Goal: Task Accomplishment & Management: Manage account settings

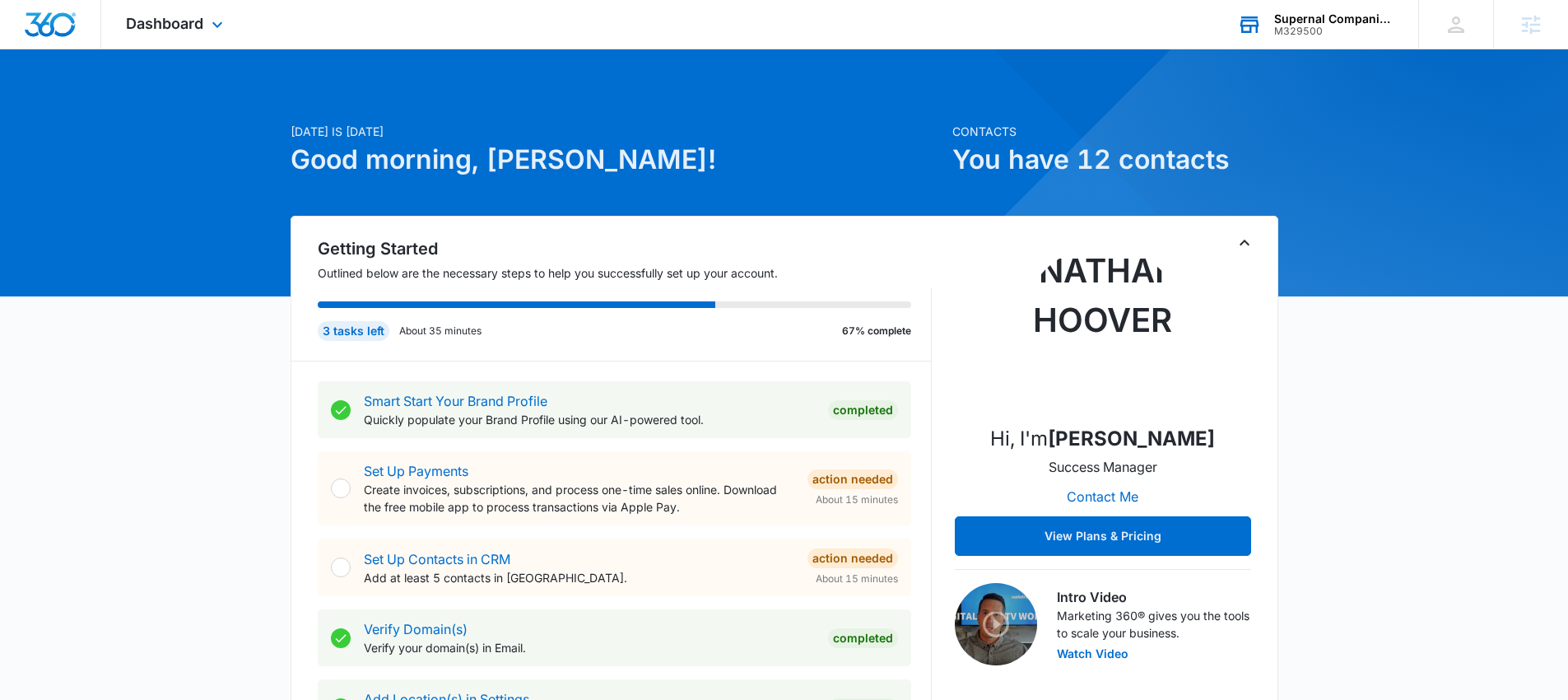
click at [1306, 26] on div "M329500" at bounding box center [1333, 32] width 120 height 12
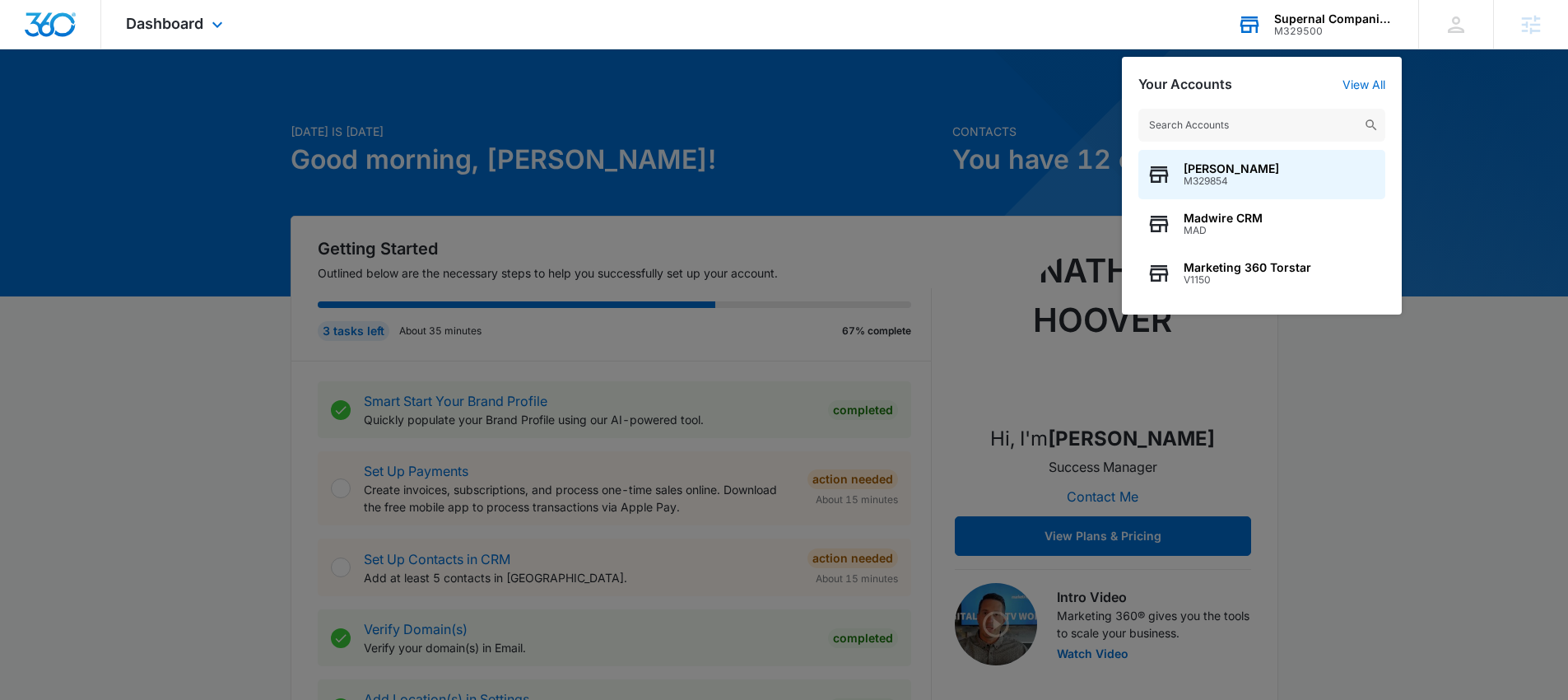
type input "r"
click at [891, 43] on div "Dashboard Apps Reputation Websites Forms CRM Email Social Payments POS Content …" at bounding box center [784, 25] width 1568 height 50
click at [903, 33] on div "Dashboard Apps Reputation Websites Forms CRM Email Social Payments POS Content …" at bounding box center [784, 25] width 1568 height 50
click at [1463, 451] on div at bounding box center [784, 350] width 1568 height 700
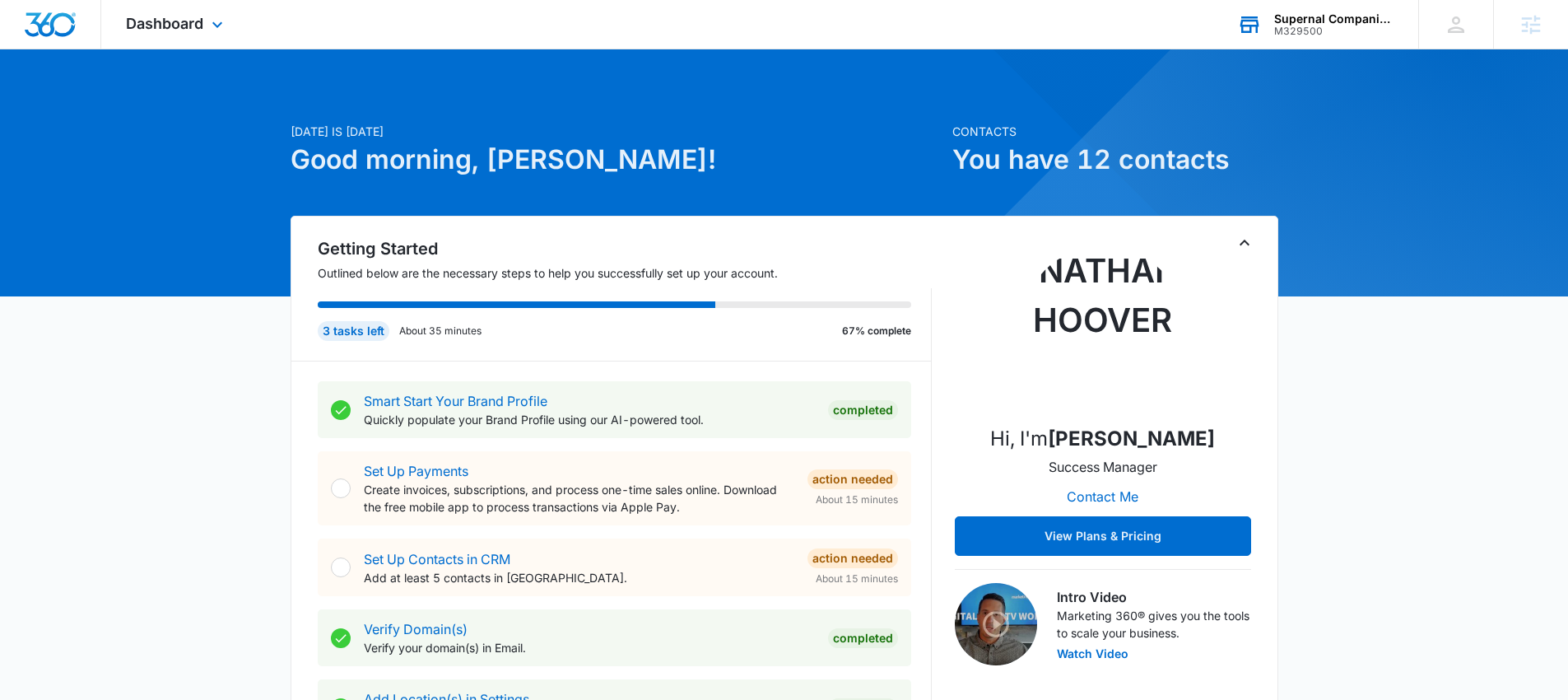
click at [1279, 26] on div "M329500" at bounding box center [1333, 32] width 120 height 12
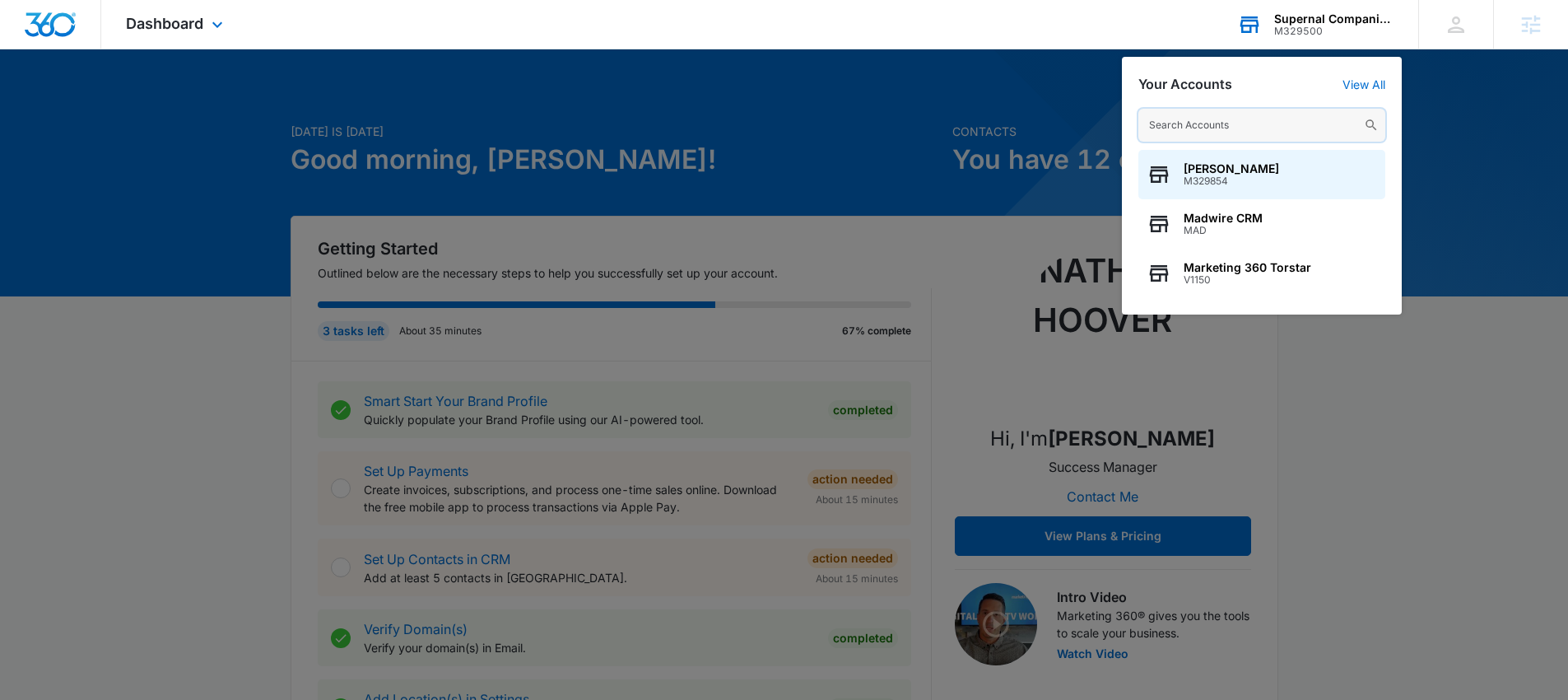
click at [1203, 124] on input "text" at bounding box center [1261, 125] width 246 height 33
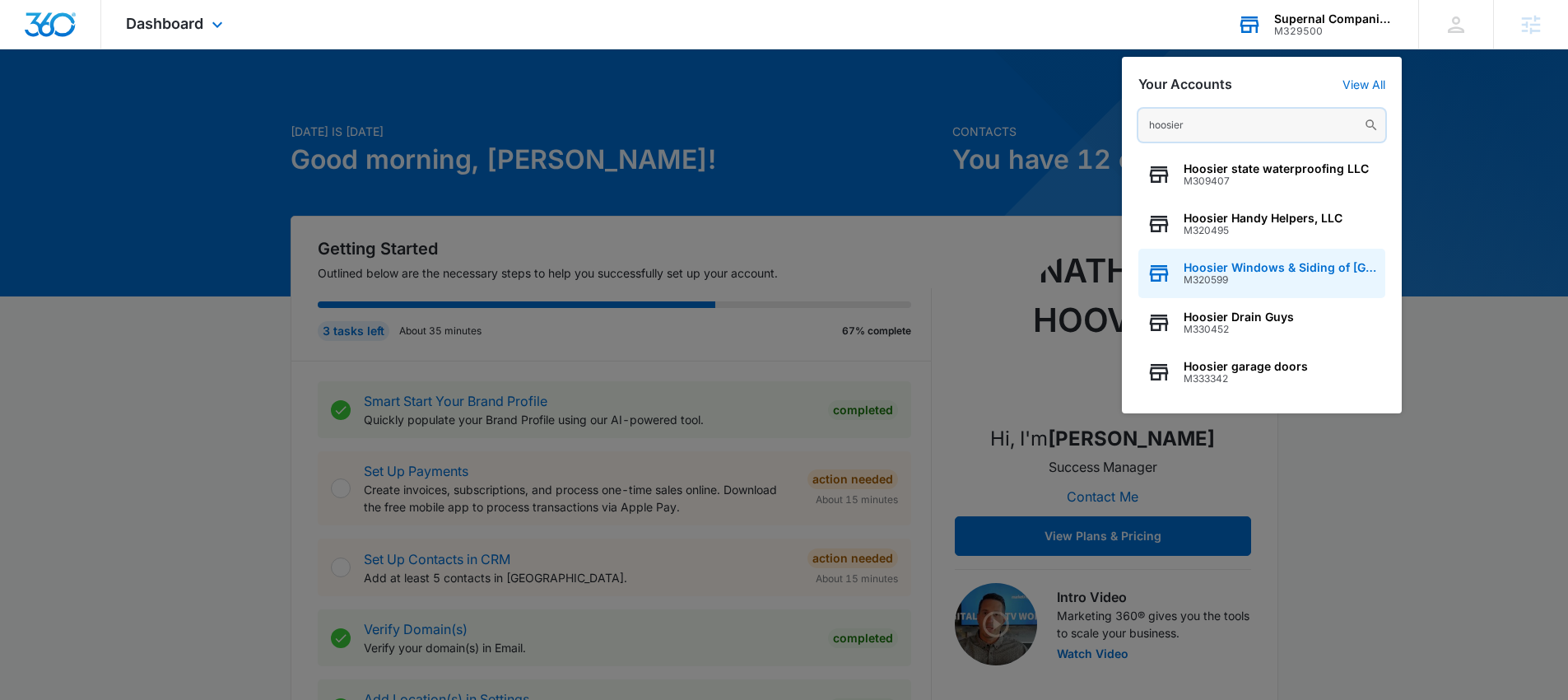
type input "hoosier"
click at [1248, 261] on span "Hoosier Windows & Siding of Indianapolis" at bounding box center [1279, 267] width 193 height 13
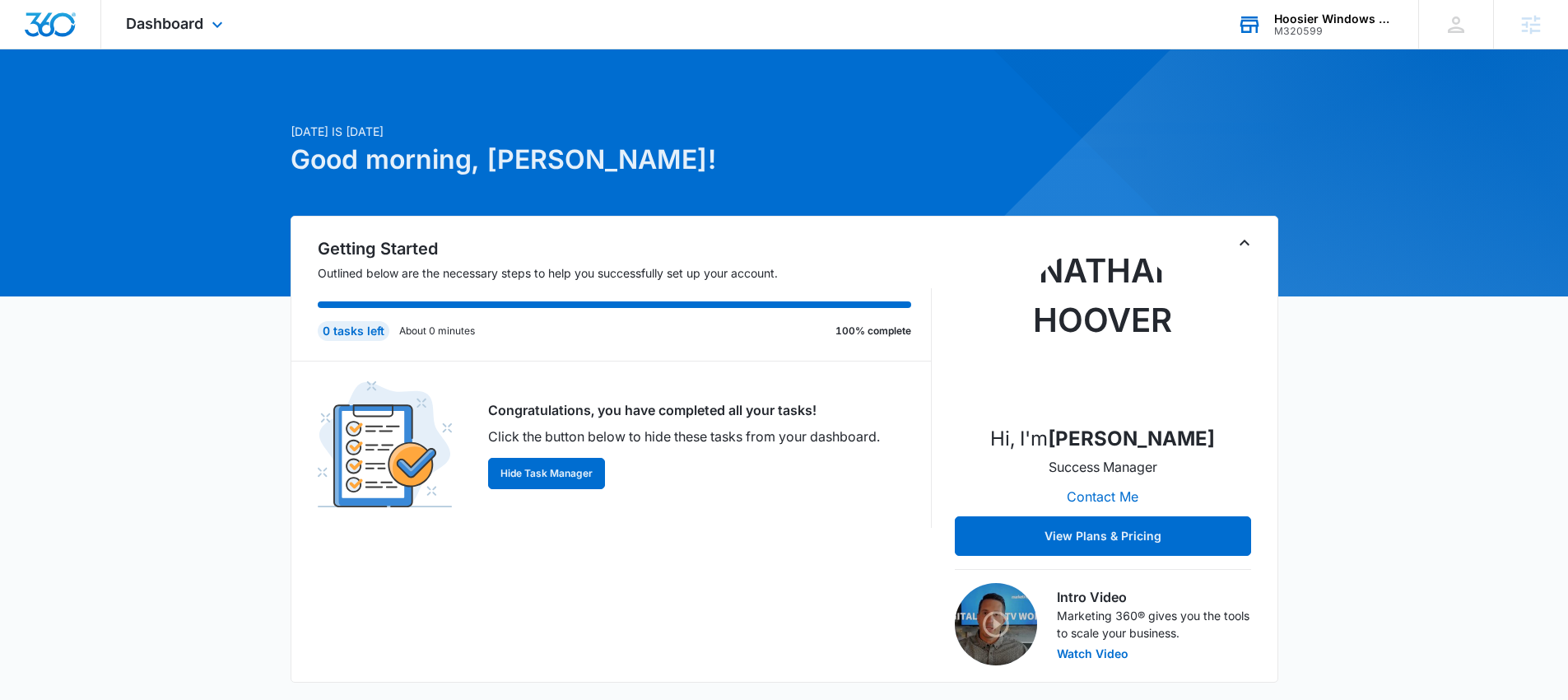
click at [189, 37] on div "Dashboard Apps Reputation Websites Forms CRM Email Social POS Content Ads Intel…" at bounding box center [176, 24] width 150 height 49
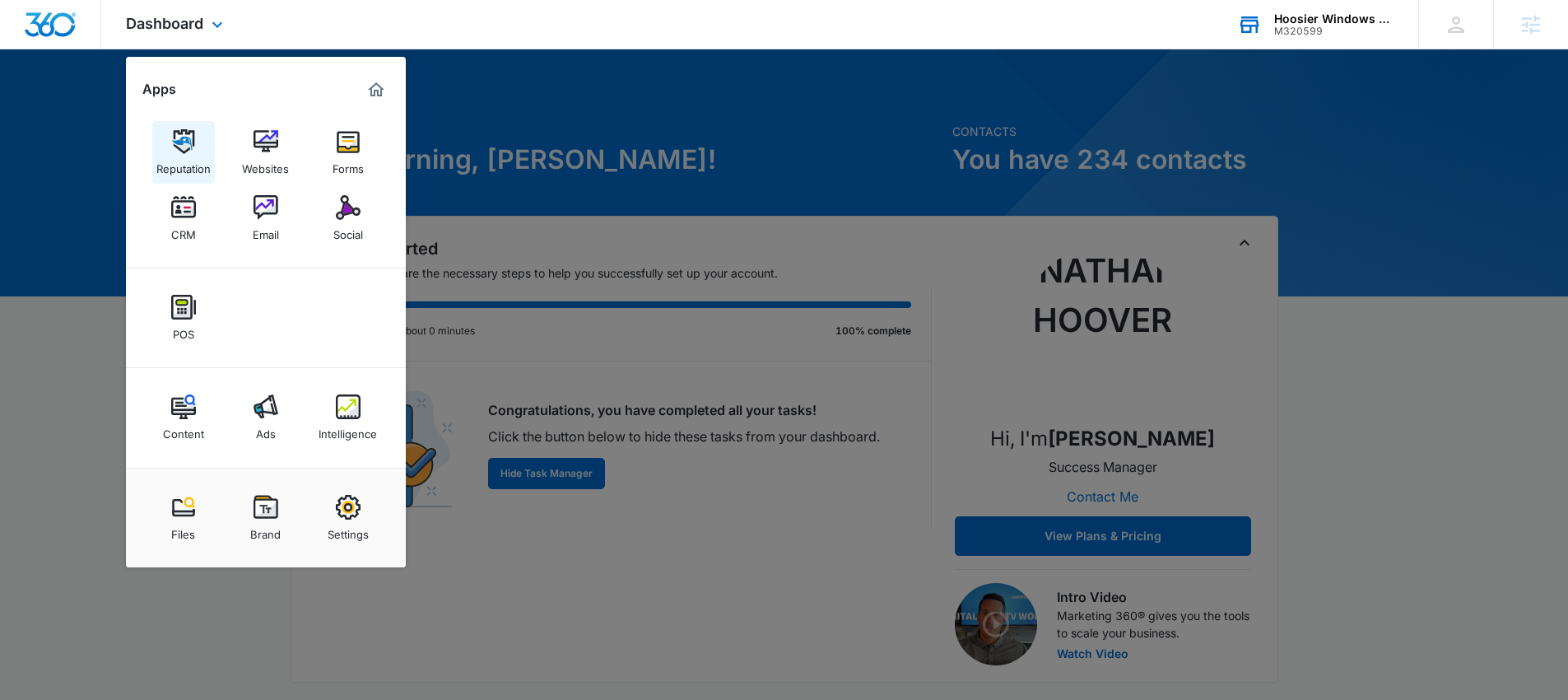
click at [171, 142] on img at bounding box center [183, 142] width 25 height 25
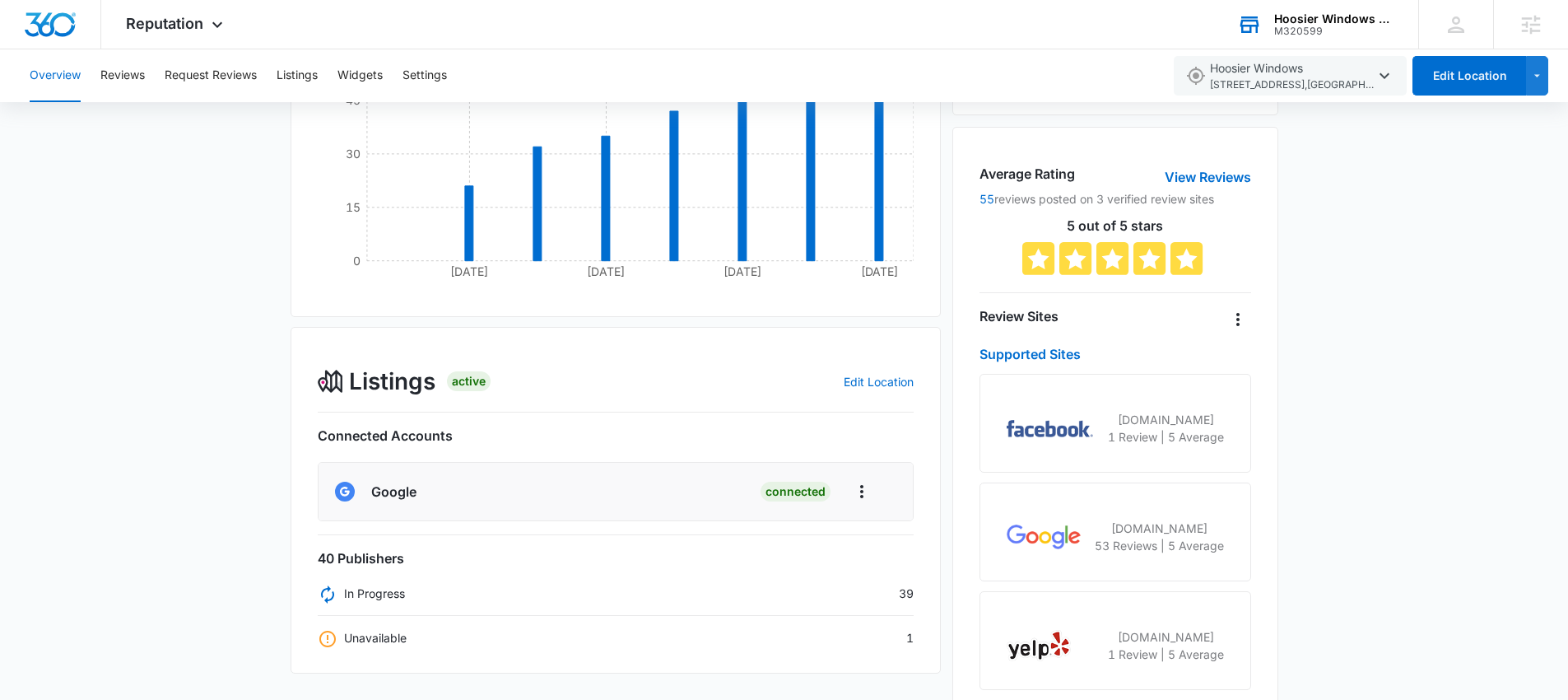
scroll to position [274, 0]
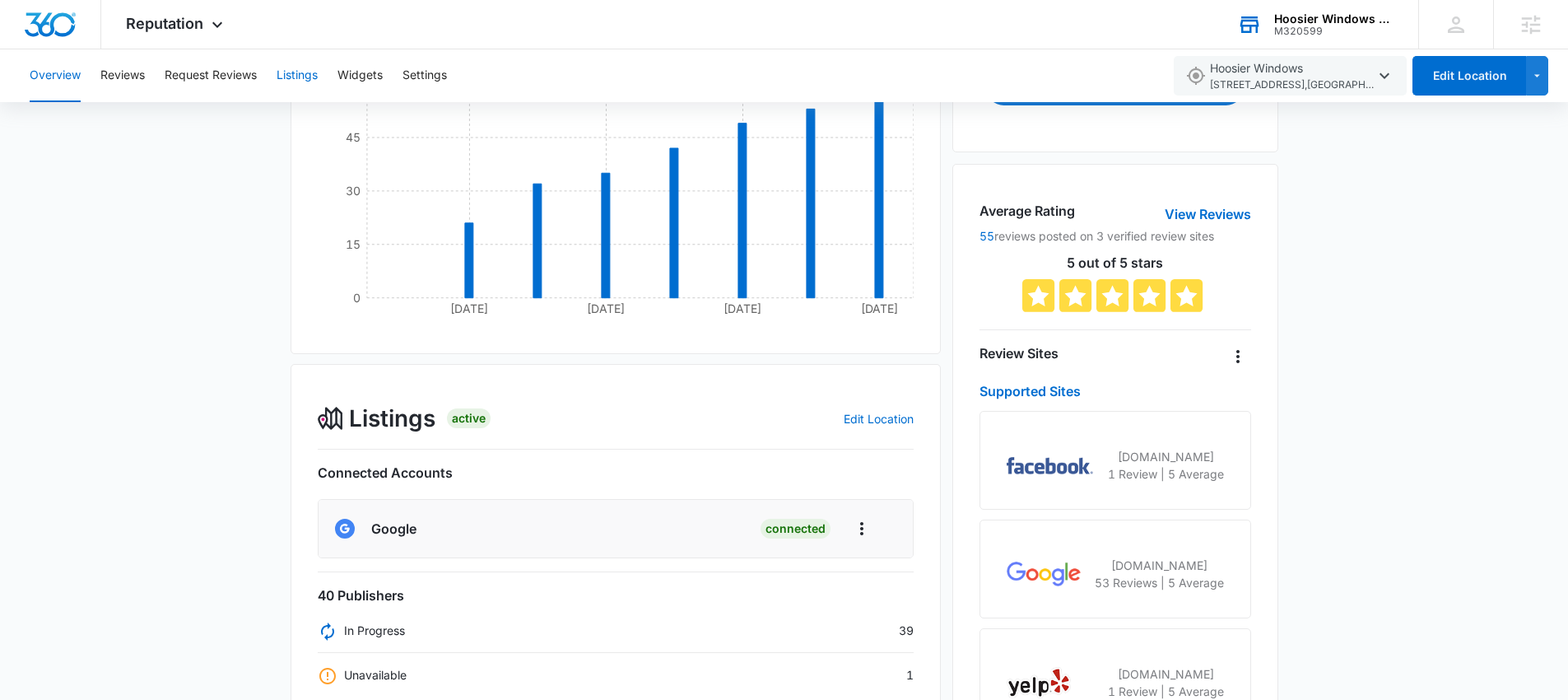
click at [299, 71] on button "Listings" at bounding box center [297, 75] width 42 height 52
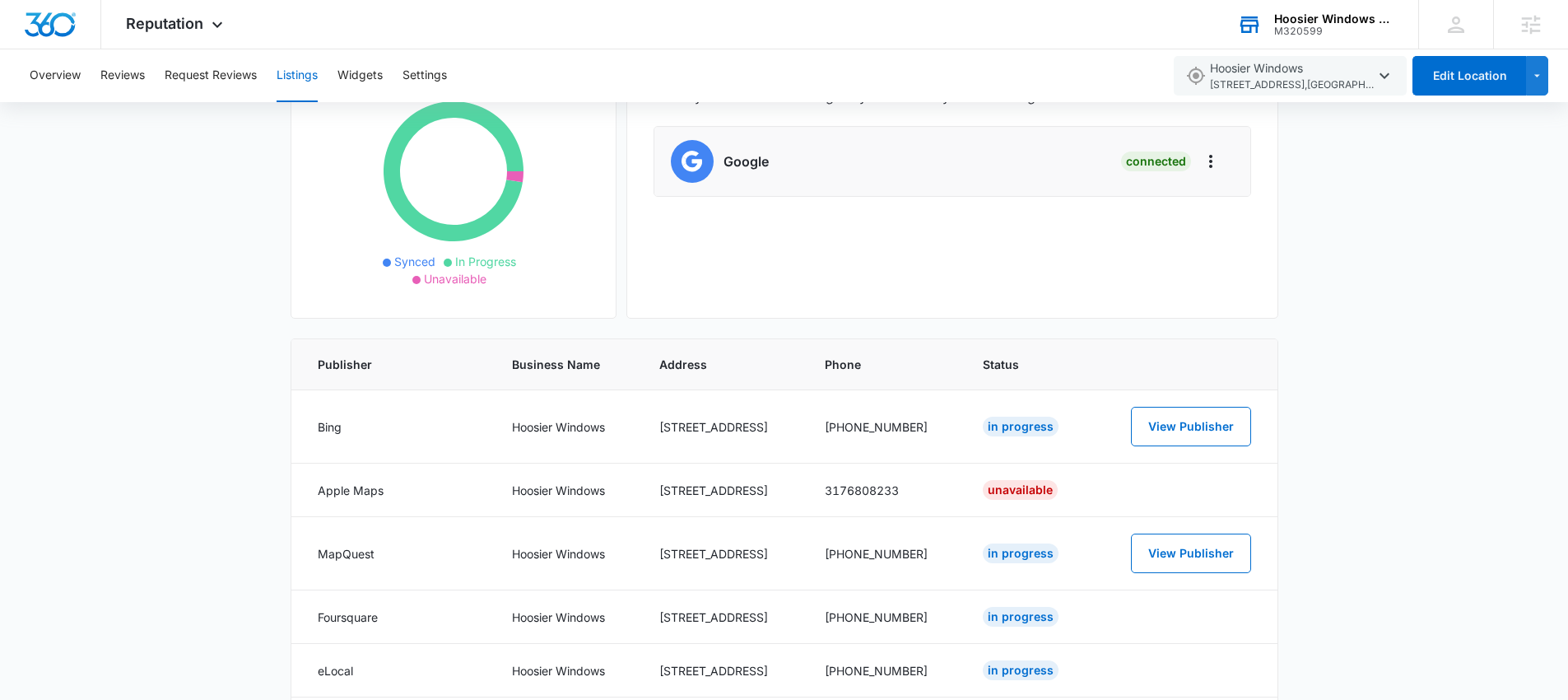
scroll to position [152, 0]
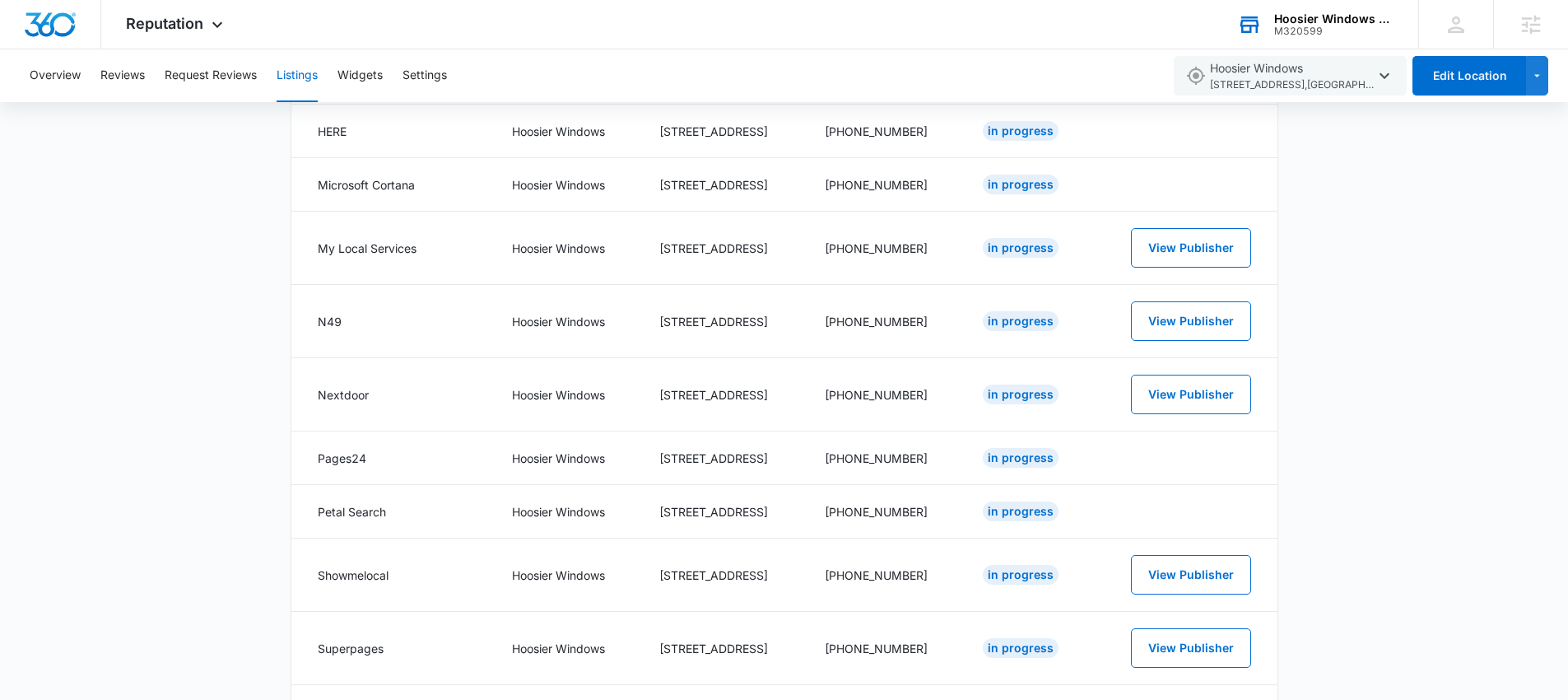
scroll to position [2084, 0]
click at [1163, 393] on button "View Publisher" at bounding box center [1190, 393] width 120 height 40
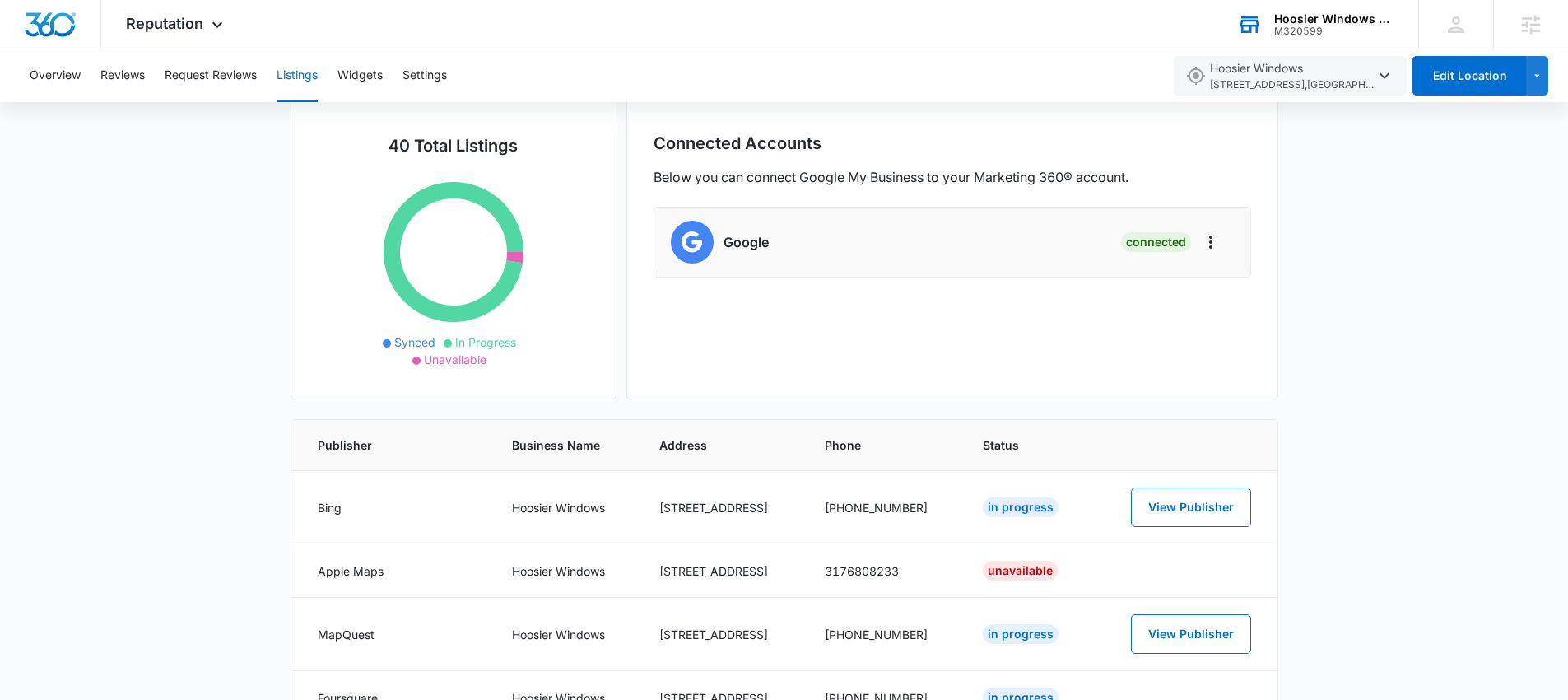
scroll to position [0, 0]
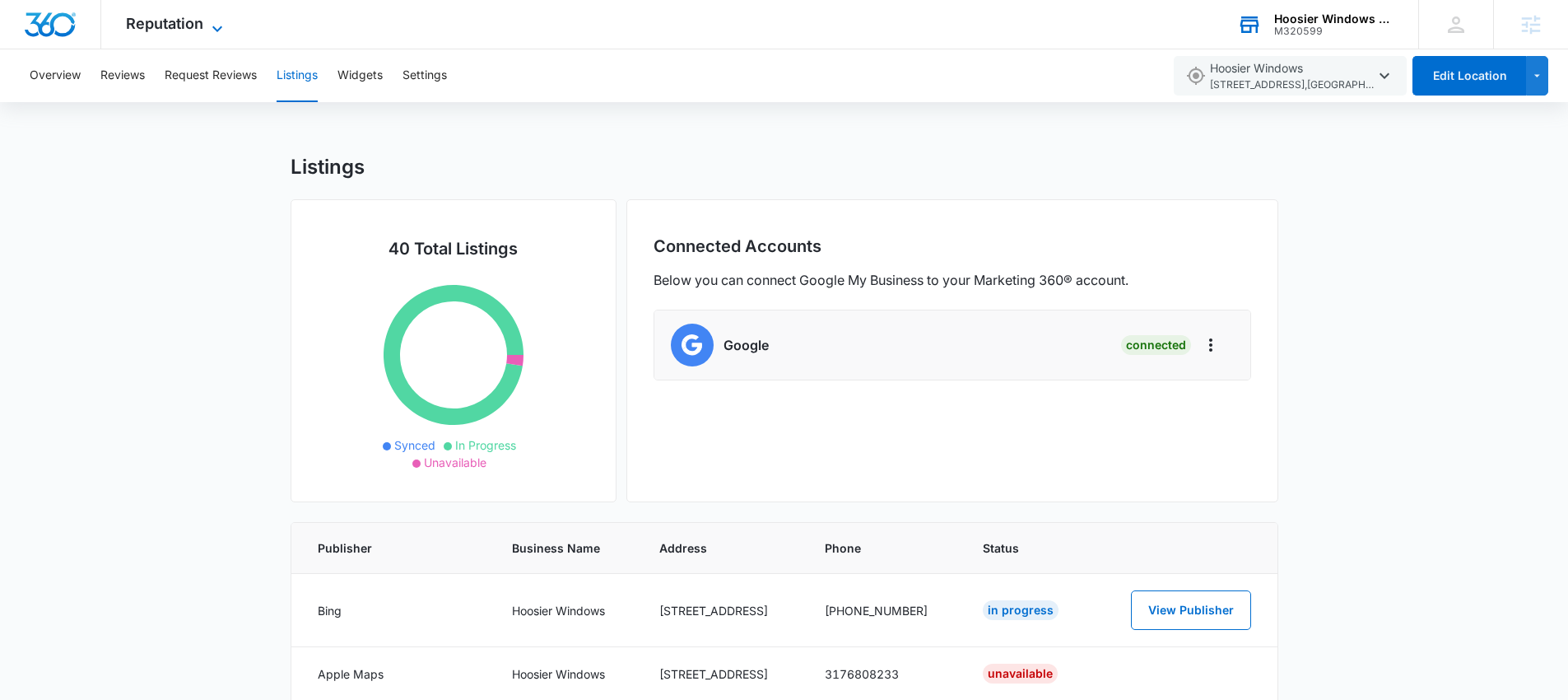
click at [186, 27] on span "Reputation" at bounding box center [164, 23] width 77 height 17
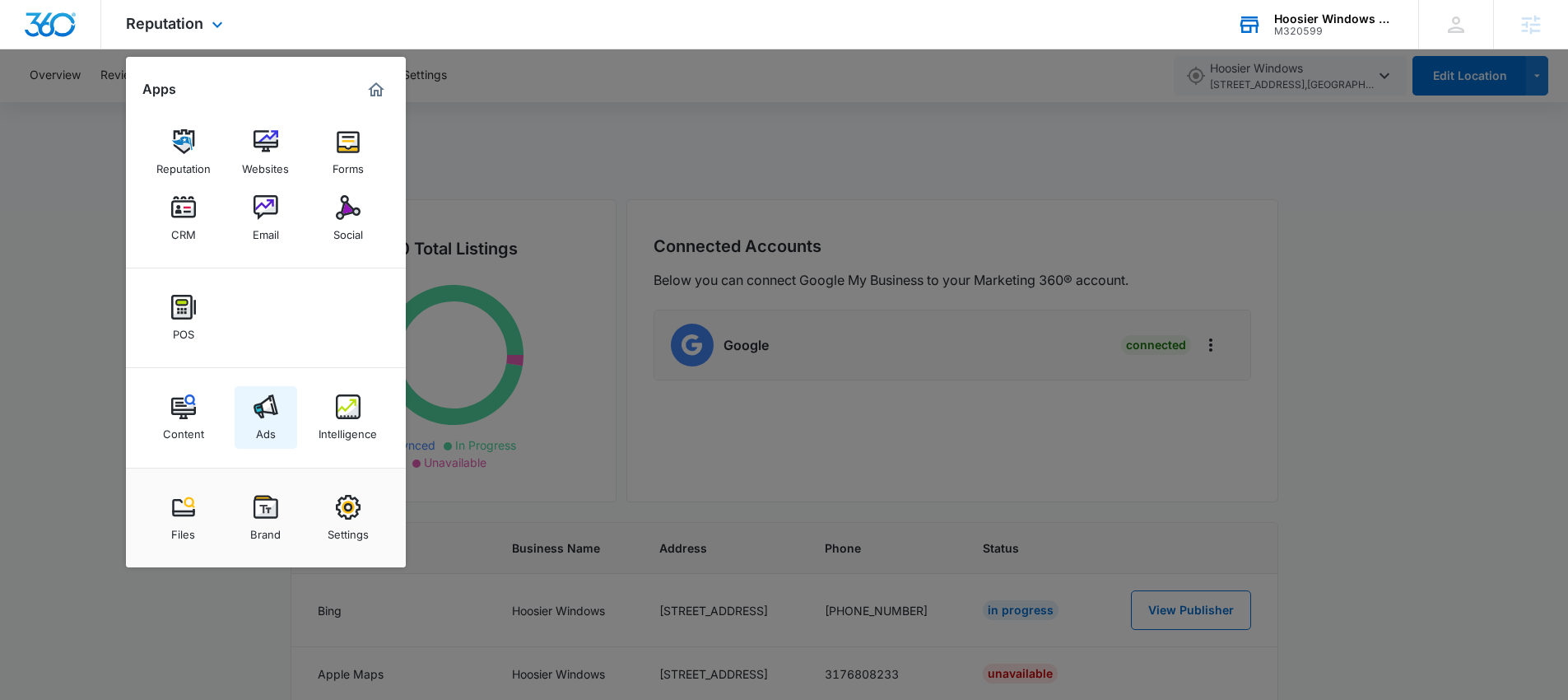
click at [262, 422] on div "Ads" at bounding box center [266, 430] width 20 height 22
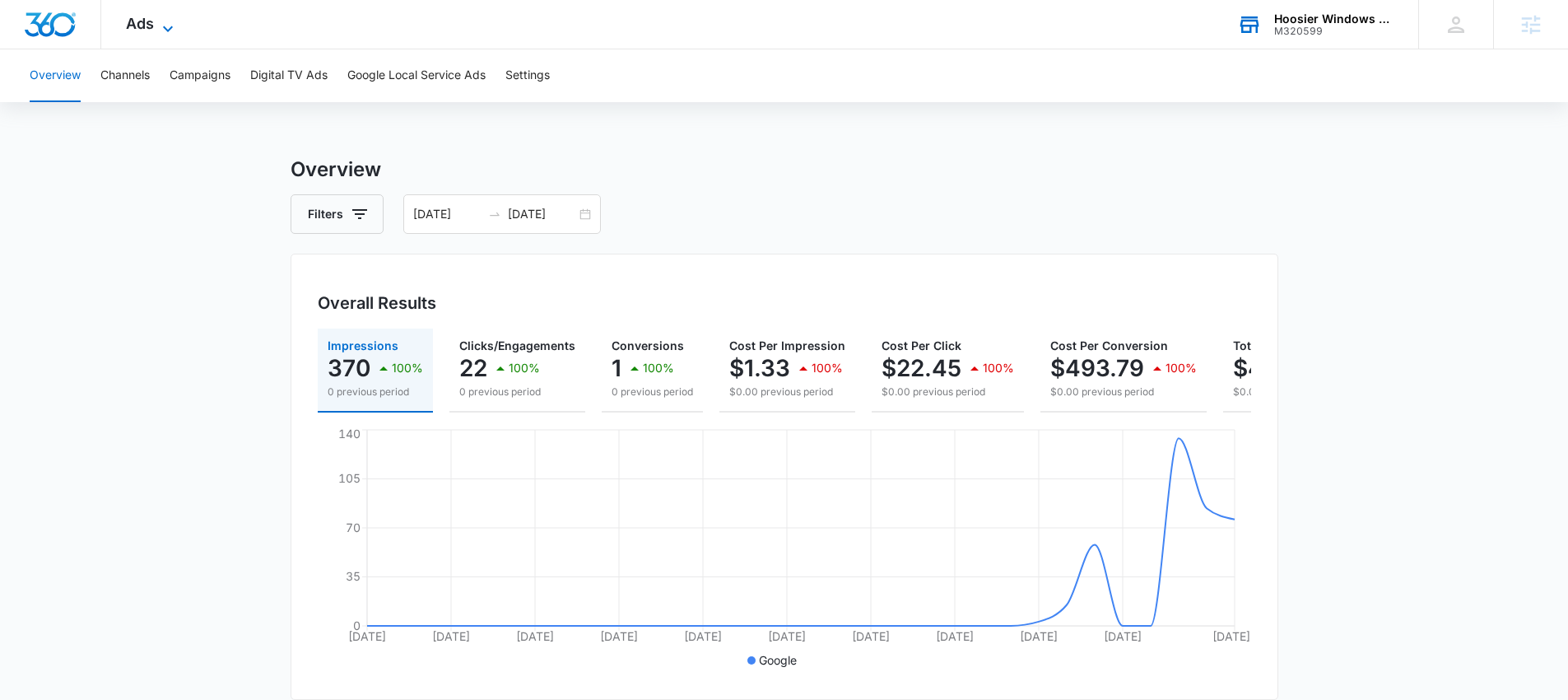
click at [148, 25] on span "Ads" at bounding box center [140, 23] width 28 height 17
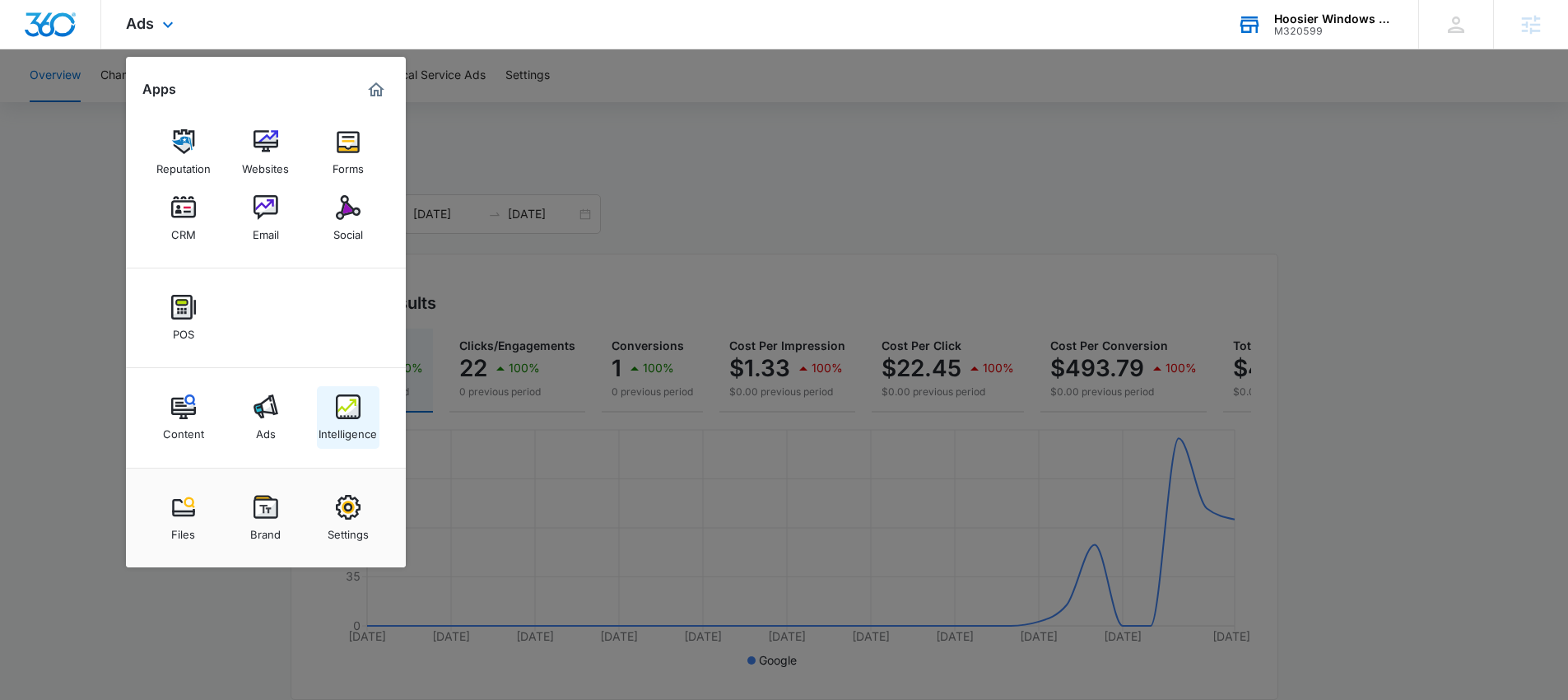
click at [341, 410] on img at bounding box center [347, 406] width 25 height 25
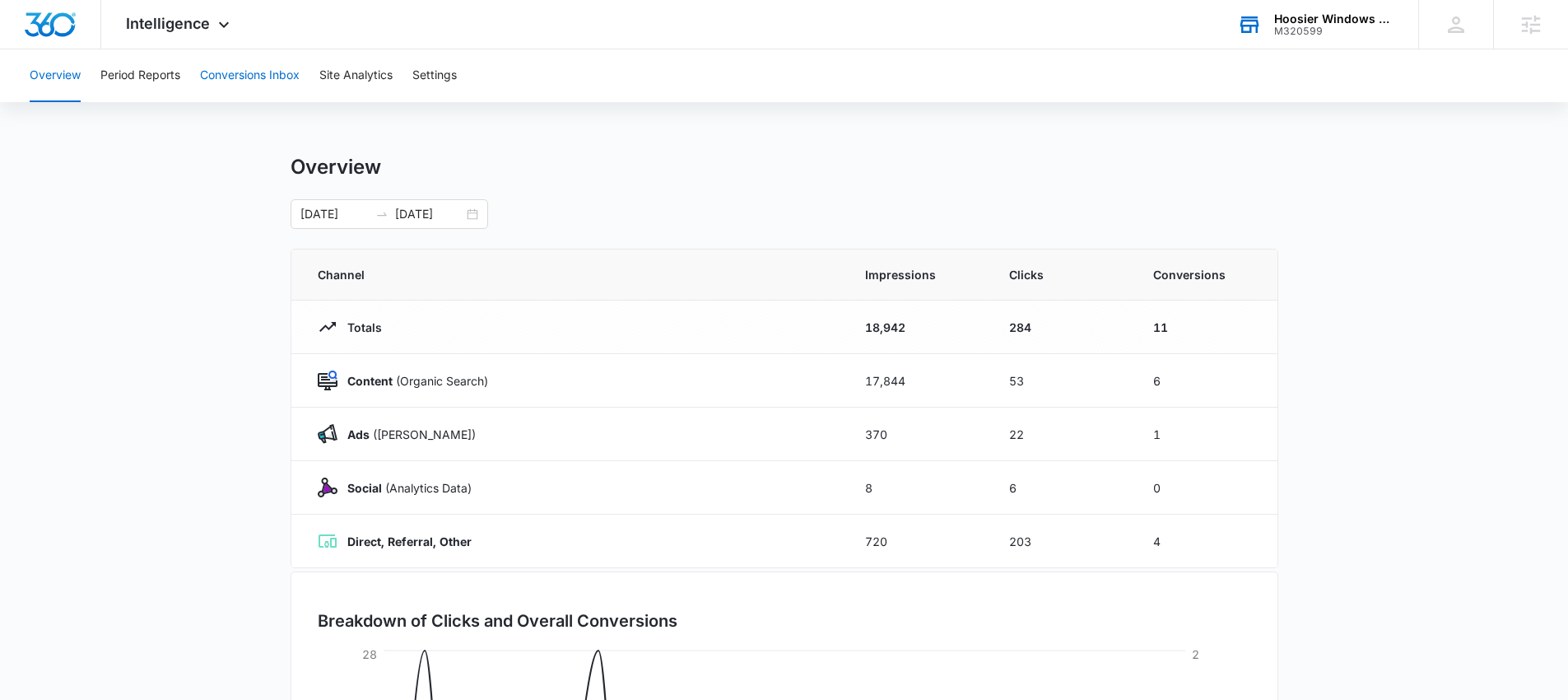
click at [255, 85] on button "Conversions Inbox" at bounding box center [249, 75] width 100 height 52
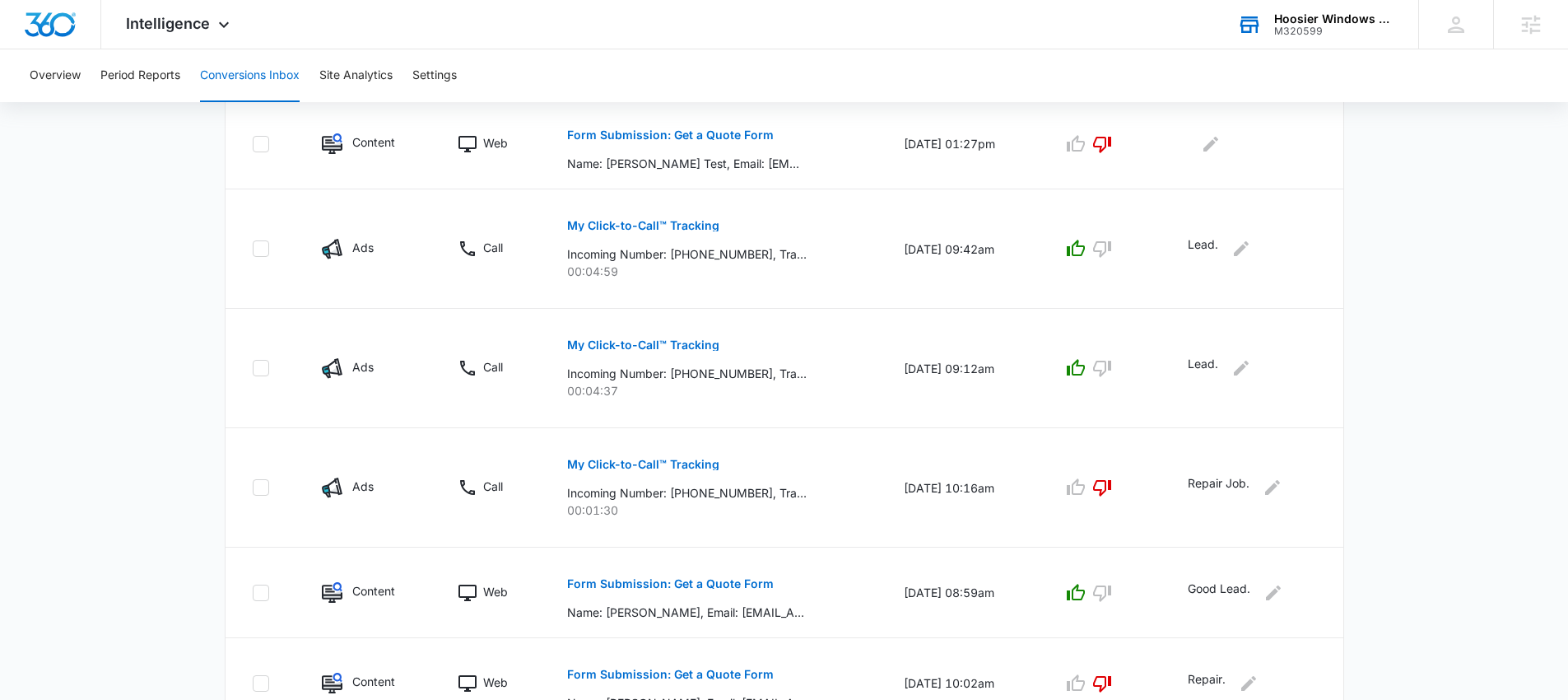
scroll to position [977, 0]
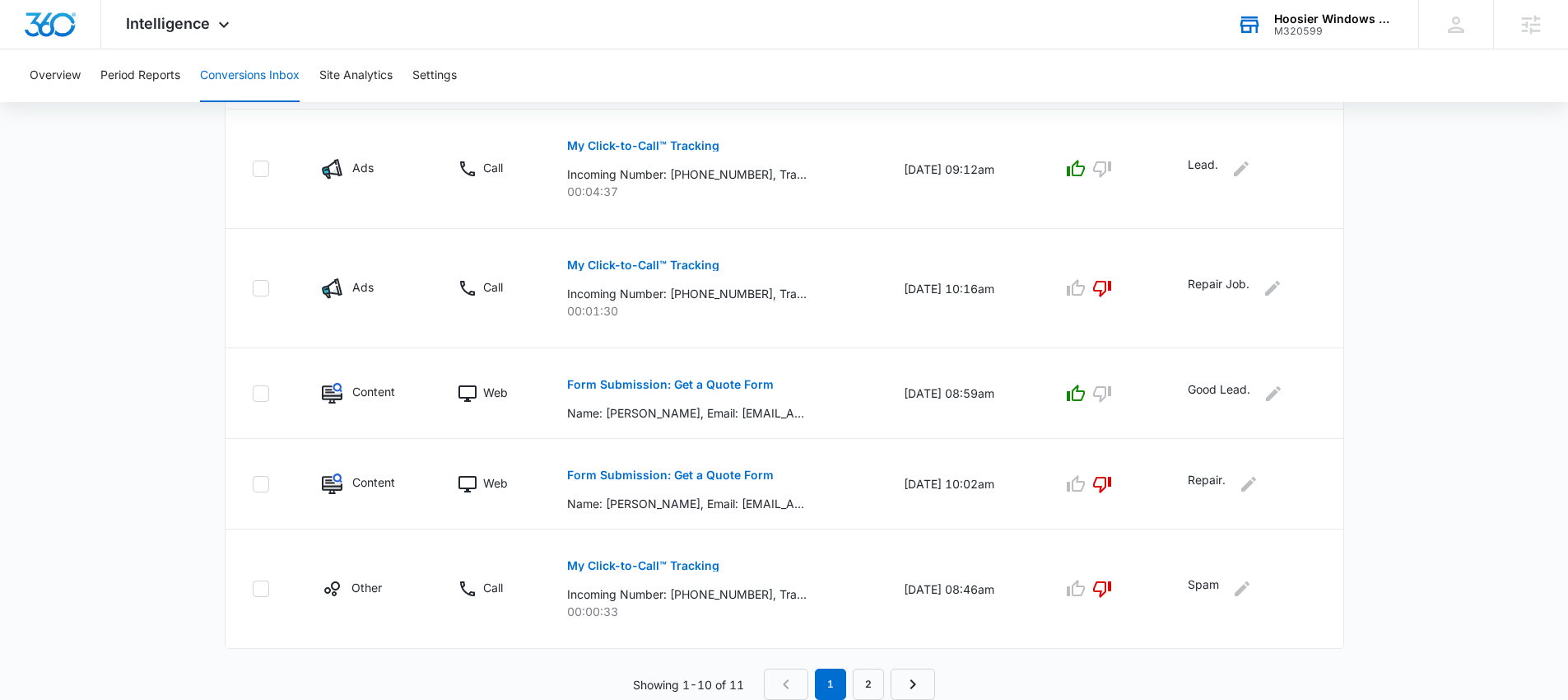
click at [786, 684] on nav "1 2" at bounding box center [848, 684] width 171 height 32
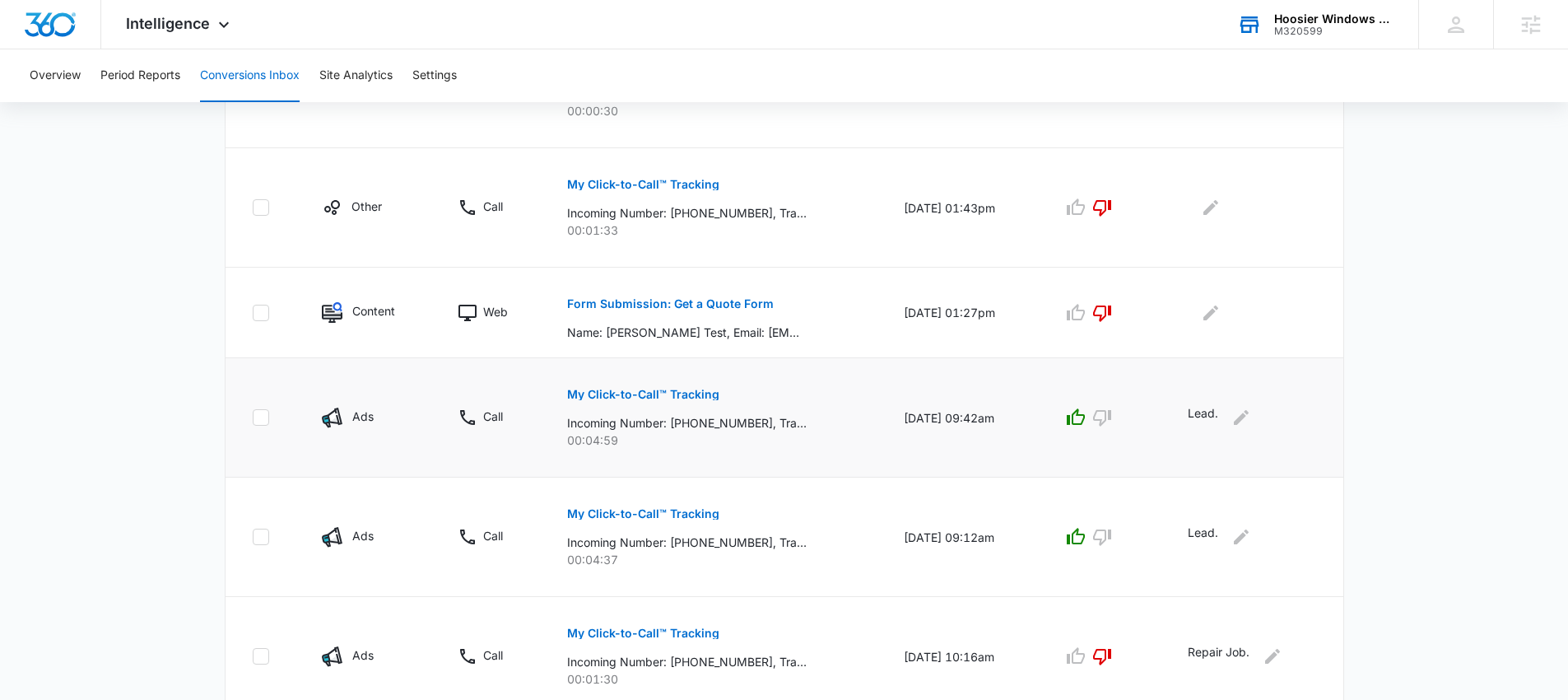
scroll to position [608, 0]
drag, startPoint x: 887, startPoint y: 418, endPoint x: 932, endPoint y: 422, distance: 45.2
click at [932, 422] on td "08/25/25 at 09:42am" at bounding box center [963, 418] width 158 height 120
click at [858, 410] on td "My Click-to-Call™ Tracking Incoming Number: +12318786990, Tracking Number: +131…" at bounding box center [716, 418] width 338 height 120
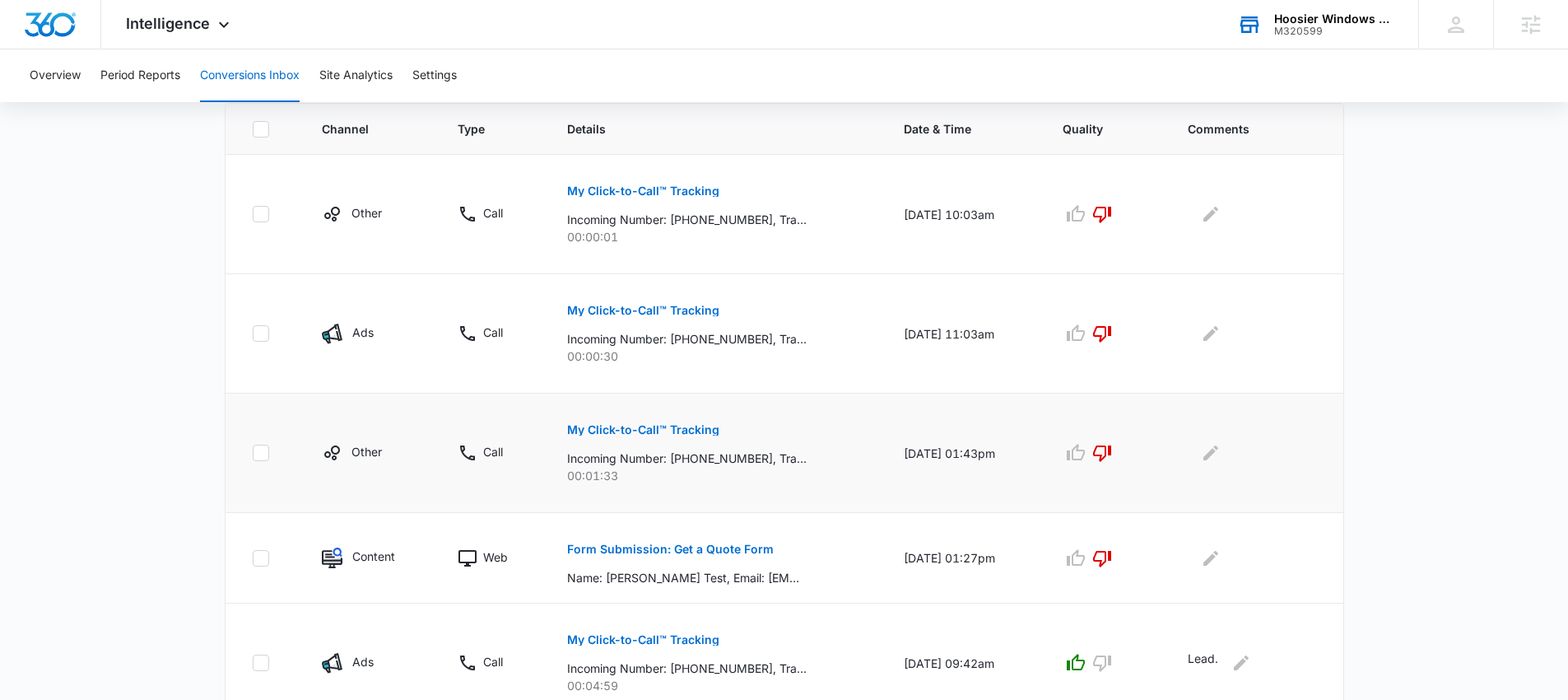
scroll to position [368, 0]
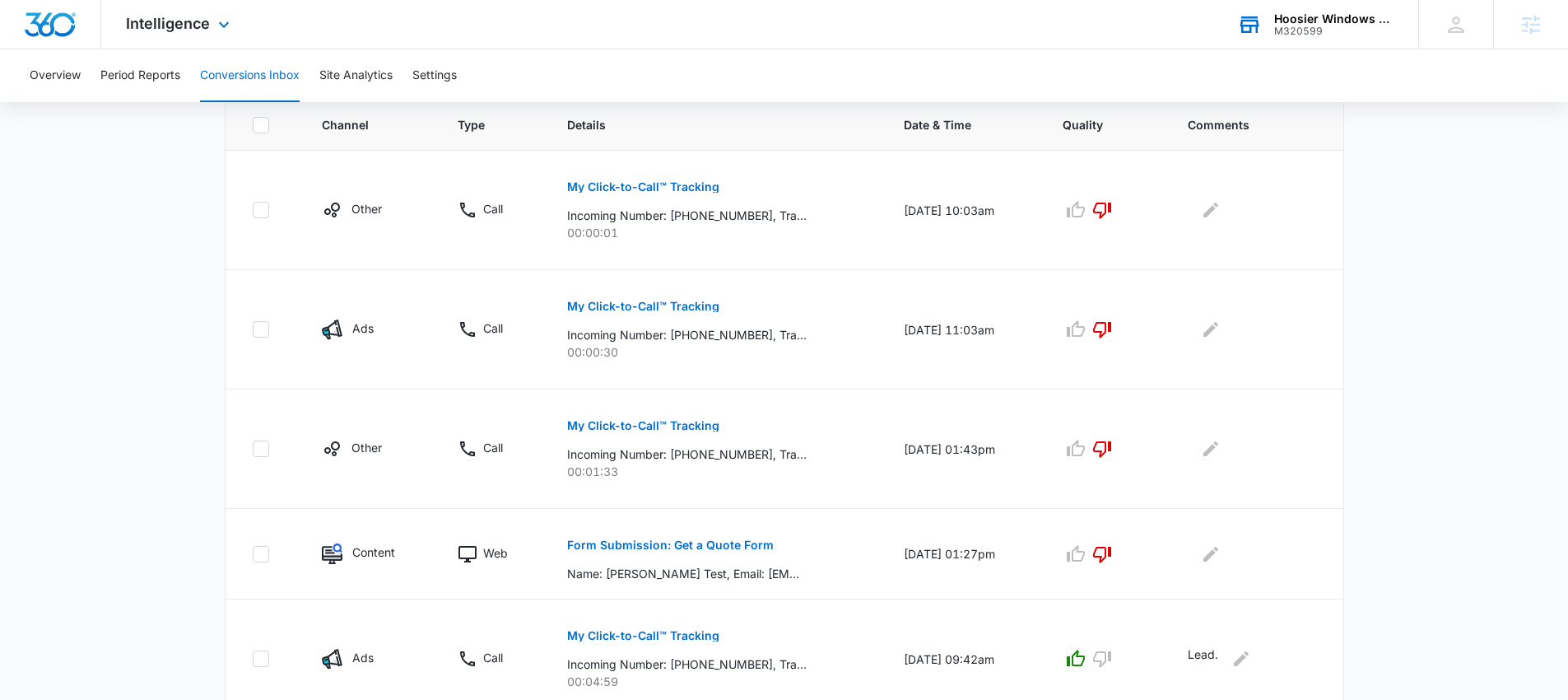
click at [180, 35] on div "Intelligence Apps Reputation Websites Forms CRM Email Social POS Content Ads In…" at bounding box center [179, 24] width 157 height 49
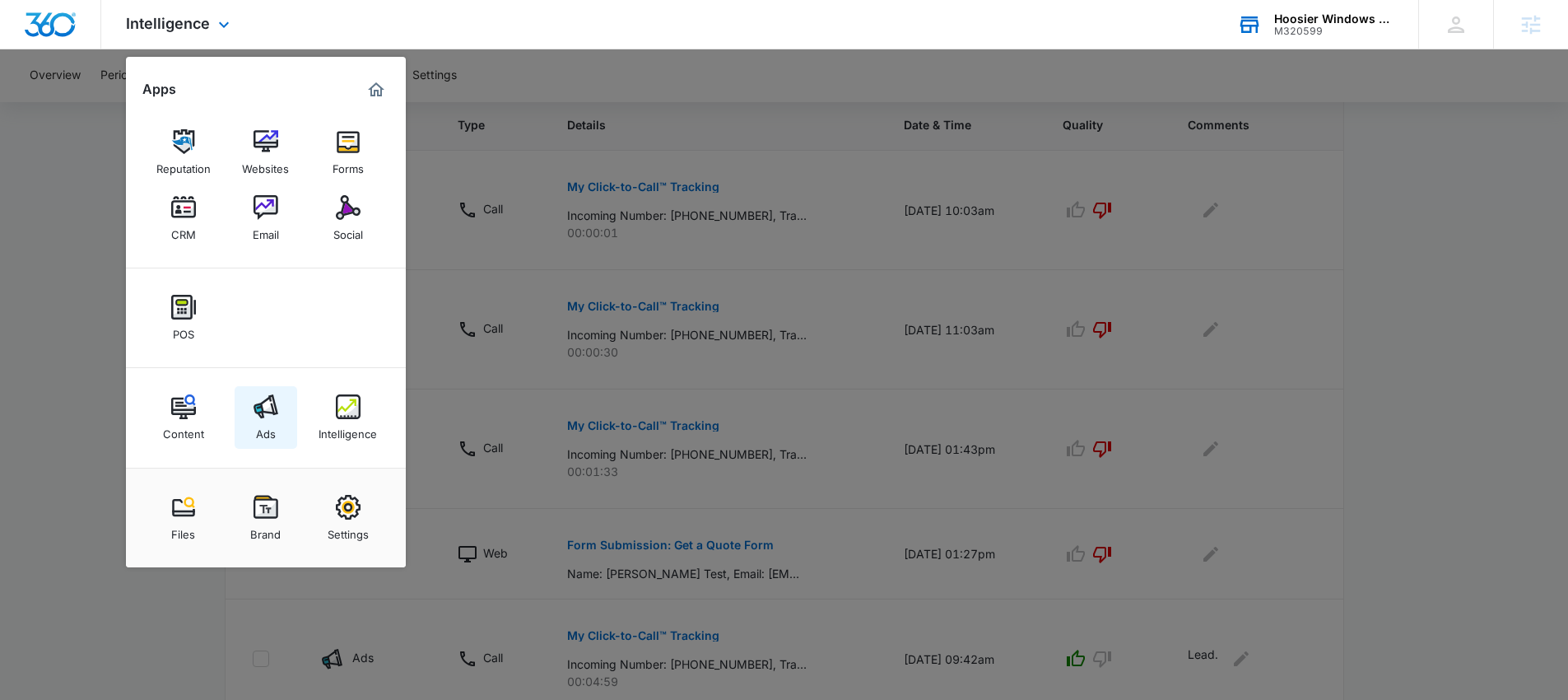
click at [257, 408] on img at bounding box center [265, 406] width 25 height 25
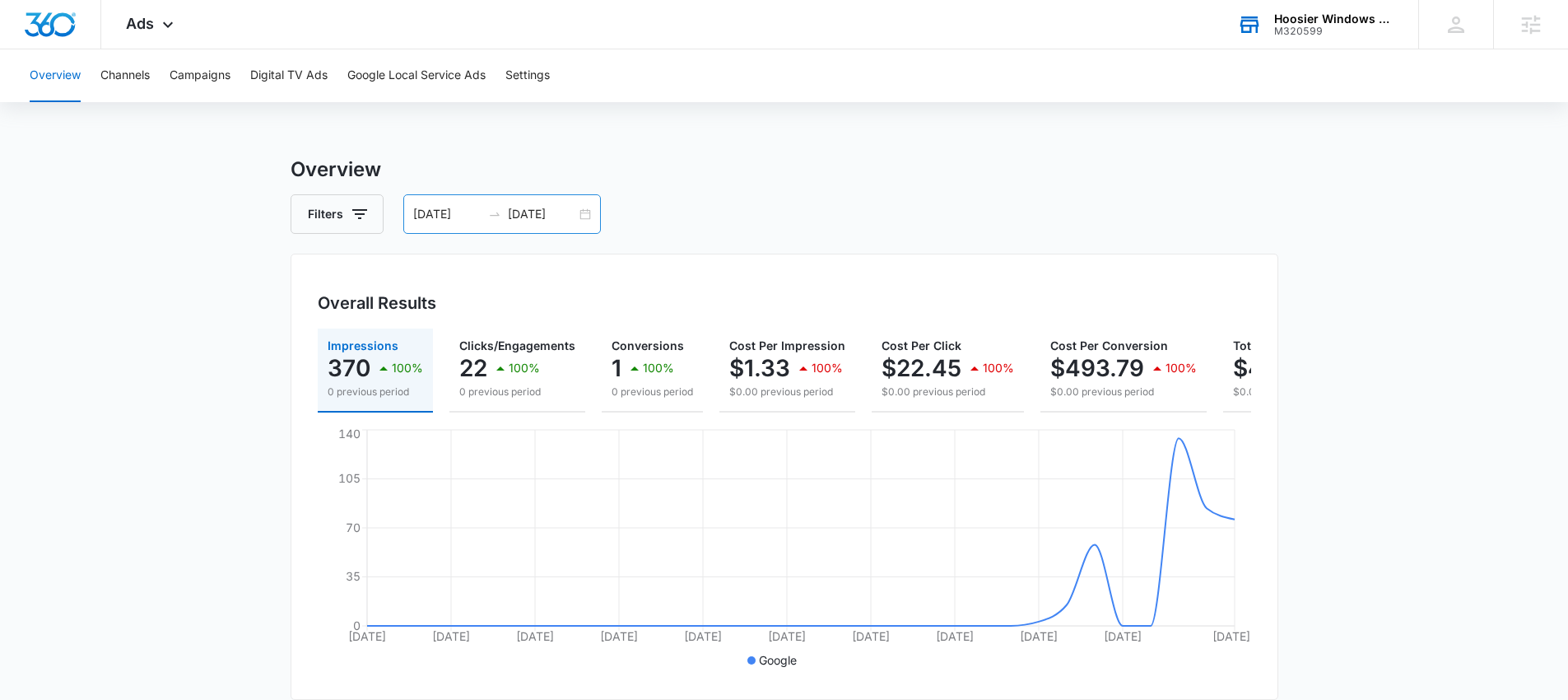
click at [580, 211] on div "07/27/2025 08/27/2025" at bounding box center [502, 214] width 198 height 40
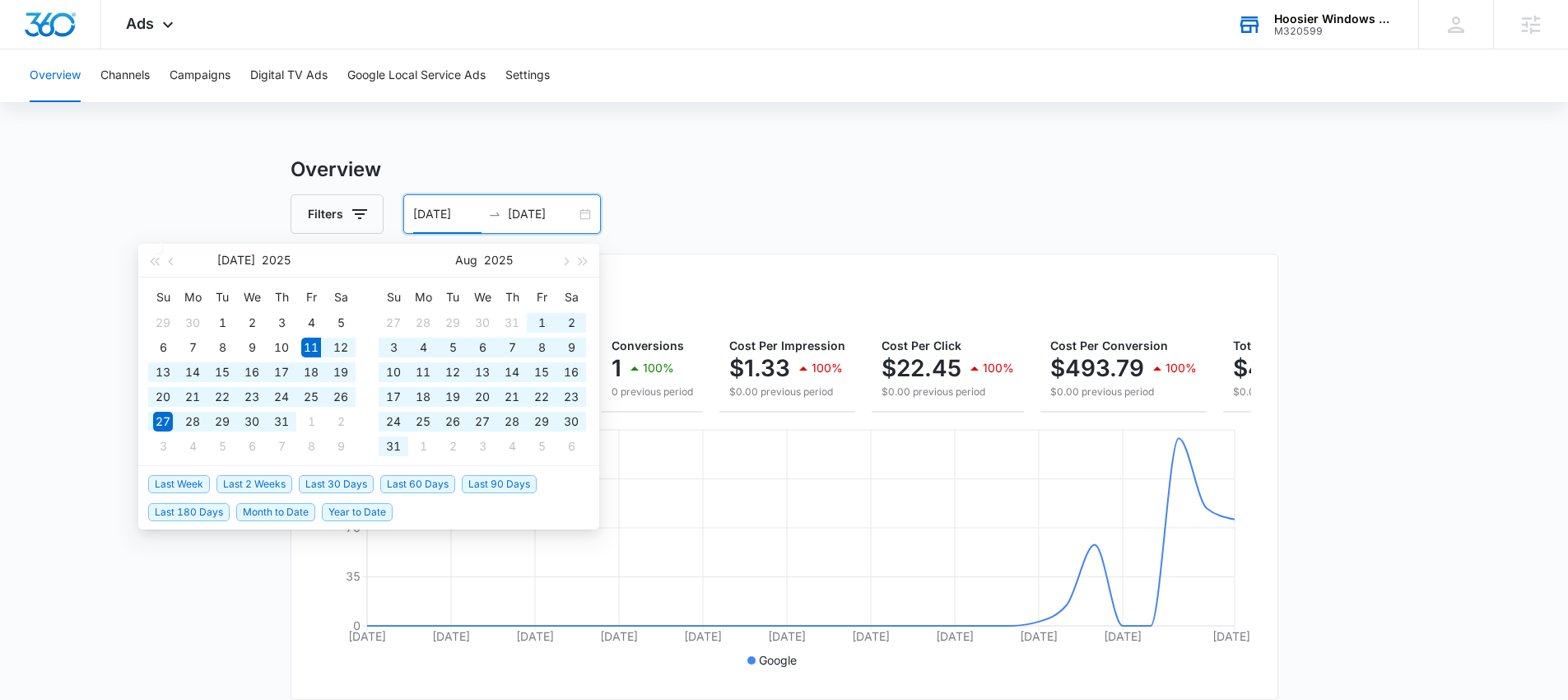
click at [411, 480] on span "Last 60 Days" at bounding box center [418, 484] width 75 height 18
type input "07/11/2025"
type input "09/09/2025"
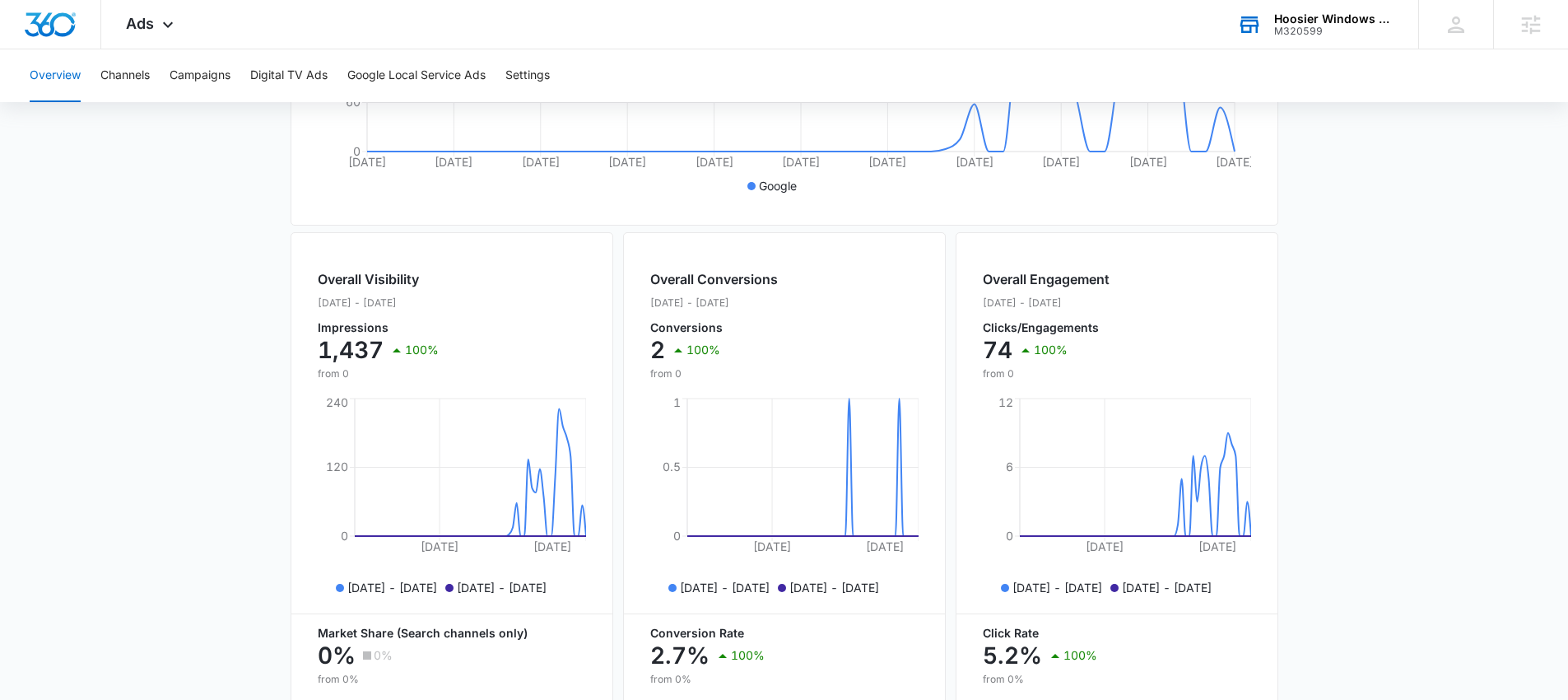
scroll to position [158, 0]
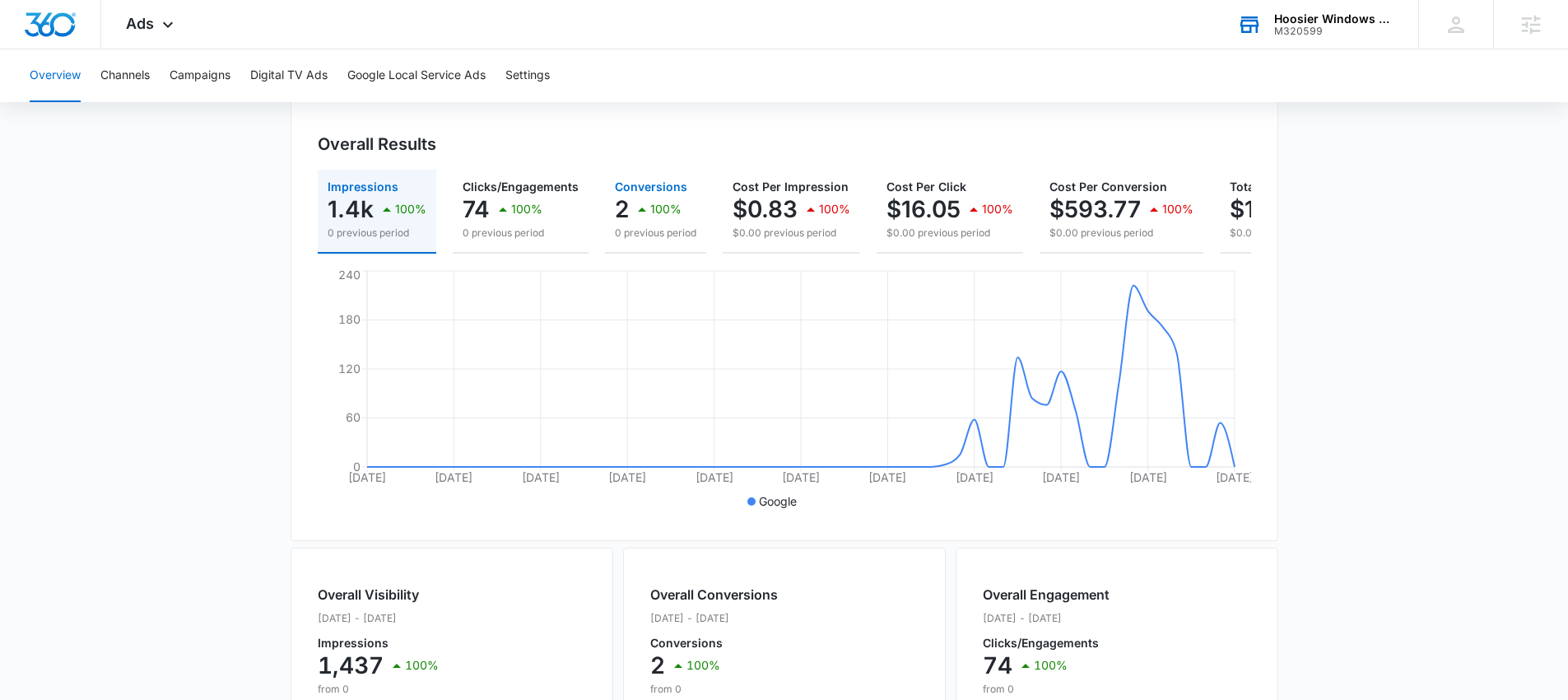
click at [671, 205] on p "100%" at bounding box center [666, 209] width 32 height 12
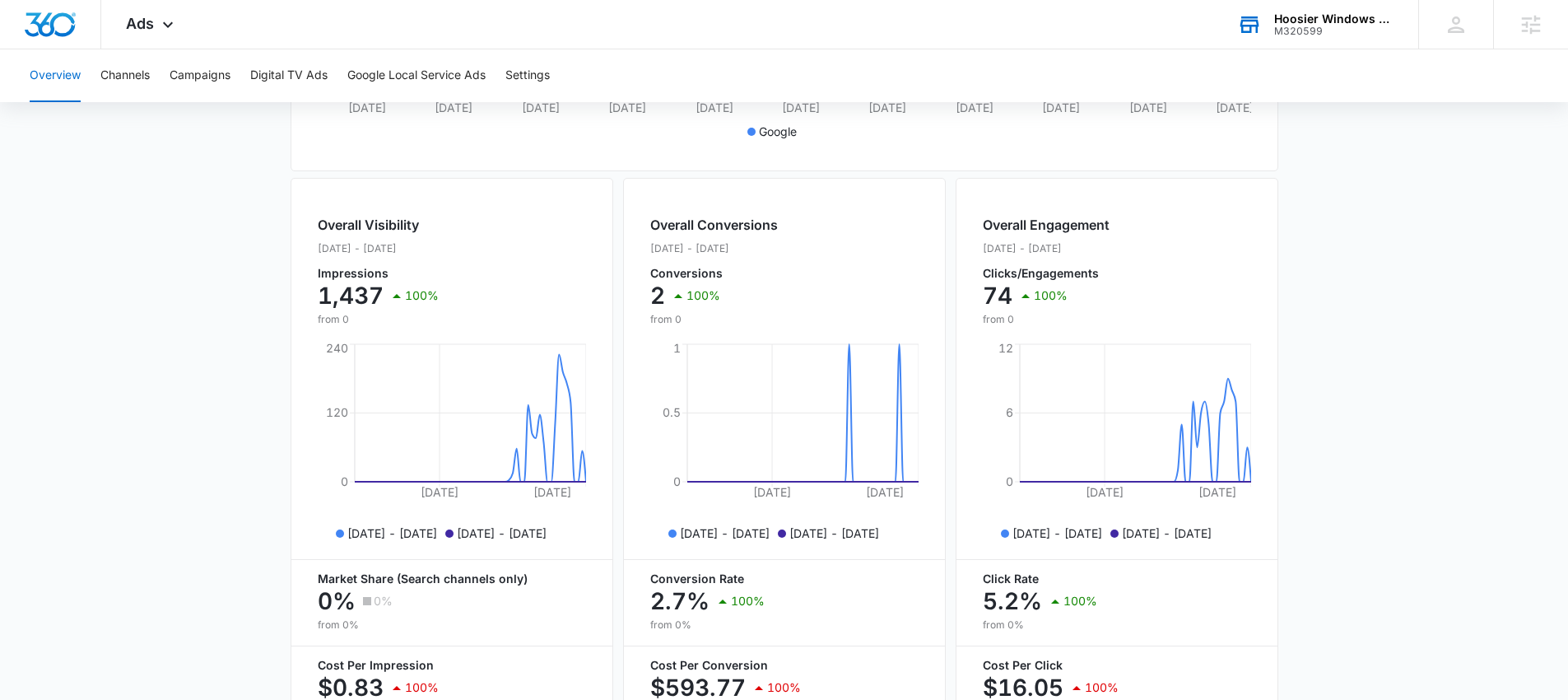
scroll to position [650, 0]
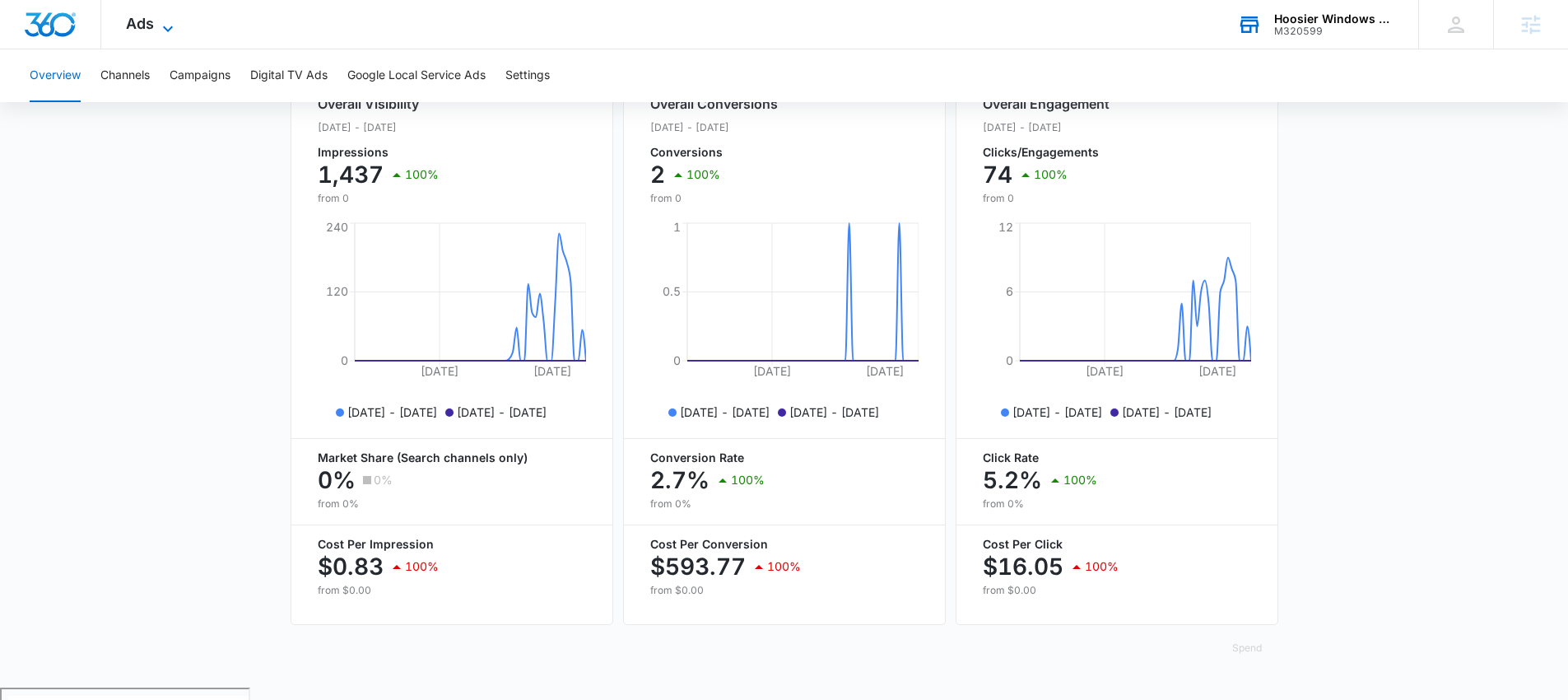
click at [147, 25] on span "Ads" at bounding box center [140, 23] width 28 height 17
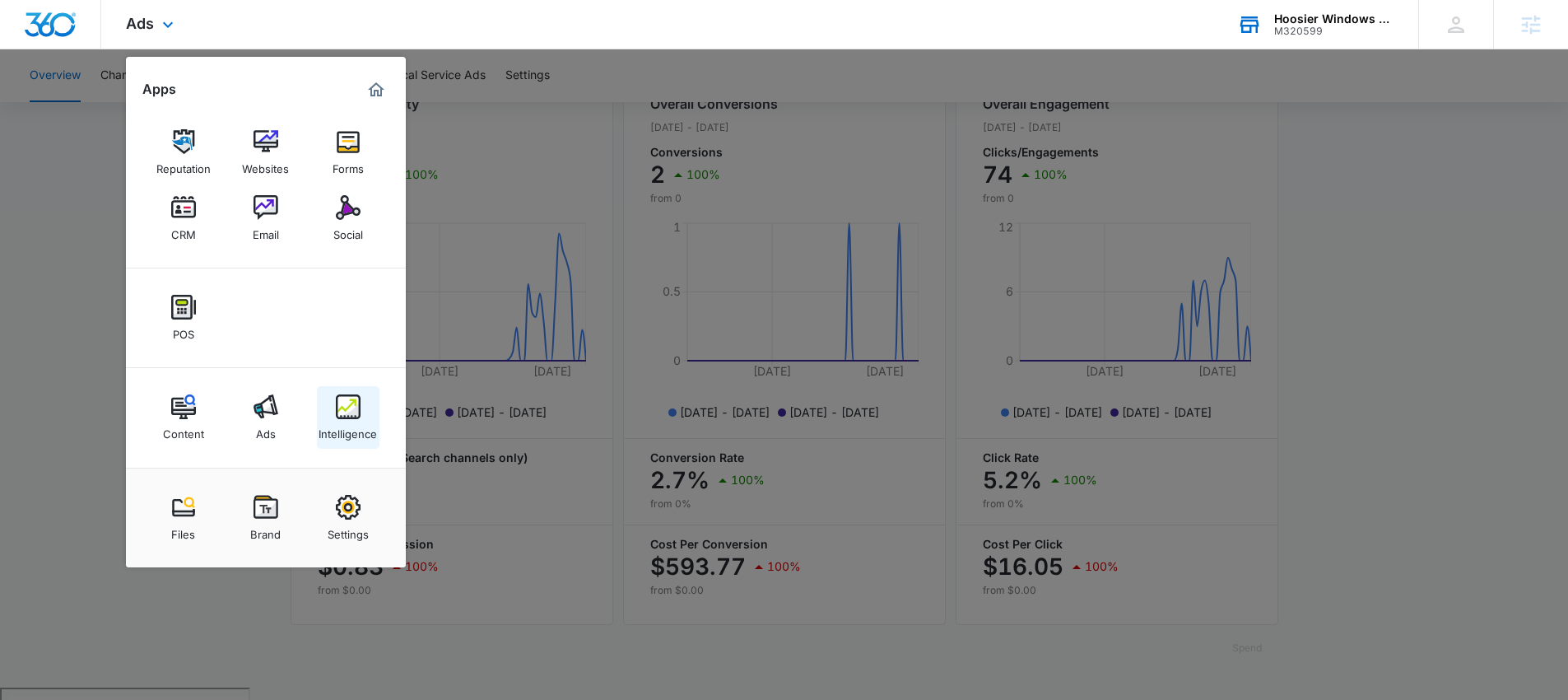
click at [346, 424] on div "Intelligence" at bounding box center [347, 430] width 58 height 22
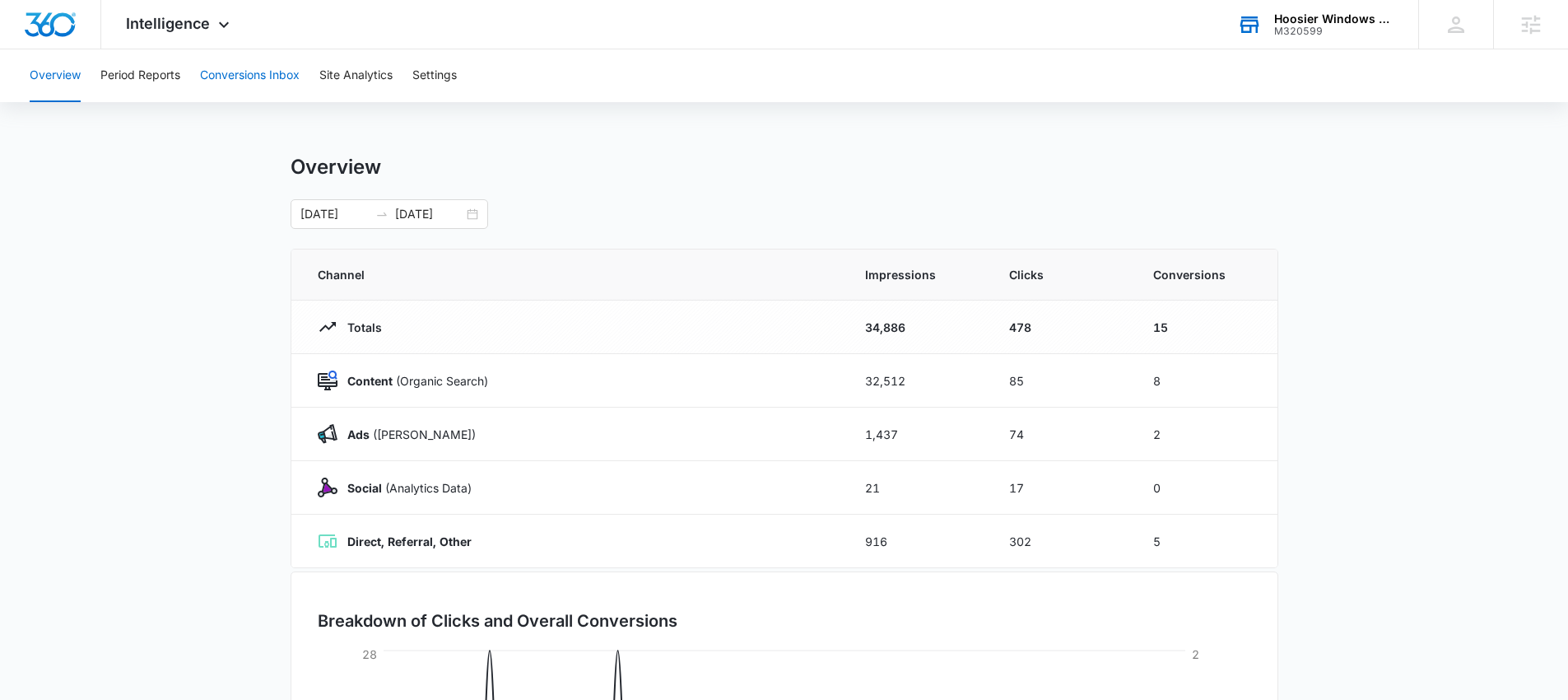
click at [270, 72] on button "Conversions Inbox" at bounding box center [249, 75] width 100 height 52
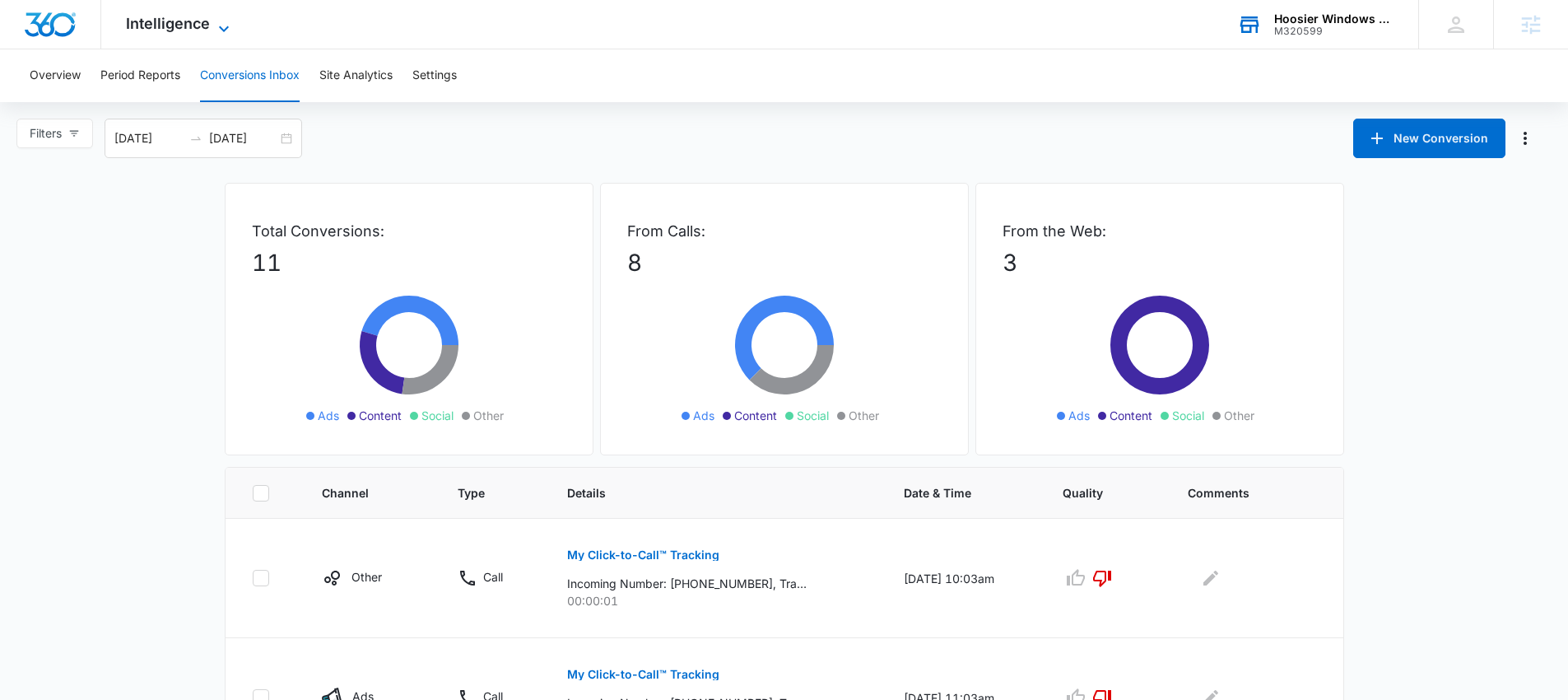
click at [173, 25] on span "Intelligence" at bounding box center [167, 23] width 84 height 17
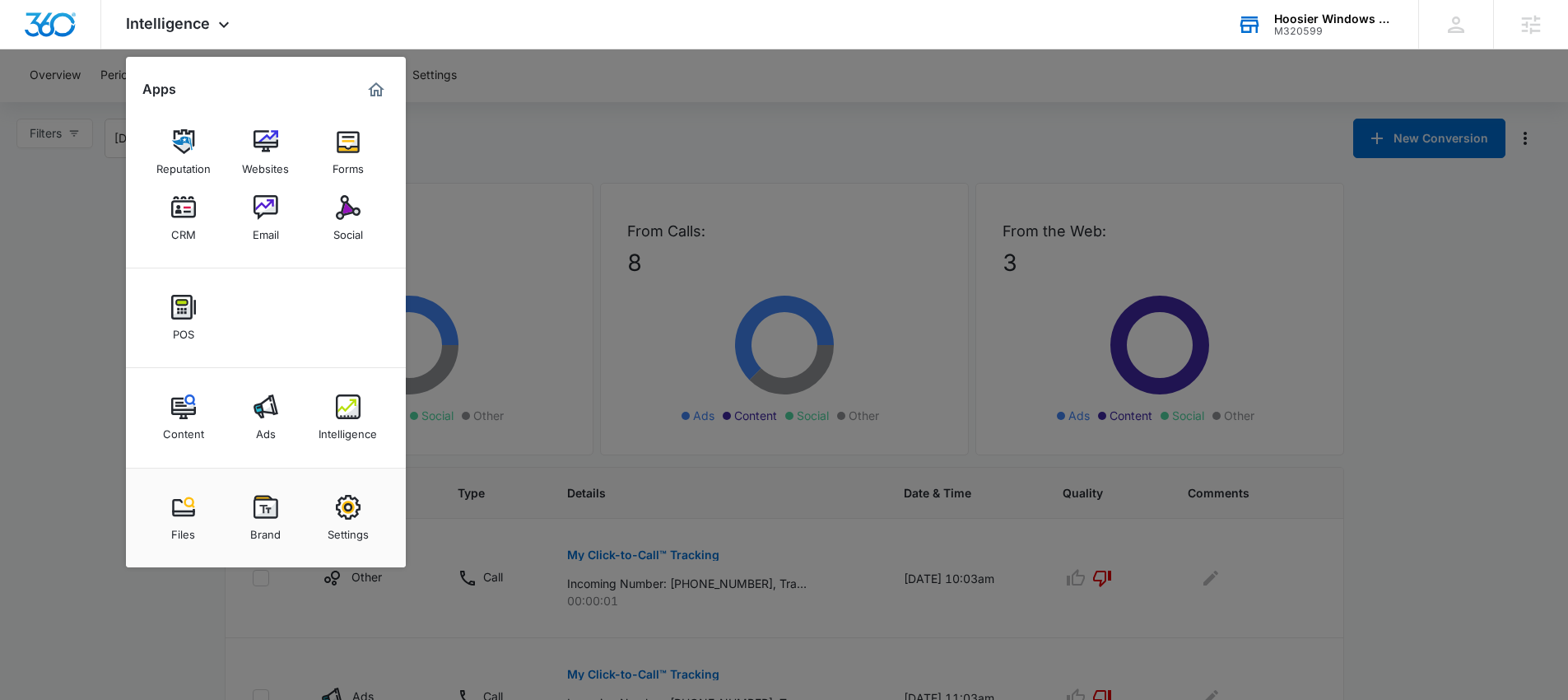
click at [608, 105] on div at bounding box center [784, 350] width 1568 height 700
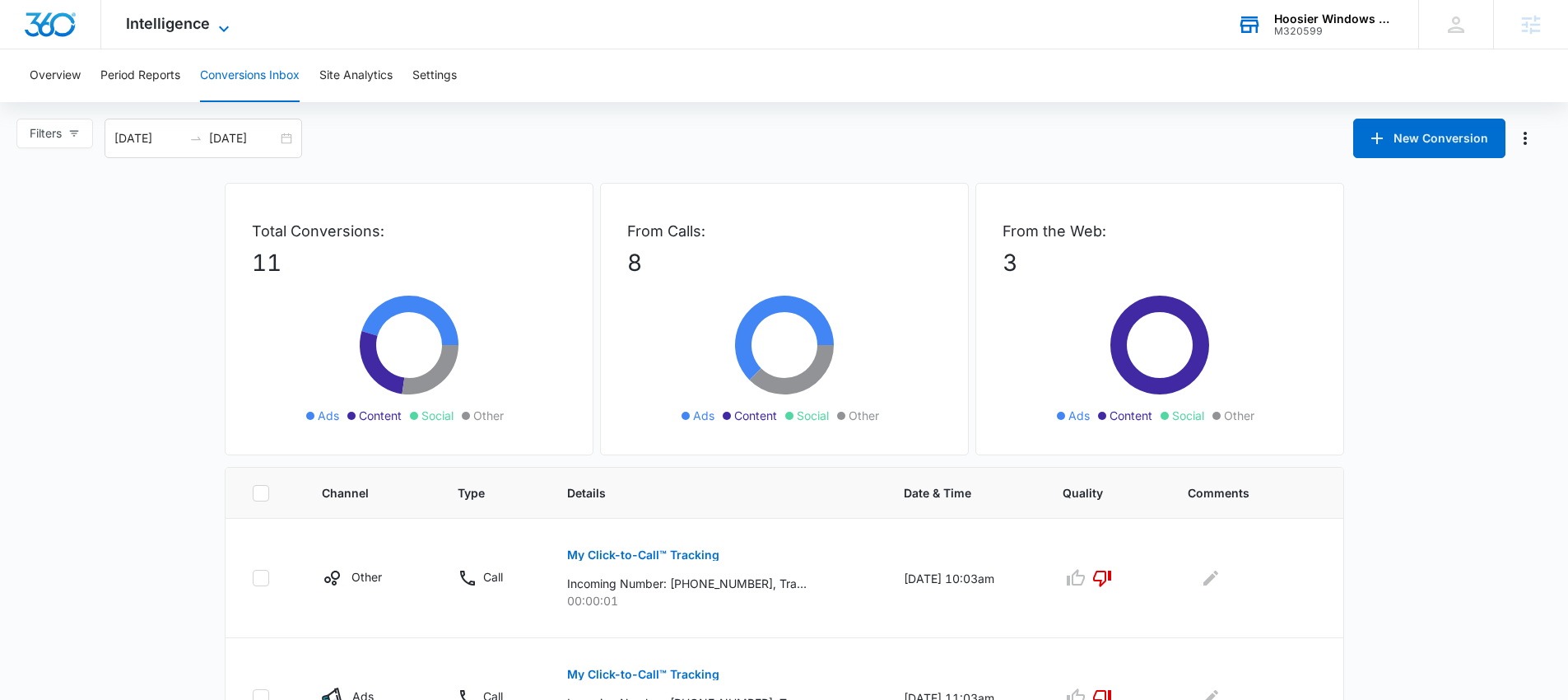
click at [156, 28] on span "Intelligence" at bounding box center [167, 23] width 84 height 17
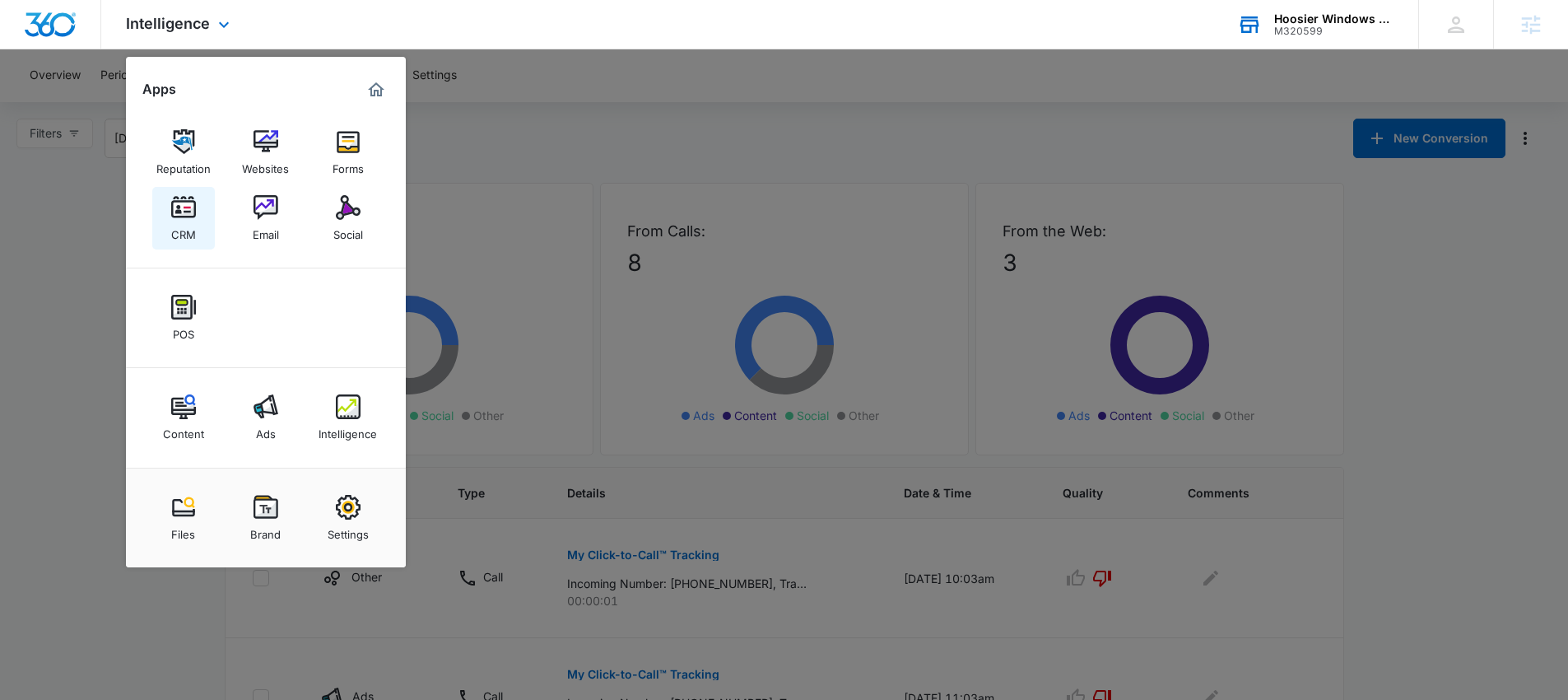
click at [192, 223] on div "CRM" at bounding box center [183, 231] width 25 height 22
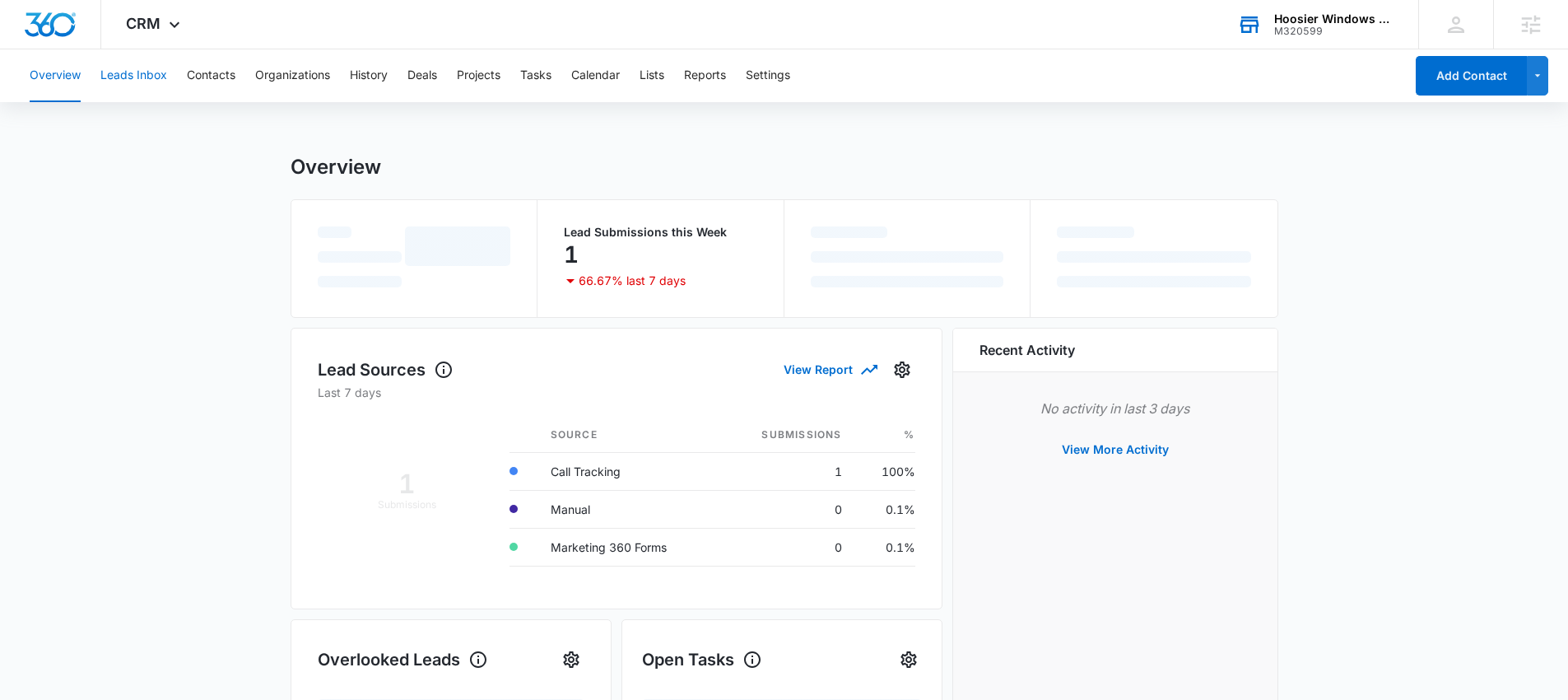
click at [126, 70] on button "Leads Inbox" at bounding box center [133, 75] width 66 height 52
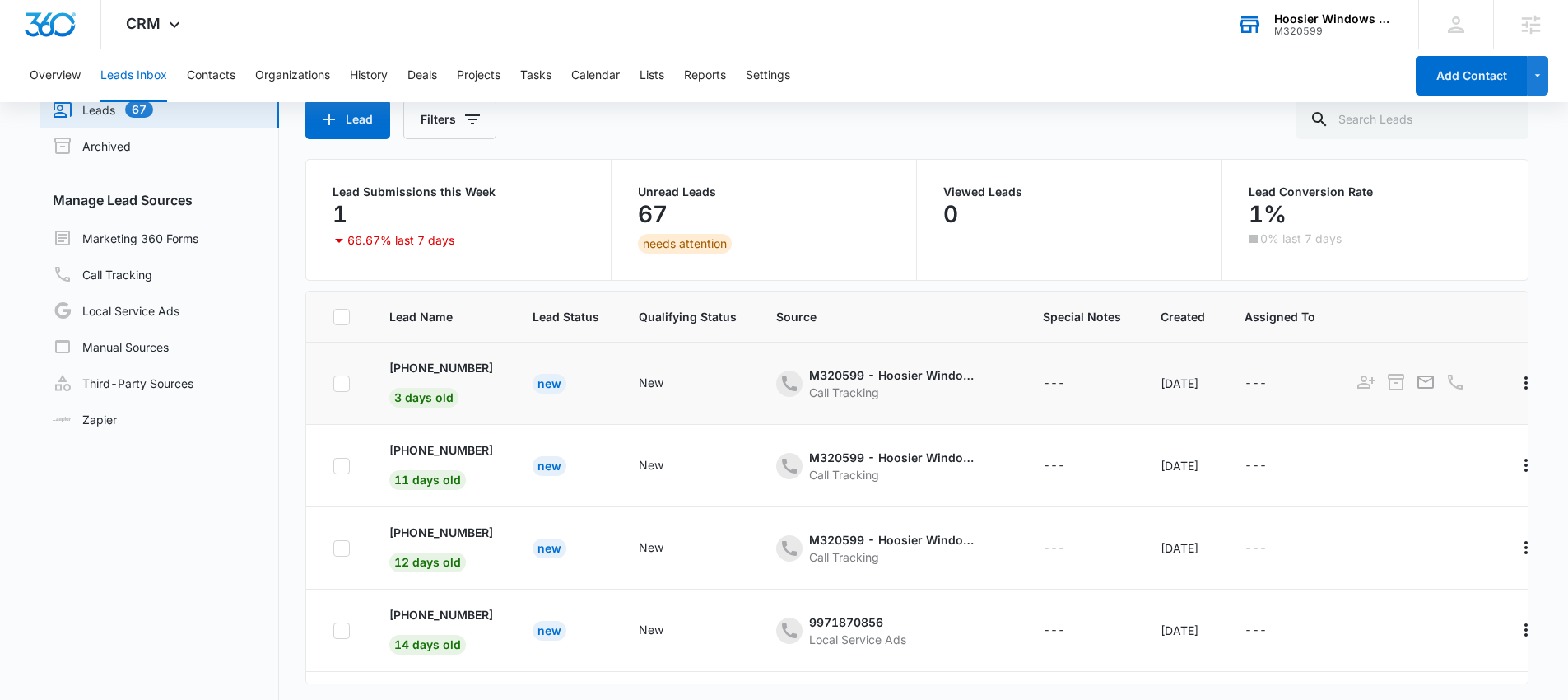
scroll to position [130, 0]
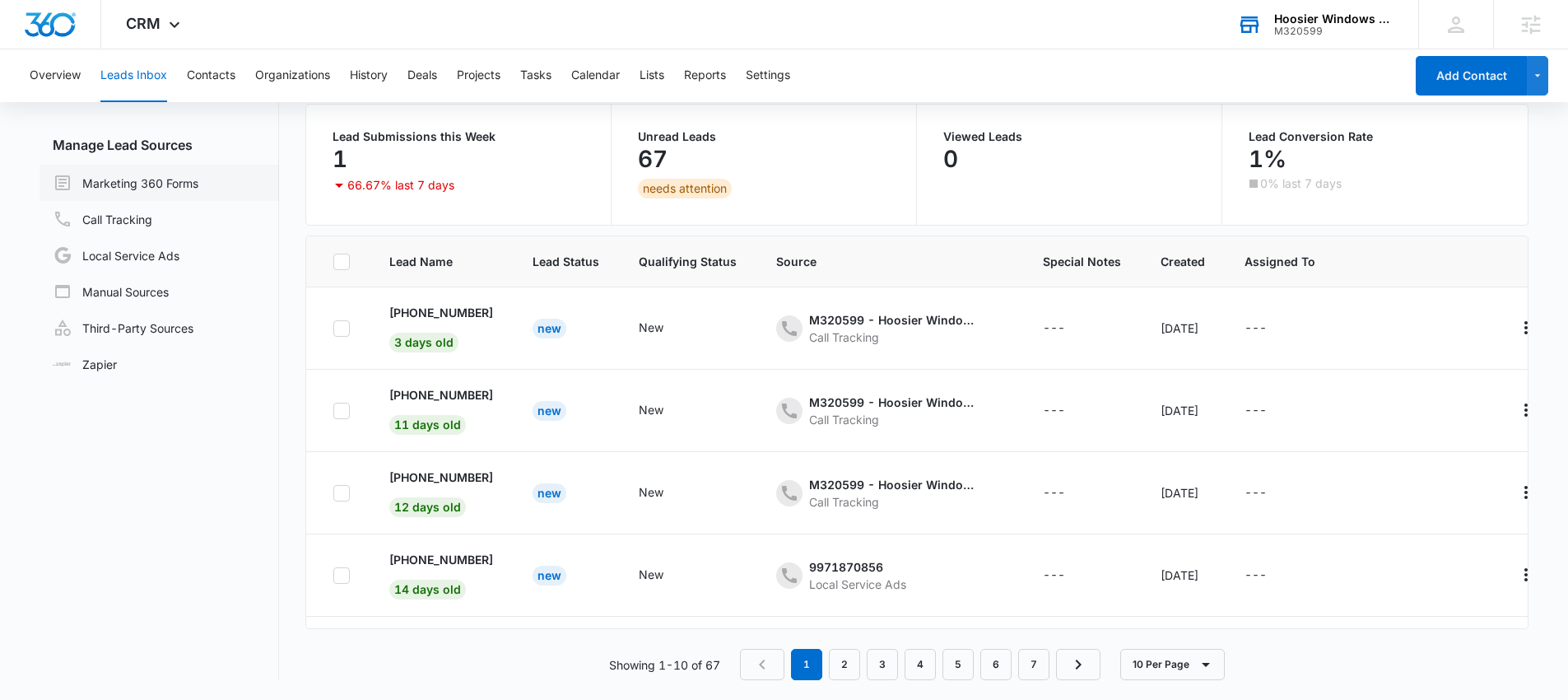
click at [168, 184] on link "Marketing 360 Forms" at bounding box center [125, 183] width 146 height 20
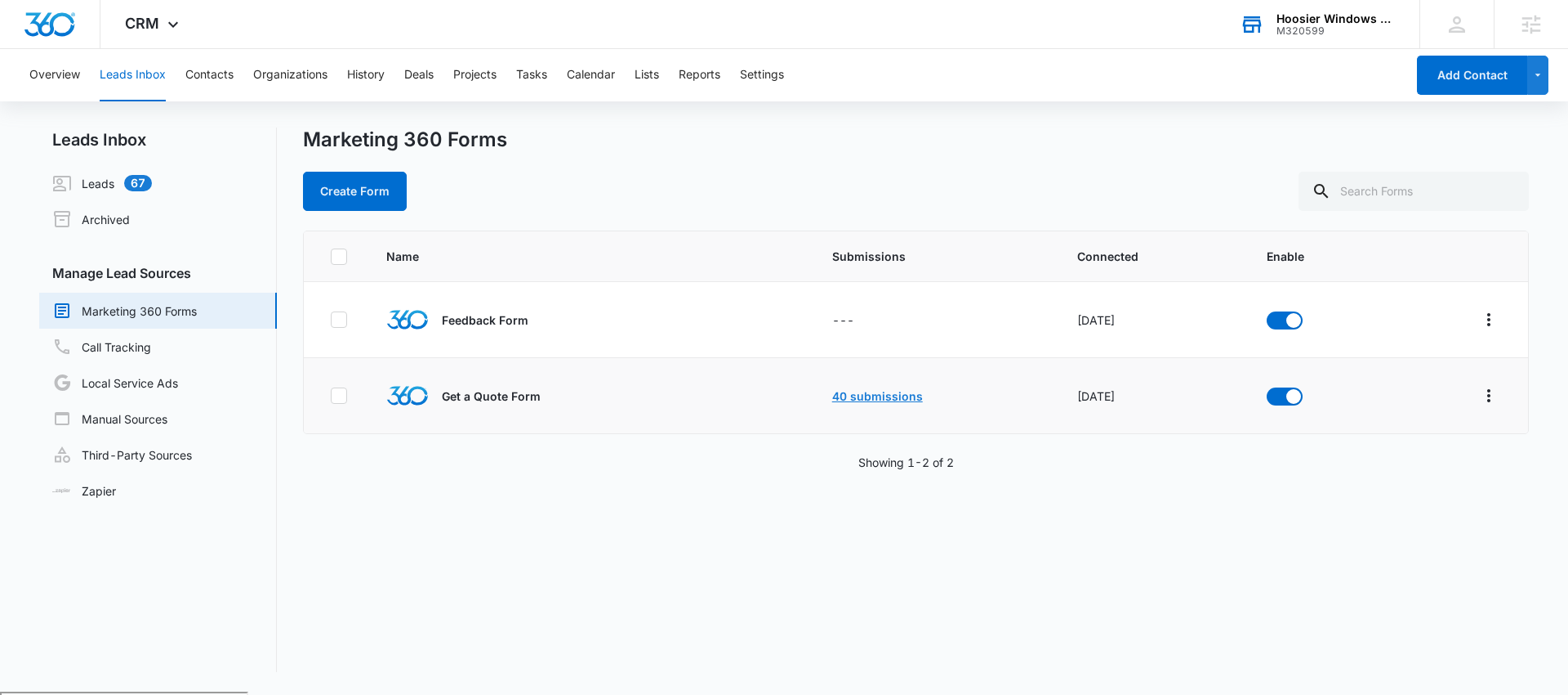
click at [867, 394] on link "40 submissions" at bounding box center [877, 396] width 90 height 14
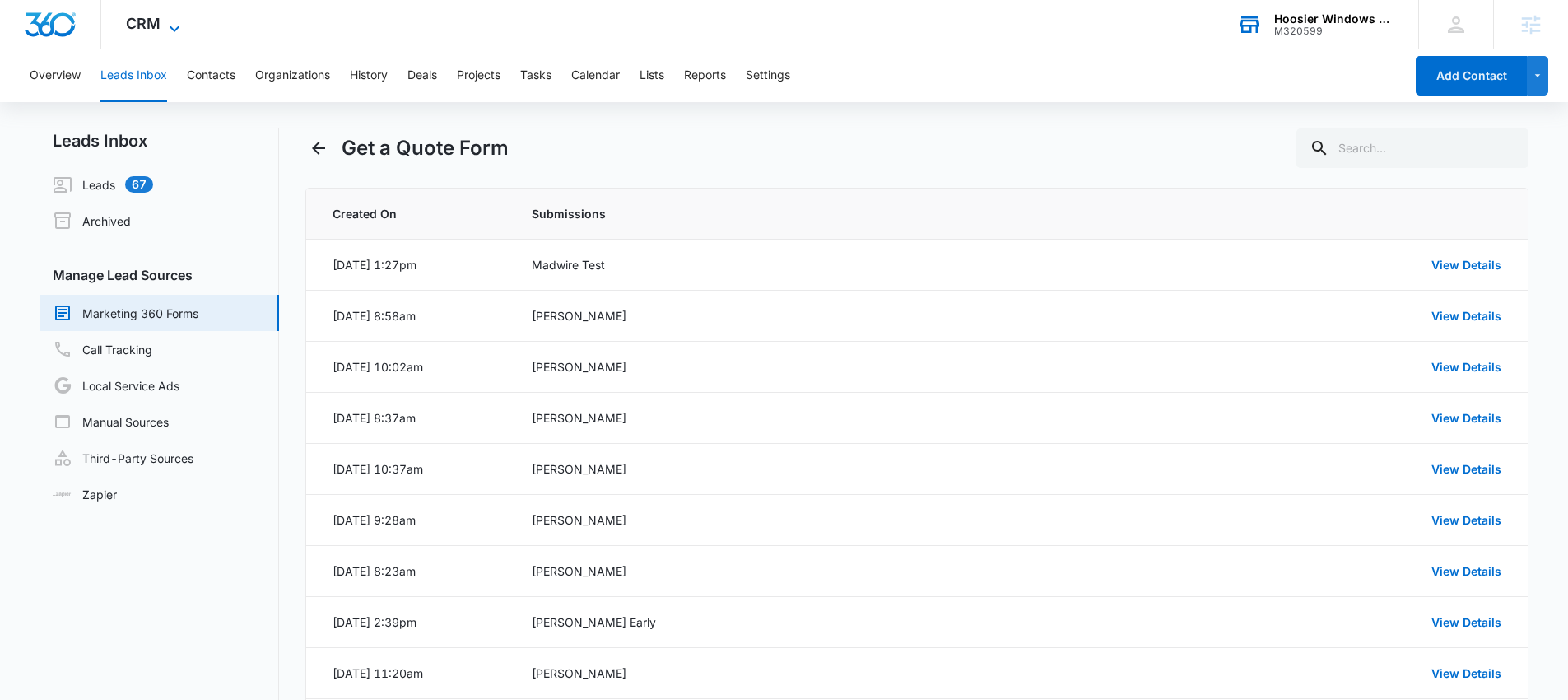
click at [168, 29] on icon at bounding box center [174, 29] width 20 height 20
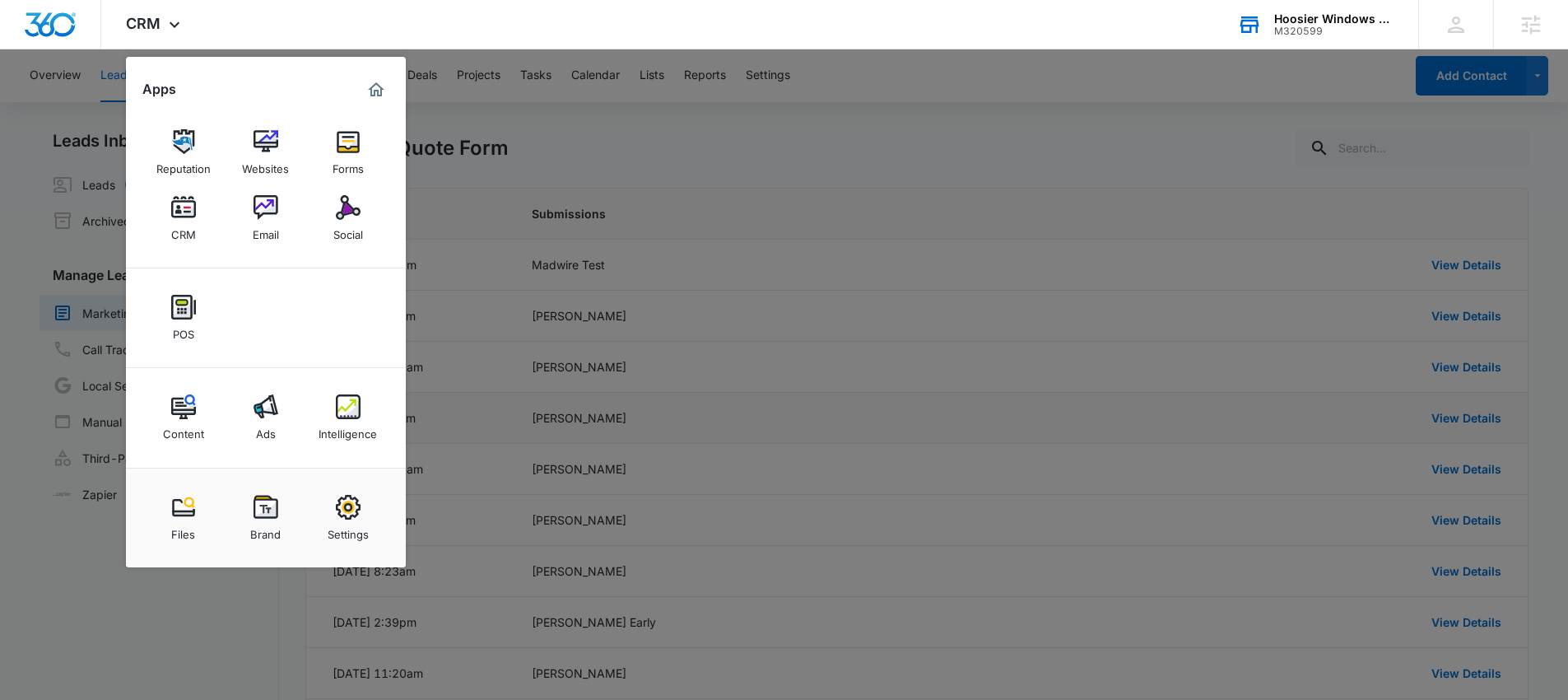
click at [353, 410] on img at bounding box center [347, 406] width 25 height 25
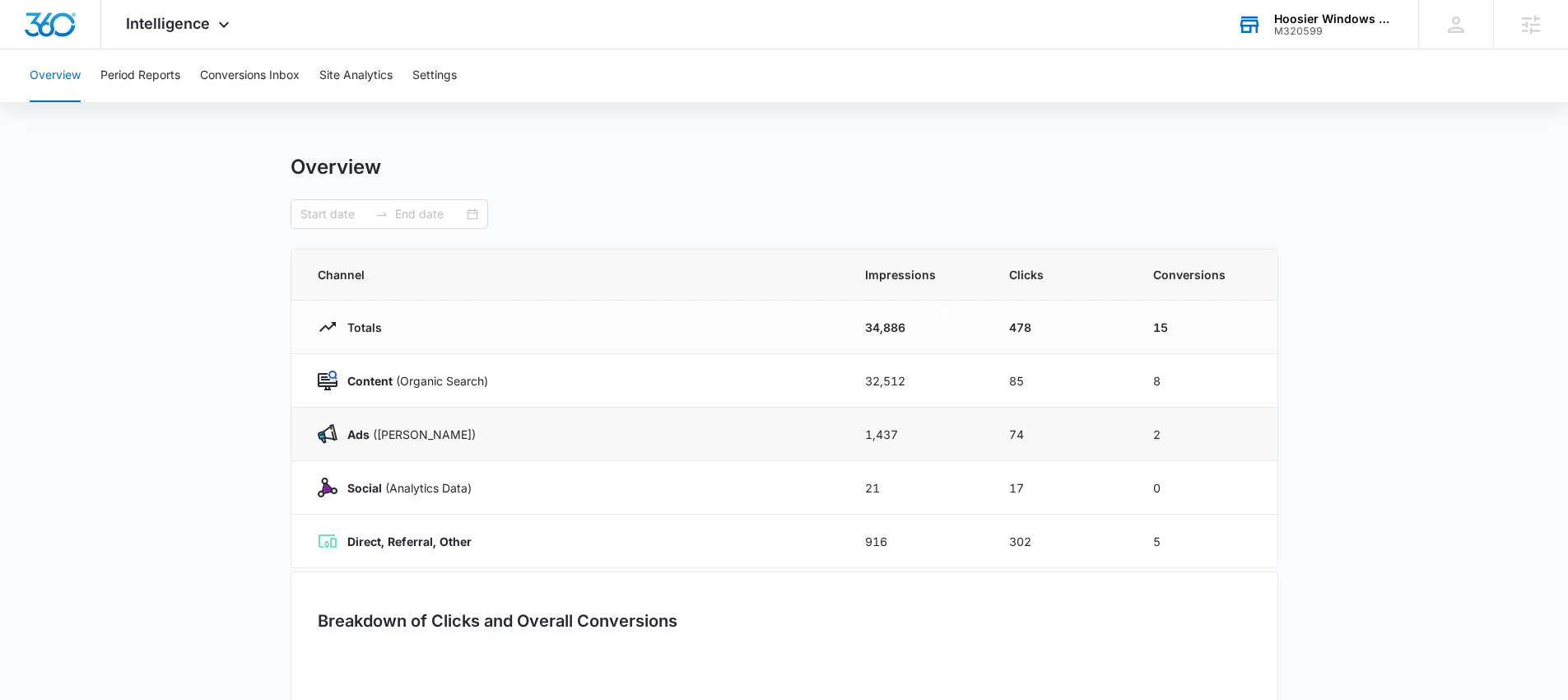
type input "07/11/2025"
type input "09/09/2025"
click at [251, 80] on button "Conversions Inbox" at bounding box center [249, 75] width 100 height 52
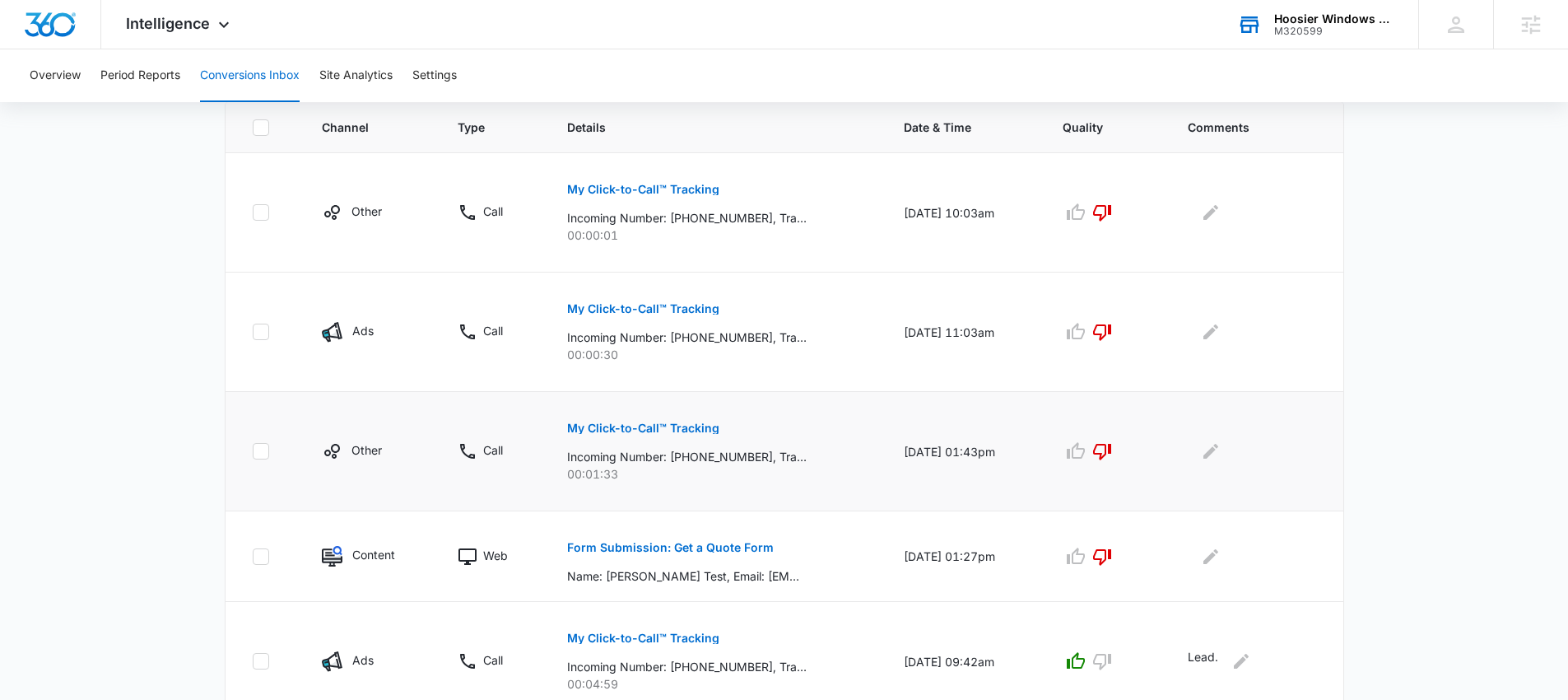
scroll to position [352, 0]
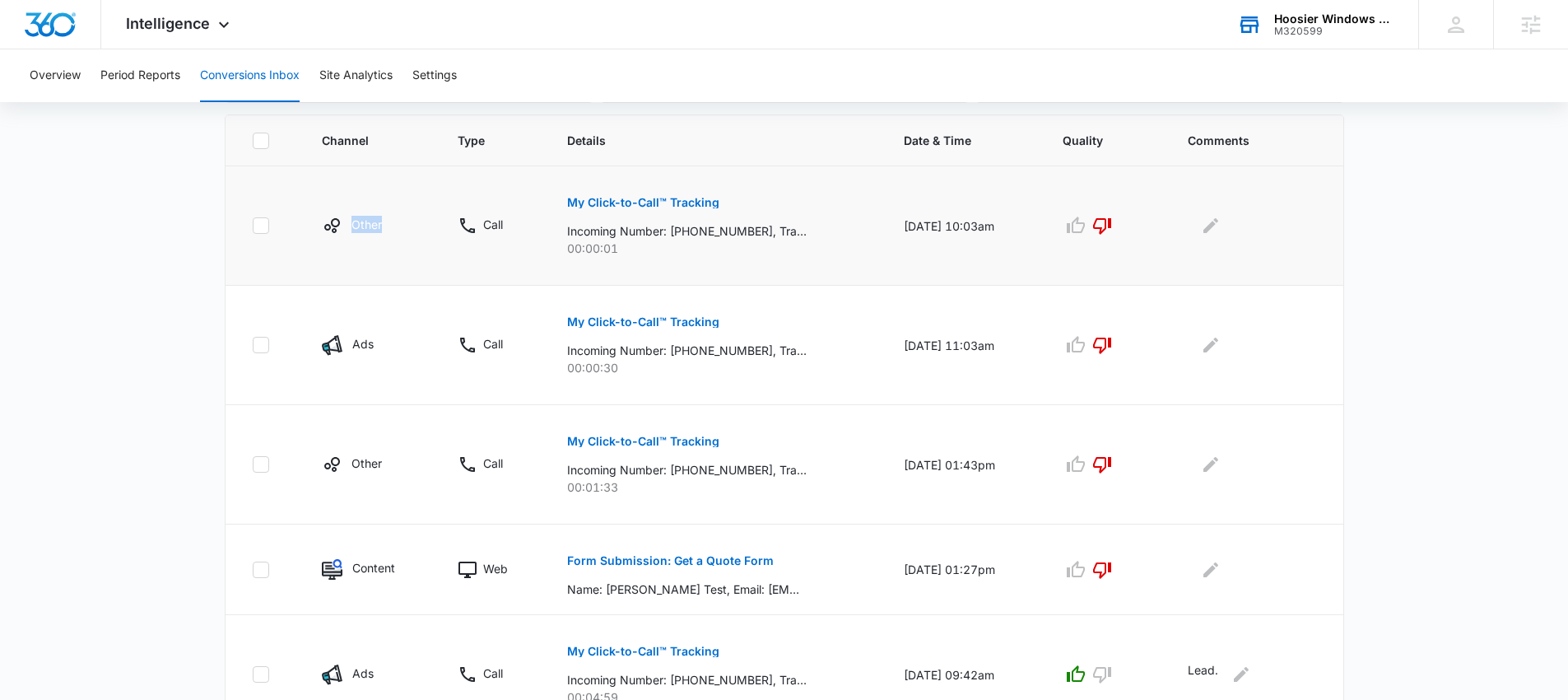
drag, startPoint x: 381, startPoint y: 231, endPoint x: 328, endPoint y: 230, distance: 53.0
click at [328, 230] on td "Other" at bounding box center [370, 226] width 137 height 120
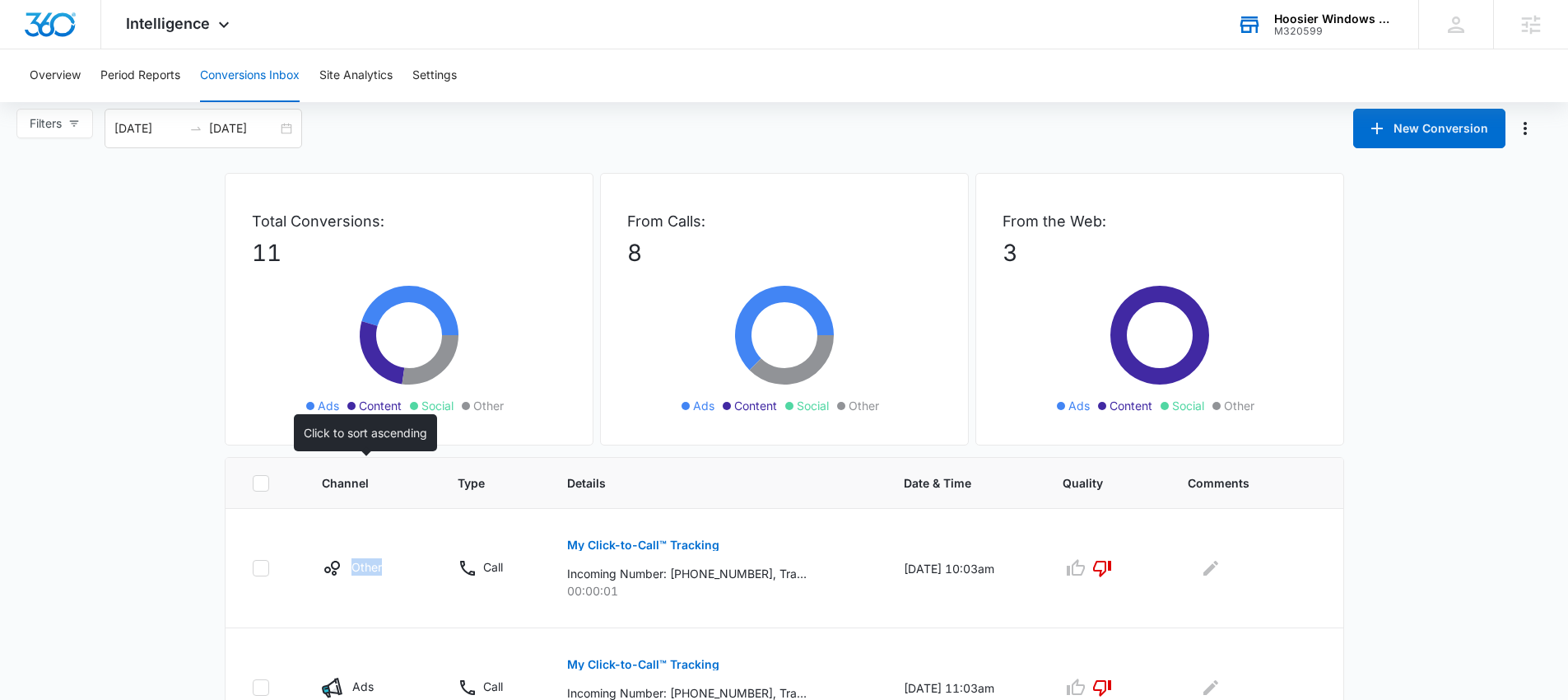
scroll to position [0, 0]
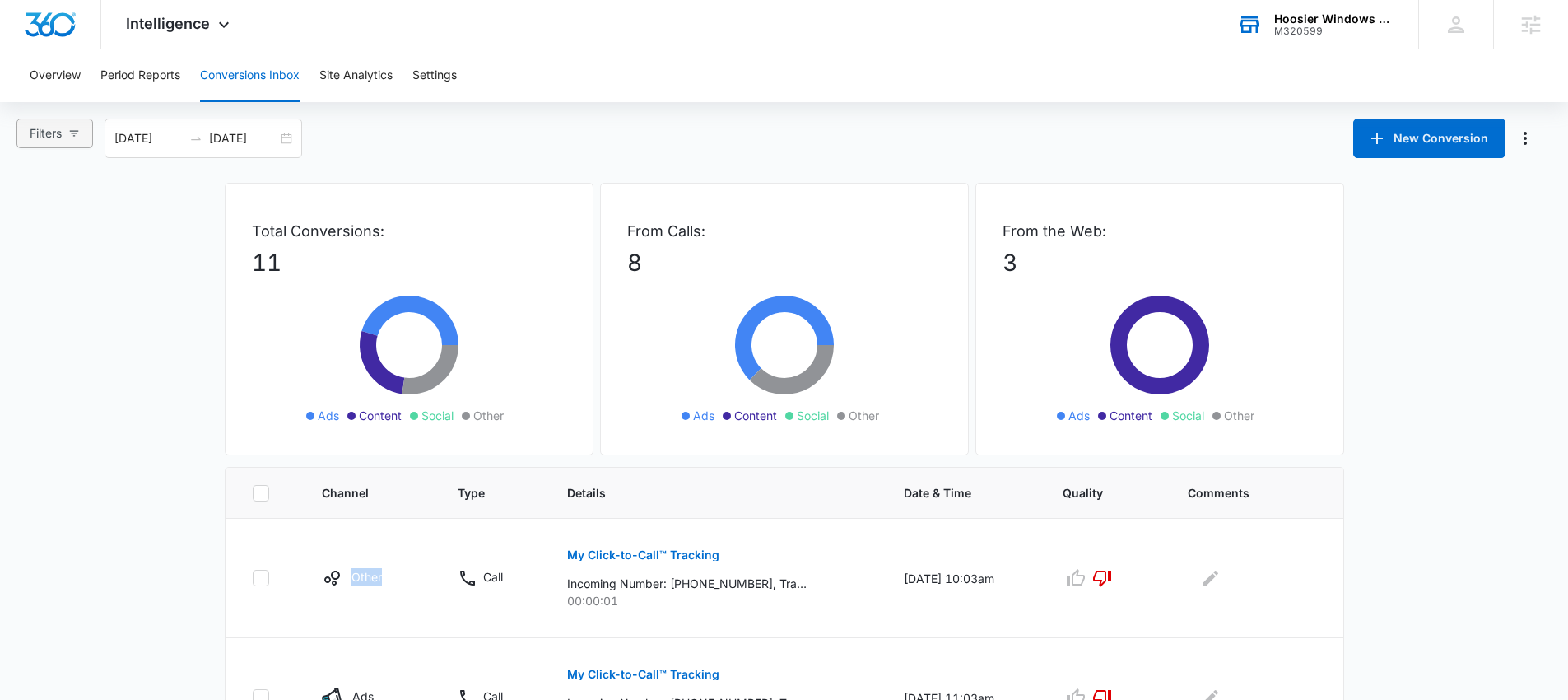
click at [58, 126] on span "Filters" at bounding box center [46, 134] width 32 height 18
click at [57, 125] on span "Filters" at bounding box center [46, 134] width 32 height 18
click at [166, 26] on span "Intelligence" at bounding box center [167, 23] width 84 height 17
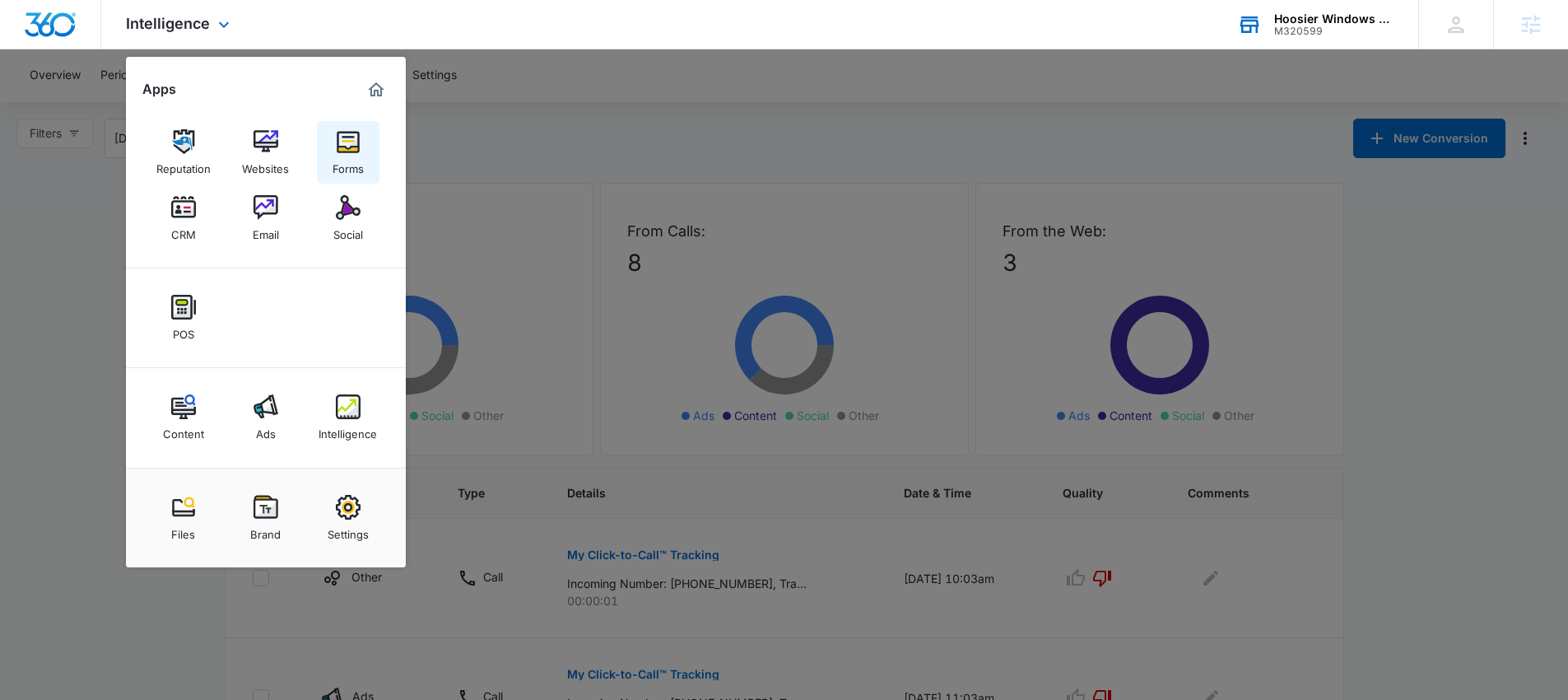
click at [334, 149] on link "Forms" at bounding box center [347, 151] width 62 height 62
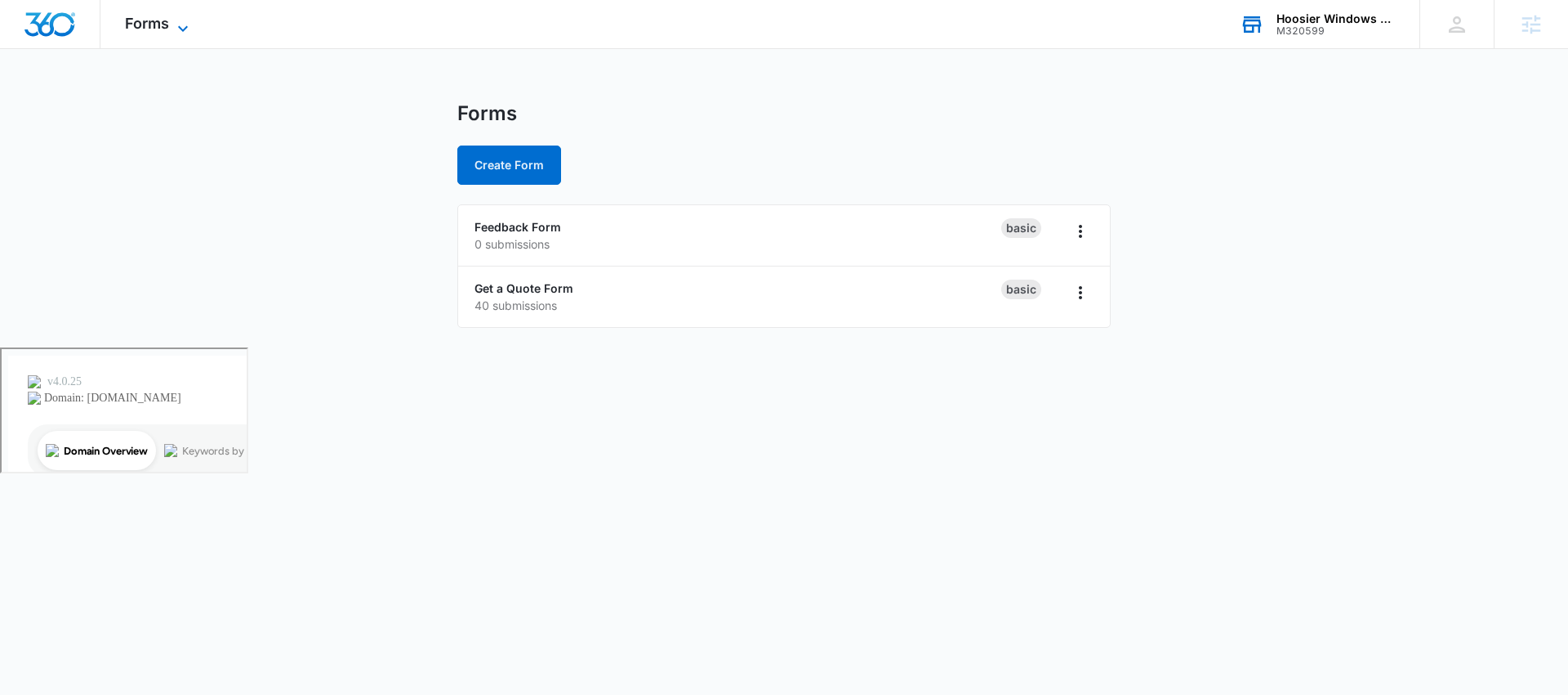
click at [140, 22] on span "Forms" at bounding box center [146, 23] width 44 height 17
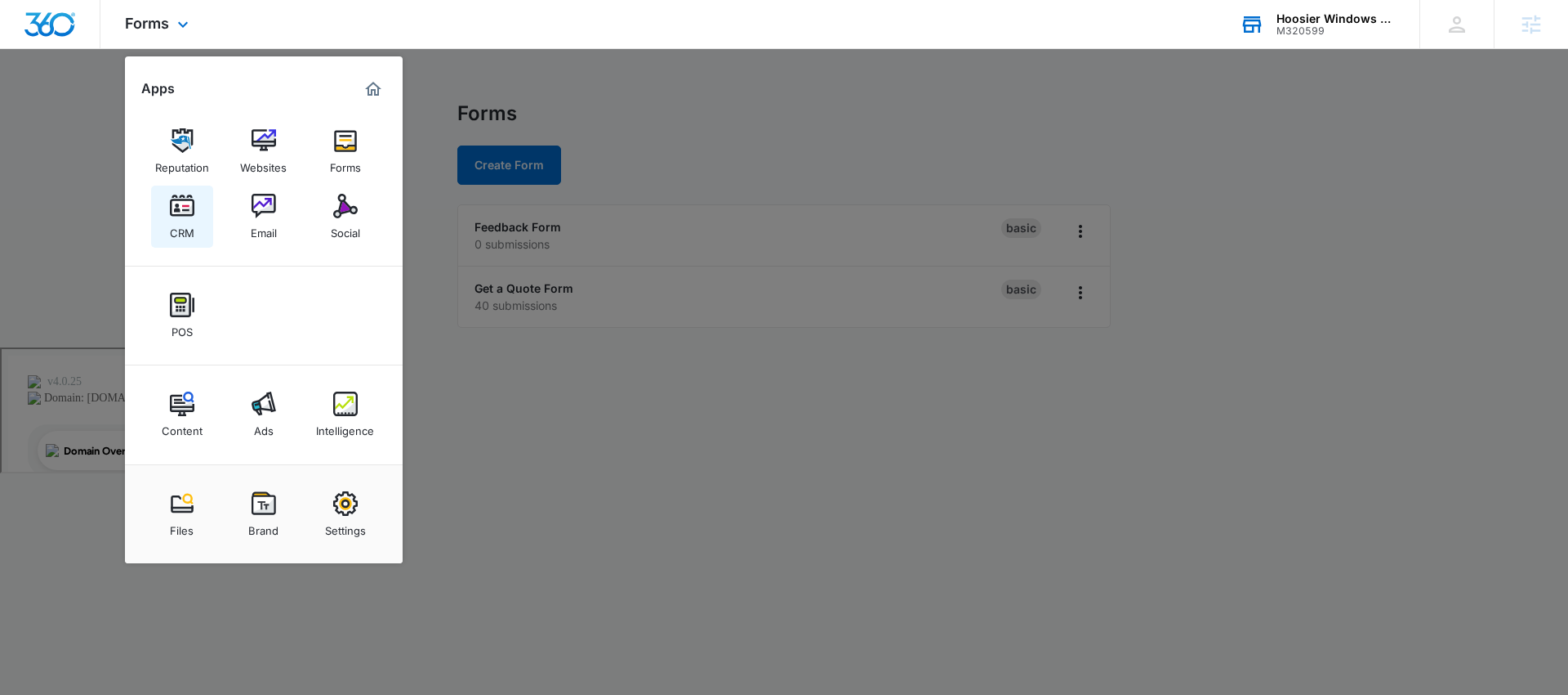
click at [179, 211] on img at bounding box center [182, 205] width 25 height 25
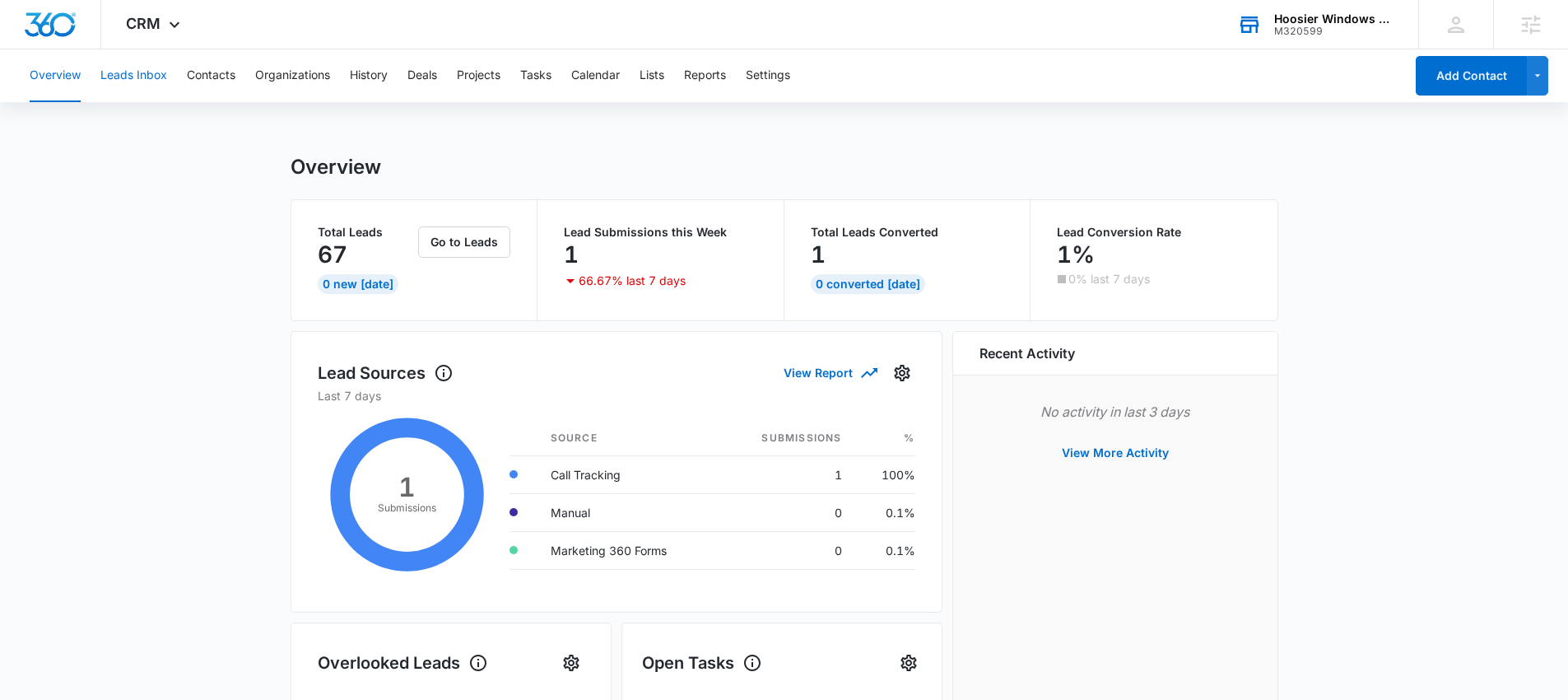
click at [135, 76] on button "Leads Inbox" at bounding box center [133, 75] width 66 height 52
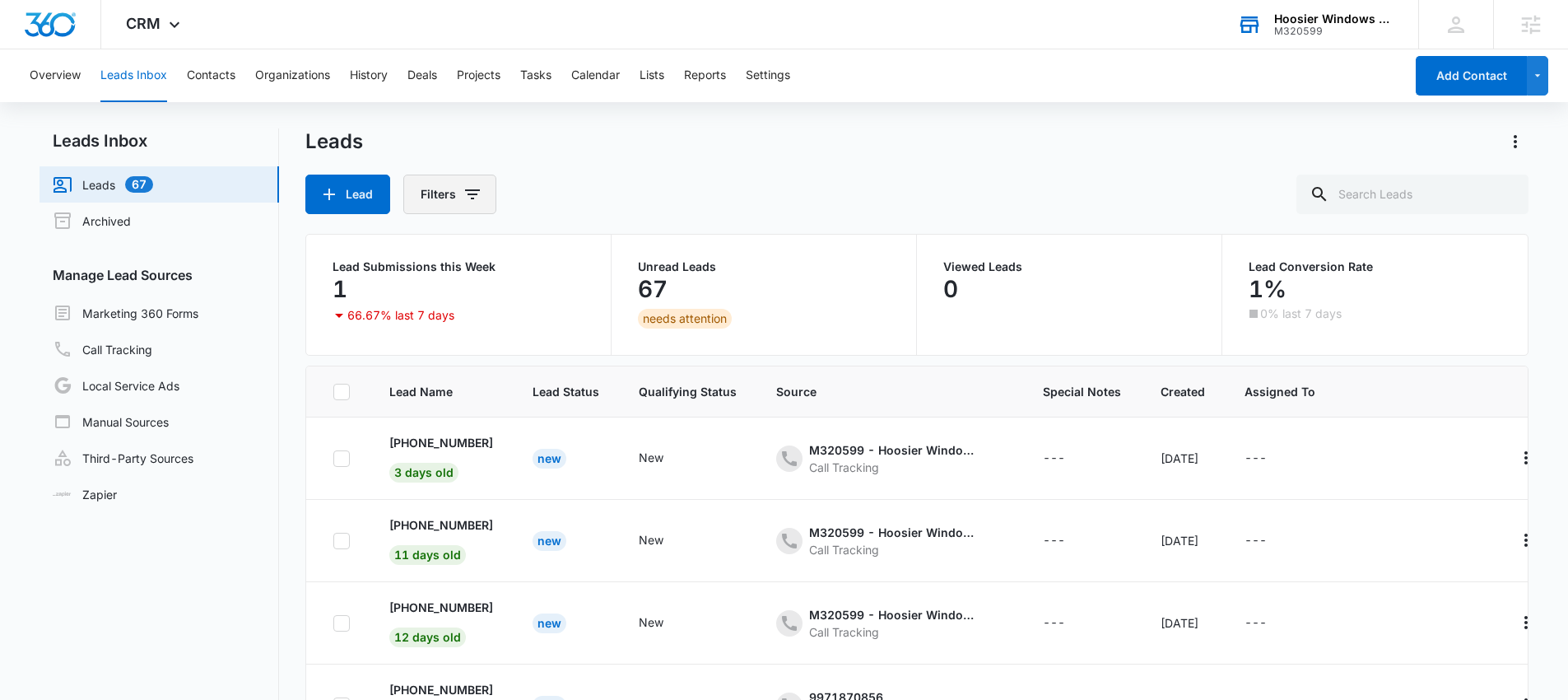
click at [469, 198] on icon "Filters" at bounding box center [472, 194] width 20 height 20
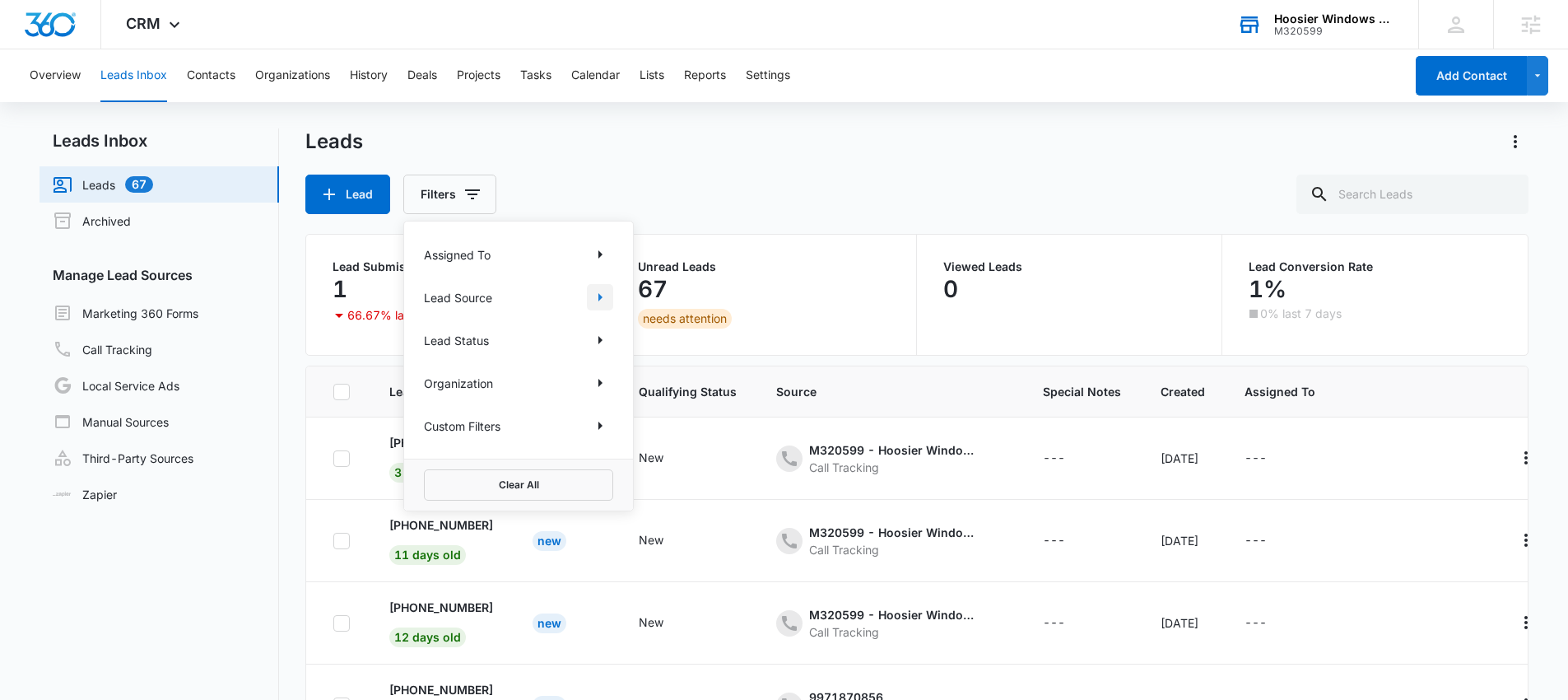
click at [603, 297] on icon "Show Lead Source filters" at bounding box center [600, 297] width 20 height 20
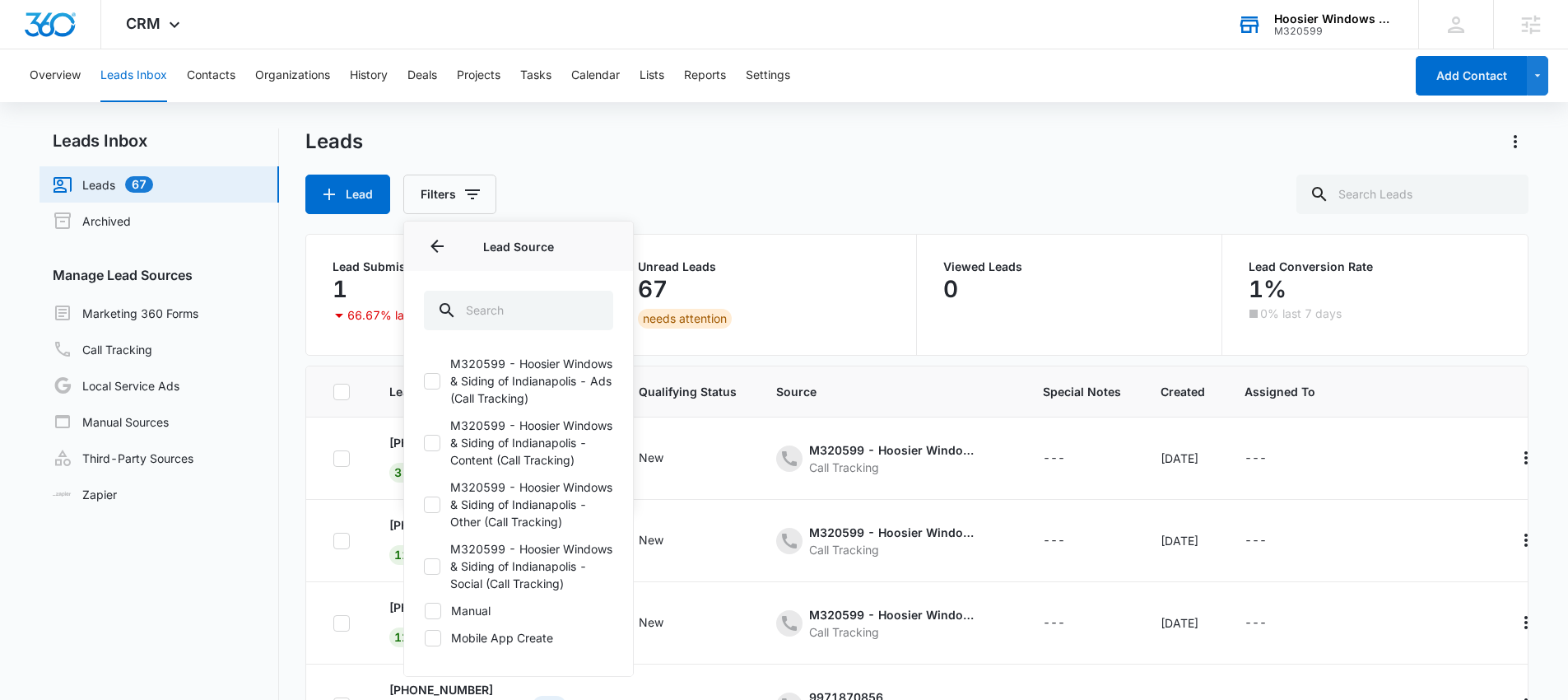
scroll to position [320, 0]
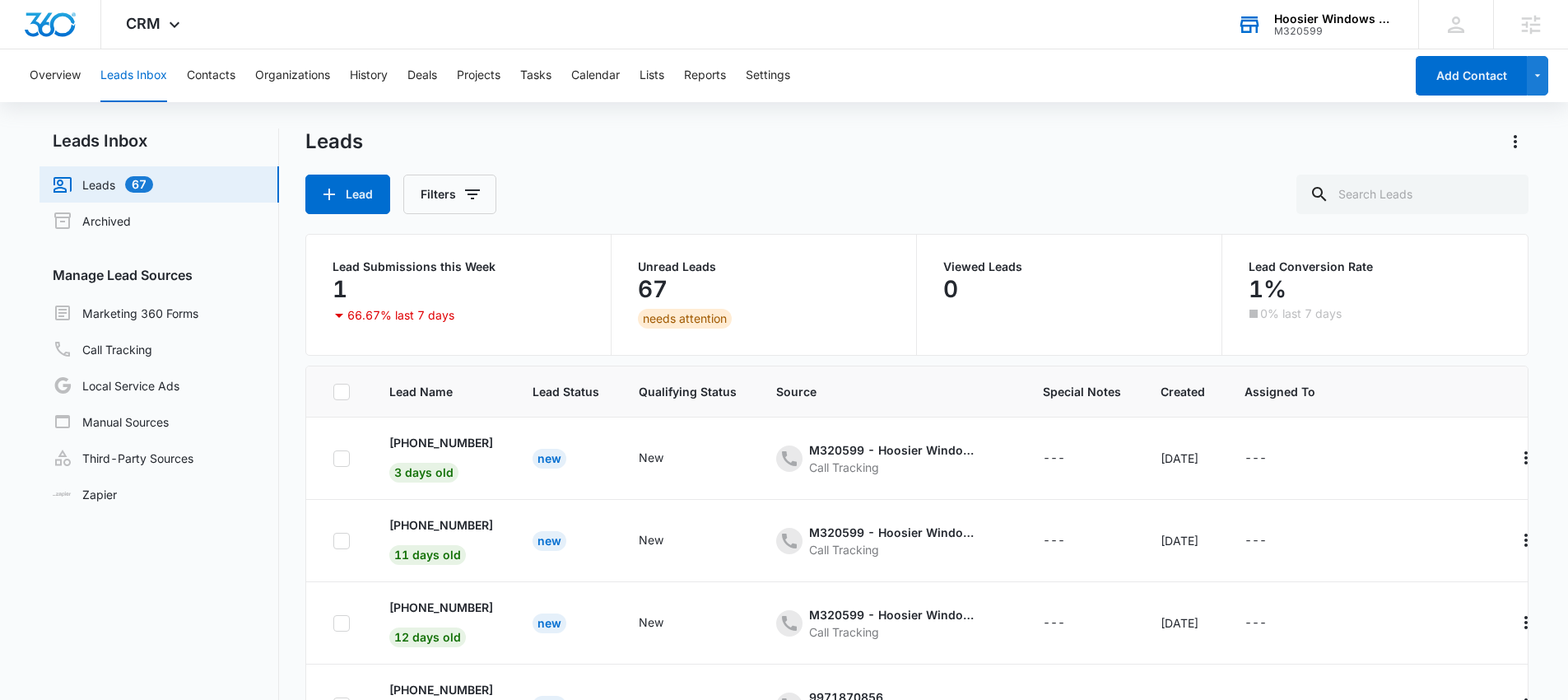
click at [612, 202] on div "Lead Filters" at bounding box center [917, 194] width 1224 height 40
click at [480, 194] on icon "Filters" at bounding box center [472, 194] width 20 height 20
click at [162, 320] on link "Marketing 360 Forms" at bounding box center [125, 313] width 146 height 20
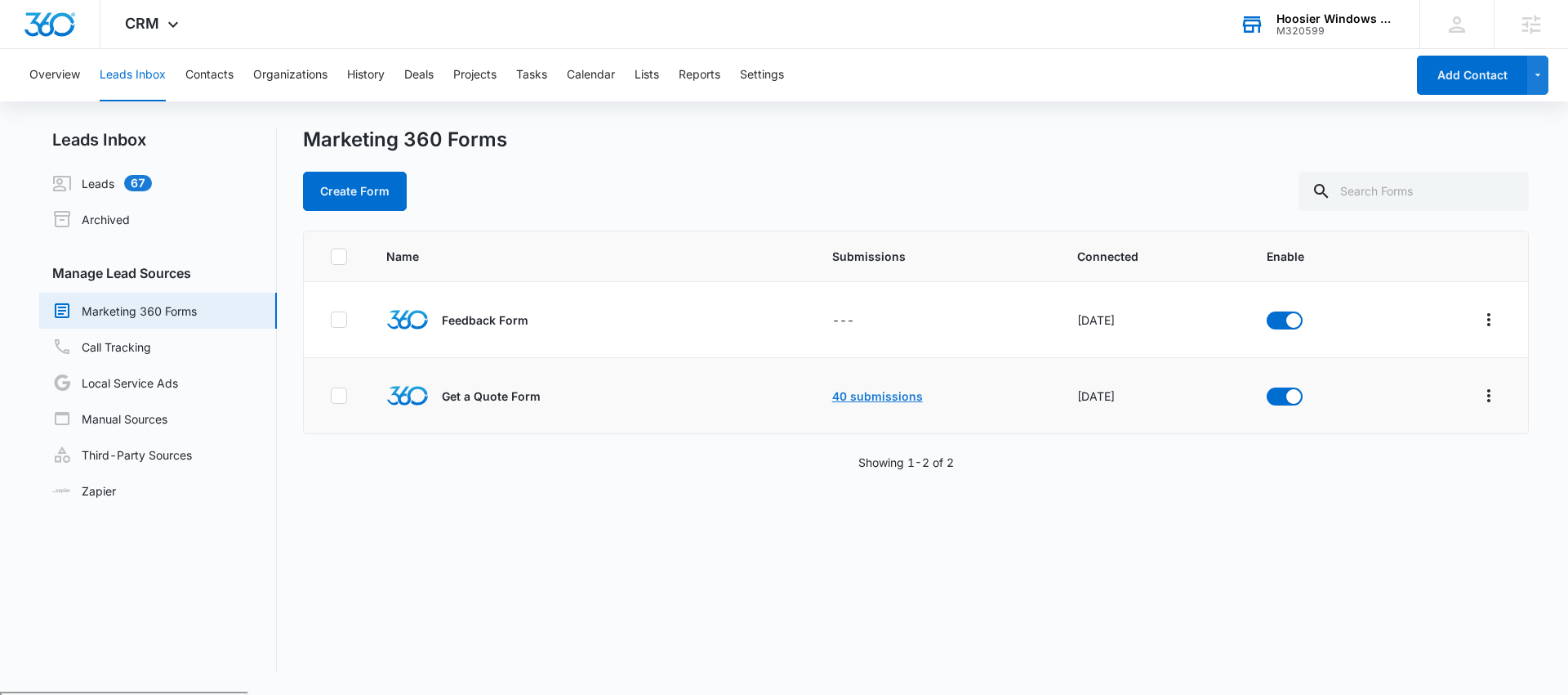
click at [874, 392] on link "40 submissions" at bounding box center [877, 396] width 90 height 14
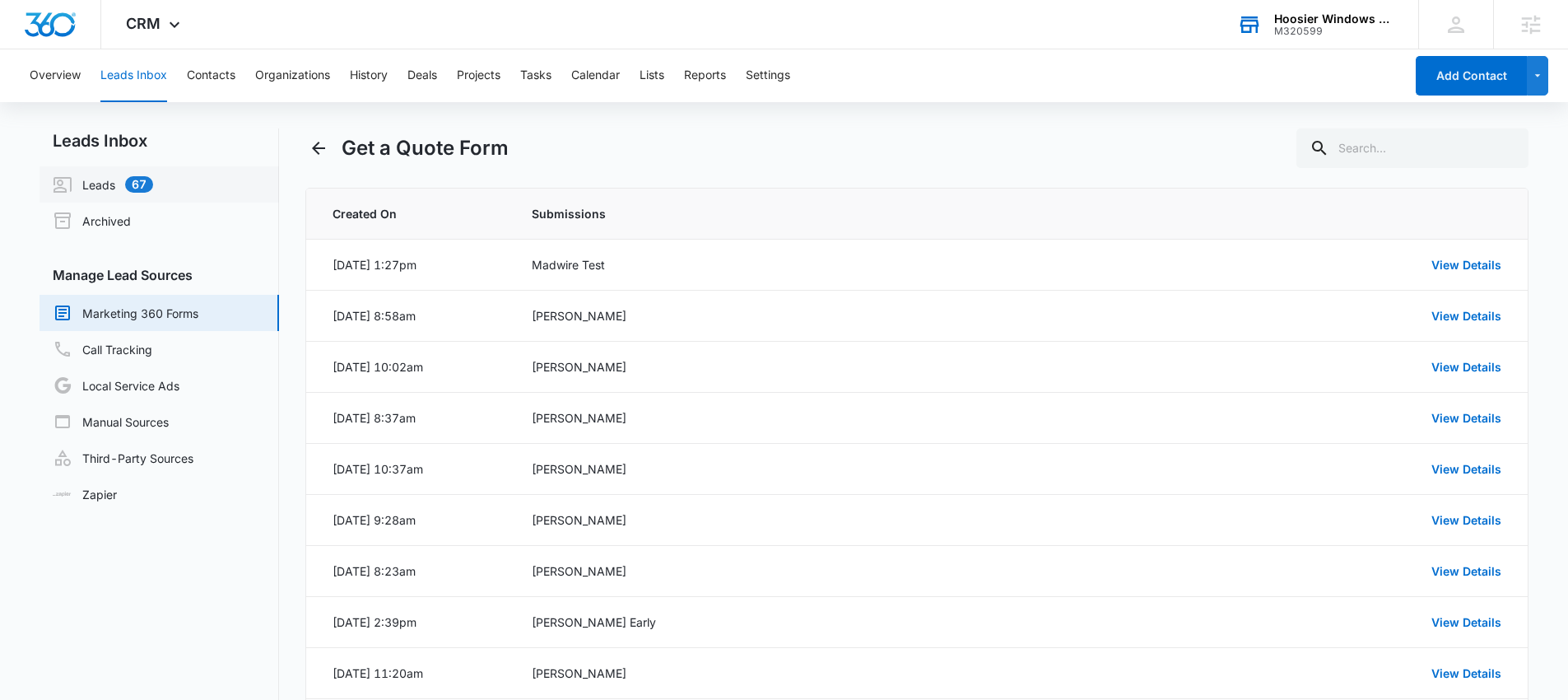
click at [98, 183] on link "Leads 67" at bounding box center [102, 184] width 100 height 20
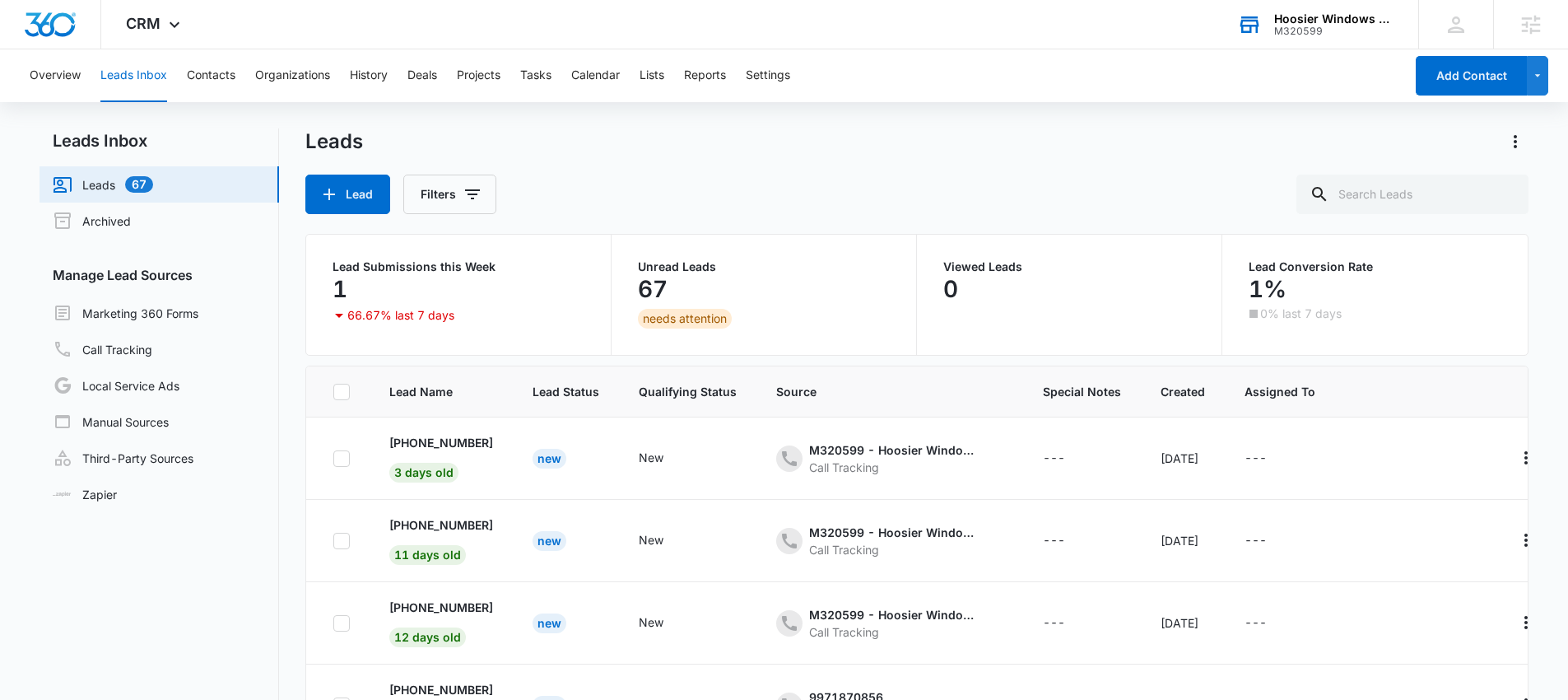
click at [1268, 21] on div "Hoosier Windows & Siding of Indianapolis M320599 Your Accounts View All" at bounding box center [1315, 24] width 206 height 49
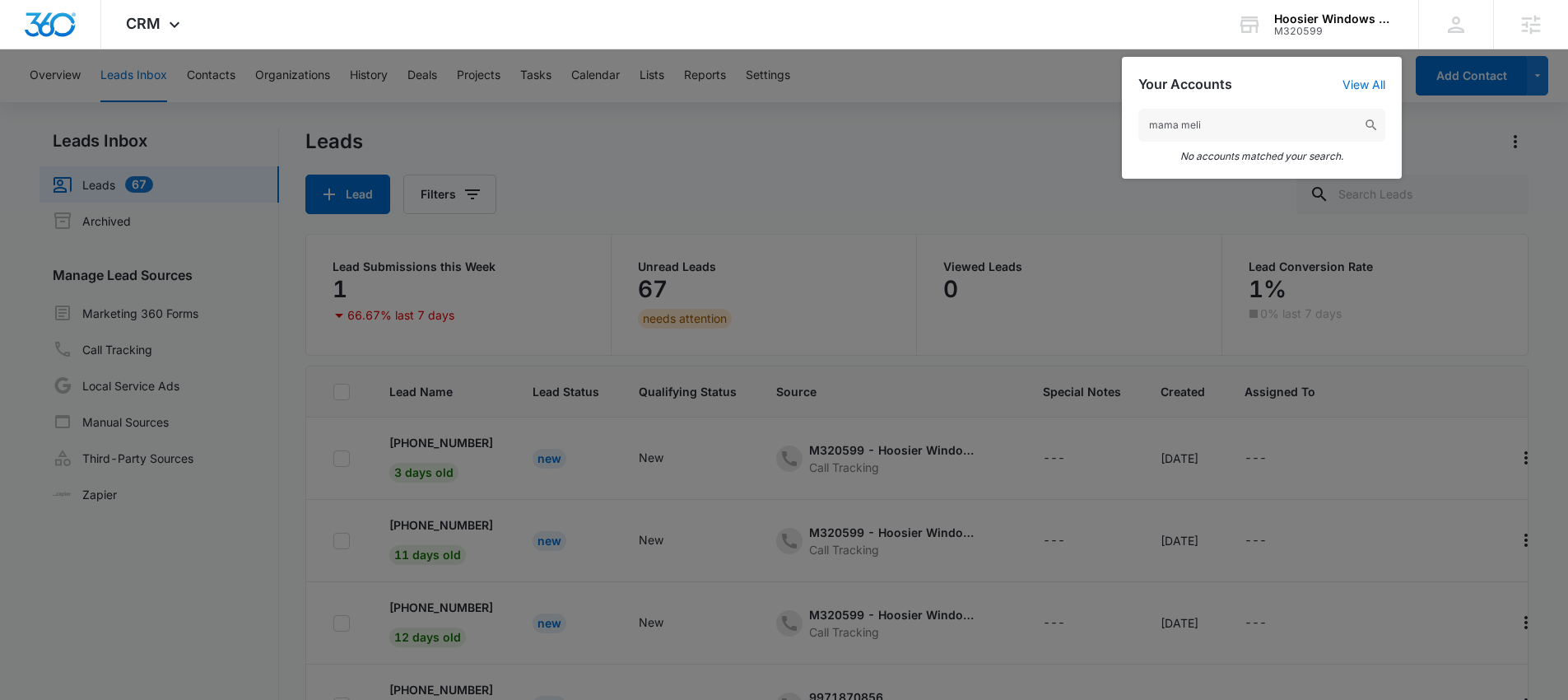
click at [1226, 129] on input "mama meli" at bounding box center [1261, 125] width 246 height 33
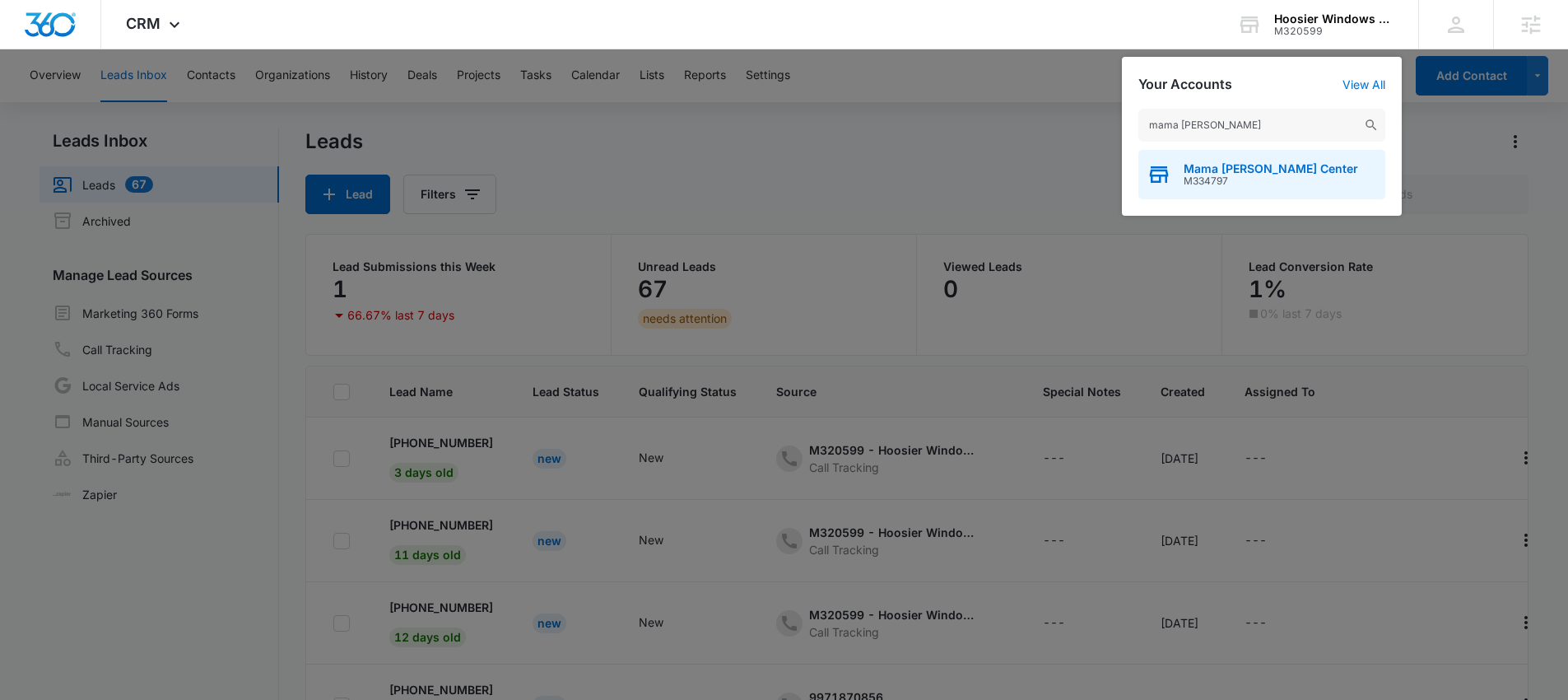
type input "mama mel"
click at [1231, 171] on span "Mama Melli Childcare Center" at bounding box center [1270, 168] width 174 height 13
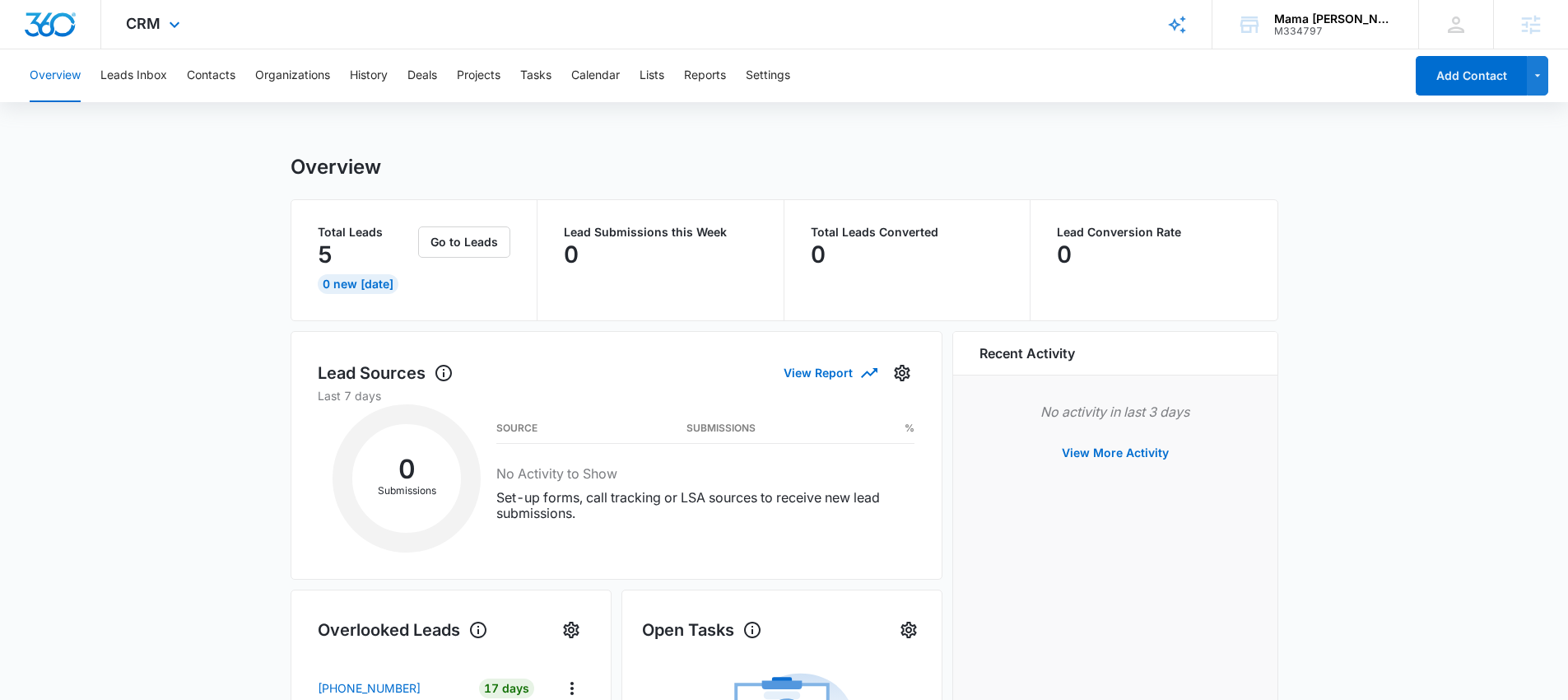
click at [150, 34] on div "CRM Apps Reputation Websites Forms CRM Email Social POS Content Ads Intelligenc…" at bounding box center [154, 24] width 108 height 49
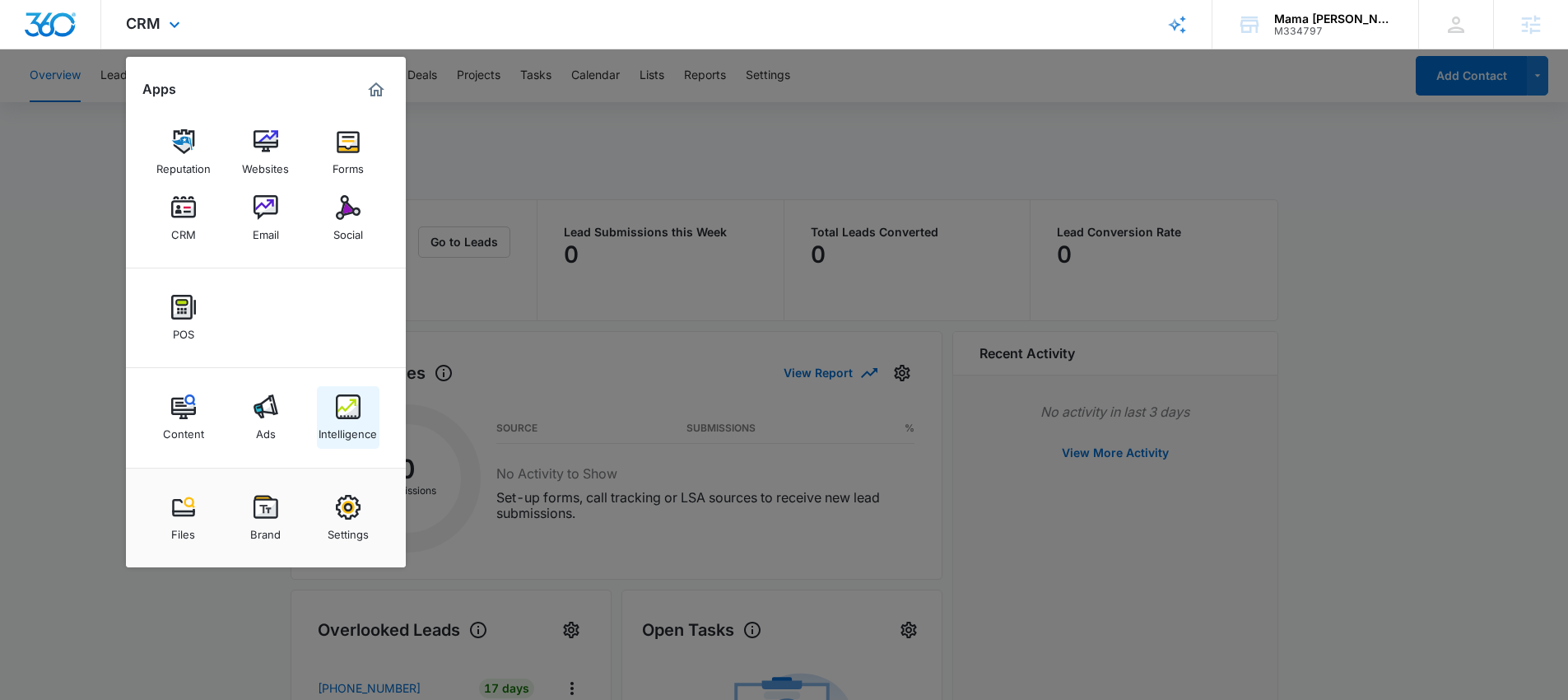
click at [341, 405] on img at bounding box center [347, 406] width 25 height 25
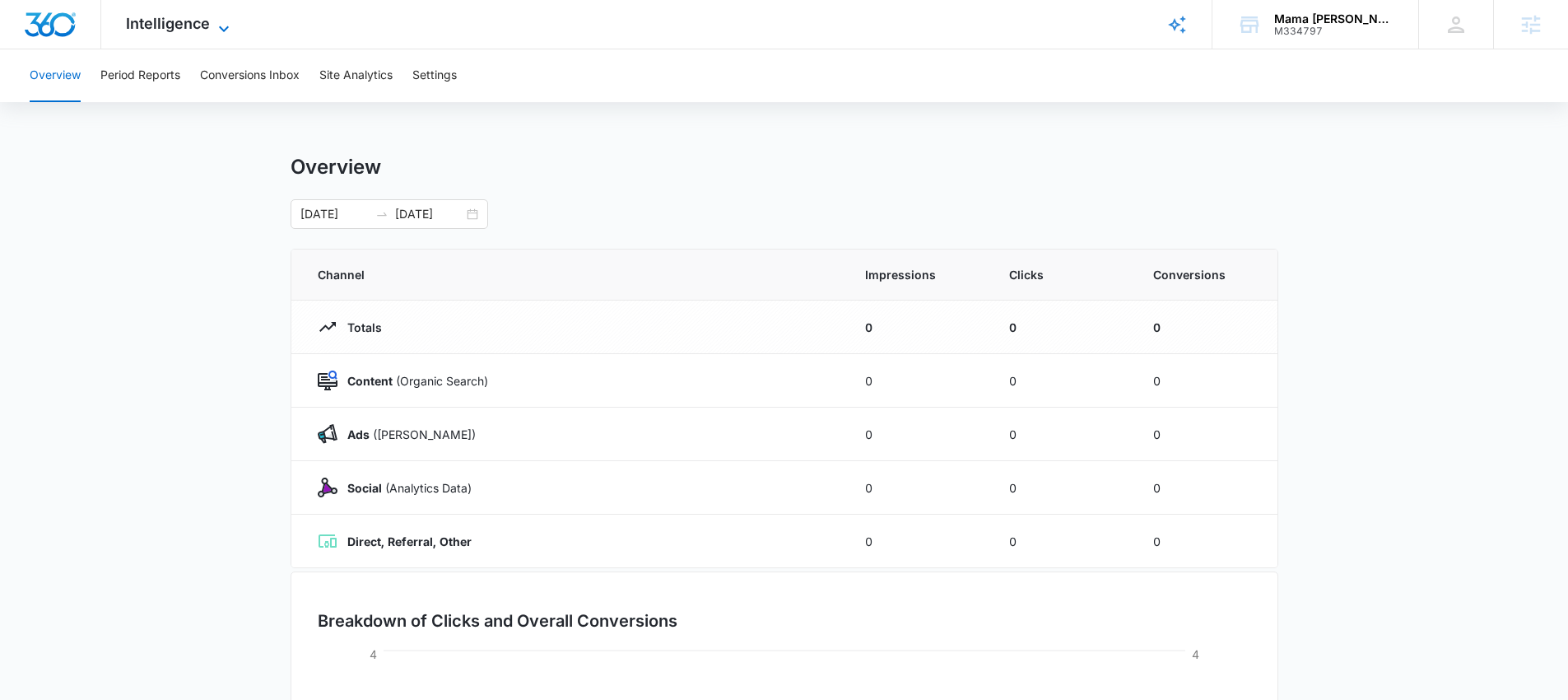
click at [170, 27] on span "Intelligence" at bounding box center [167, 23] width 84 height 17
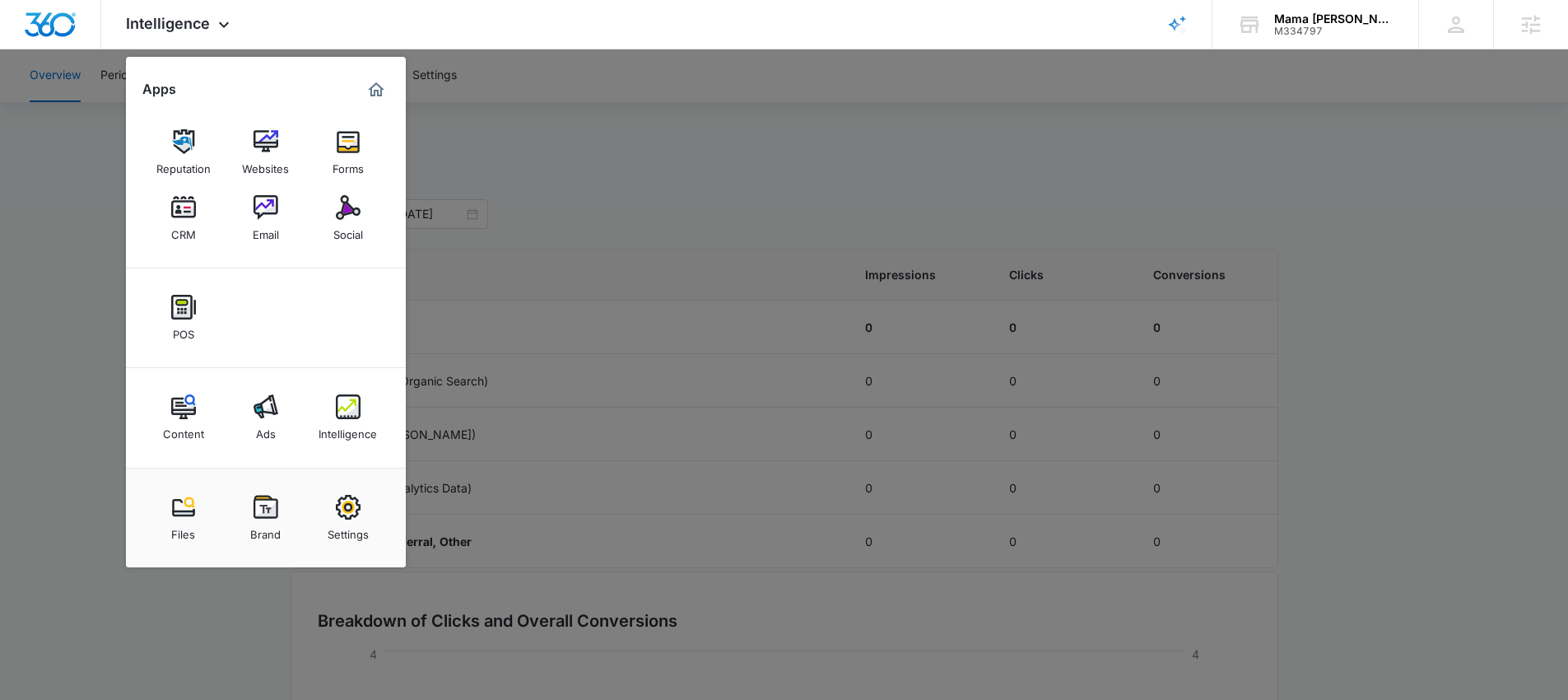
click at [171, 412] on img at bounding box center [183, 406] width 25 height 25
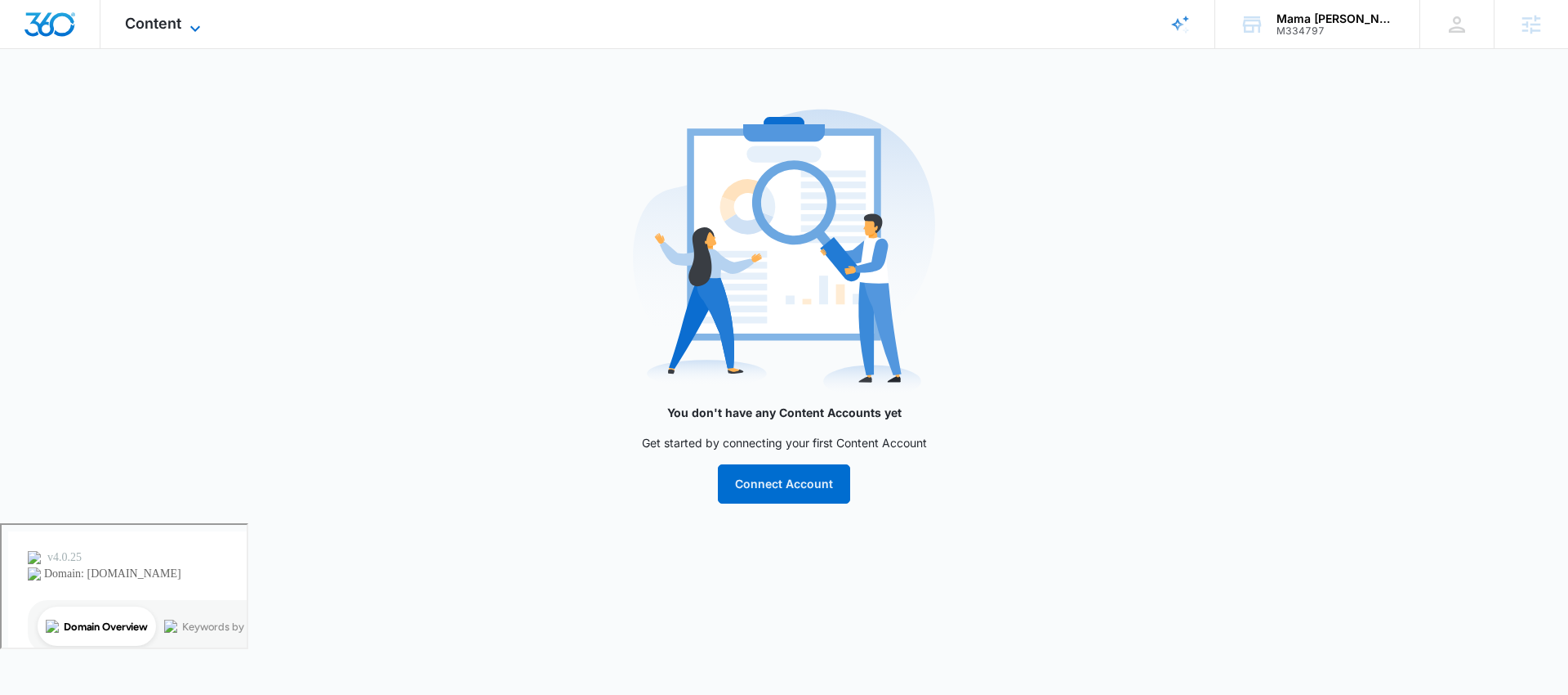
click at [172, 28] on span "Content" at bounding box center [152, 23] width 56 height 17
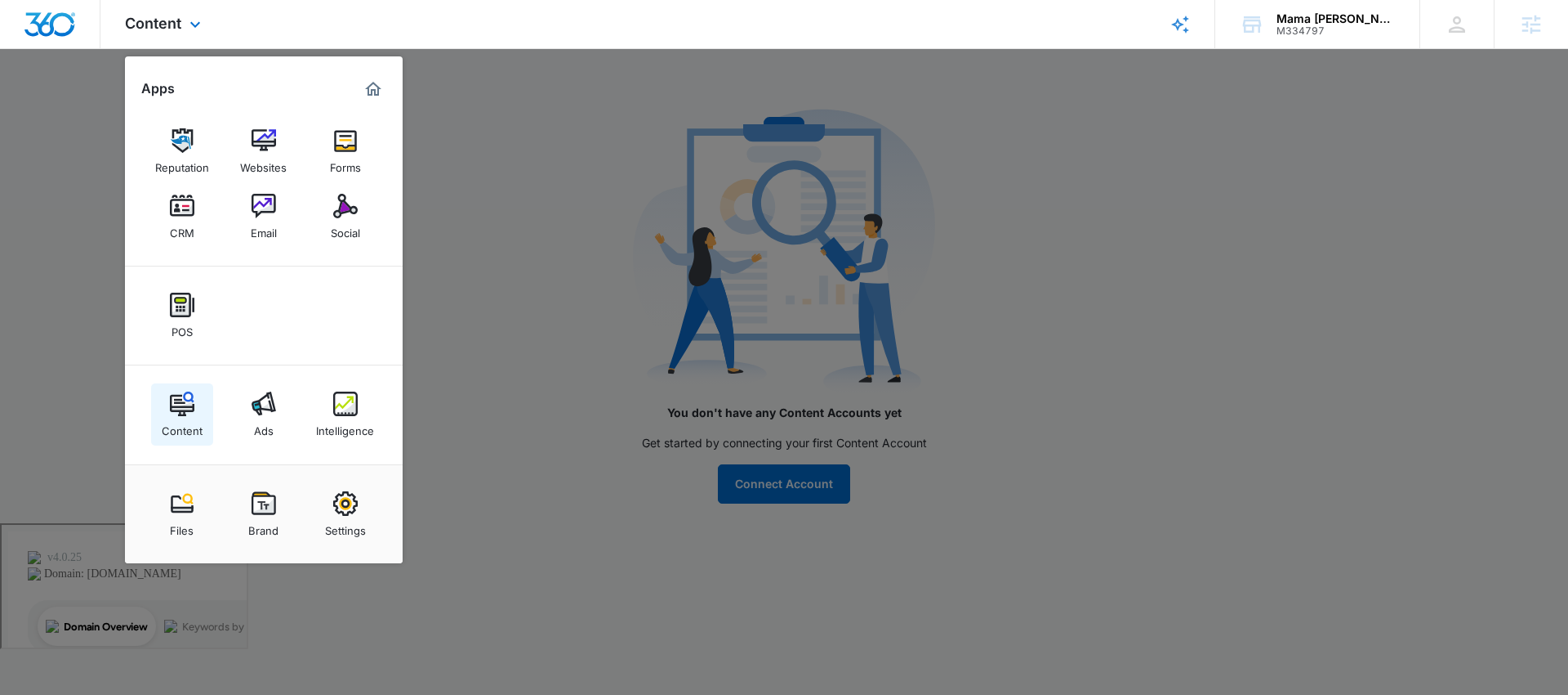
click at [188, 411] on img at bounding box center [182, 403] width 25 height 25
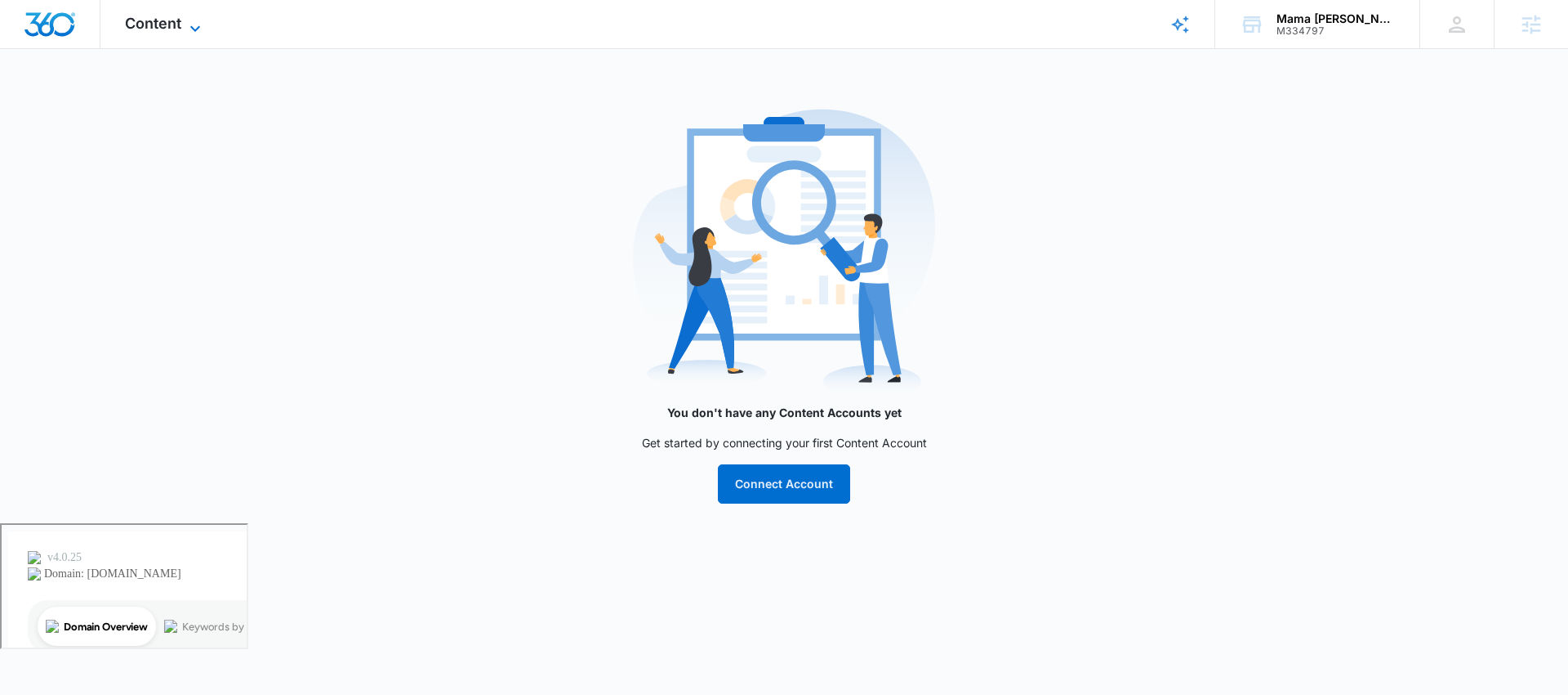
click at [154, 19] on span "Content" at bounding box center [152, 23] width 56 height 17
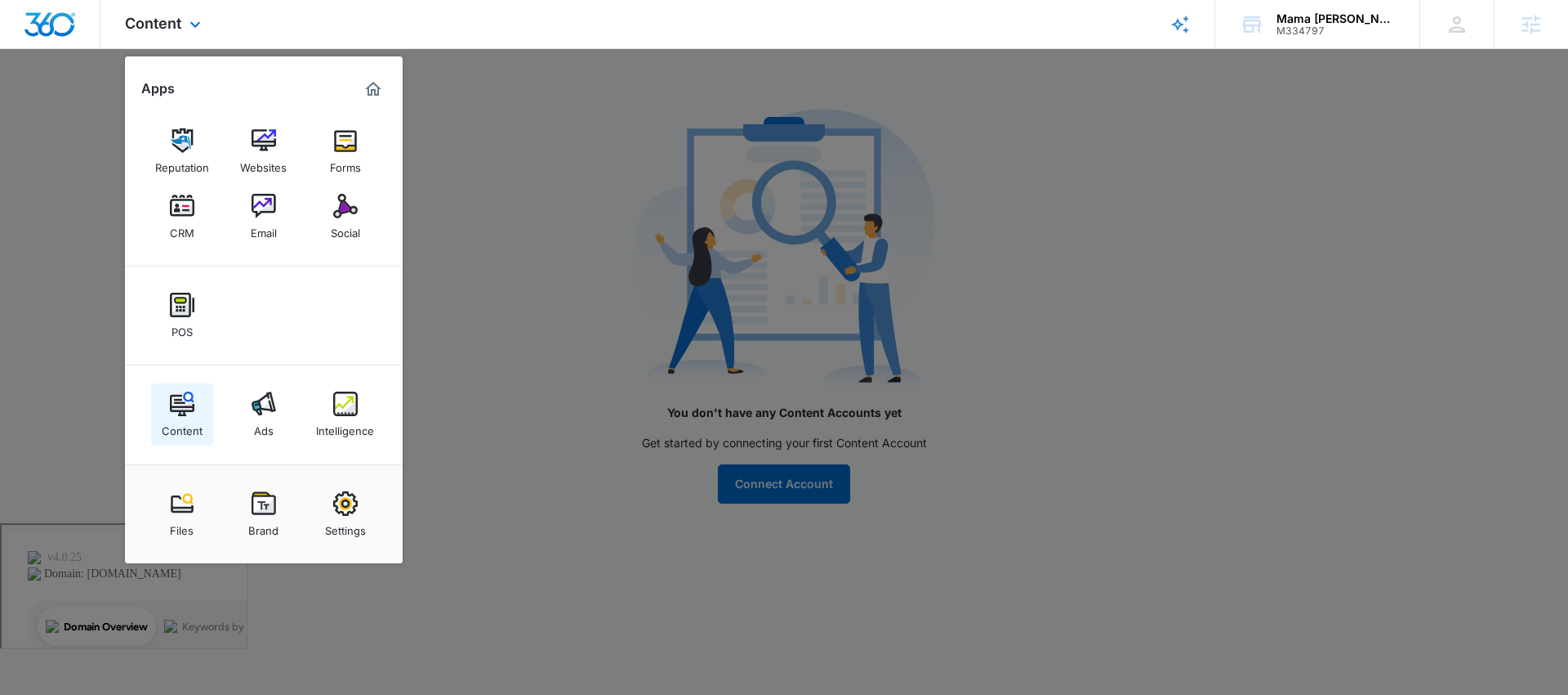
click at [180, 419] on div "Content" at bounding box center [183, 427] width 41 height 22
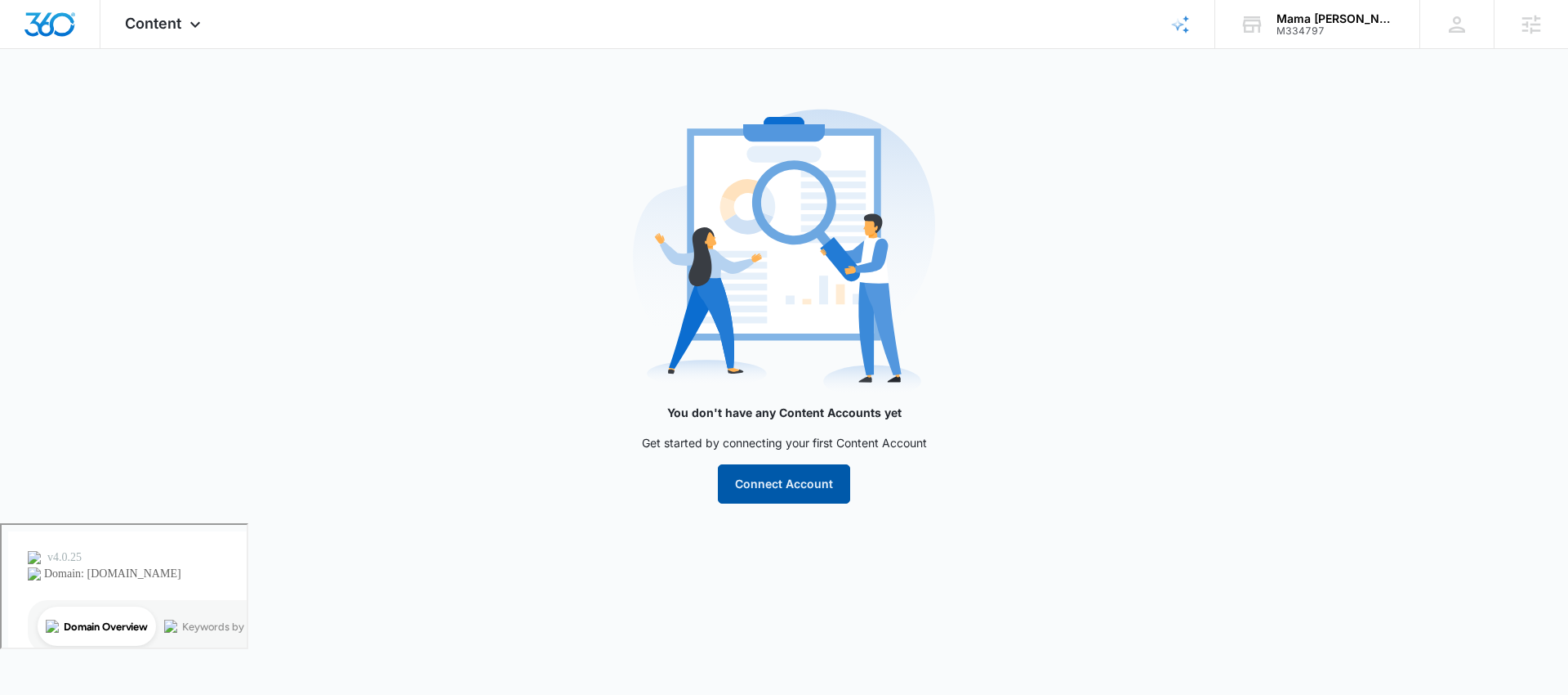
click at [806, 489] on button "Connect Account" at bounding box center [784, 484] width 133 height 39
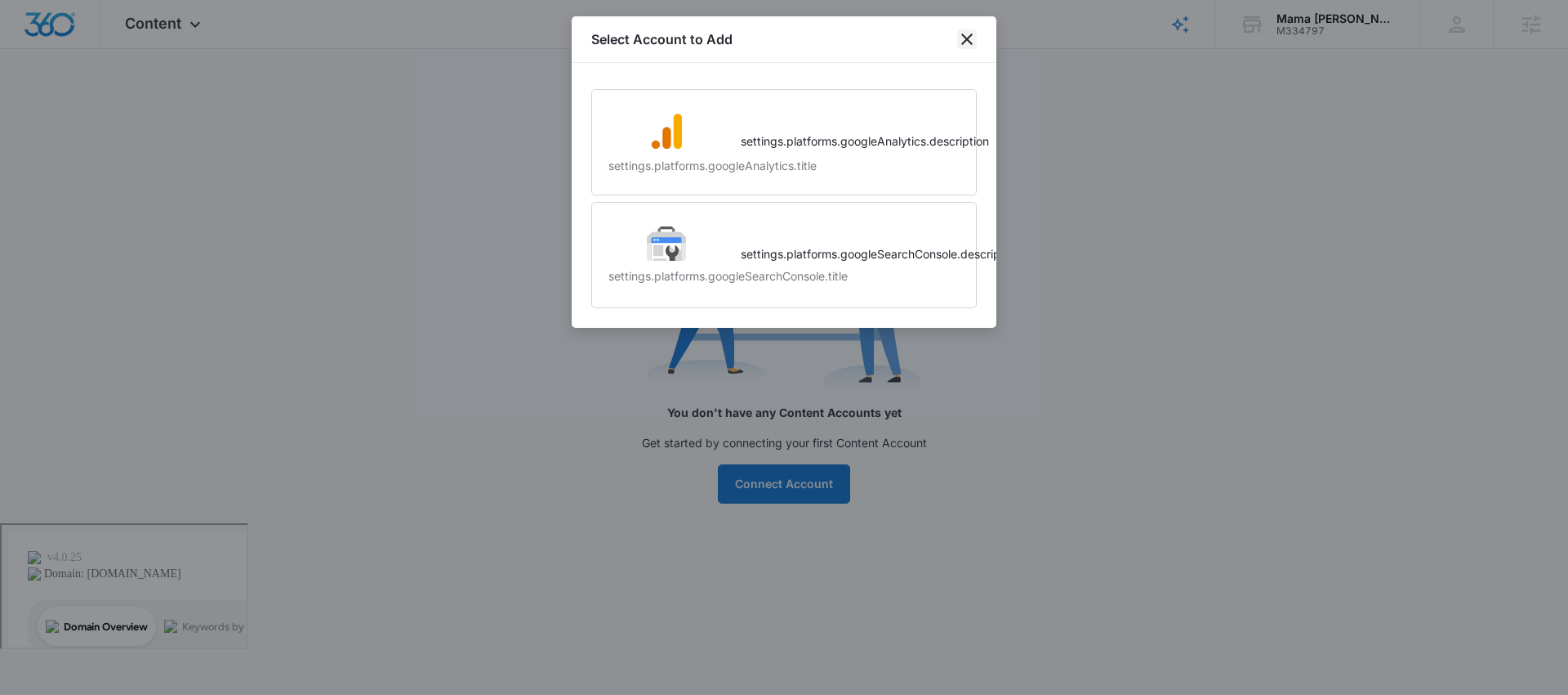
click at [968, 43] on icon "close" at bounding box center [967, 39] width 20 height 20
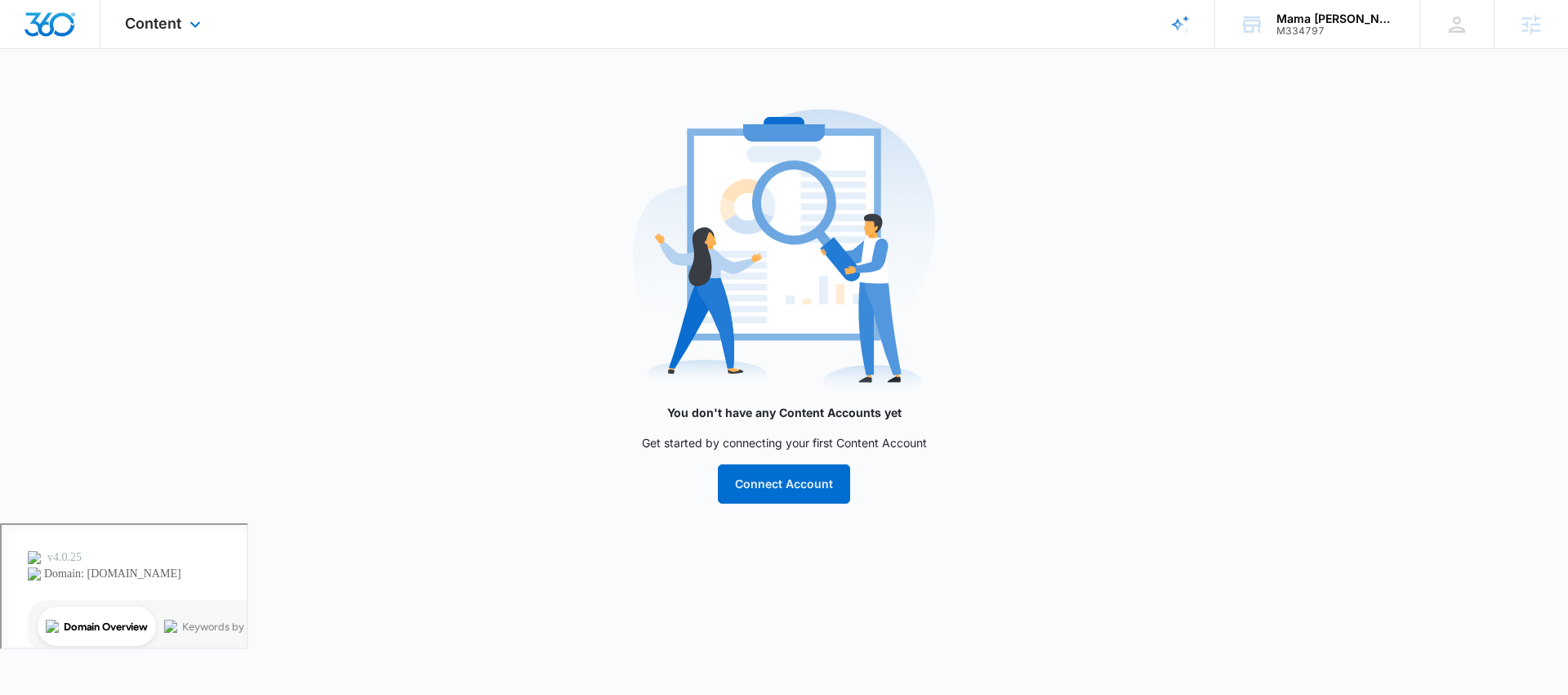
click at [192, 33] on div "Content Apps Reputation Websites Forms CRM Email Social POS Content Ads Intelli…" at bounding box center [164, 24] width 129 height 48
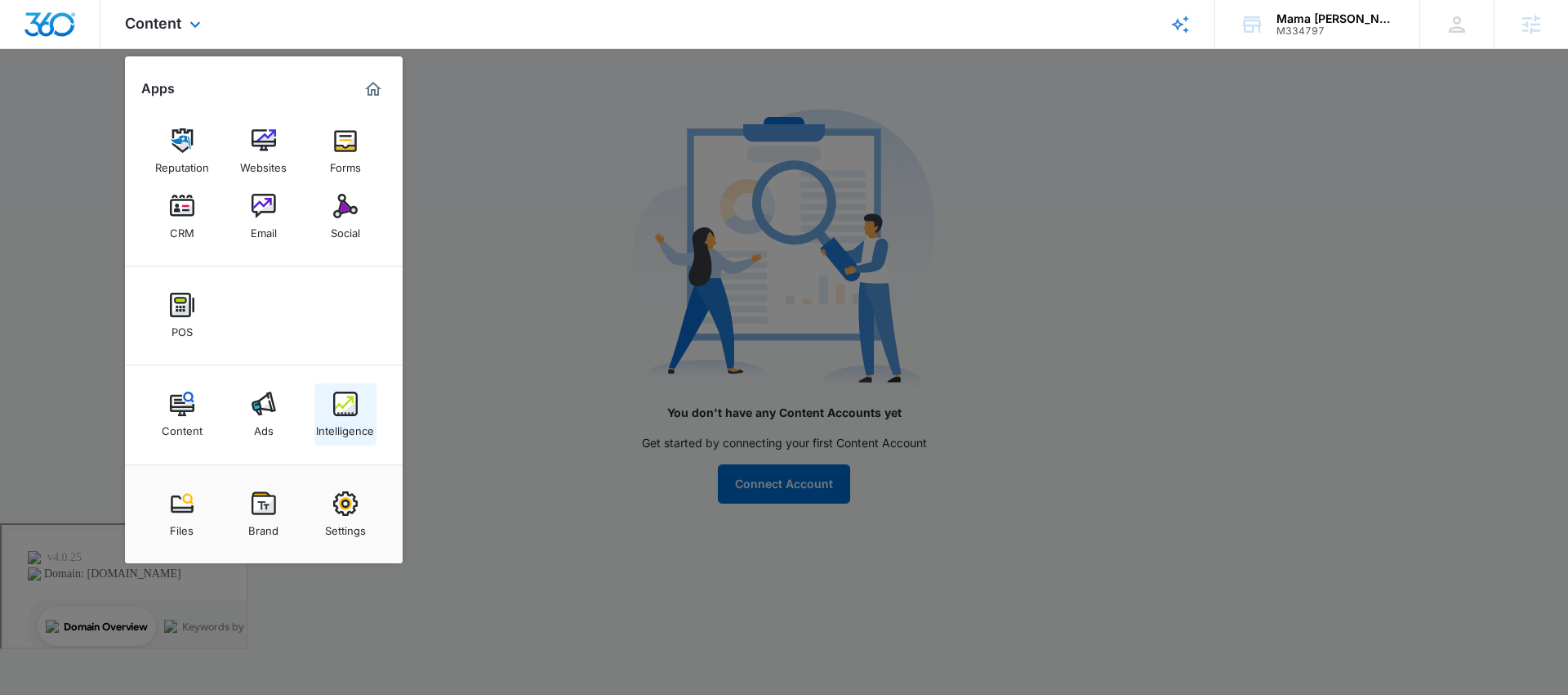
click at [336, 412] on img at bounding box center [345, 403] width 25 height 25
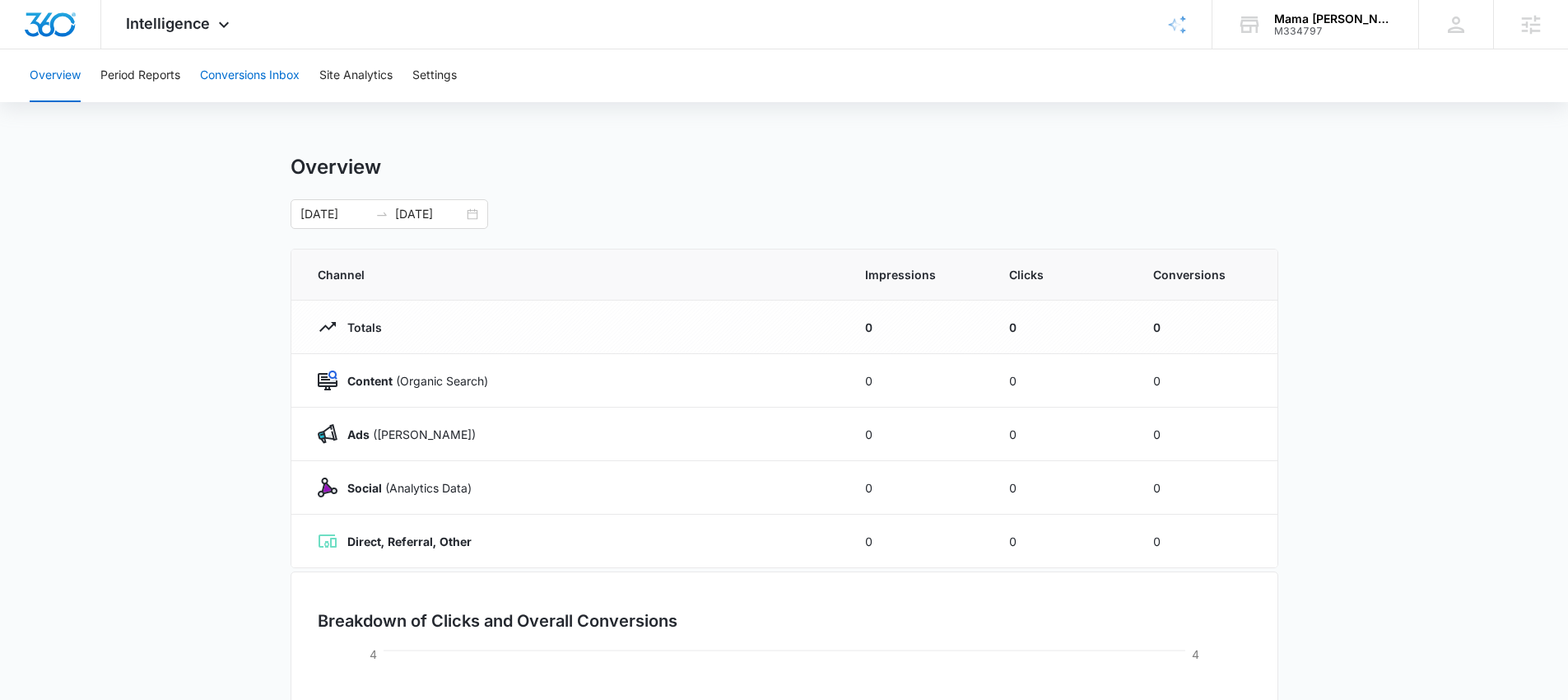
click at [225, 71] on button "Conversions Inbox" at bounding box center [249, 75] width 100 height 52
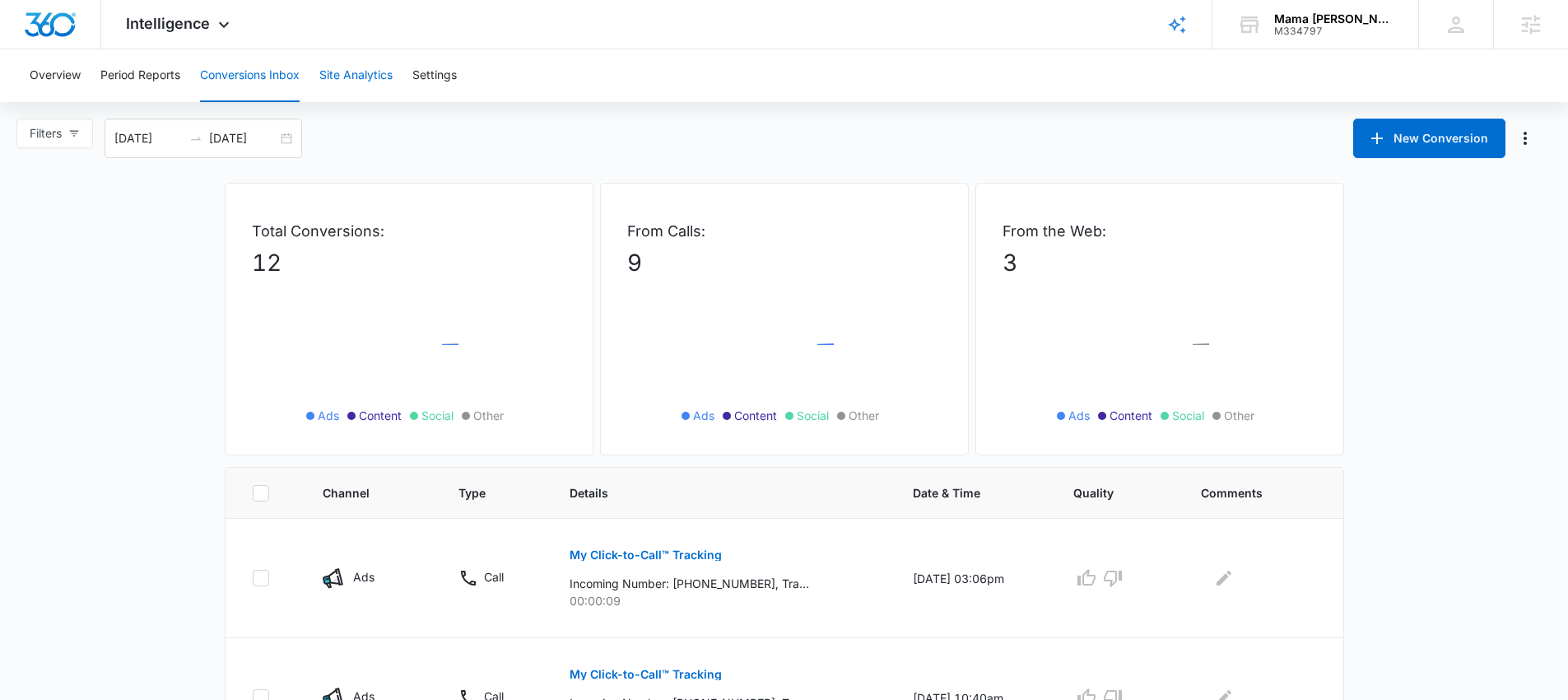
click at [360, 75] on button "Site Analytics" at bounding box center [356, 75] width 73 height 52
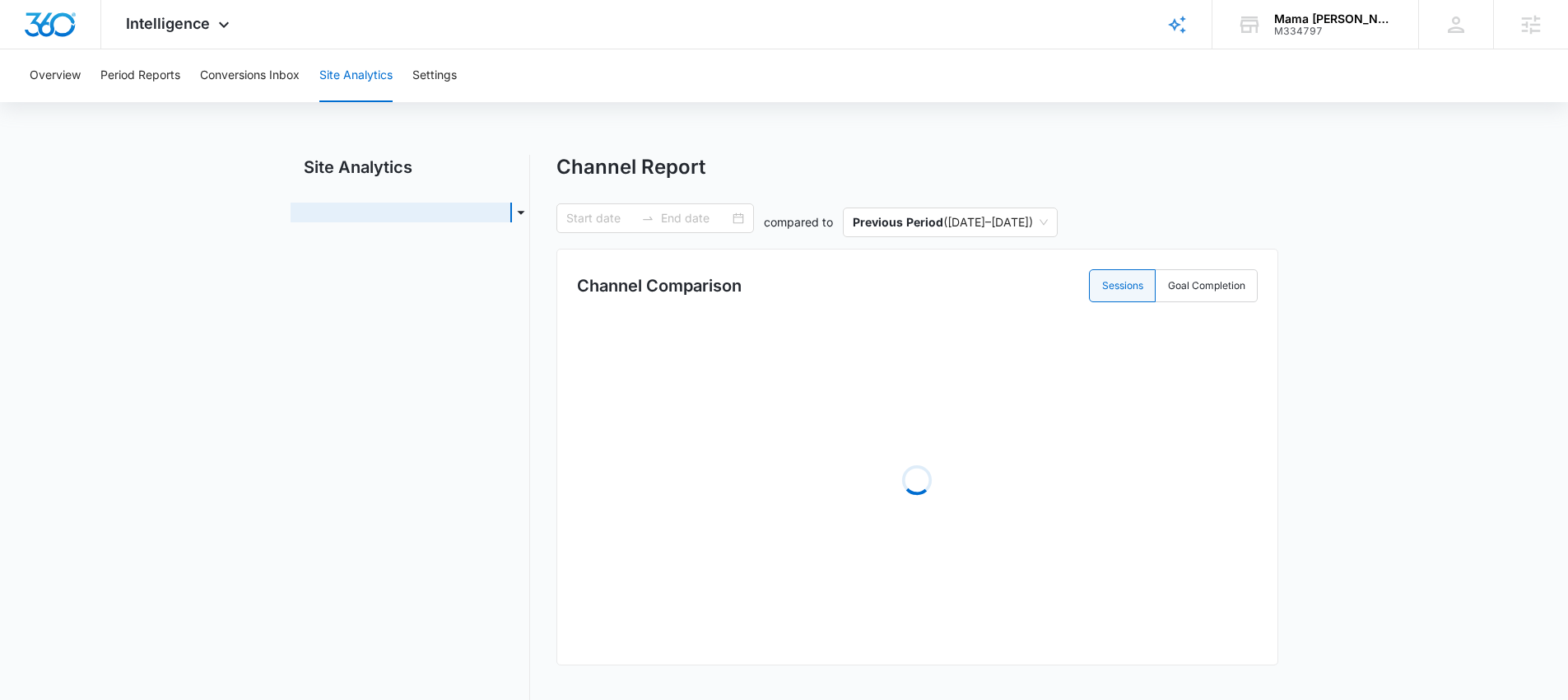
type input "08/03/2025"
type input "09/02/2025"
radio input "true"
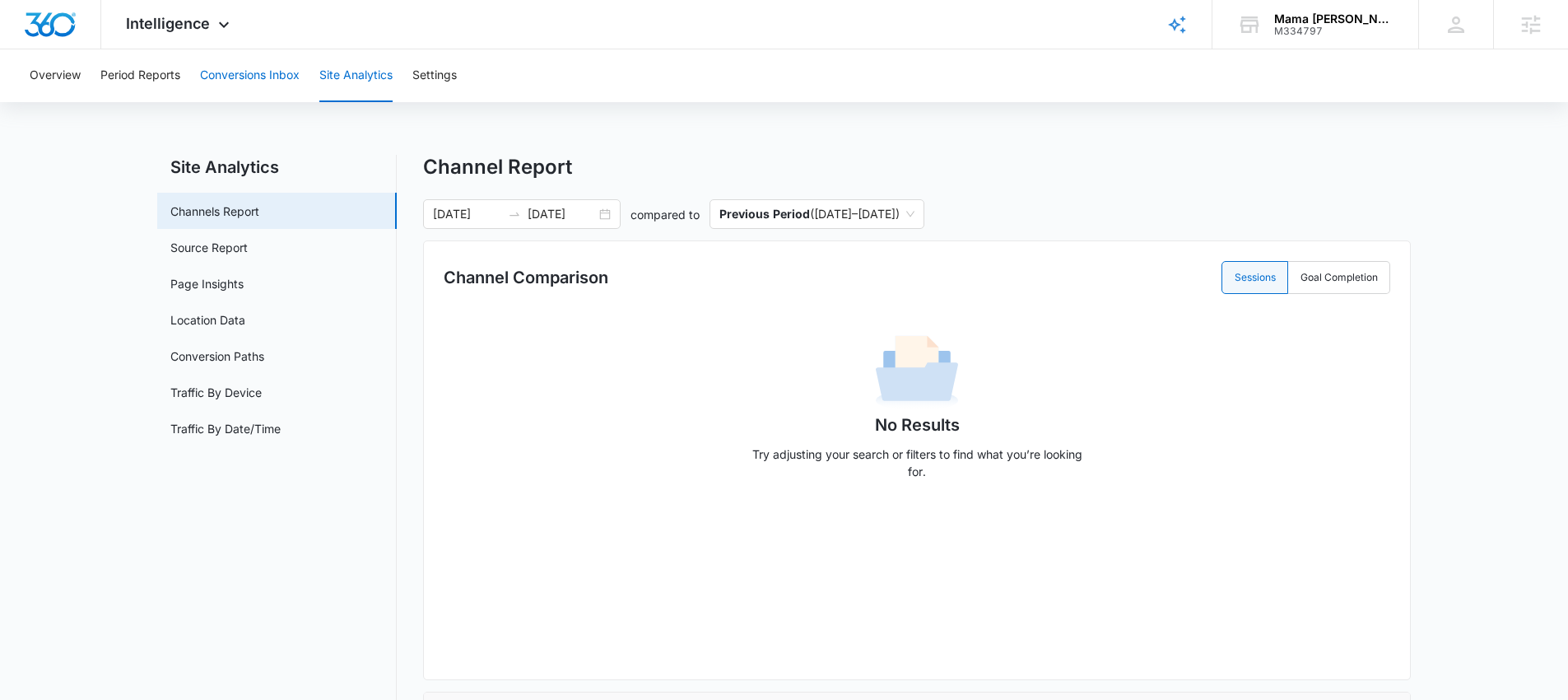
click at [236, 63] on button "Conversions Inbox" at bounding box center [249, 75] width 100 height 52
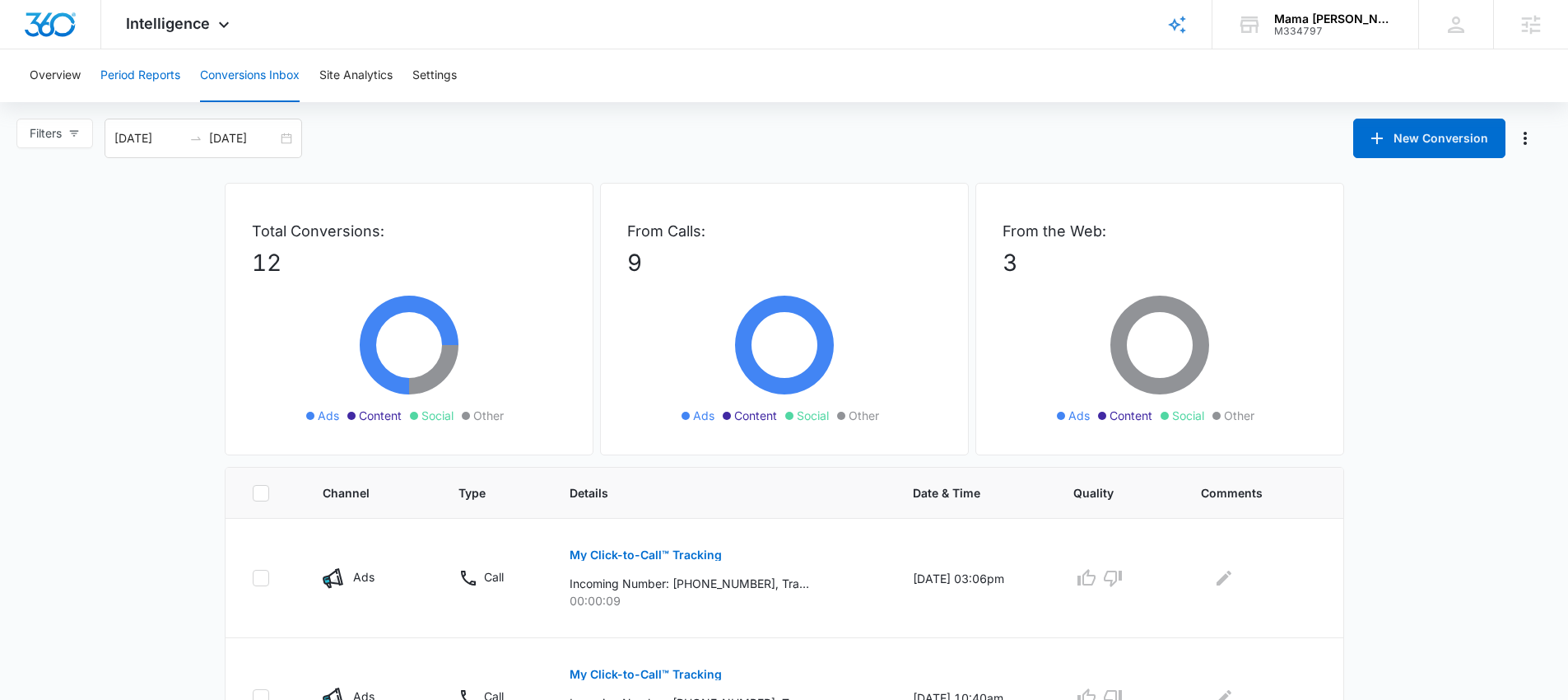
click at [144, 75] on button "Period Reports" at bounding box center [140, 75] width 80 height 52
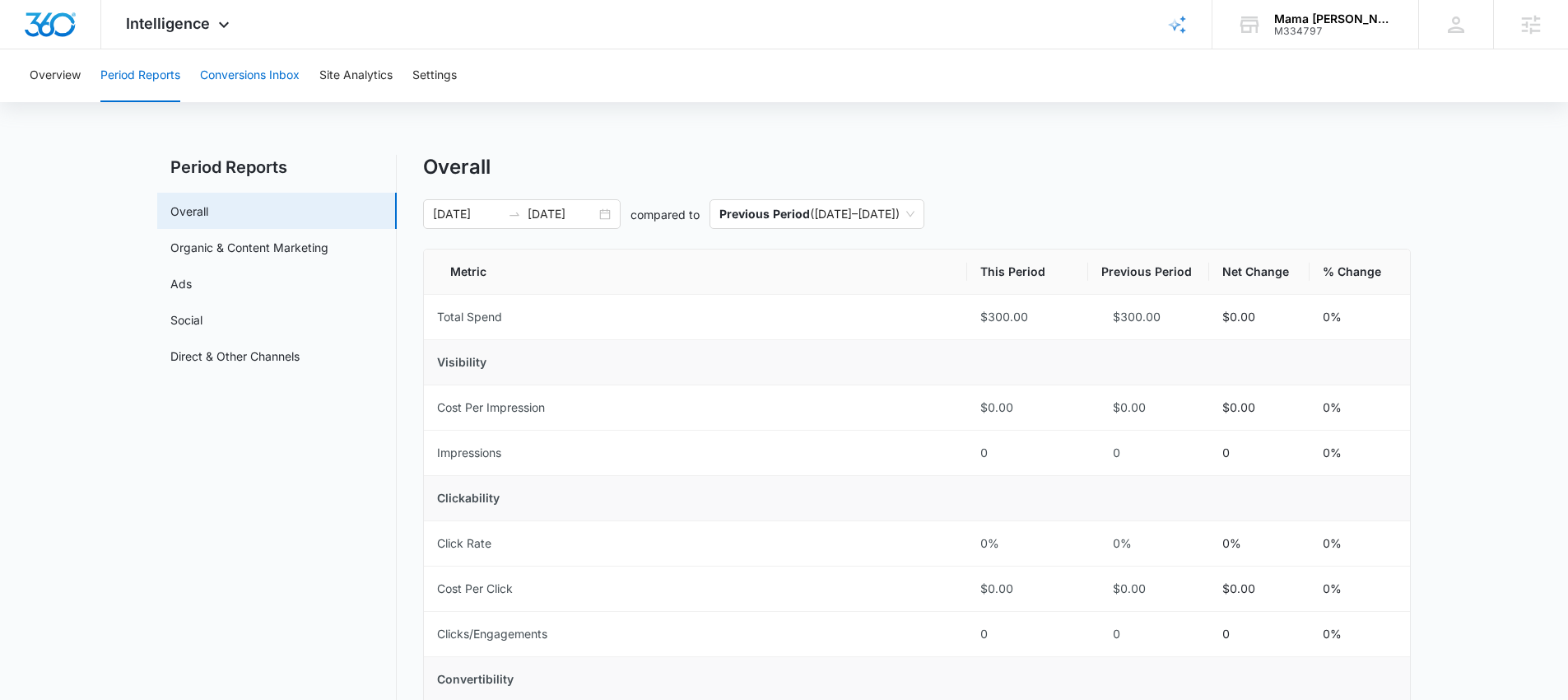
click at [244, 74] on button "Conversions Inbox" at bounding box center [249, 75] width 100 height 52
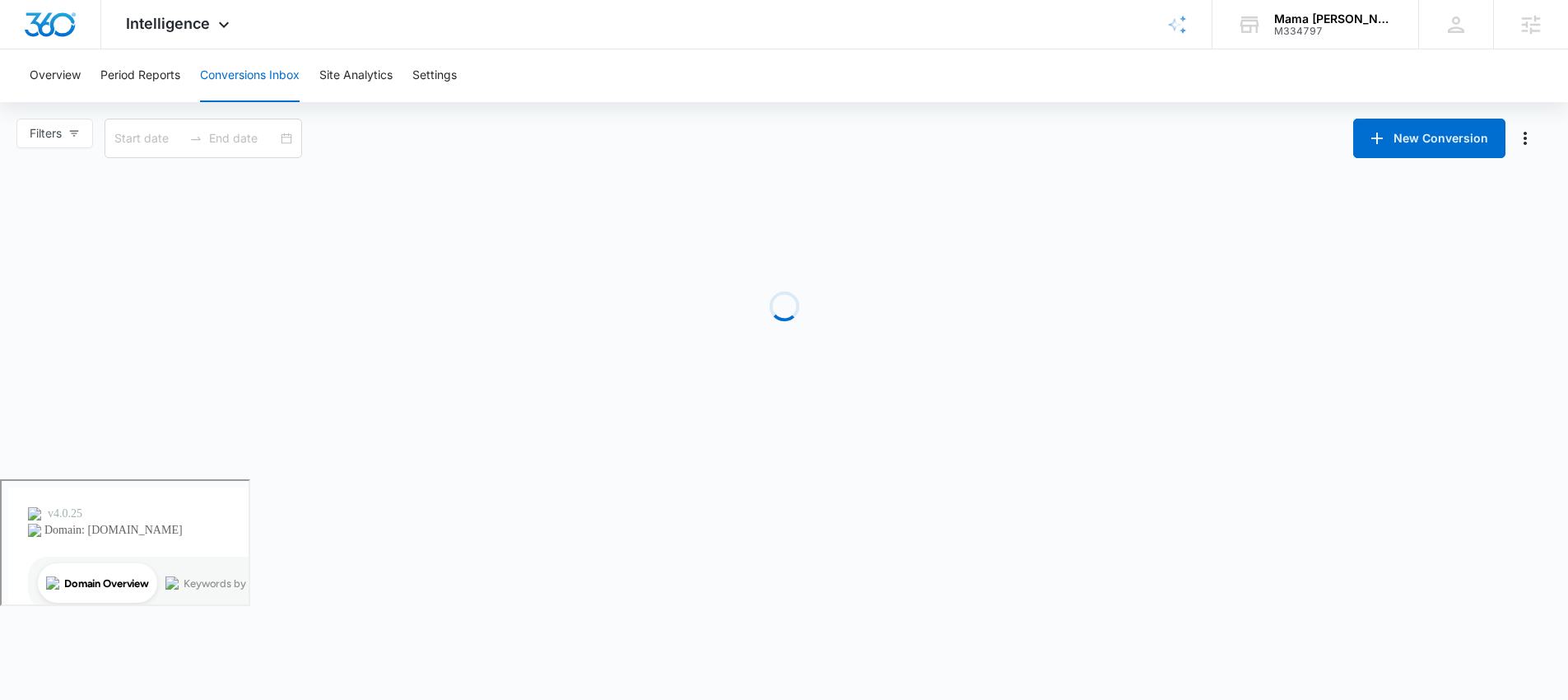
type input "08/10/2025"
type input "09/09/2025"
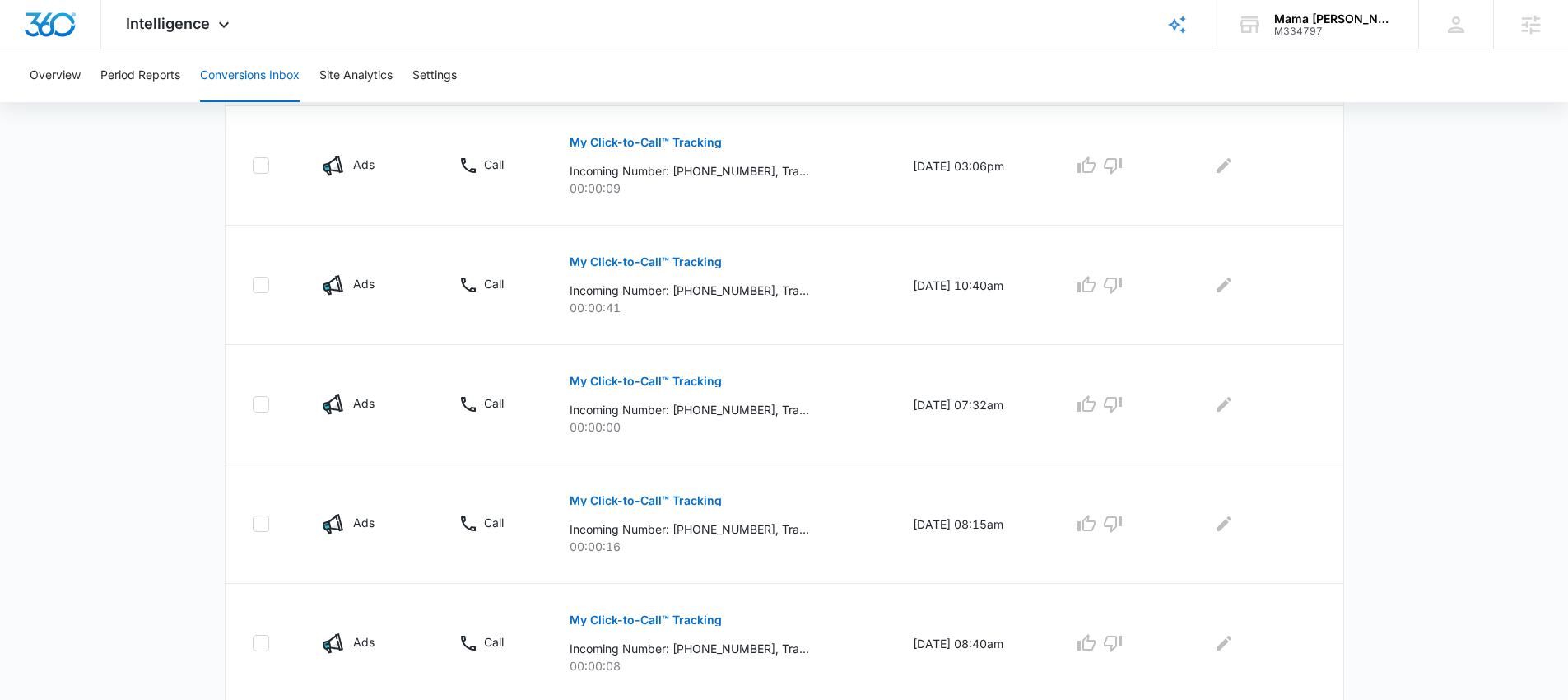
scroll to position [347, 0]
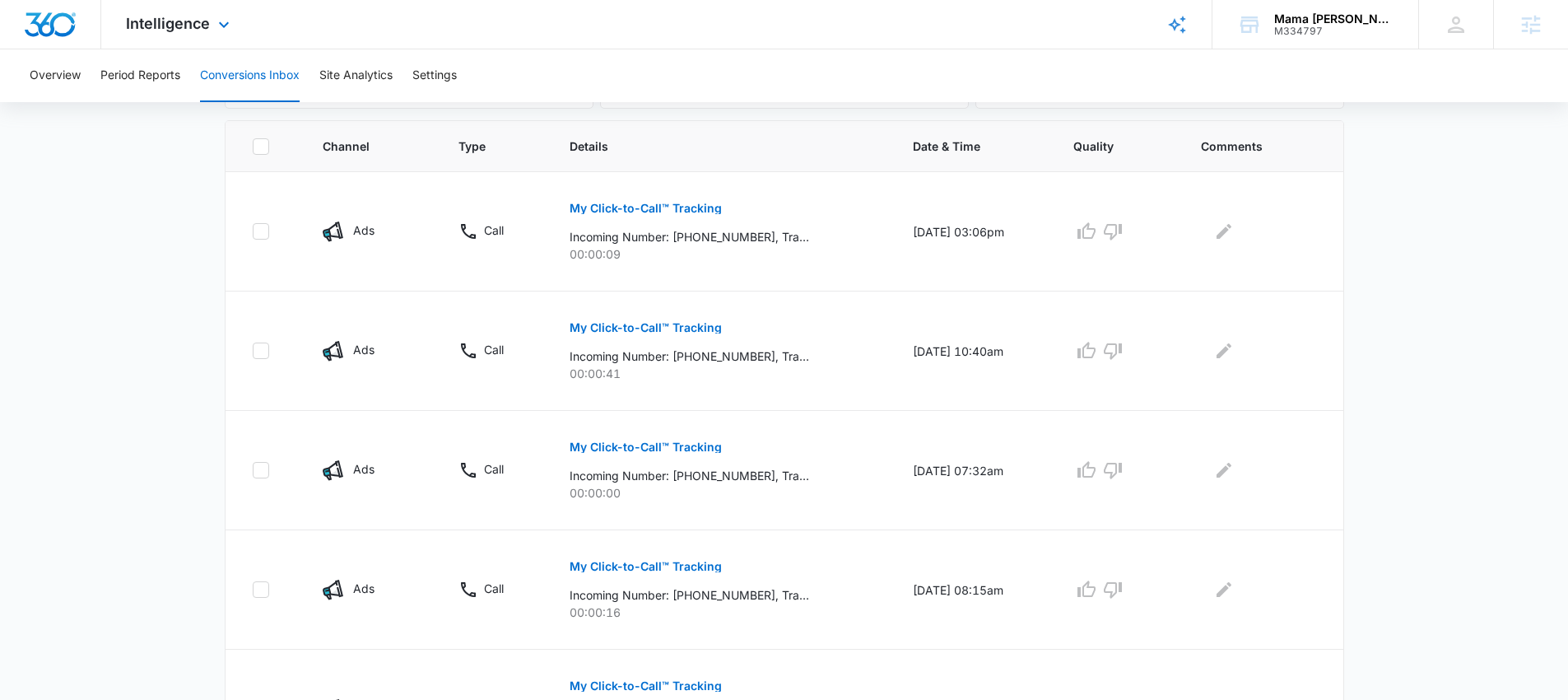
click at [210, 24] on div "Intelligence Apps Reputation Websites Forms CRM Email Social POS Content Ads In…" at bounding box center [179, 24] width 157 height 49
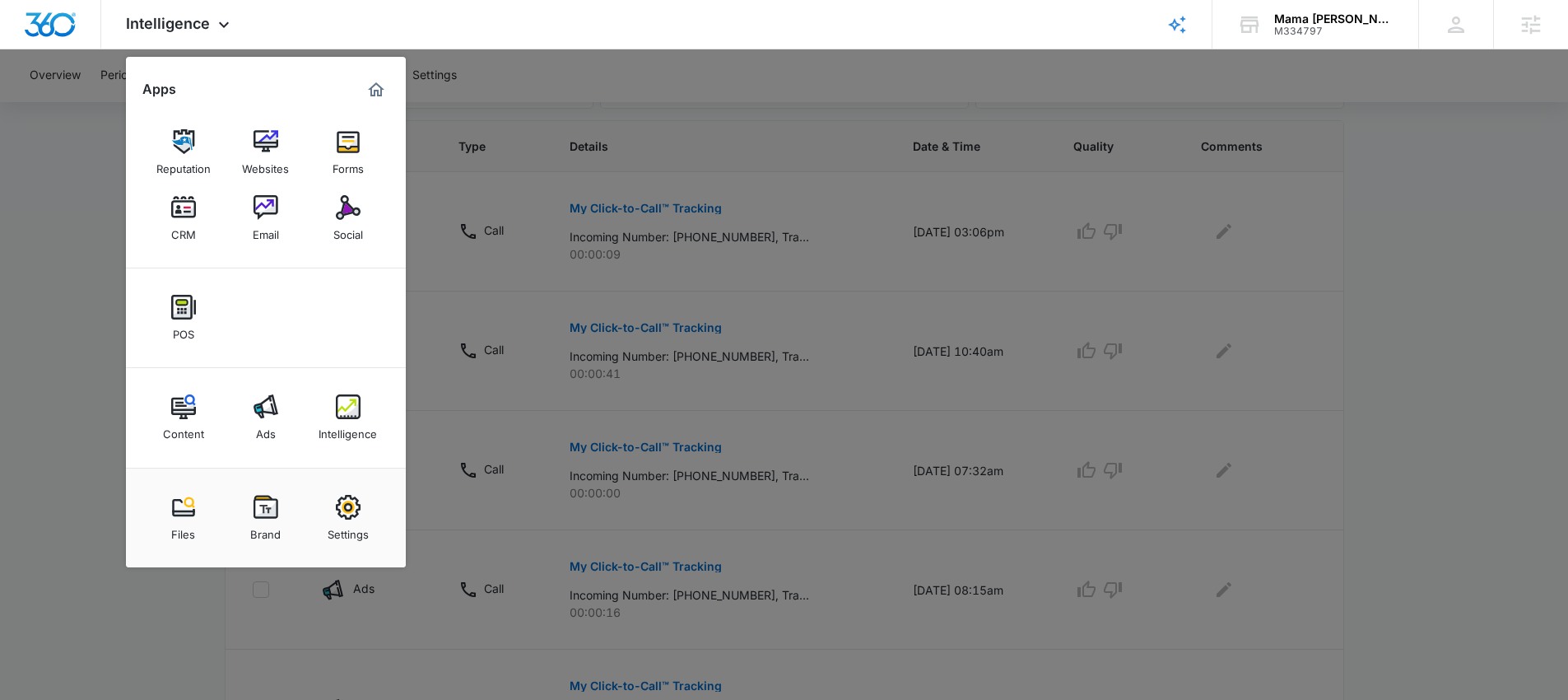
click at [100, 380] on div at bounding box center [784, 350] width 1568 height 700
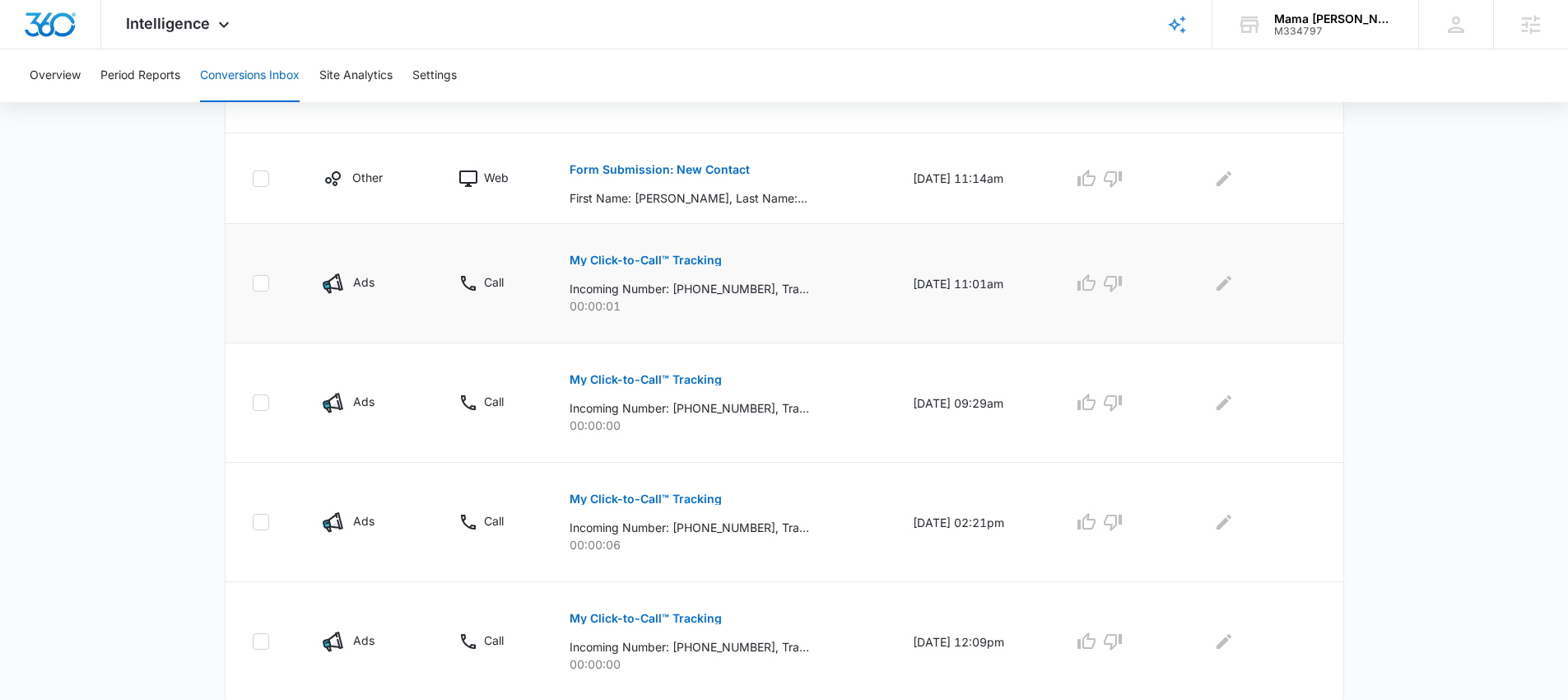
scroll to position [1035, 0]
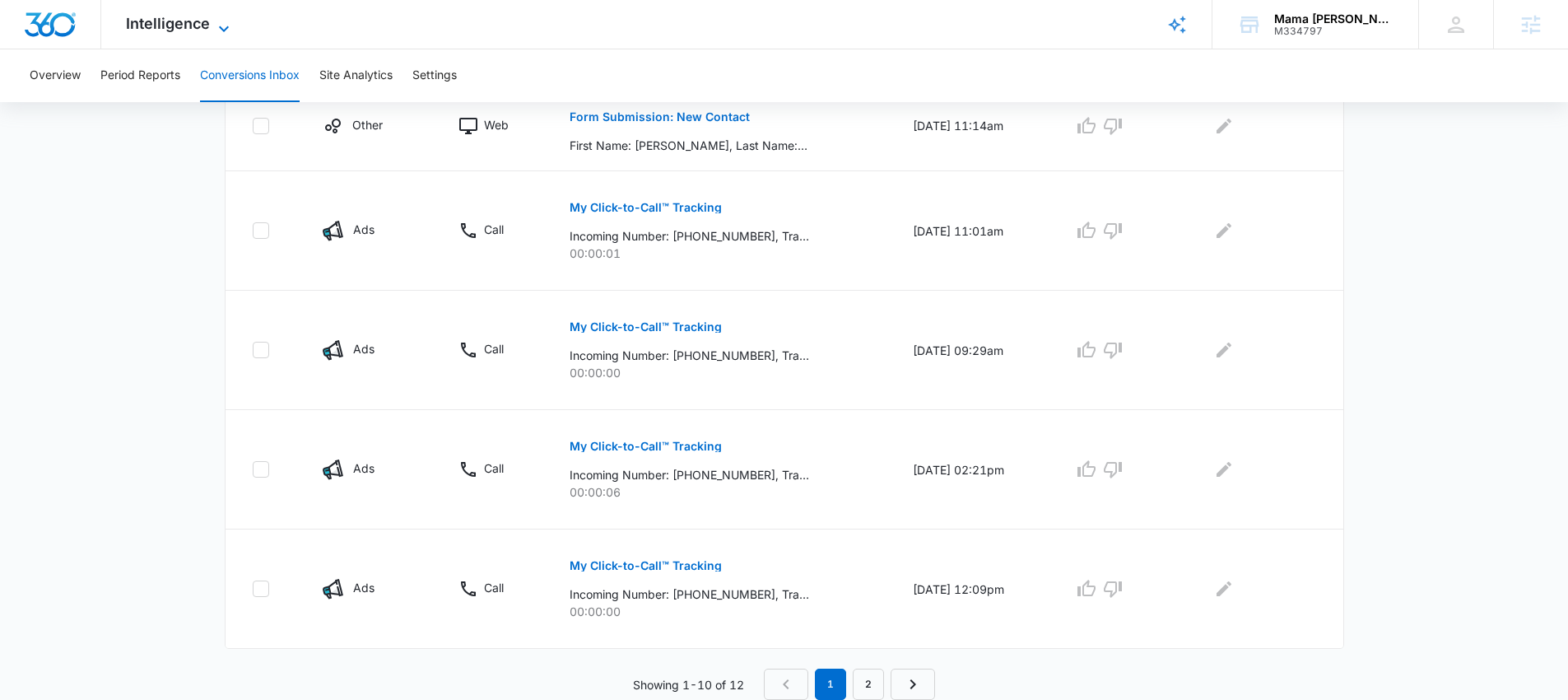
click at [188, 19] on span "Intelligence" at bounding box center [167, 23] width 84 height 17
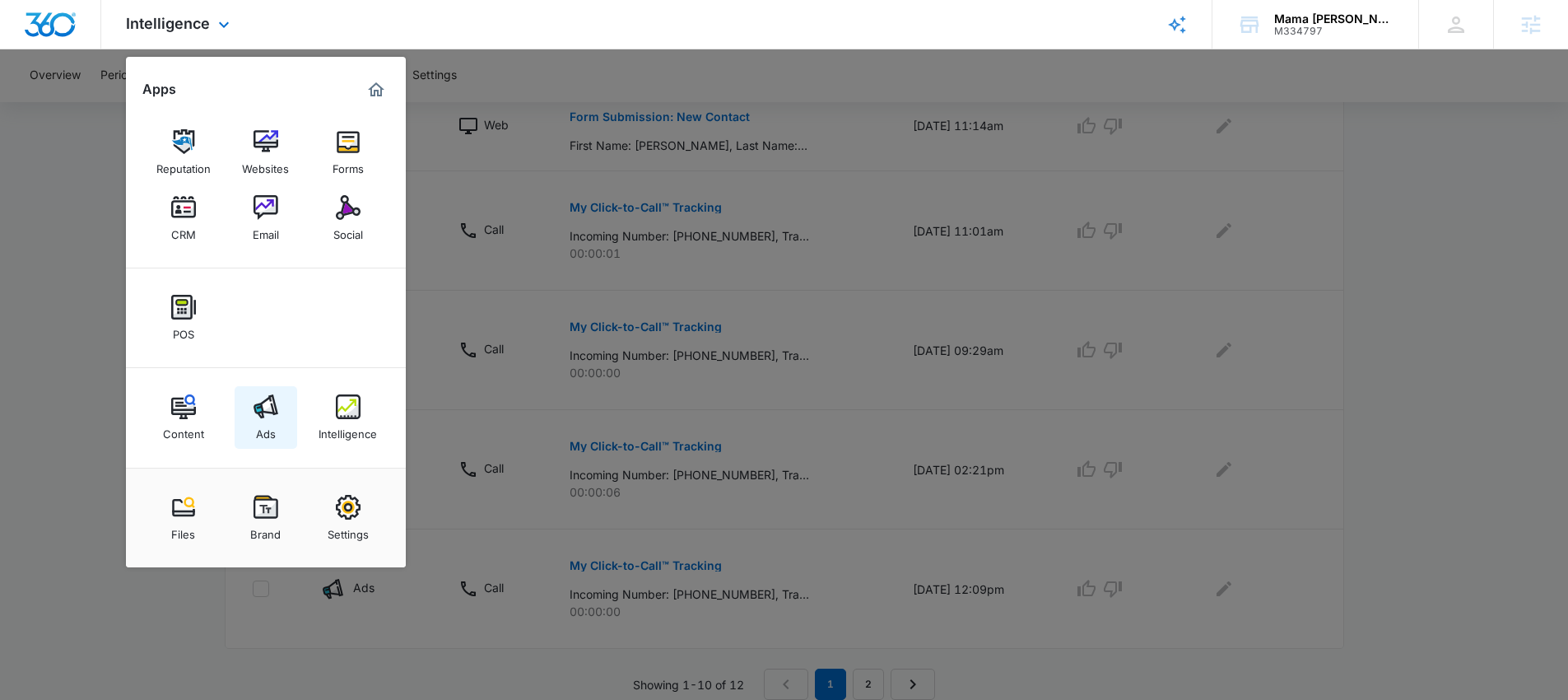
click at [275, 424] on link "Ads" at bounding box center [265, 417] width 62 height 62
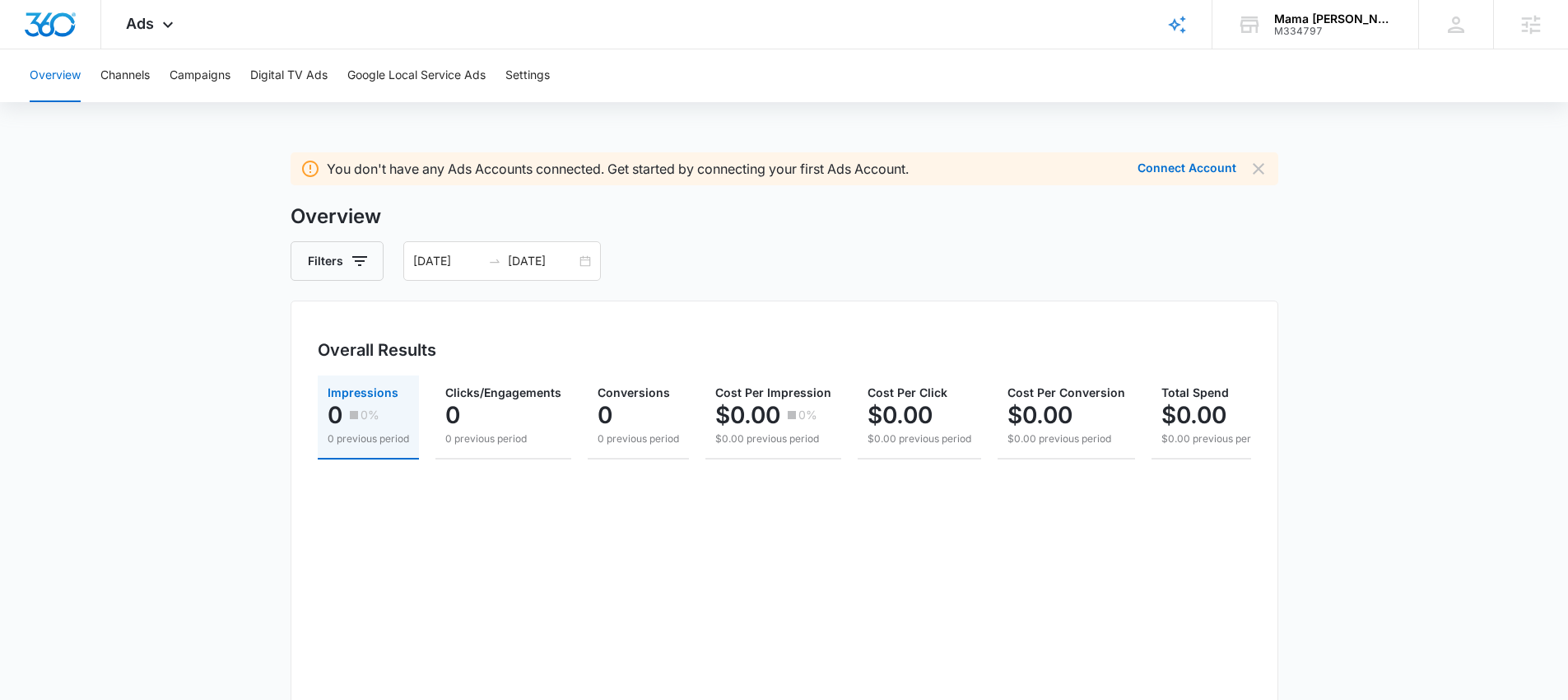
scroll to position [3, 0]
click at [223, 80] on button "Campaigns" at bounding box center [200, 75] width 61 height 52
click at [293, 79] on button "Digital TV Ads" at bounding box center [289, 75] width 77 height 52
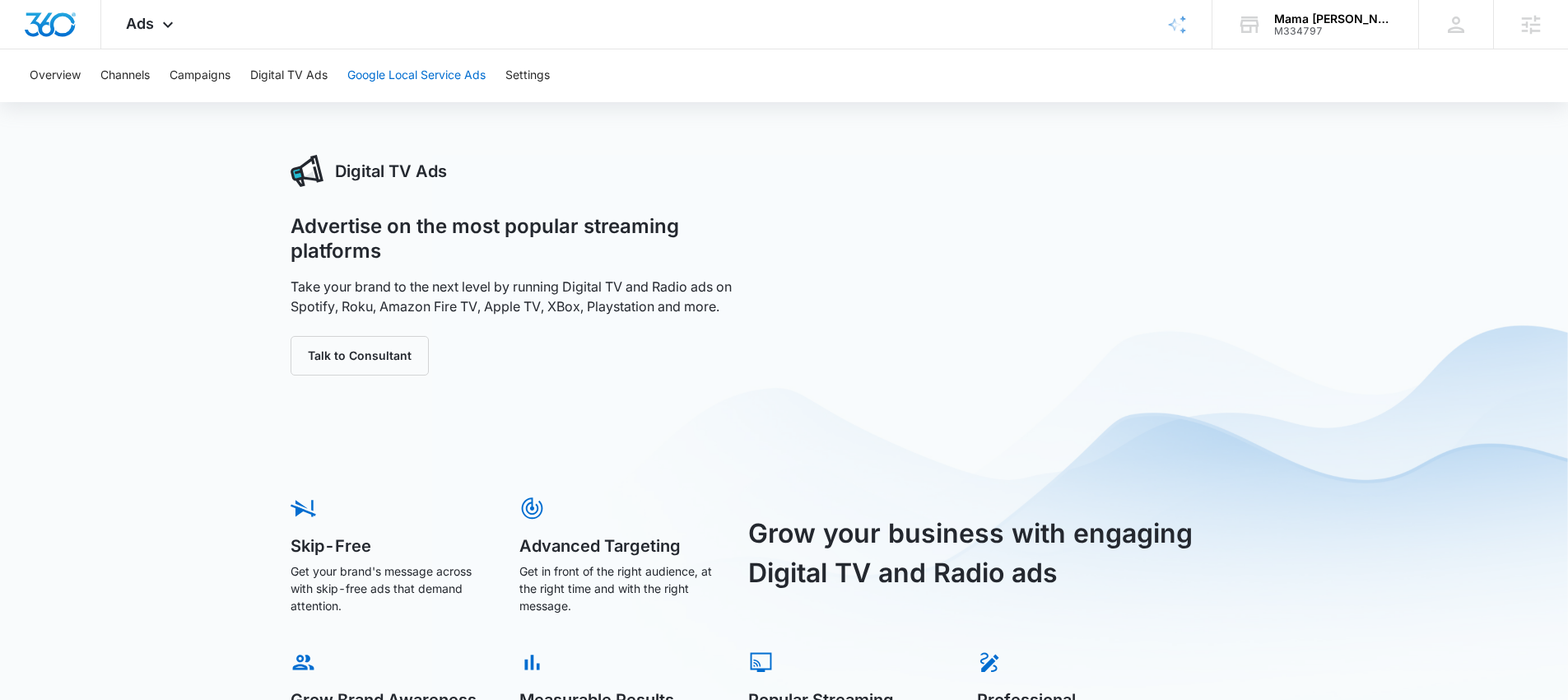
click at [394, 83] on button "Google Local Service Ads" at bounding box center [417, 75] width 139 height 52
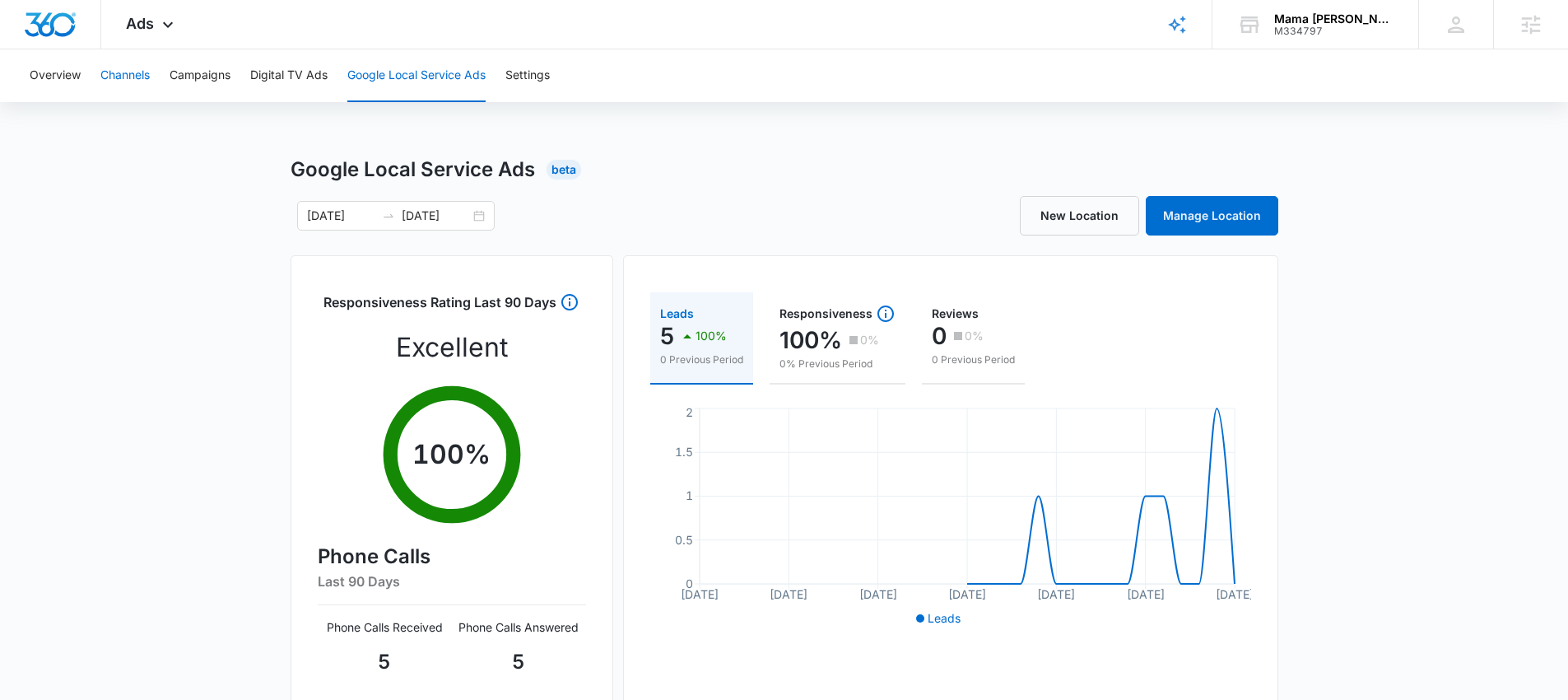
click at [124, 75] on button "Channels" at bounding box center [125, 75] width 49 height 52
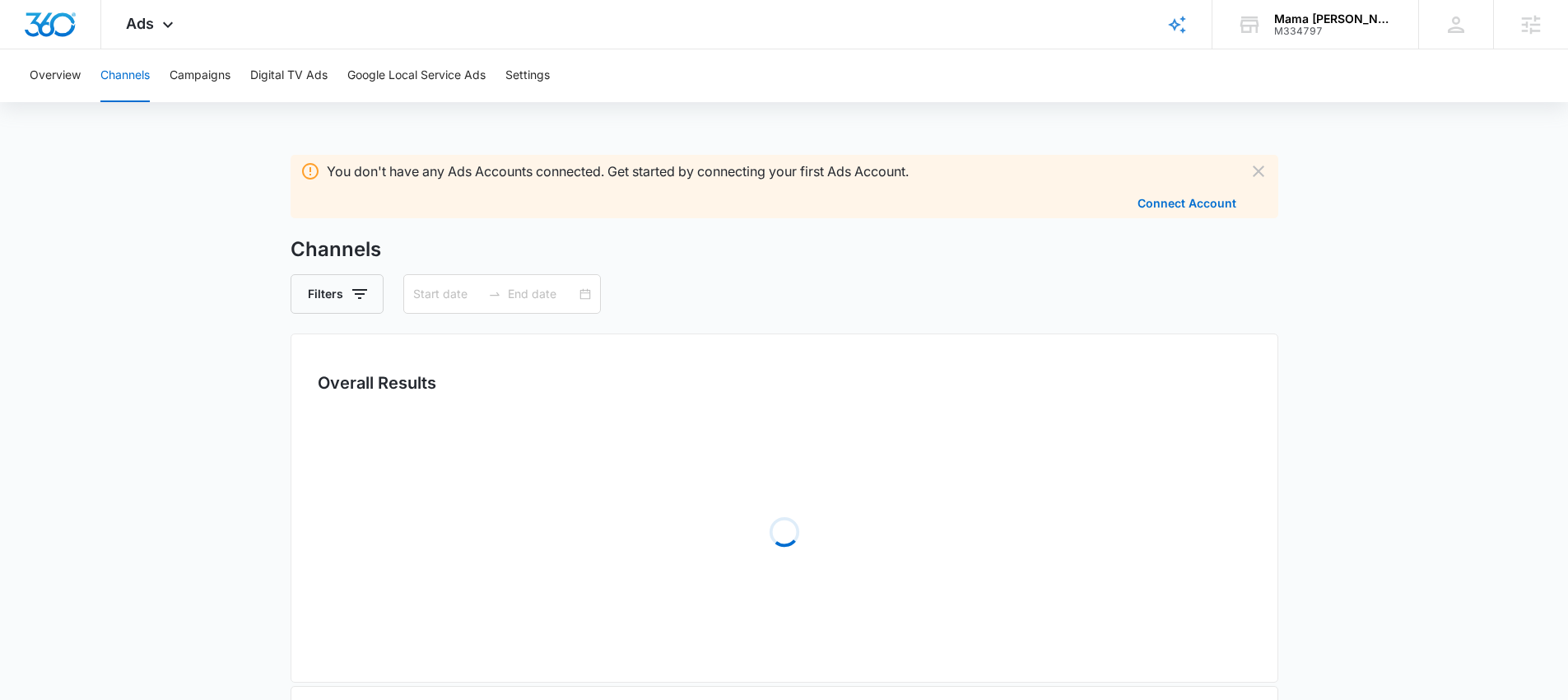
type input "08/03/2025"
type input "09/02/2025"
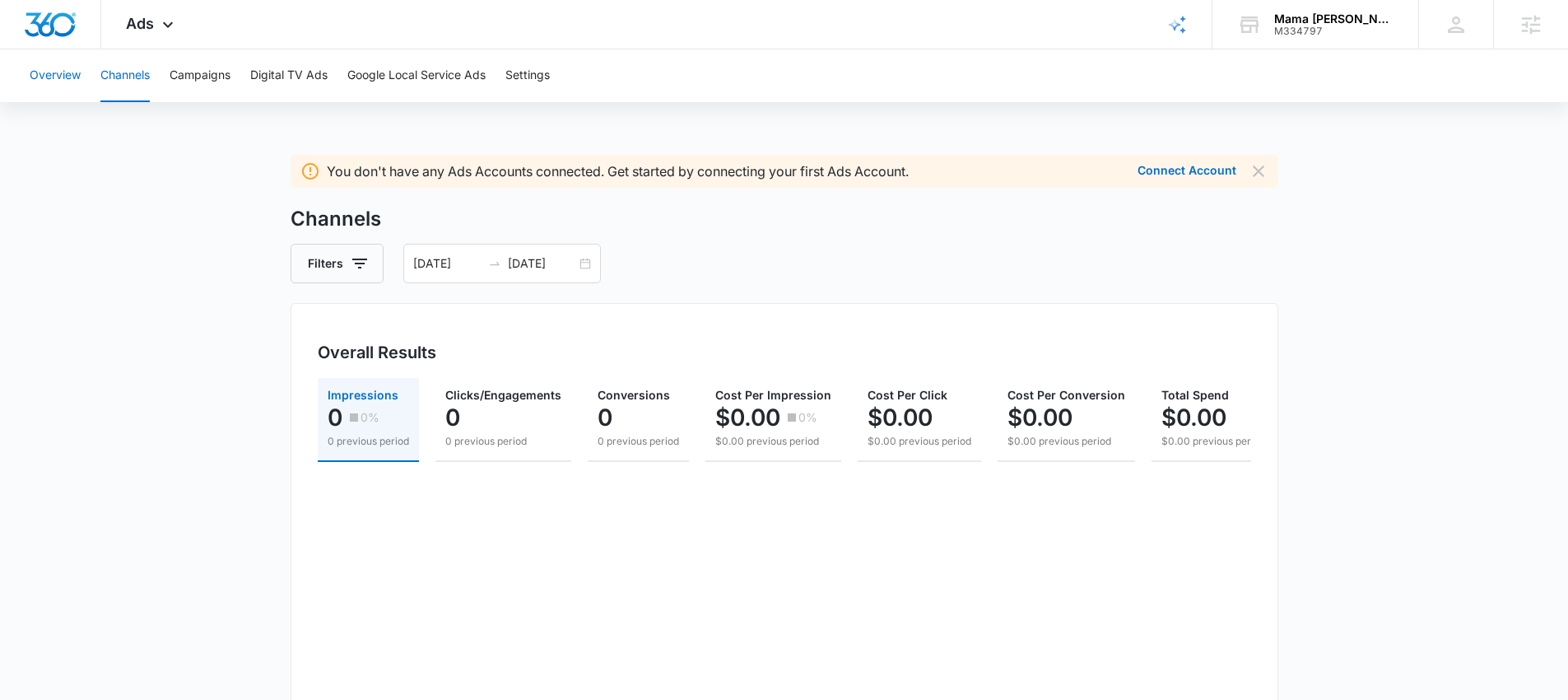
click at [70, 77] on button "Overview" at bounding box center [55, 75] width 51 height 52
click at [196, 69] on button "Campaigns" at bounding box center [200, 75] width 61 height 52
click at [140, 22] on span "Ads" at bounding box center [140, 23] width 28 height 17
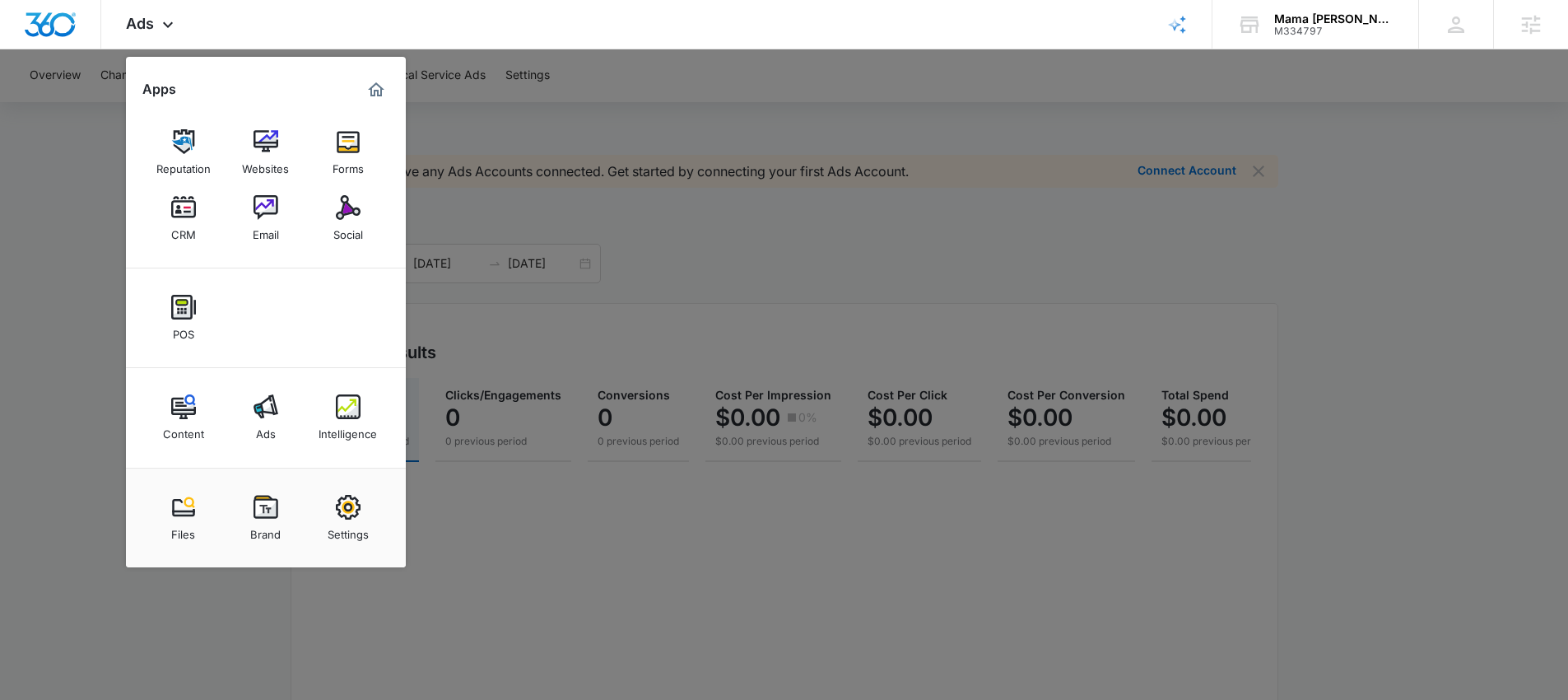
click at [102, 133] on div at bounding box center [784, 350] width 1568 height 700
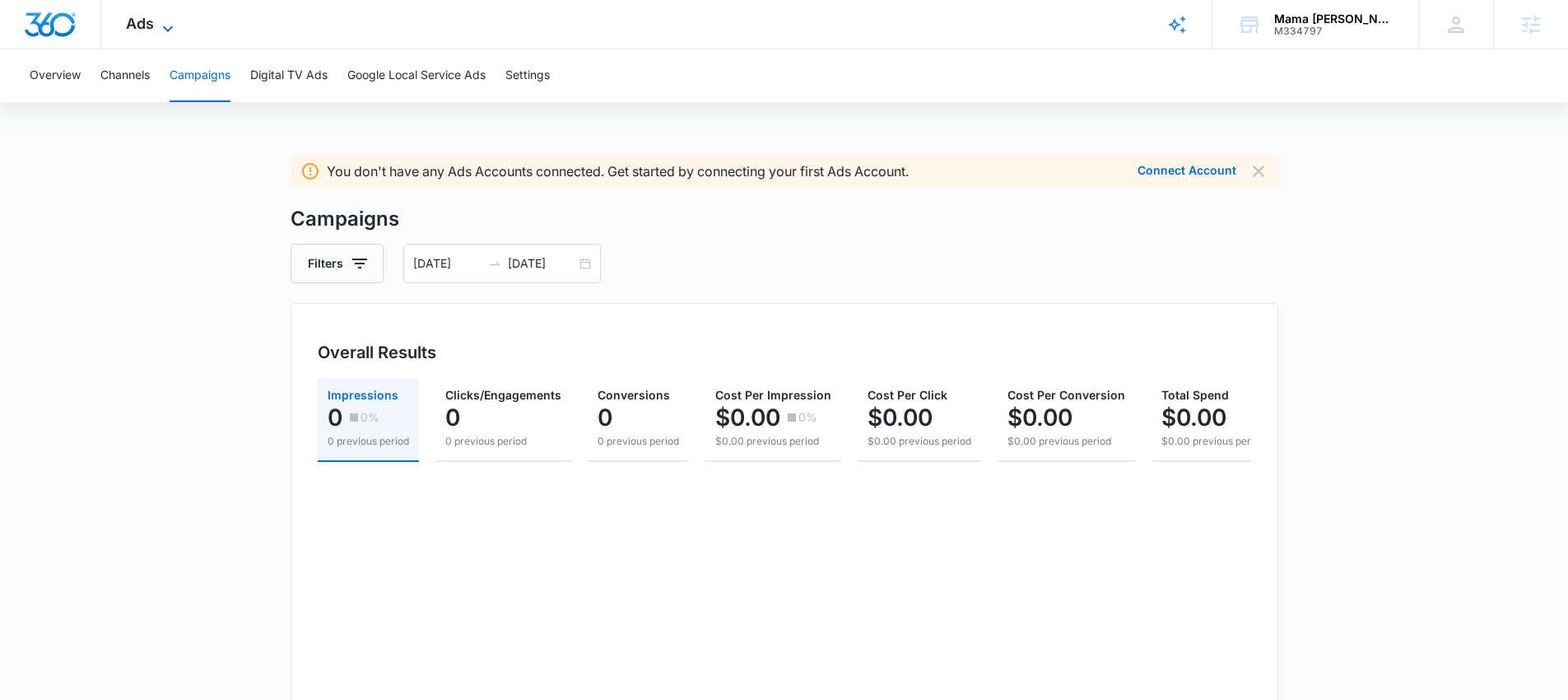
click at [145, 23] on span "Ads" at bounding box center [140, 23] width 28 height 17
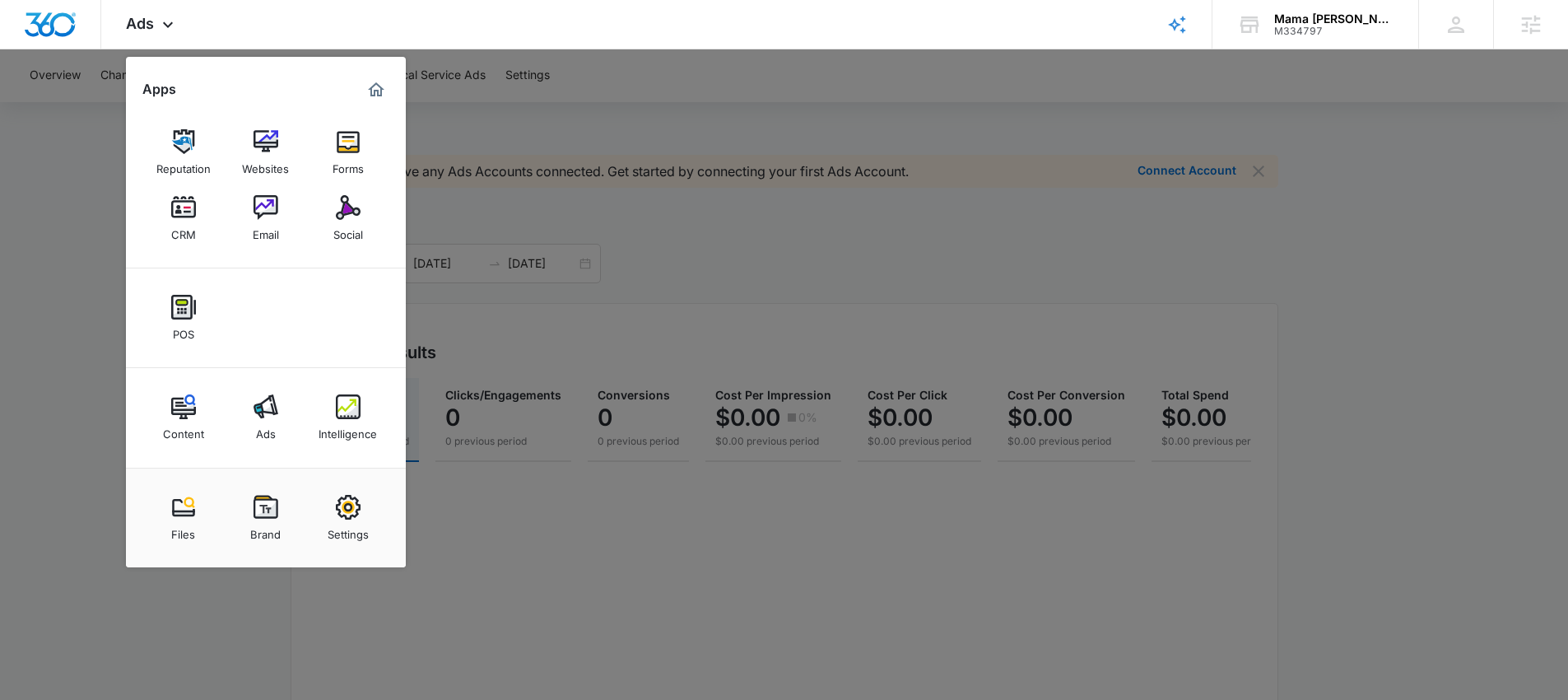
click at [430, 90] on div at bounding box center [784, 350] width 1568 height 700
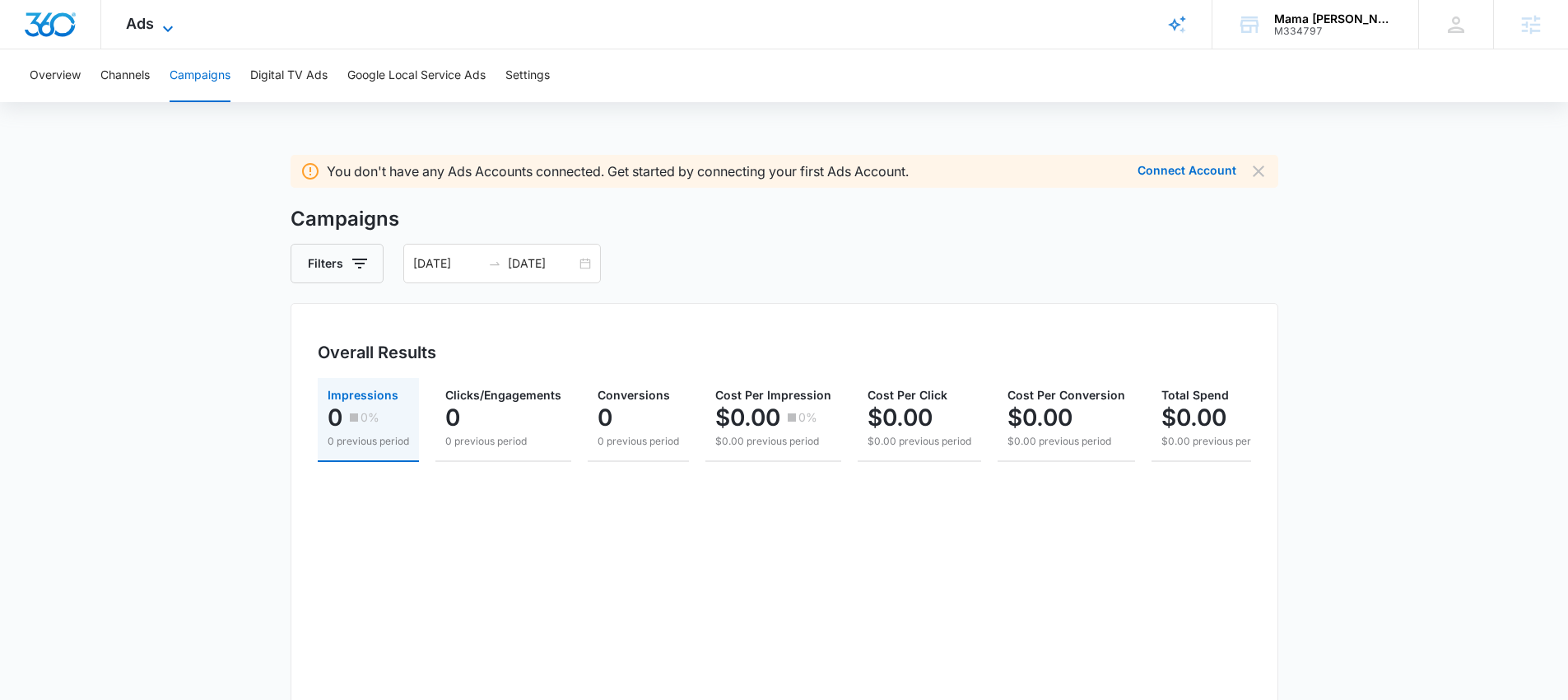
click at [158, 23] on icon at bounding box center [168, 29] width 20 height 20
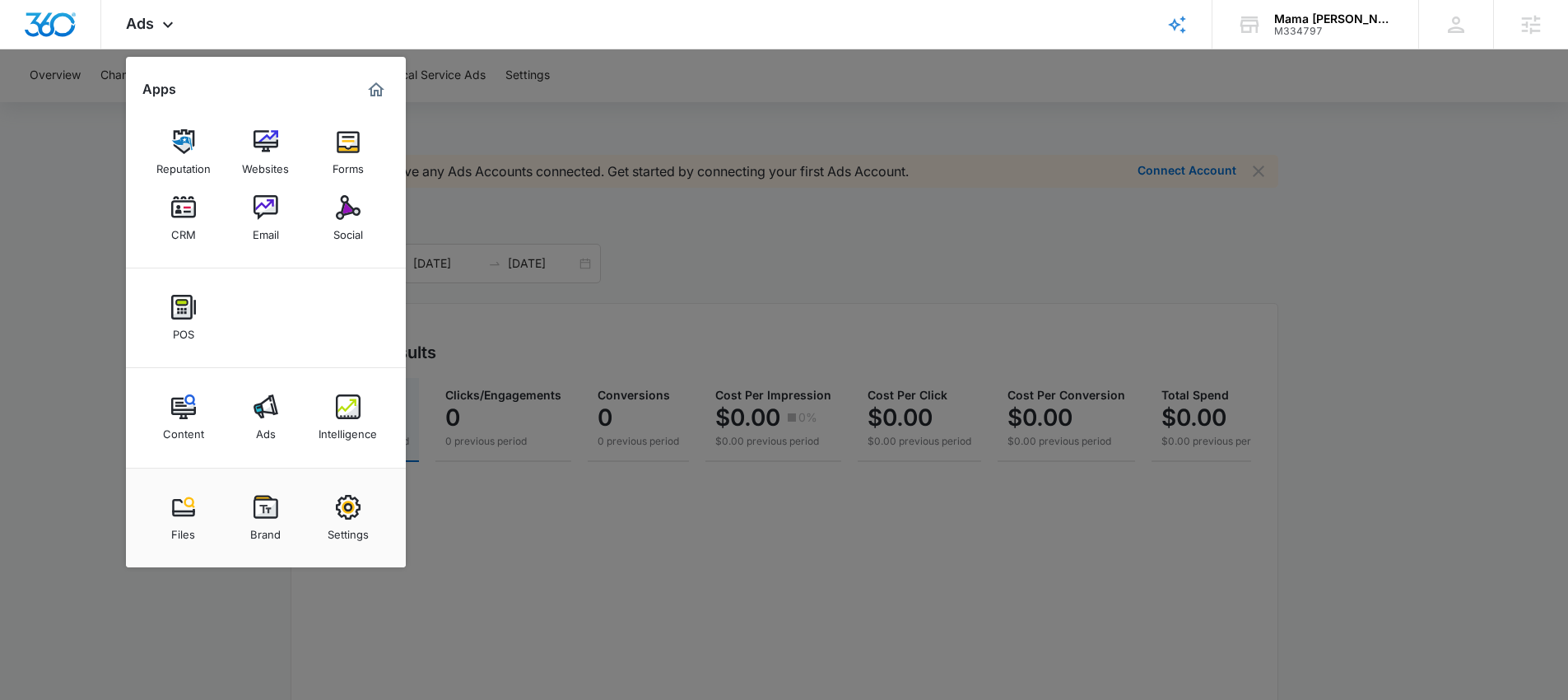
click at [49, 181] on div at bounding box center [784, 350] width 1568 height 700
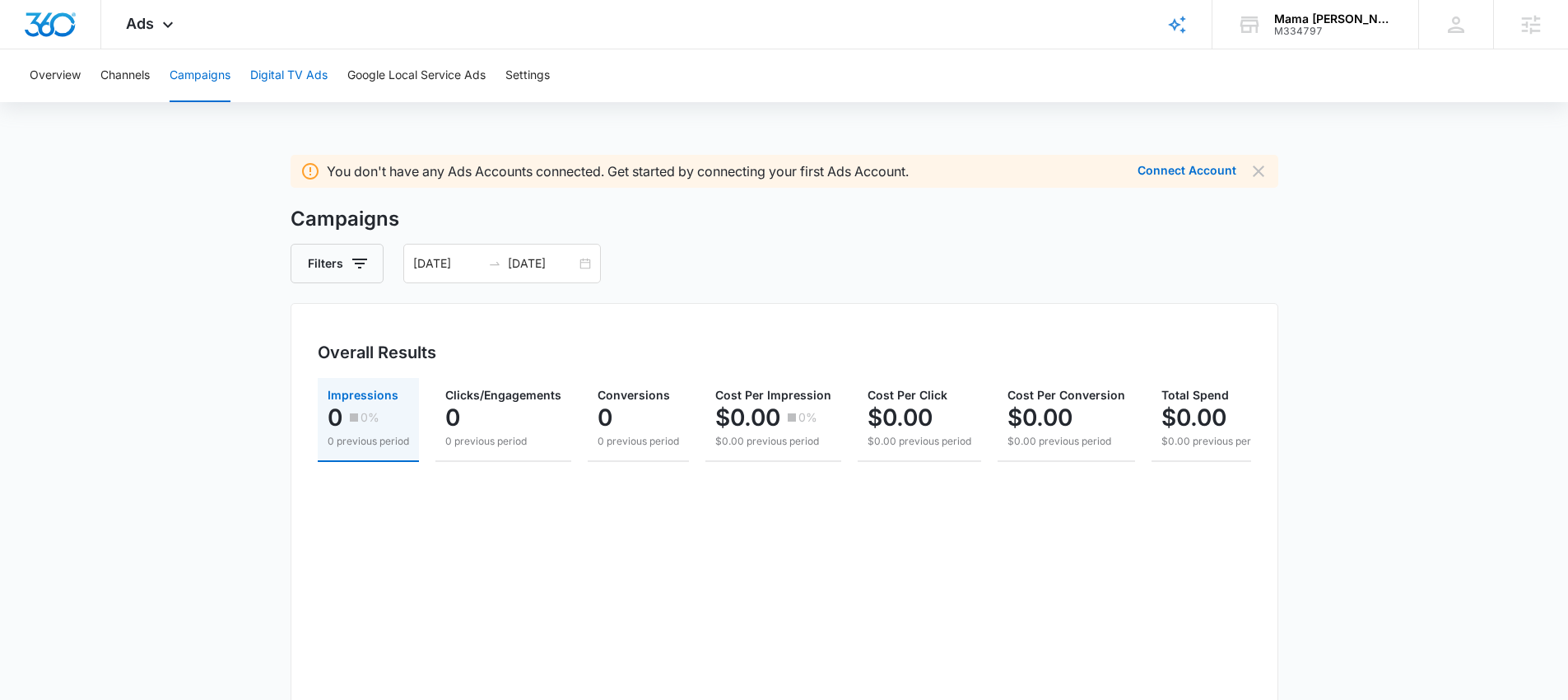
click at [280, 75] on button "Digital TV Ads" at bounding box center [289, 75] width 77 height 52
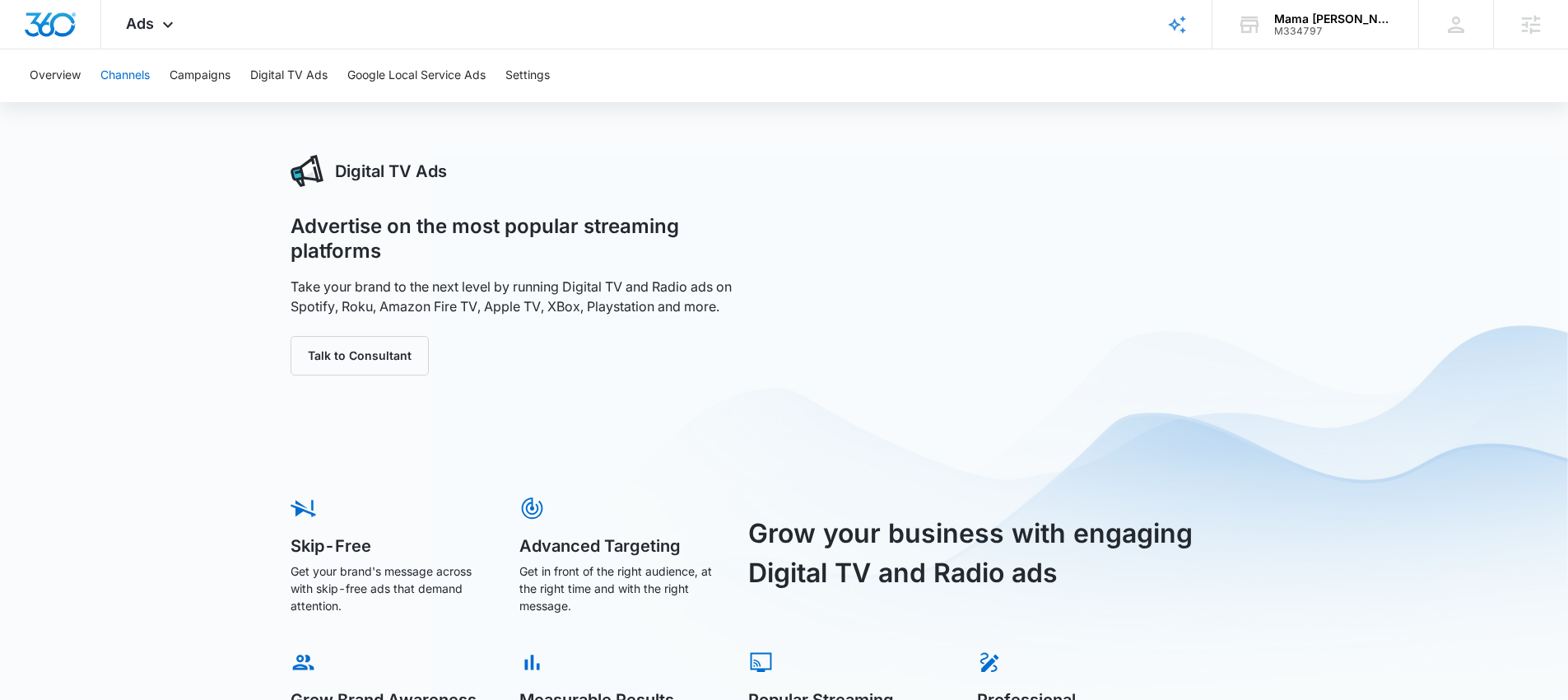
click at [128, 75] on button "Channels" at bounding box center [125, 75] width 49 height 52
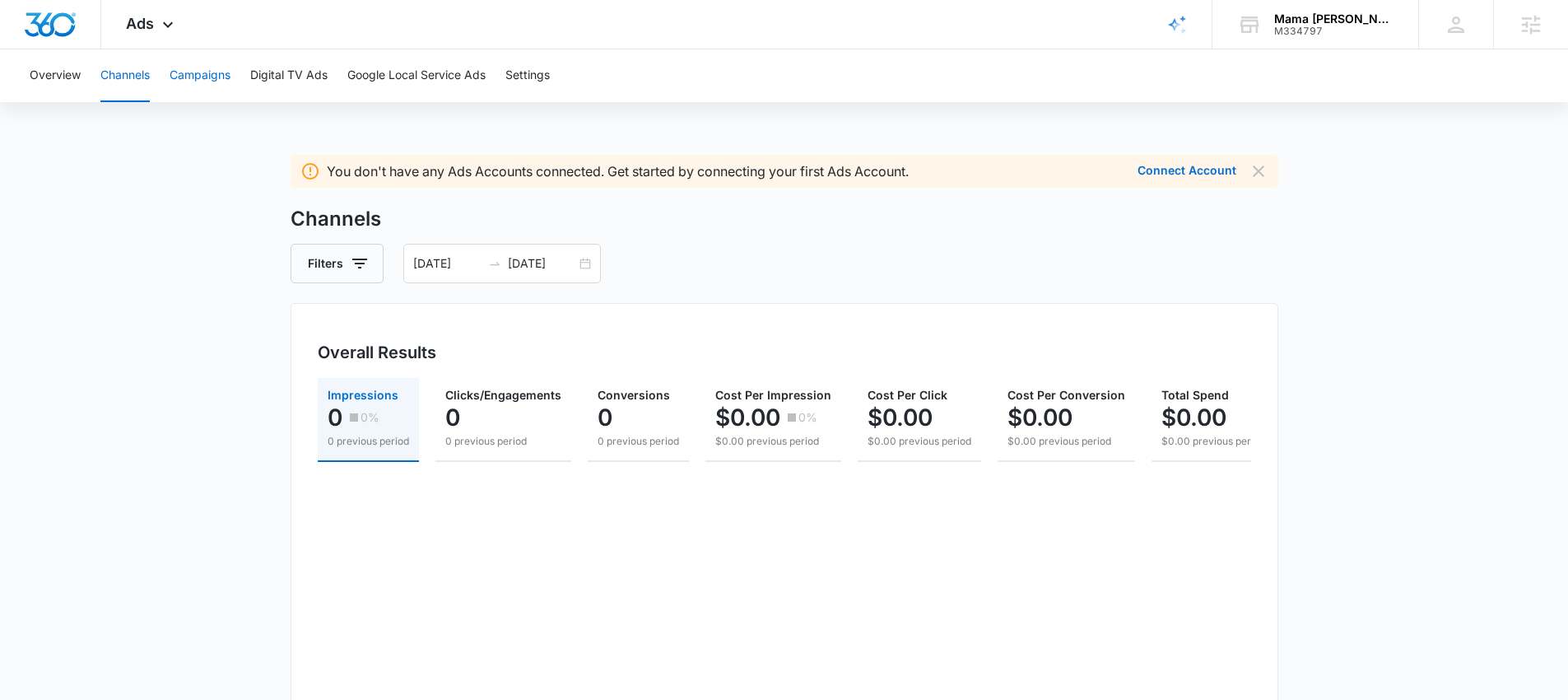
click at [212, 80] on button "Campaigns" at bounding box center [200, 75] width 61 height 52
click at [139, 31] on span "Ads" at bounding box center [140, 23] width 28 height 17
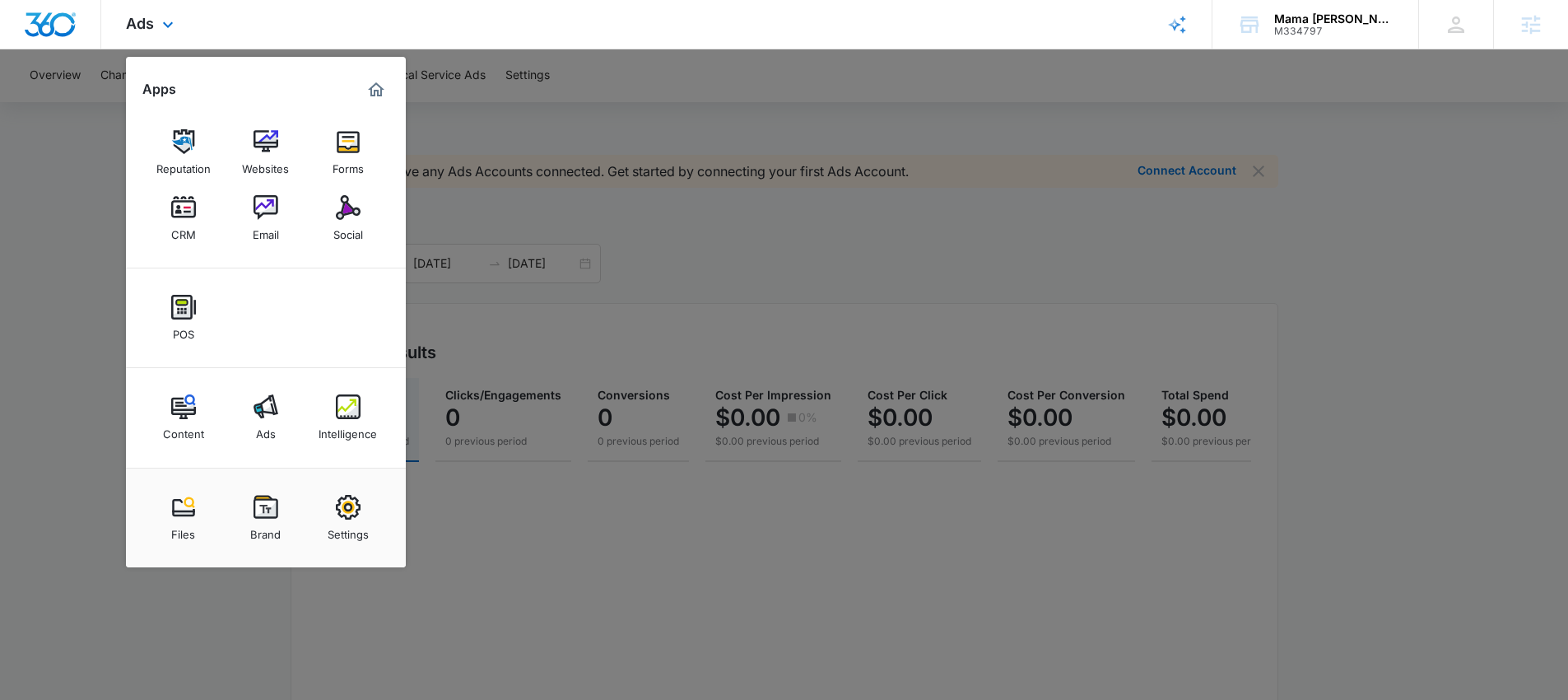
click at [322, 275] on div "POS" at bounding box center [265, 318] width 280 height 100
click at [356, 412] on img at bounding box center [347, 406] width 25 height 25
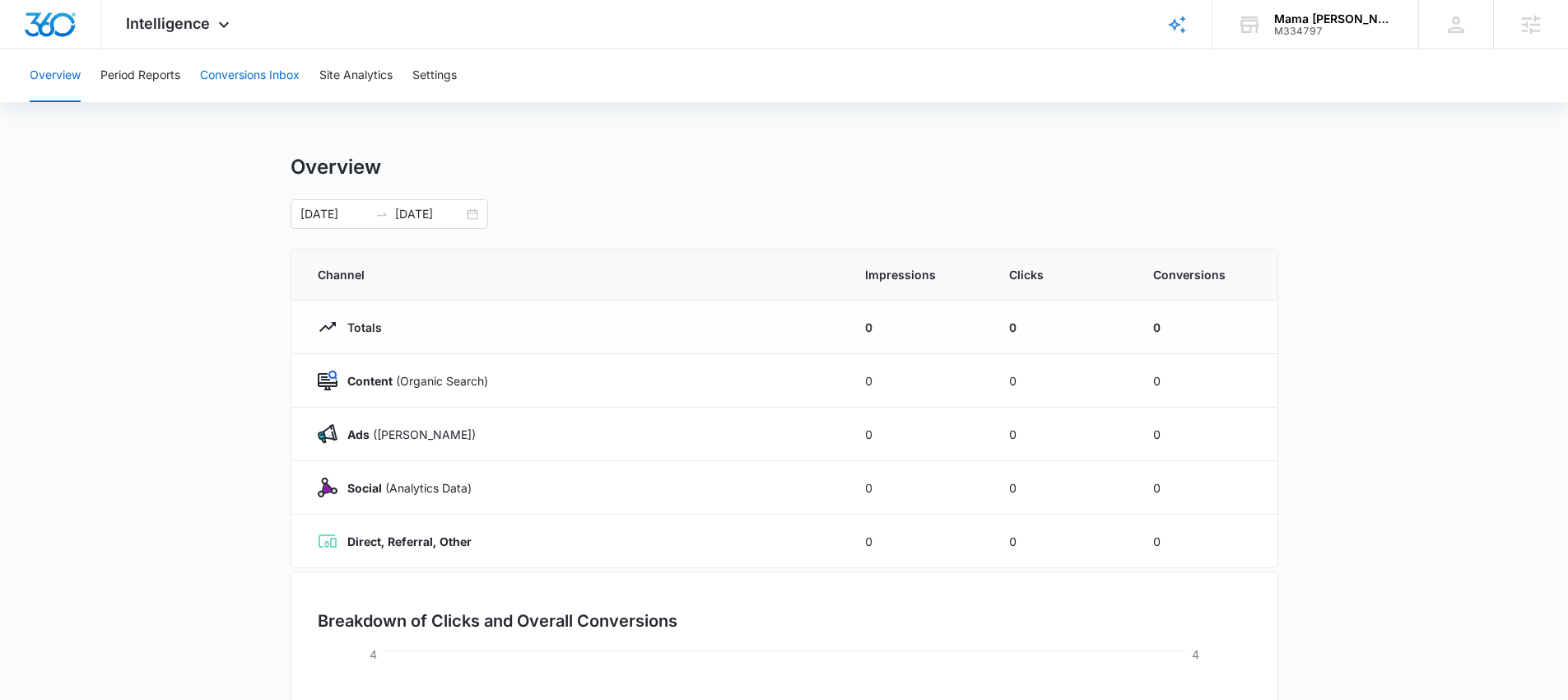
click at [250, 85] on button "Conversions Inbox" at bounding box center [249, 75] width 100 height 52
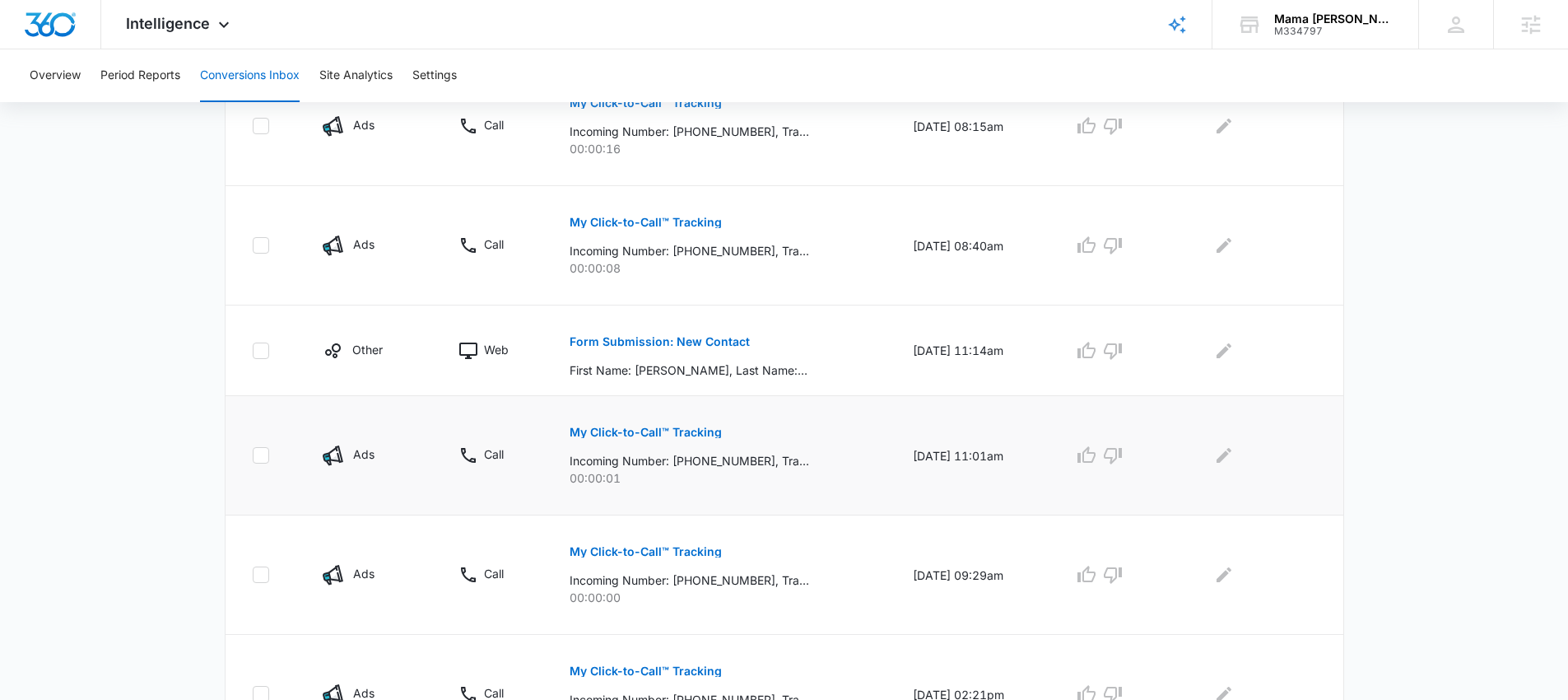
scroll to position [806, 0]
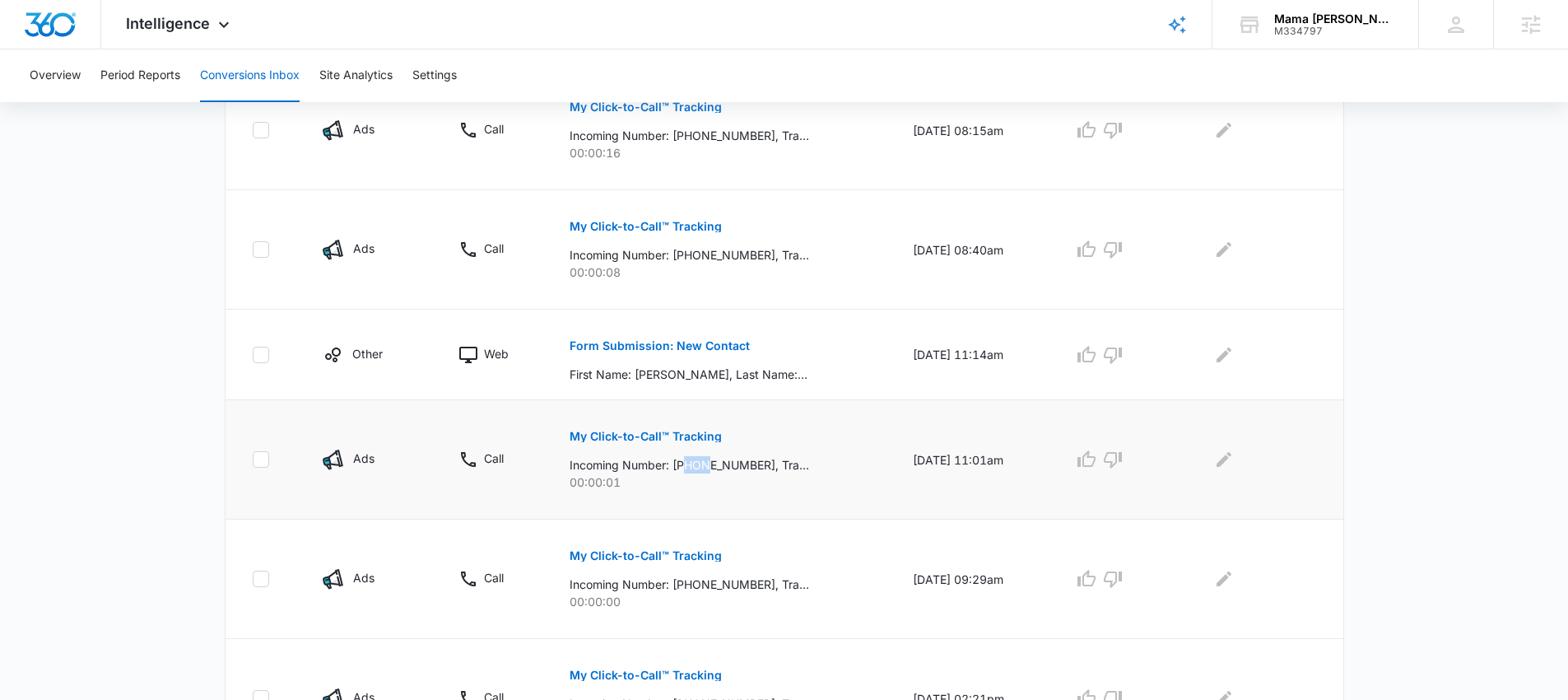
drag, startPoint x: 680, startPoint y: 462, endPoint x: 697, endPoint y: 462, distance: 17.0
click at [699, 461] on p "Incoming Number: +12569090624, Tracking Number: +15122224809, Ring To: +1512300…" at bounding box center [689, 464] width 240 height 17
copy p "256"
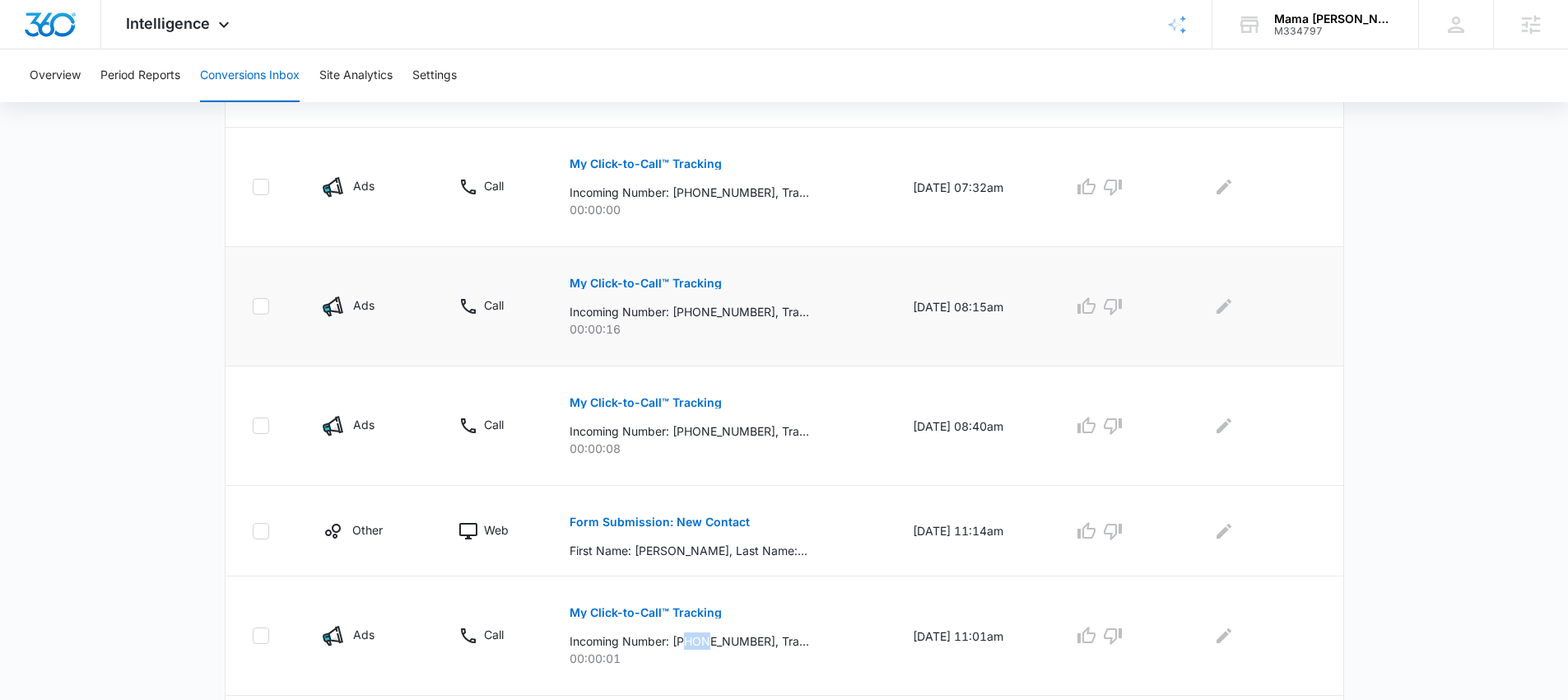
scroll to position [545, 0]
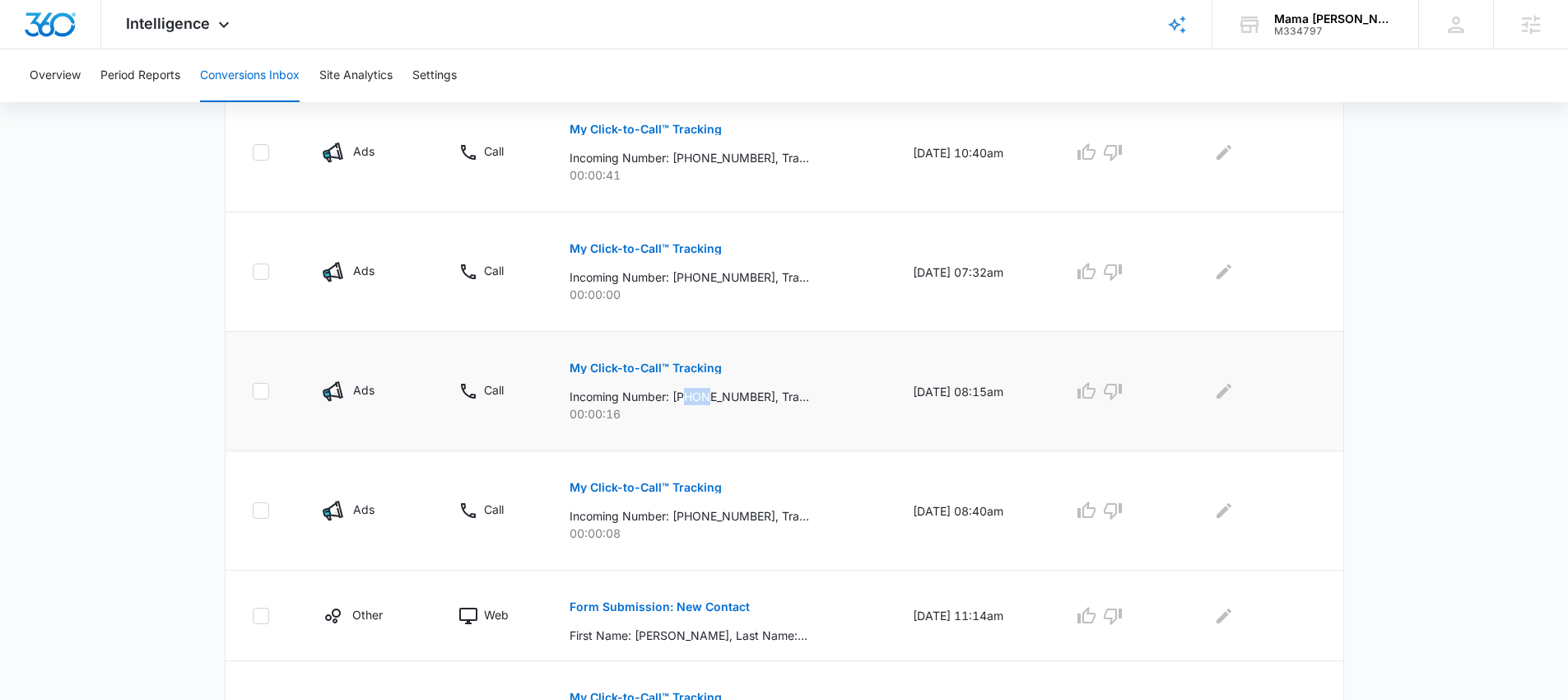
drag, startPoint x: 679, startPoint y: 395, endPoint x: 700, endPoint y: 396, distance: 21.0
click at [700, 396] on p "Incoming Number: +13619600716, Tracking Number: +15122224809, Ring To: +1512300…" at bounding box center [689, 396] width 240 height 17
copy p "361"
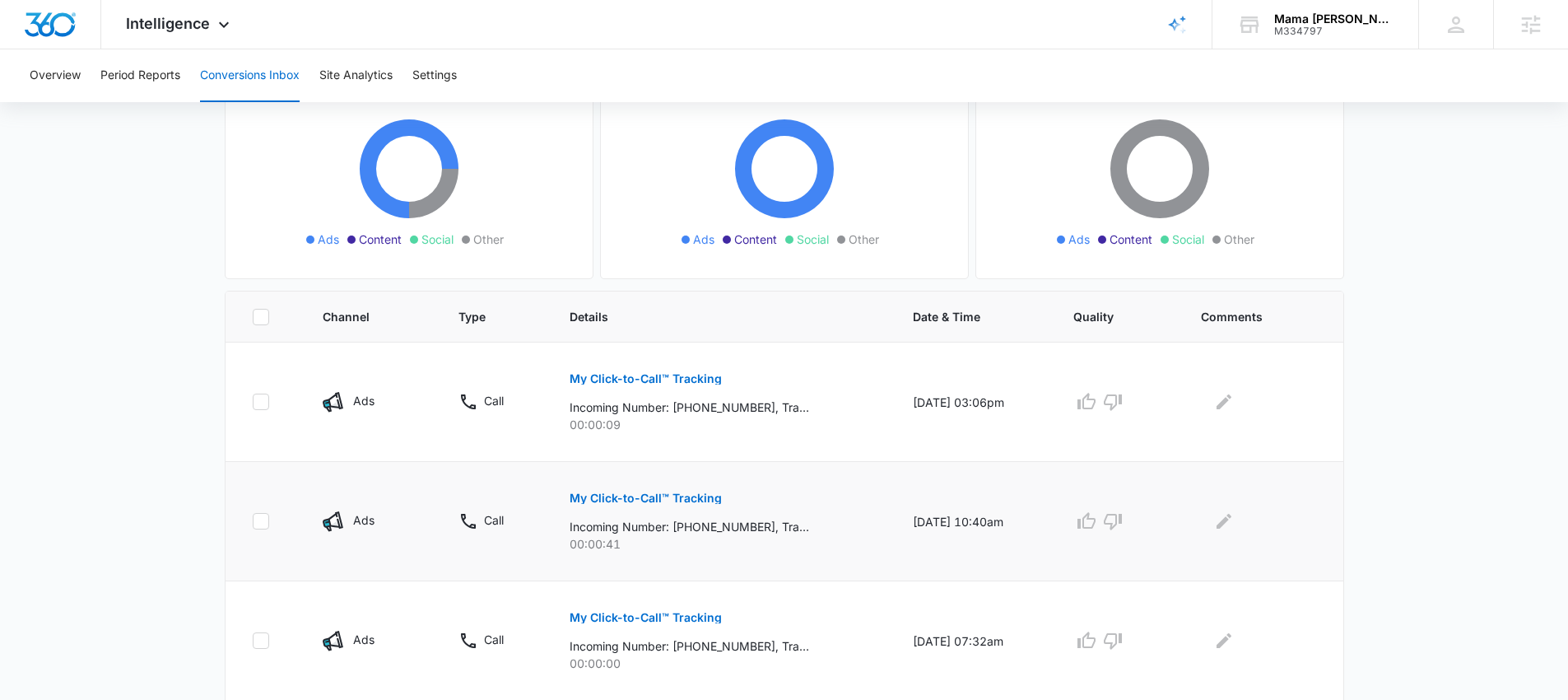
scroll to position [354, 0]
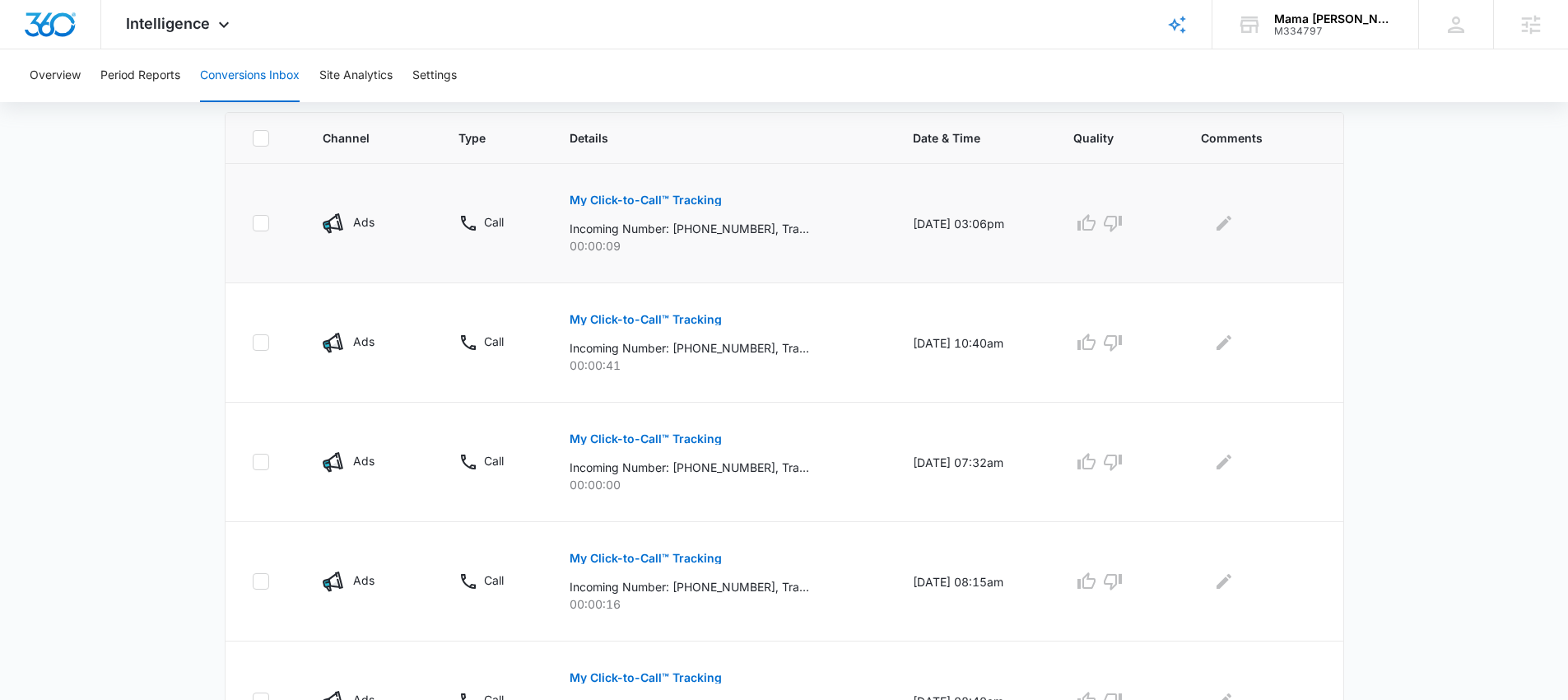
click at [942, 225] on td "09/01/25 at 03:06pm" at bounding box center [973, 223] width 160 height 120
click at [671, 203] on p "My Click-to-Call™ Tracking" at bounding box center [645, 200] width 152 height 12
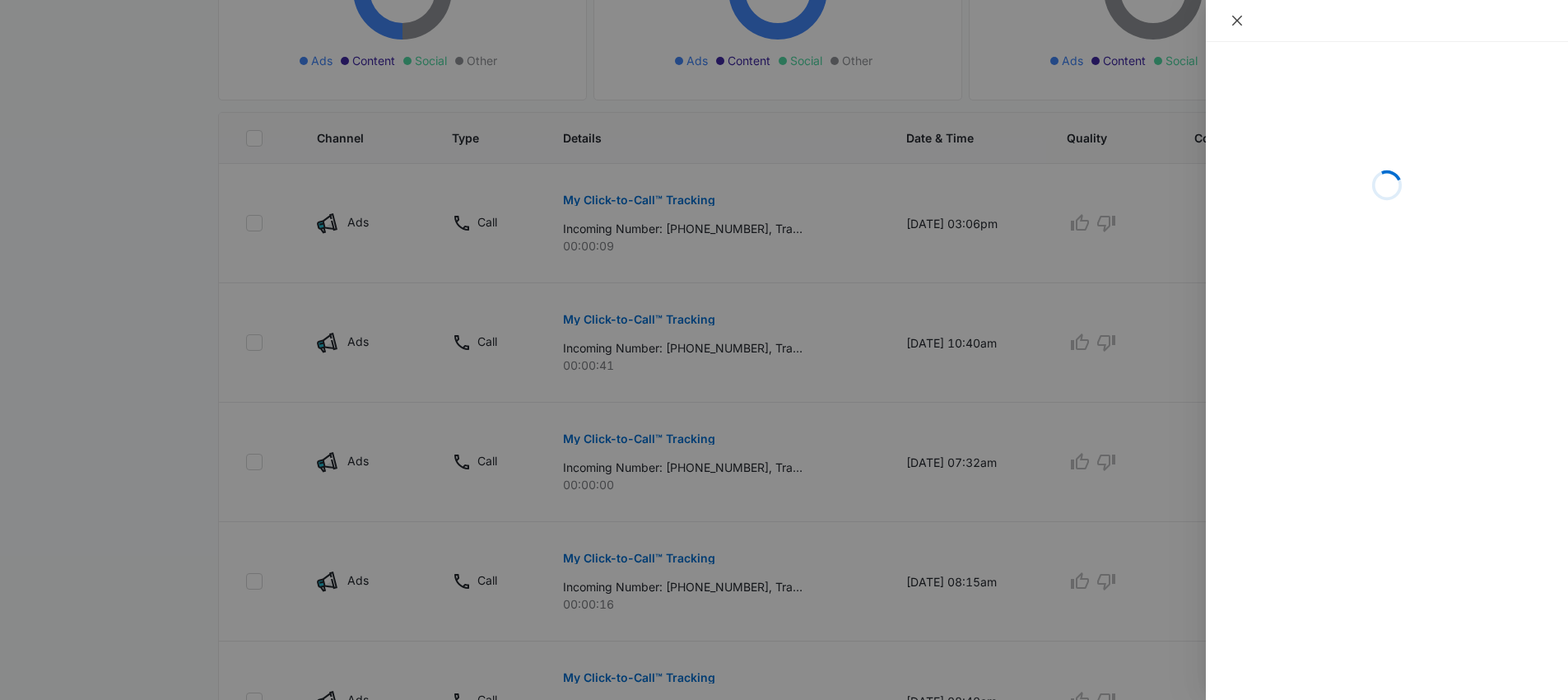
drag, startPoint x: 1235, startPoint y: 23, endPoint x: 1262, endPoint y: 62, distance: 47.4
click at [1262, 62] on div "Loading" at bounding box center [1387, 350] width 362 height 700
drag, startPoint x: 1242, startPoint y: 18, endPoint x: 1219, endPoint y: 34, distance: 28.0
click at [1242, 18] on icon "close" at bounding box center [1236, 20] width 13 height 13
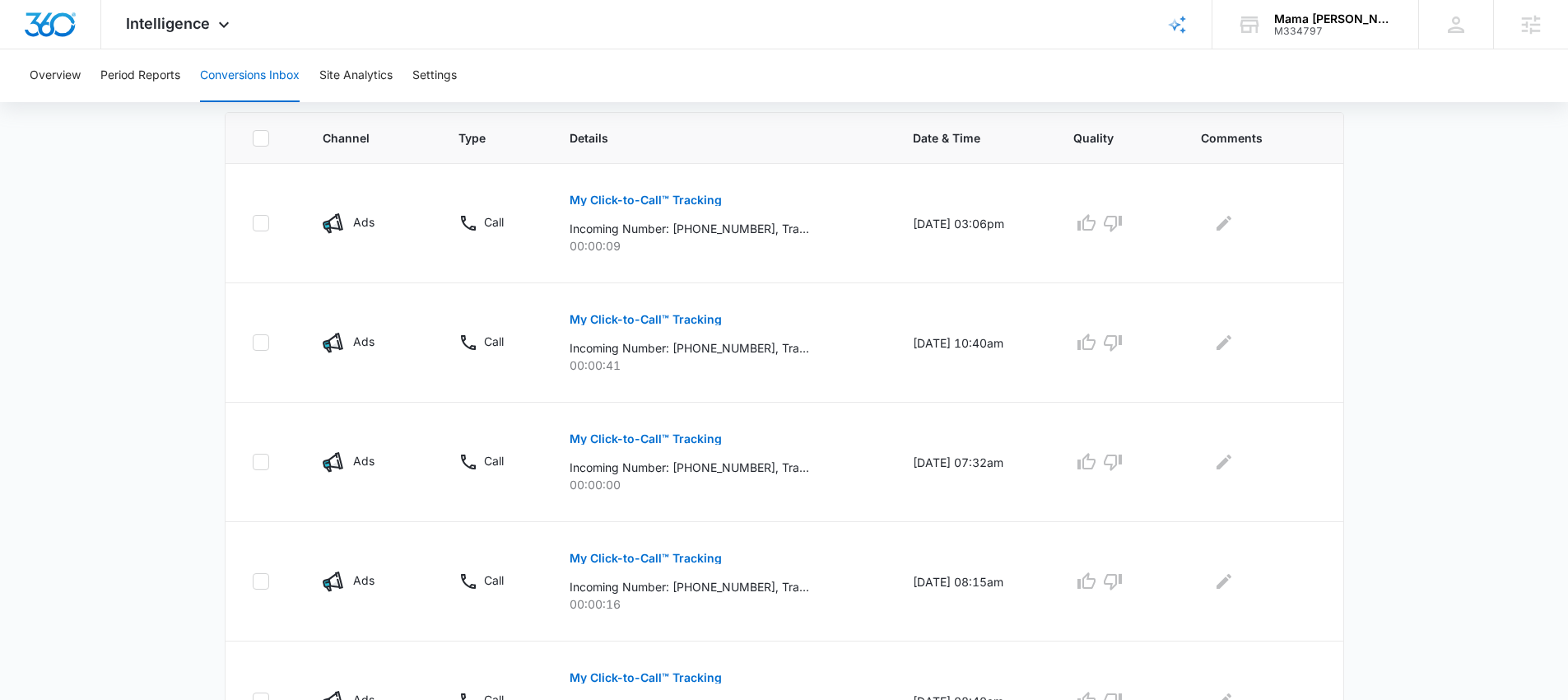
scroll to position [0, 0]
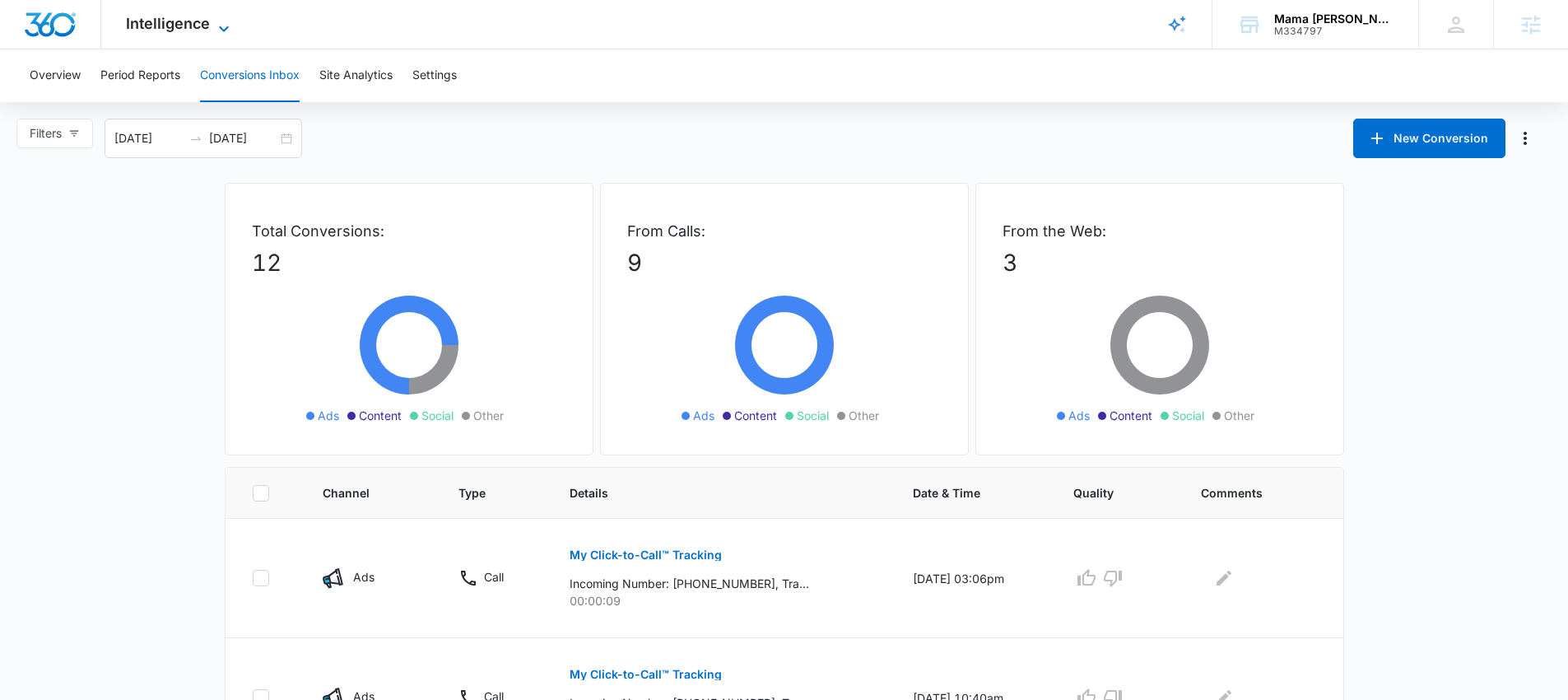
click at [175, 22] on span "Intelligence" at bounding box center [167, 23] width 84 height 17
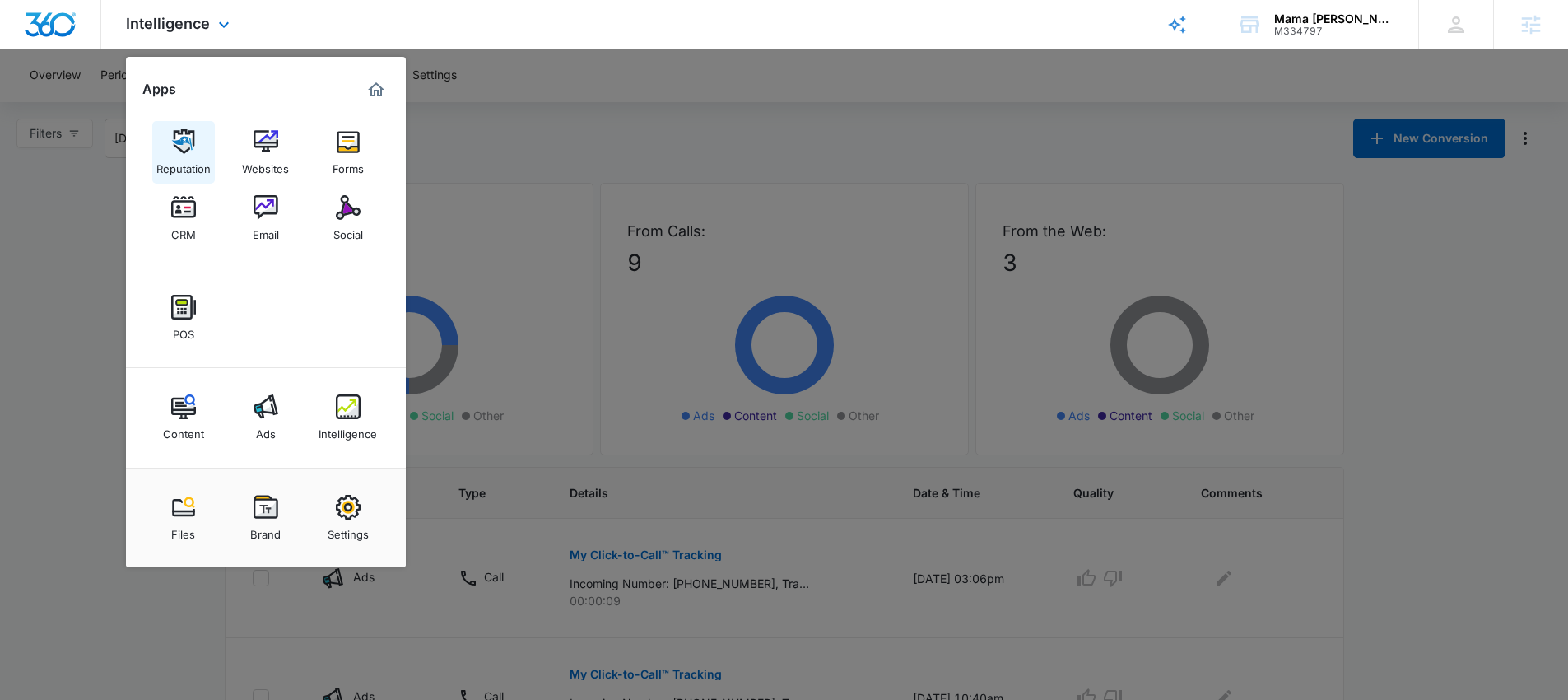
click at [183, 181] on link "Reputation" at bounding box center [183, 151] width 62 height 62
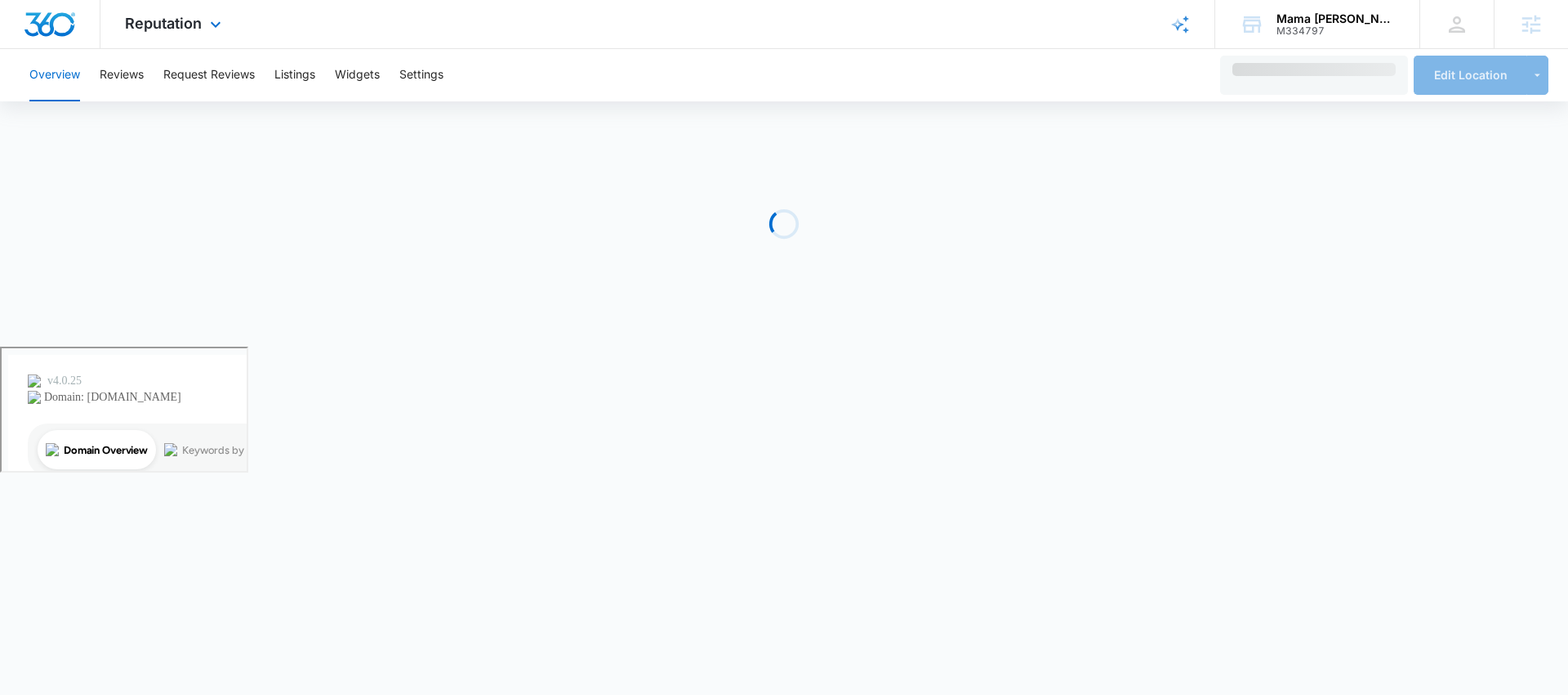
drag, startPoint x: 174, startPoint y: 35, endPoint x: 184, endPoint y: 148, distance: 113.4
click at [174, 36] on div "Reputation Apps Reputation Websites Forms CRM Email Social POS Content Ads Inte…" at bounding box center [175, 24] width 149 height 48
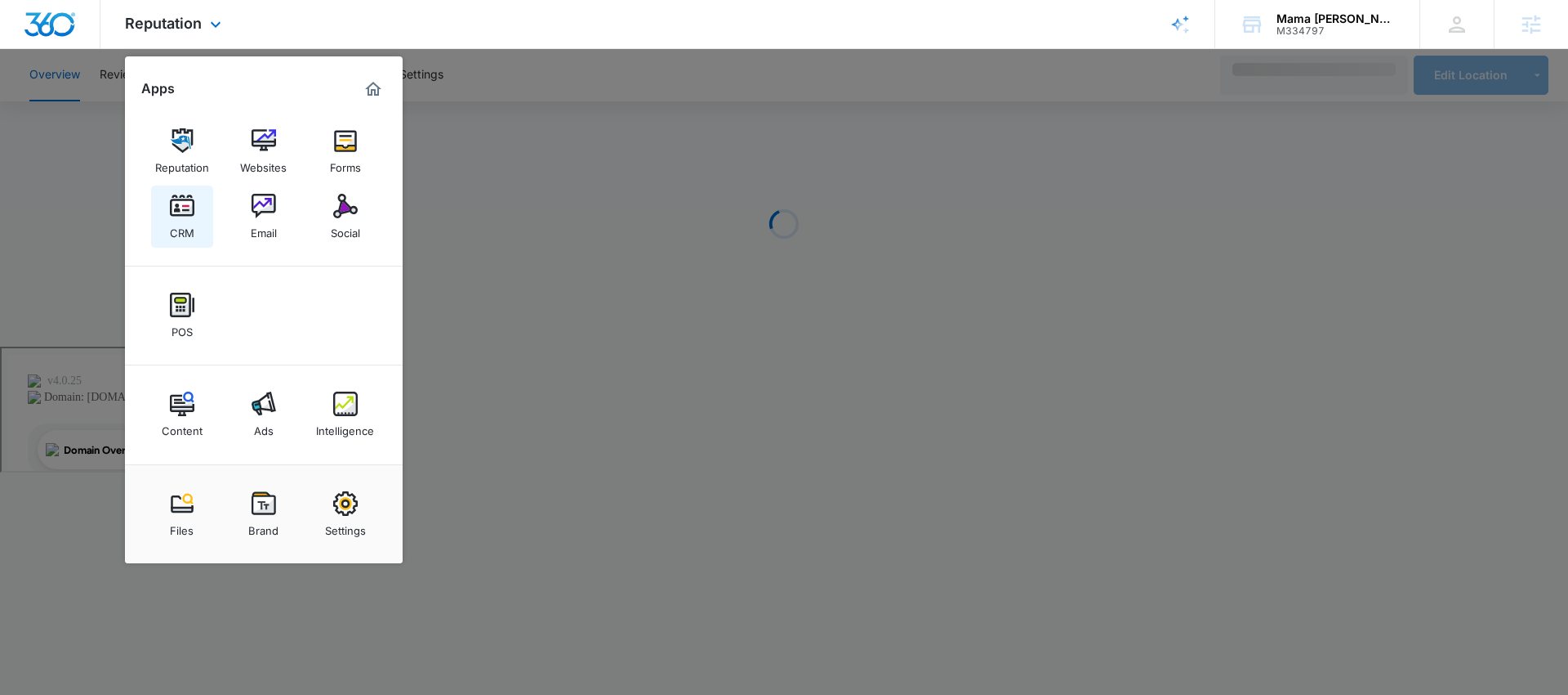
click at [179, 221] on div "CRM" at bounding box center [182, 229] width 25 height 22
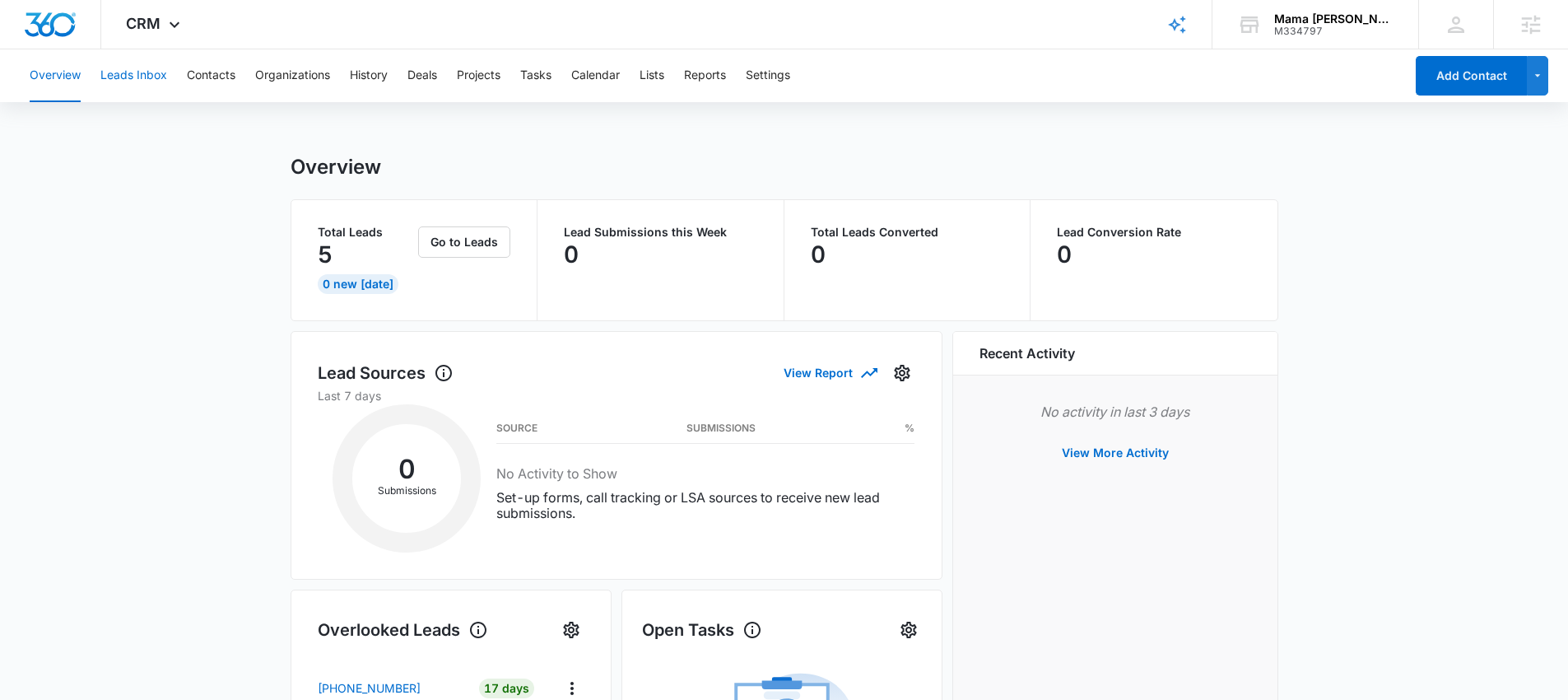
click at [132, 78] on button "Leads Inbox" at bounding box center [133, 75] width 66 height 52
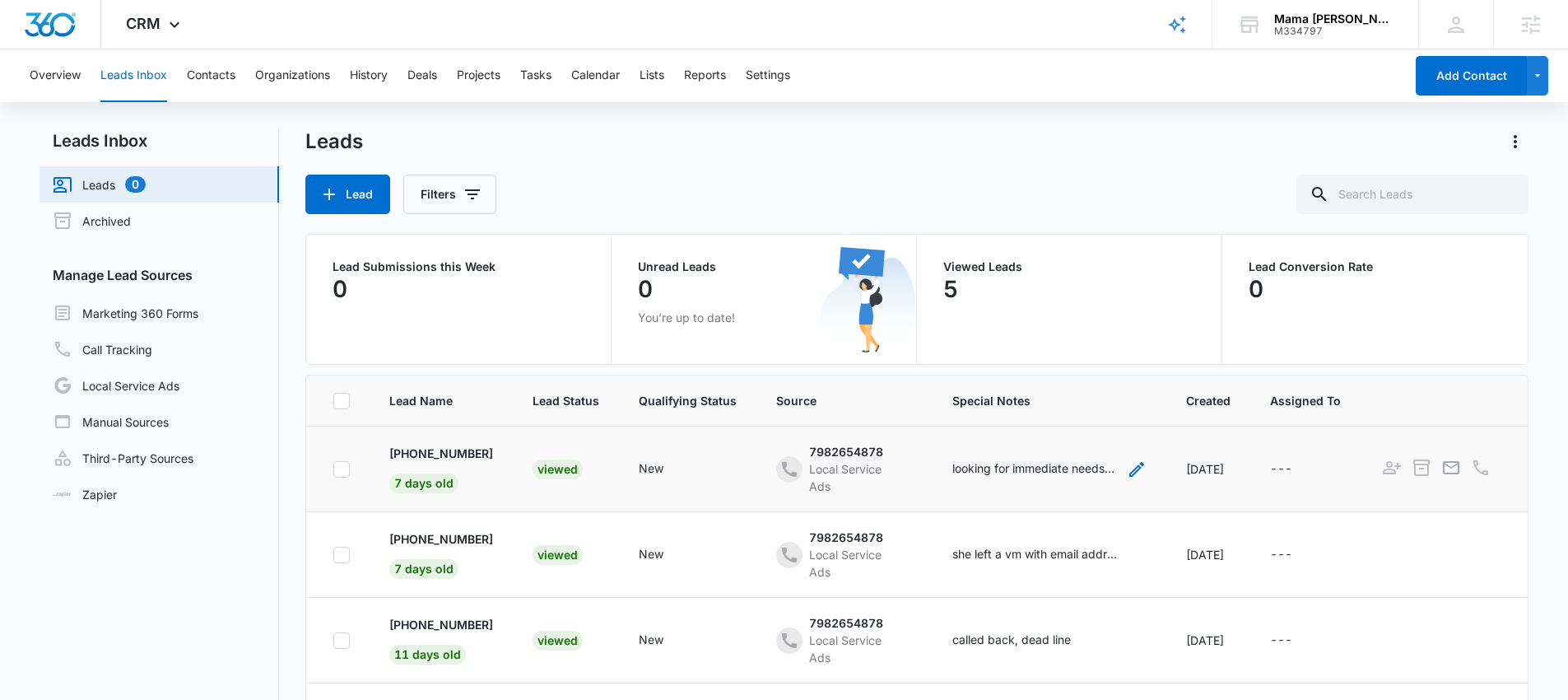
click at [1085, 470] on div "looking for immediate needs for a 1 month old" at bounding box center [1034, 467] width 164 height 17
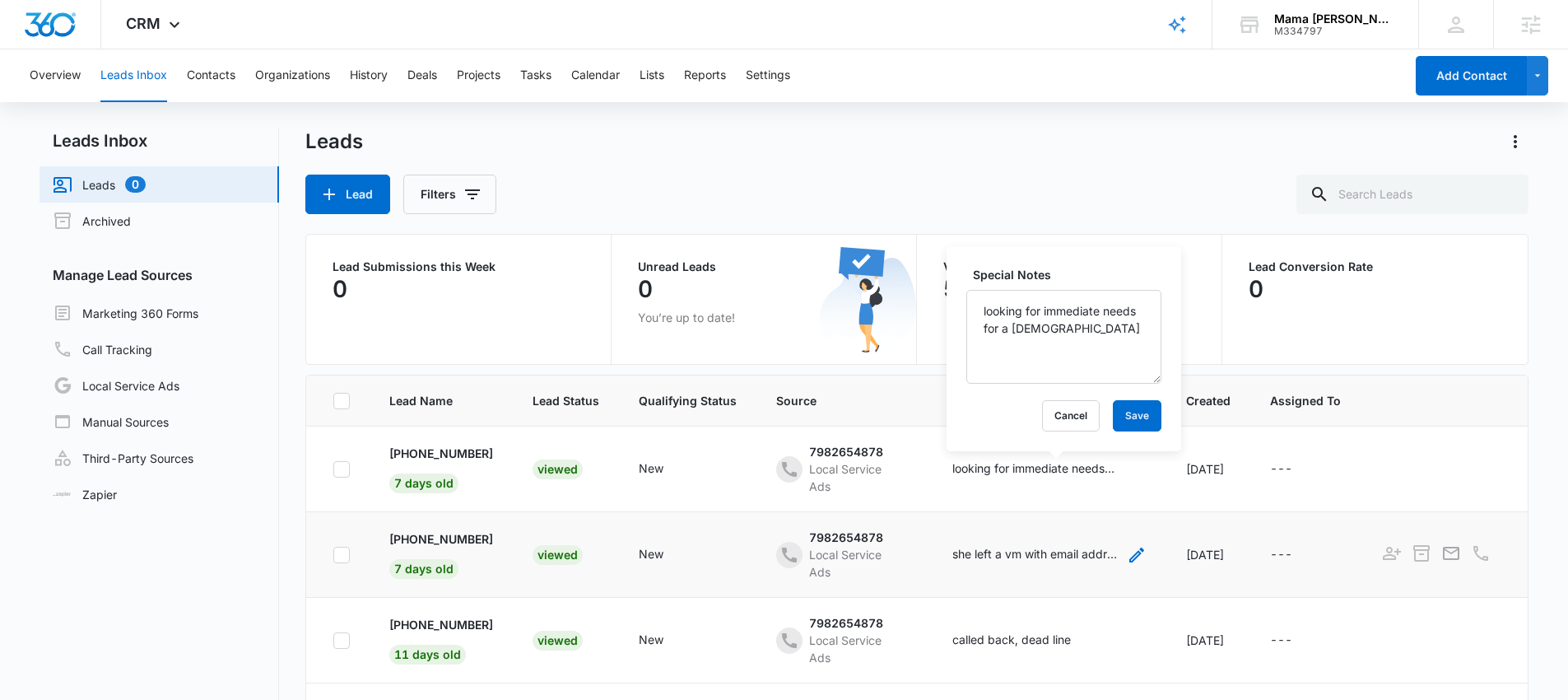
click at [1042, 554] on div "she left a vm with email address so followed up with email first, will follow u…" at bounding box center [1034, 552] width 164 height 17
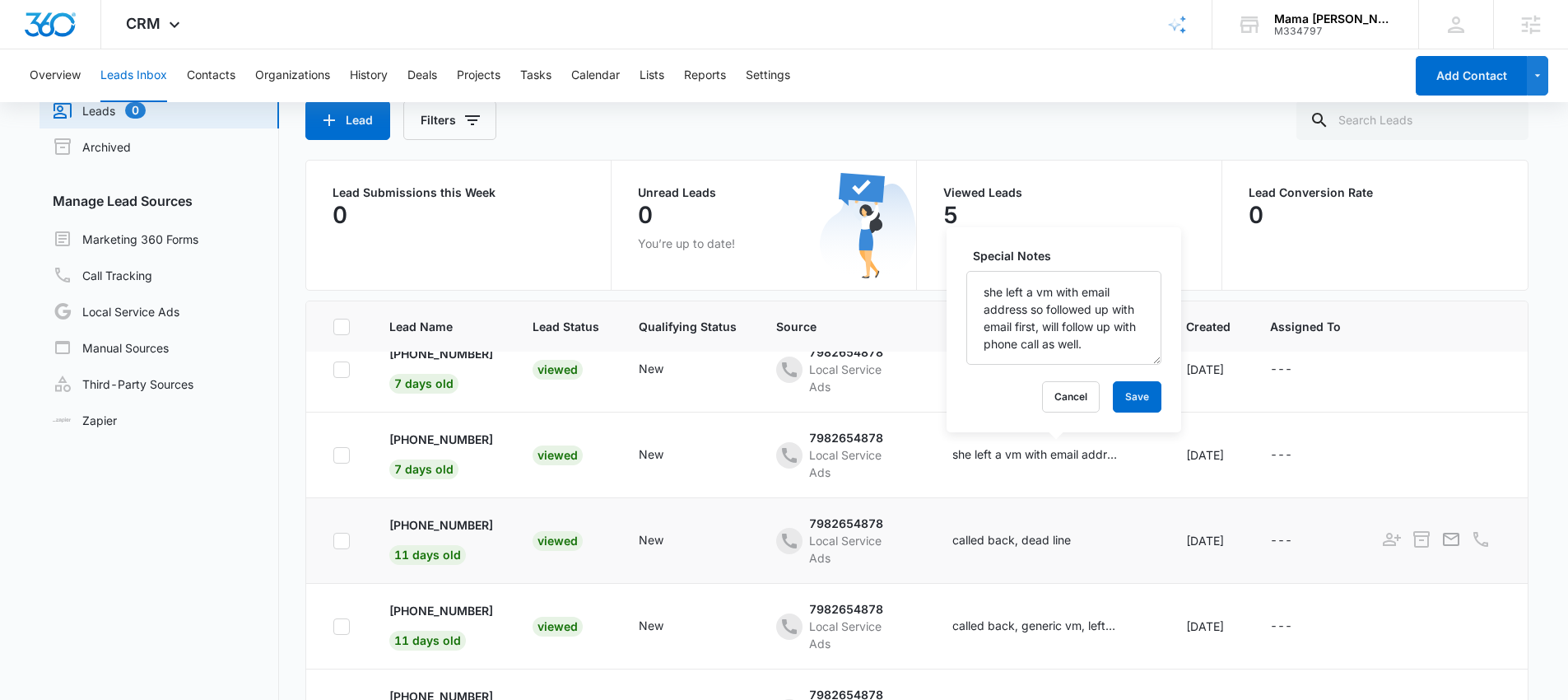
scroll to position [43, 0]
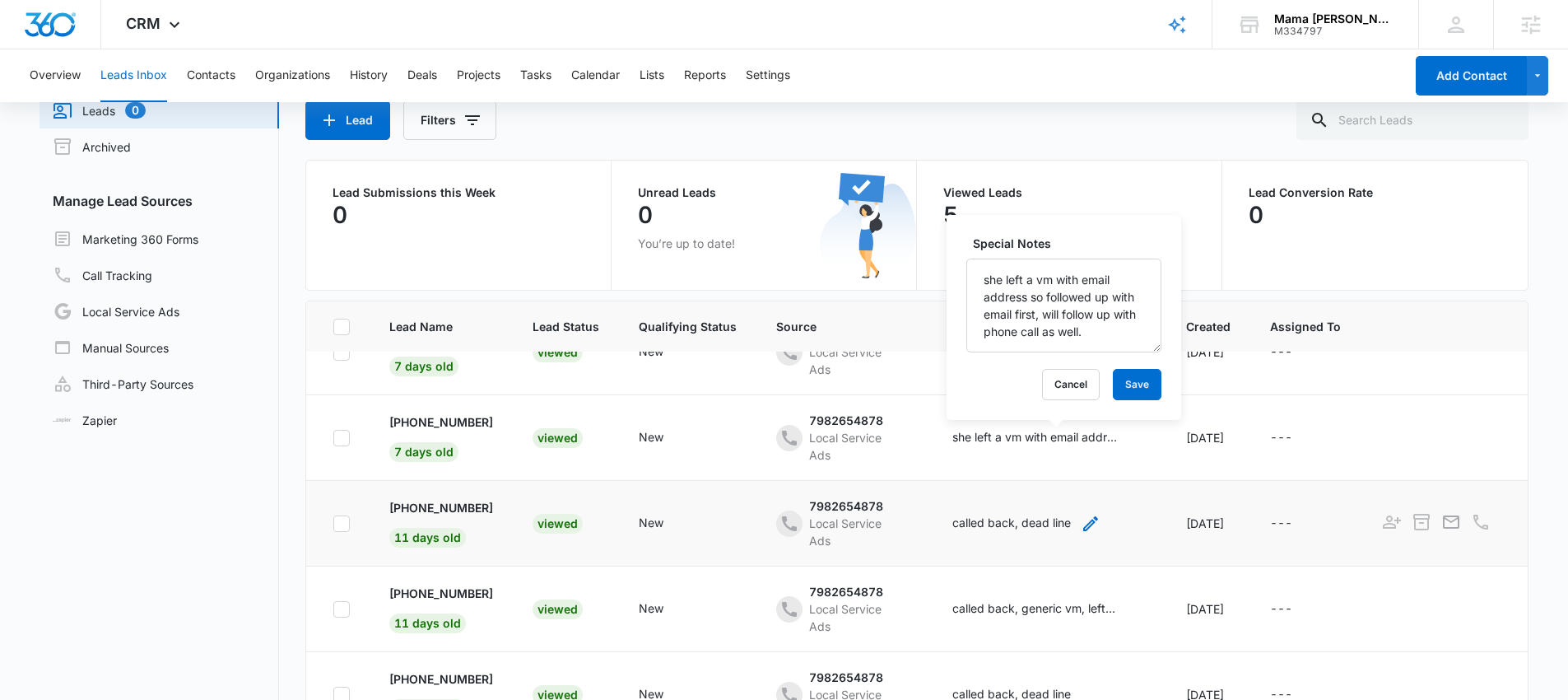
click at [1039, 525] on div "called back, dead line" at bounding box center [1012, 522] width 119 height 17
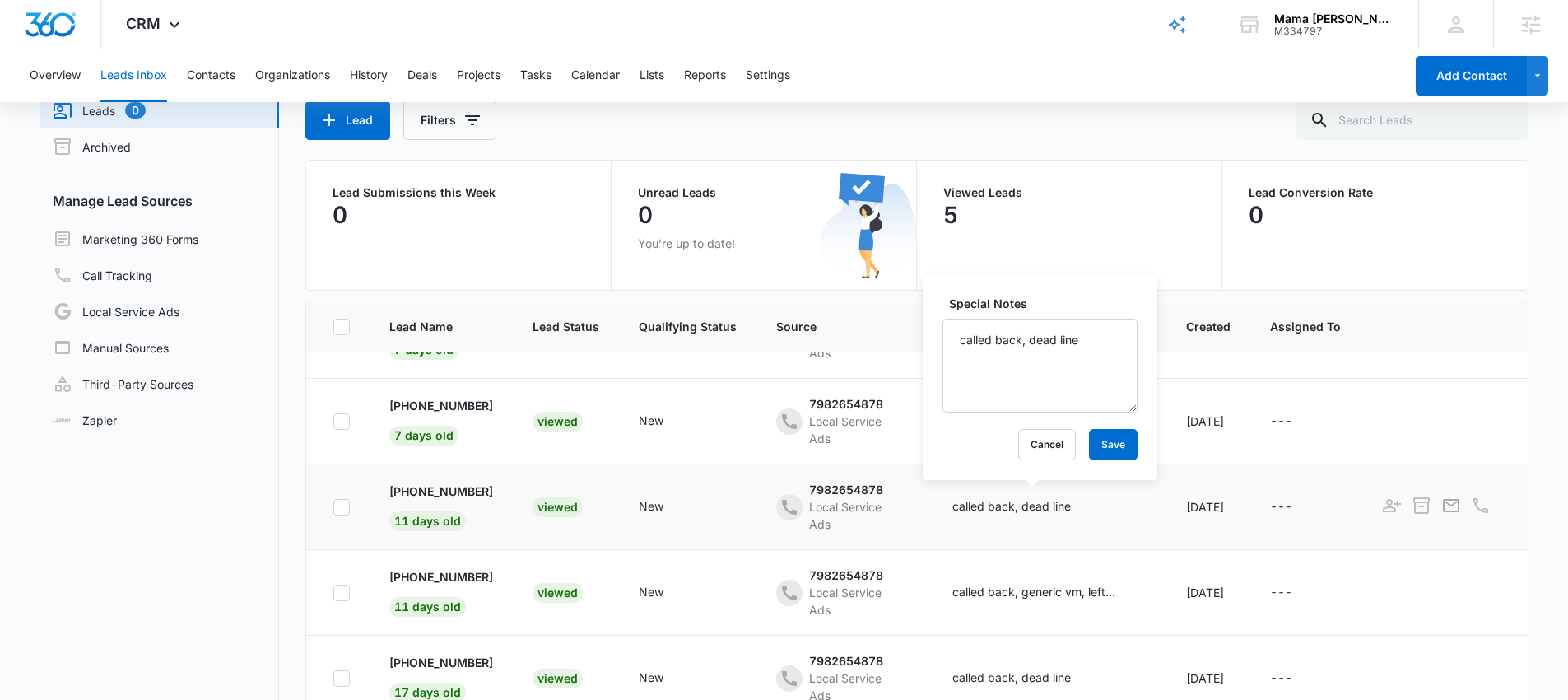
scroll to position [85, 0]
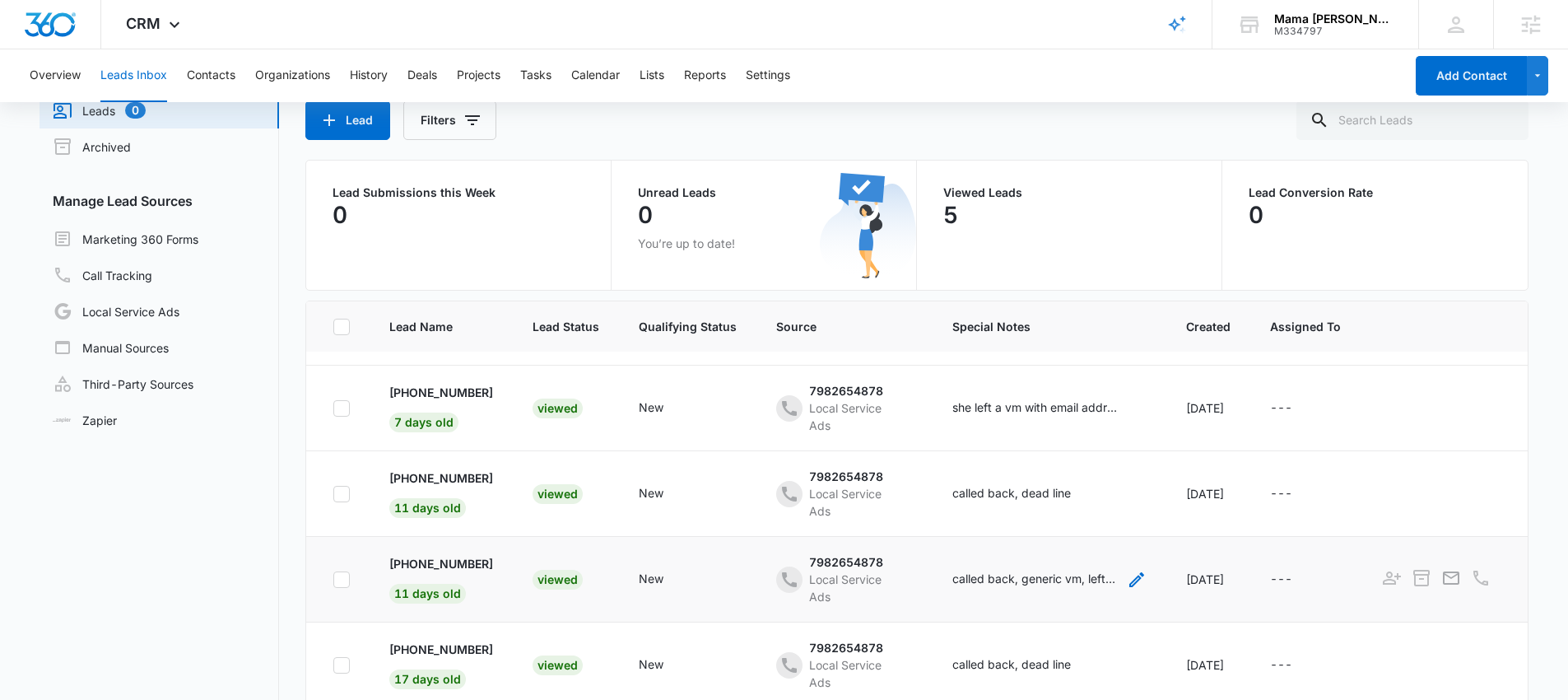
click at [1047, 569] on div "called back, generic vm, left message" at bounding box center [1034, 577] width 164 height 17
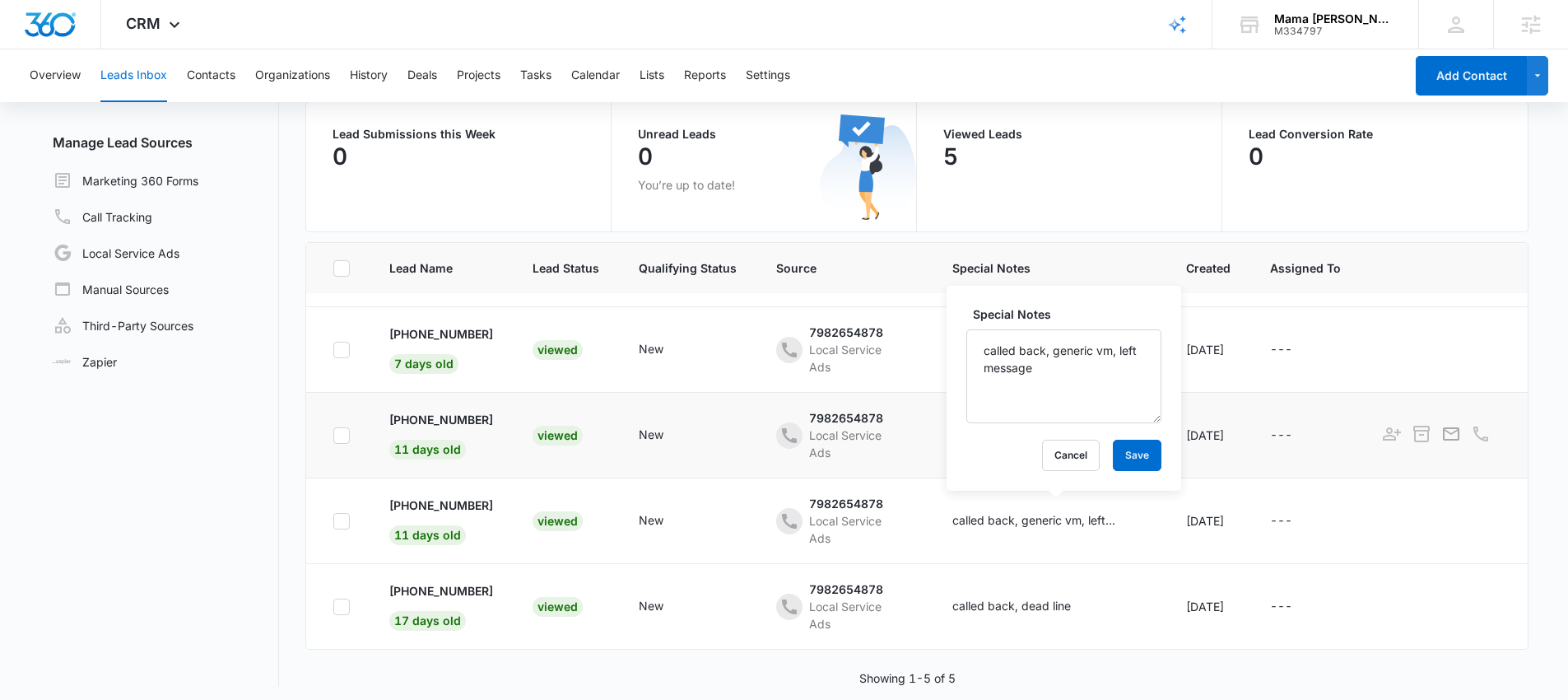
scroll to position [139, 0]
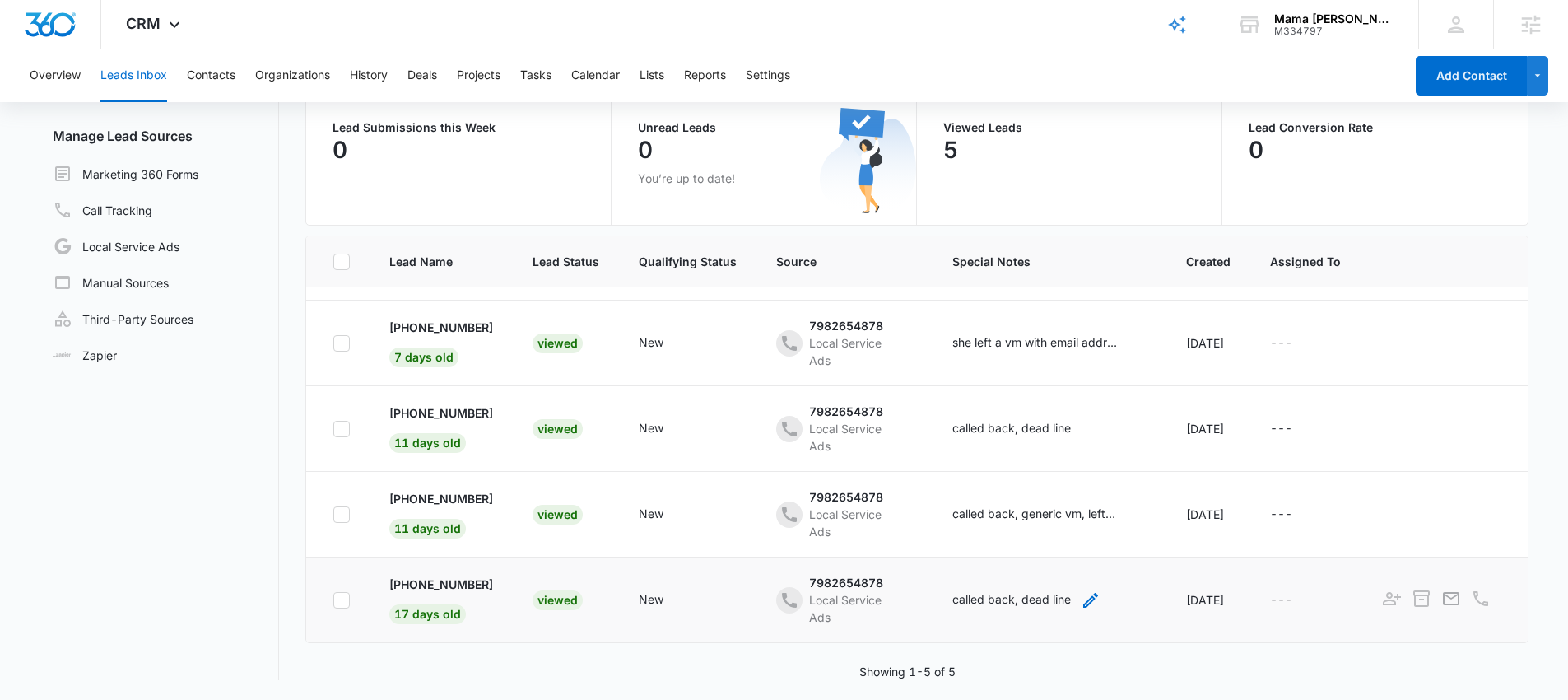
click at [1008, 590] on div "called back, dead line" at bounding box center [1012, 598] width 119 height 17
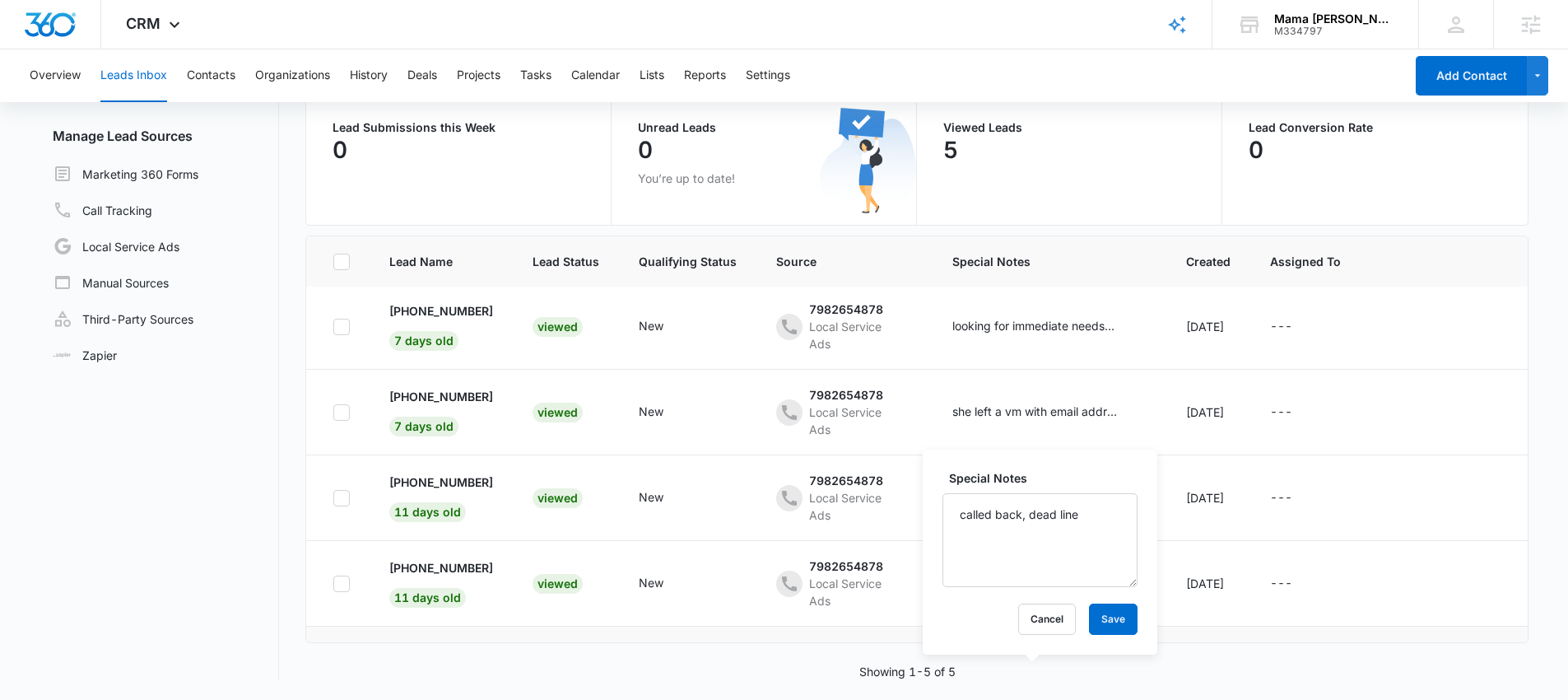
scroll to position [0, 0]
click at [1427, 258] on span at bounding box center [1439, 260] width 119 height 17
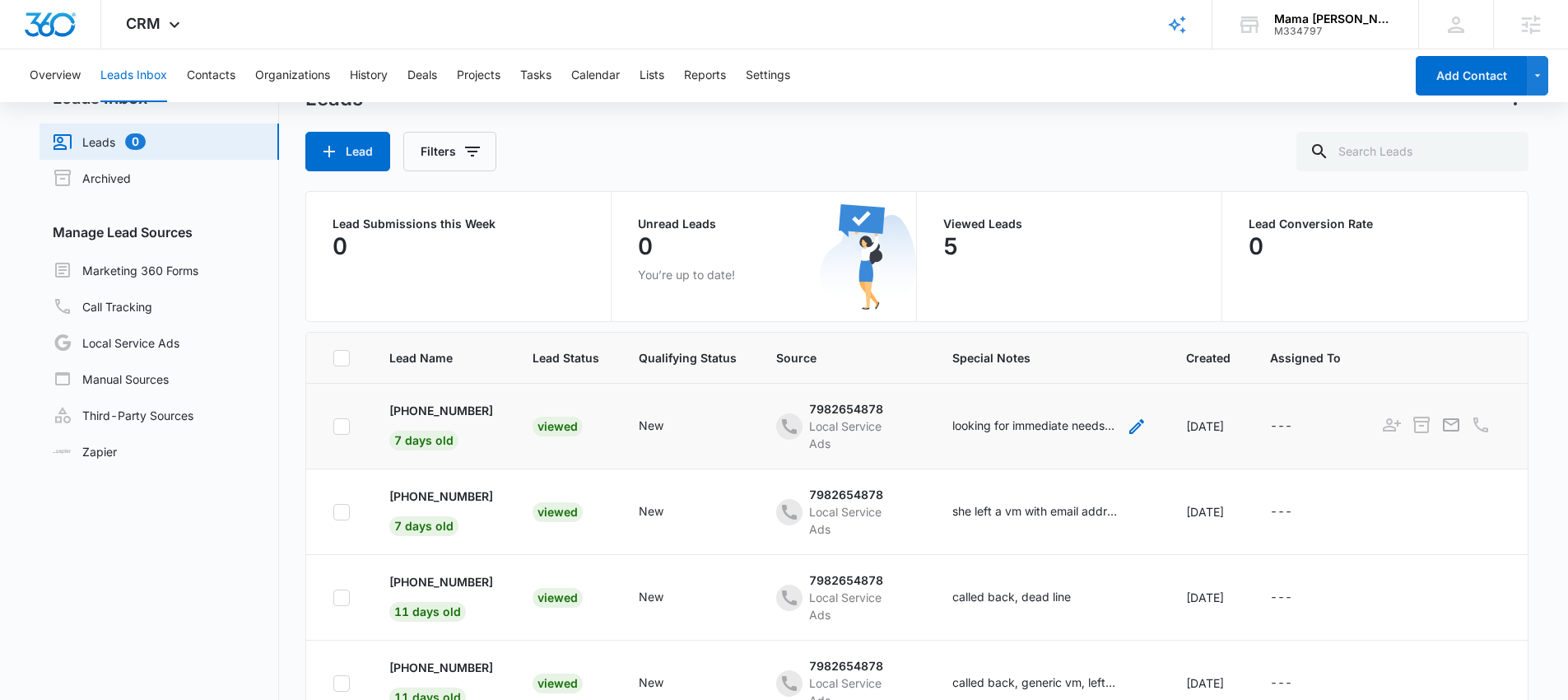
scroll to position [37, 0]
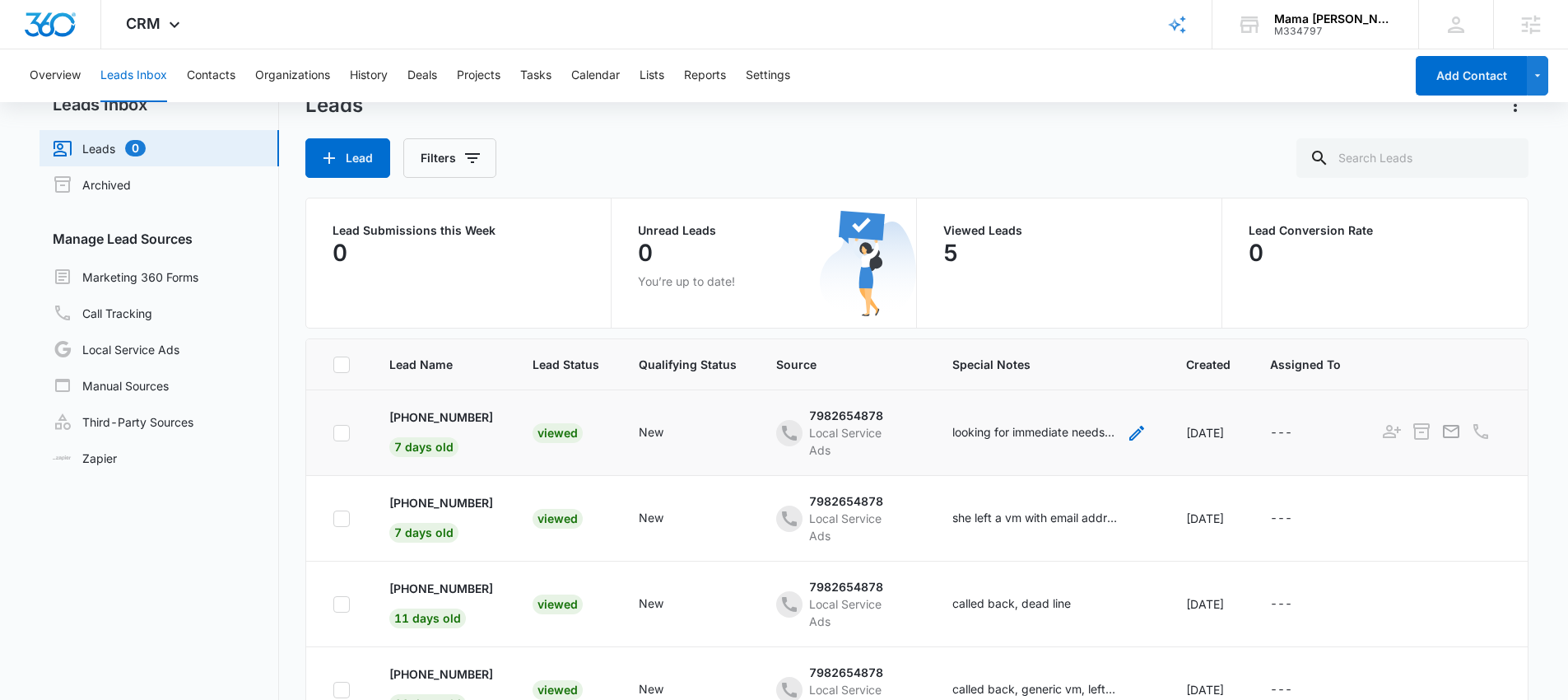
click at [1031, 440] on div "looking for immediate needs for a 1 month old" at bounding box center [1034, 433] width 164 height 20
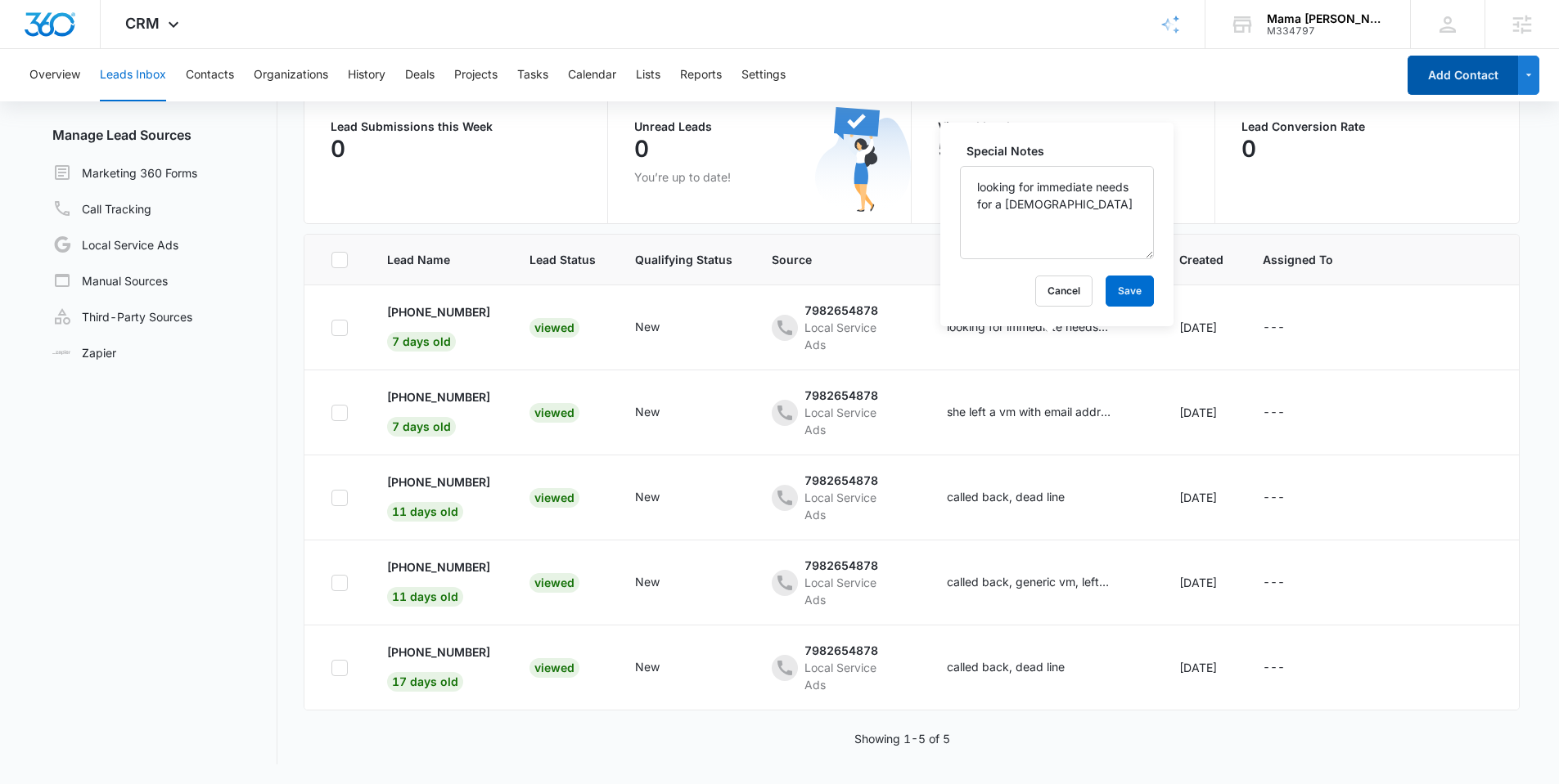
scroll to position [0, 0]
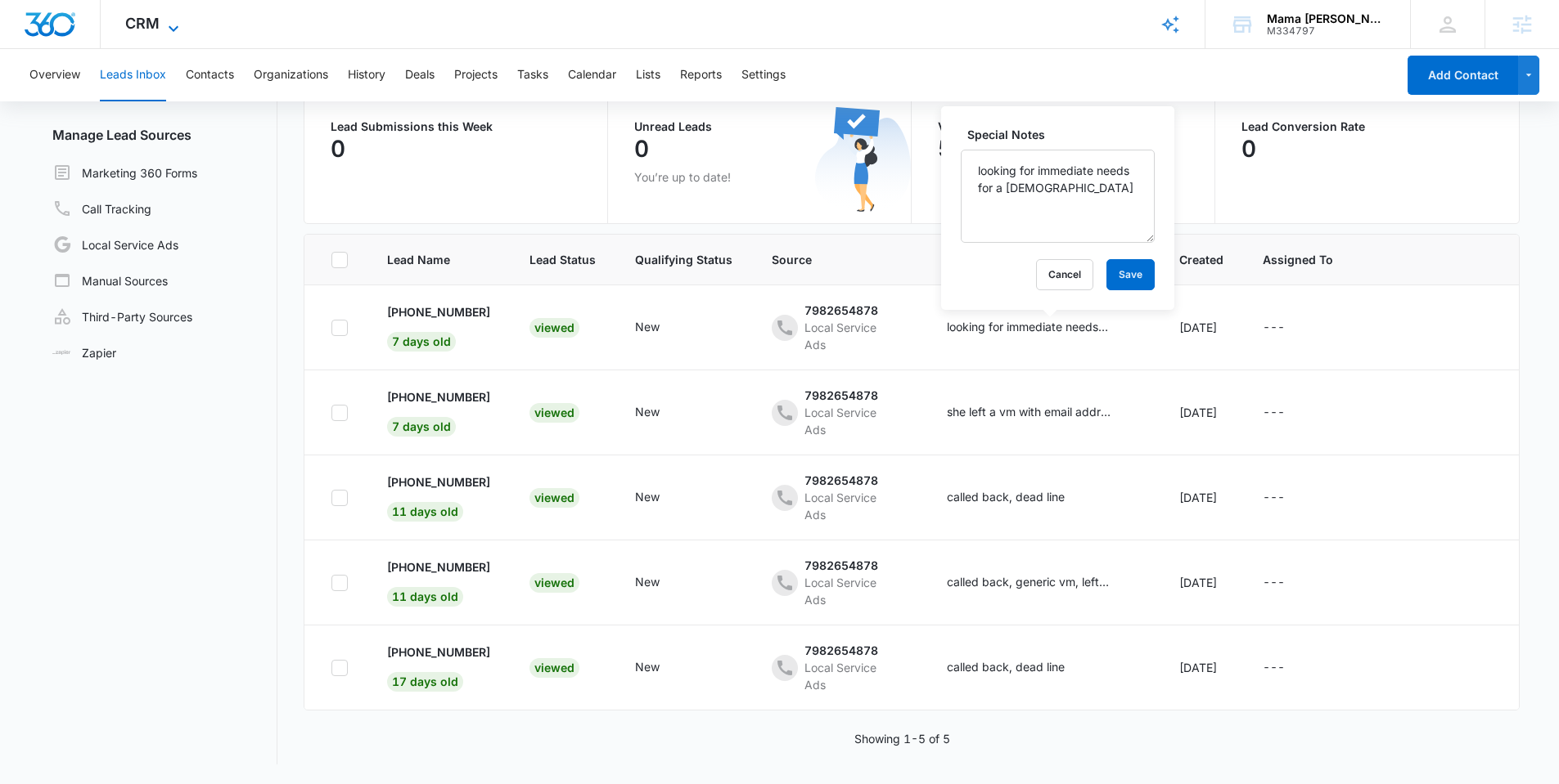
click at [148, 22] on span "CRM" at bounding box center [142, 23] width 34 height 17
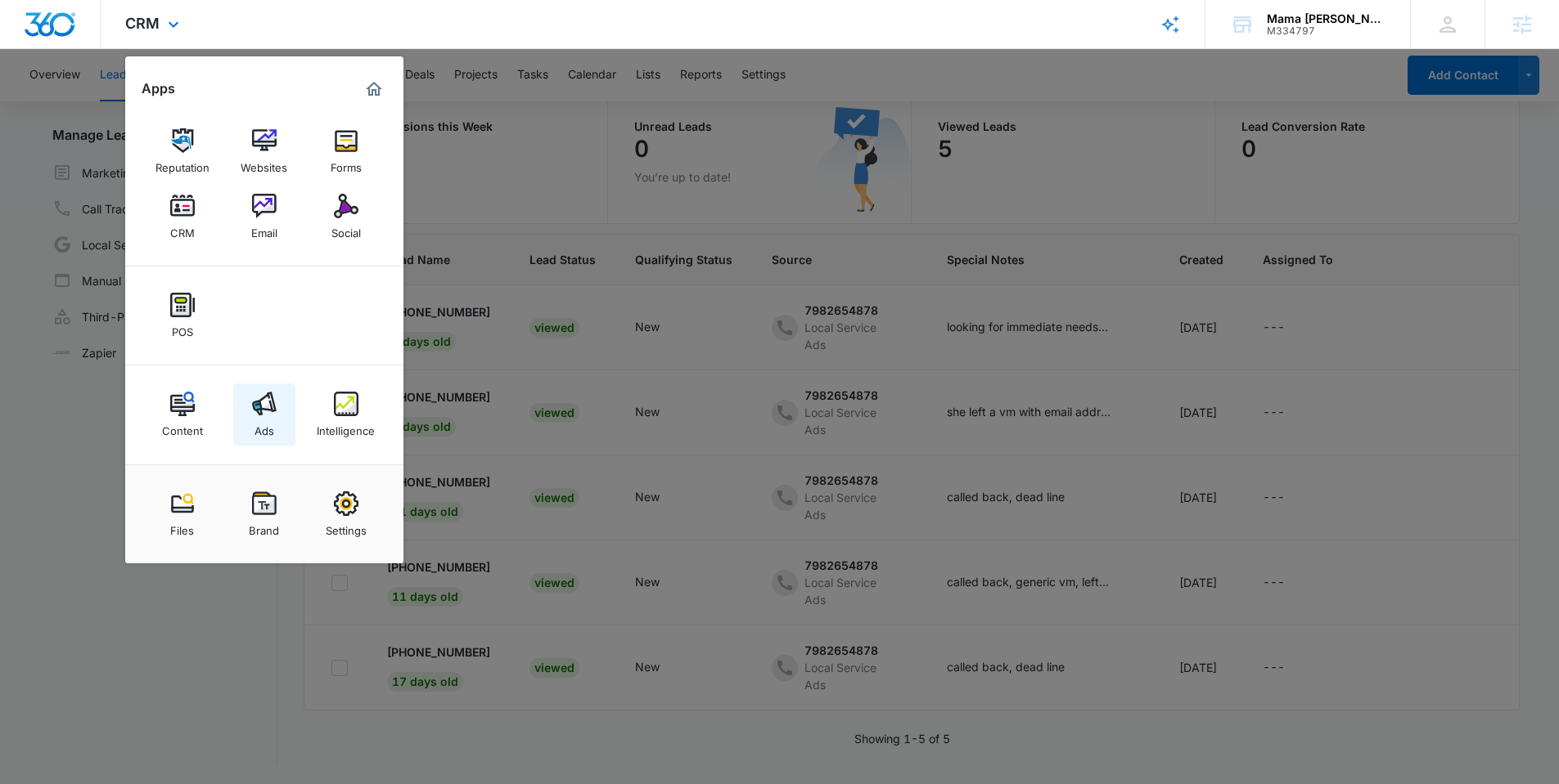
click at [260, 416] on div "Ads" at bounding box center [265, 427] width 20 height 22
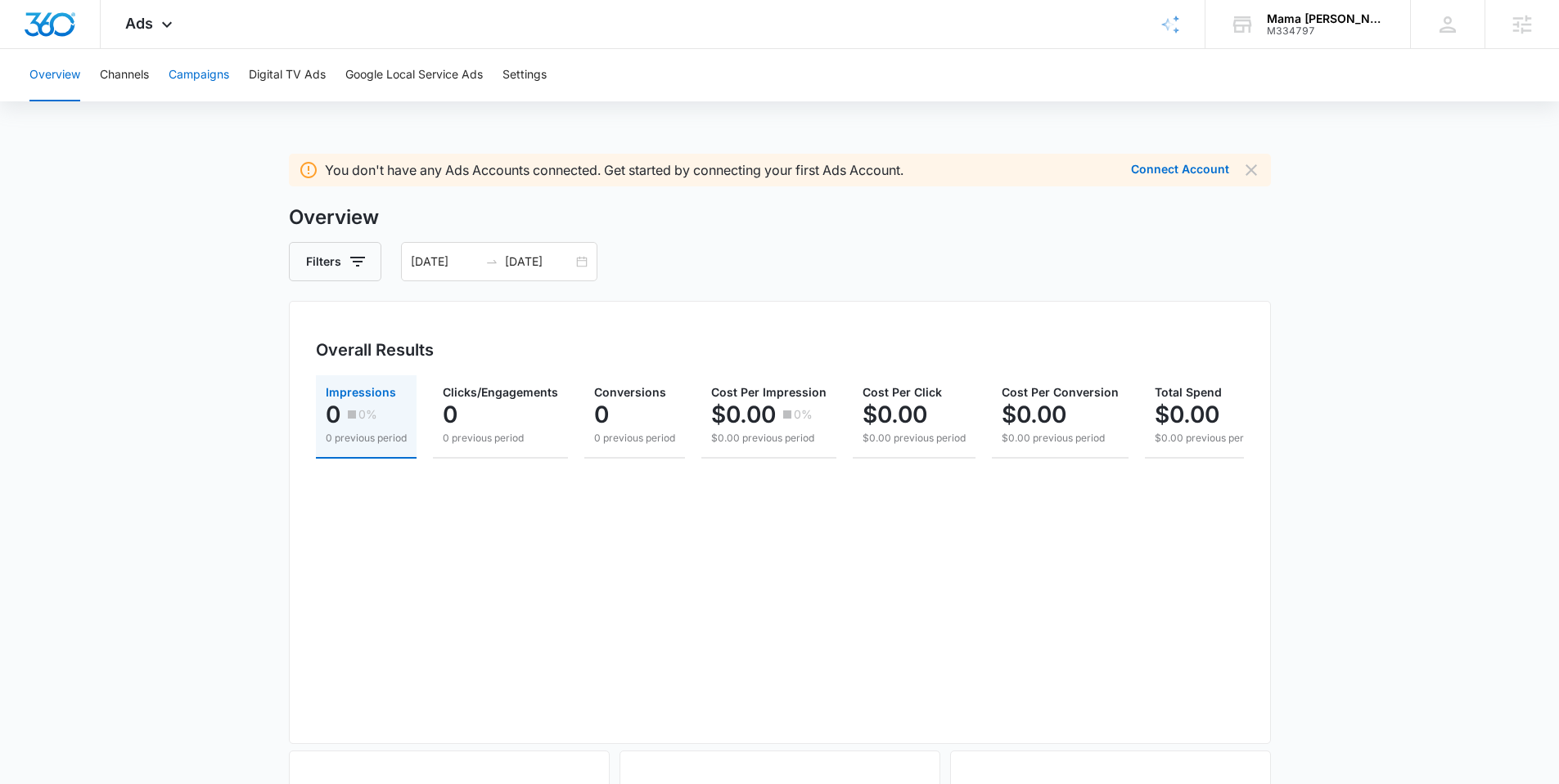
click at [194, 81] on button "Campaigns" at bounding box center [199, 75] width 61 height 52
click at [437, 78] on button "Google Local Service Ads" at bounding box center [414, 75] width 138 height 52
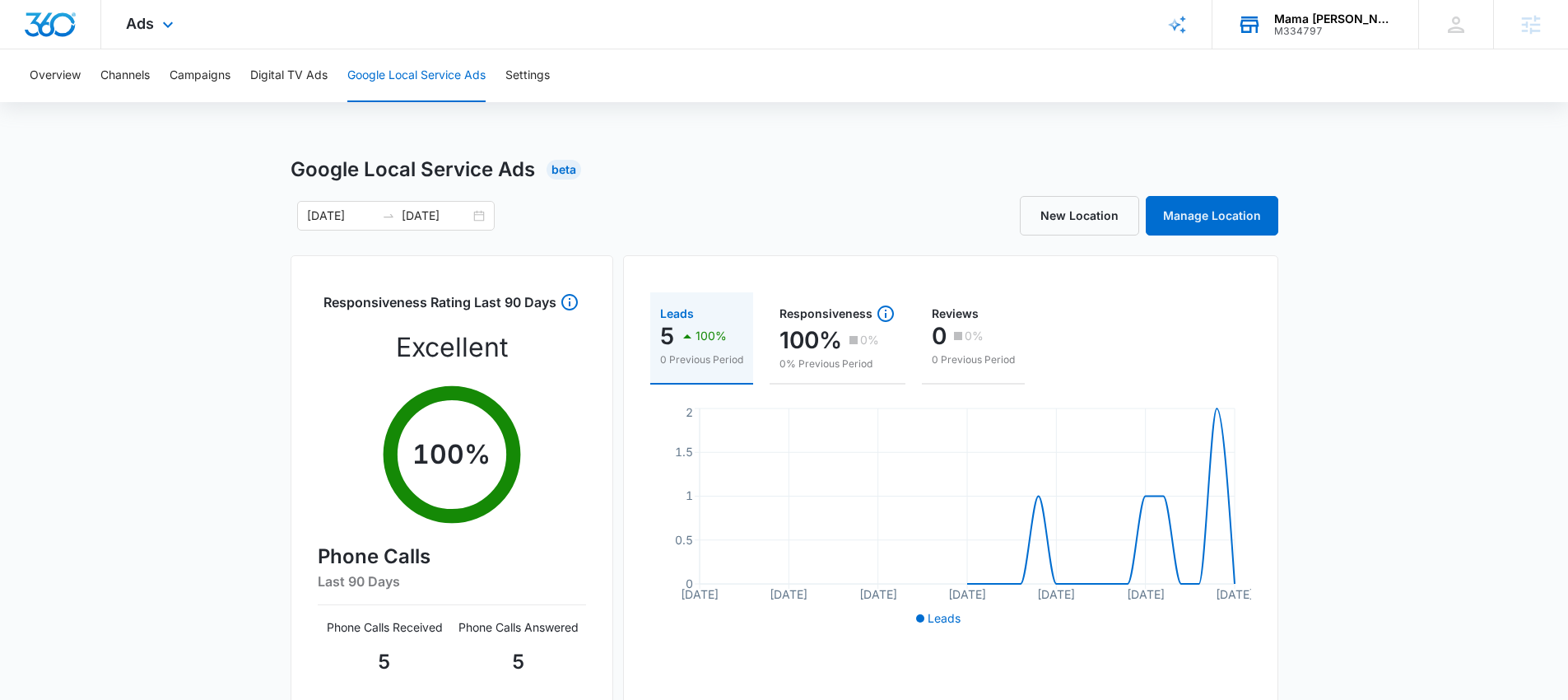
click at [1253, 26] on icon at bounding box center [1249, 25] width 19 height 13
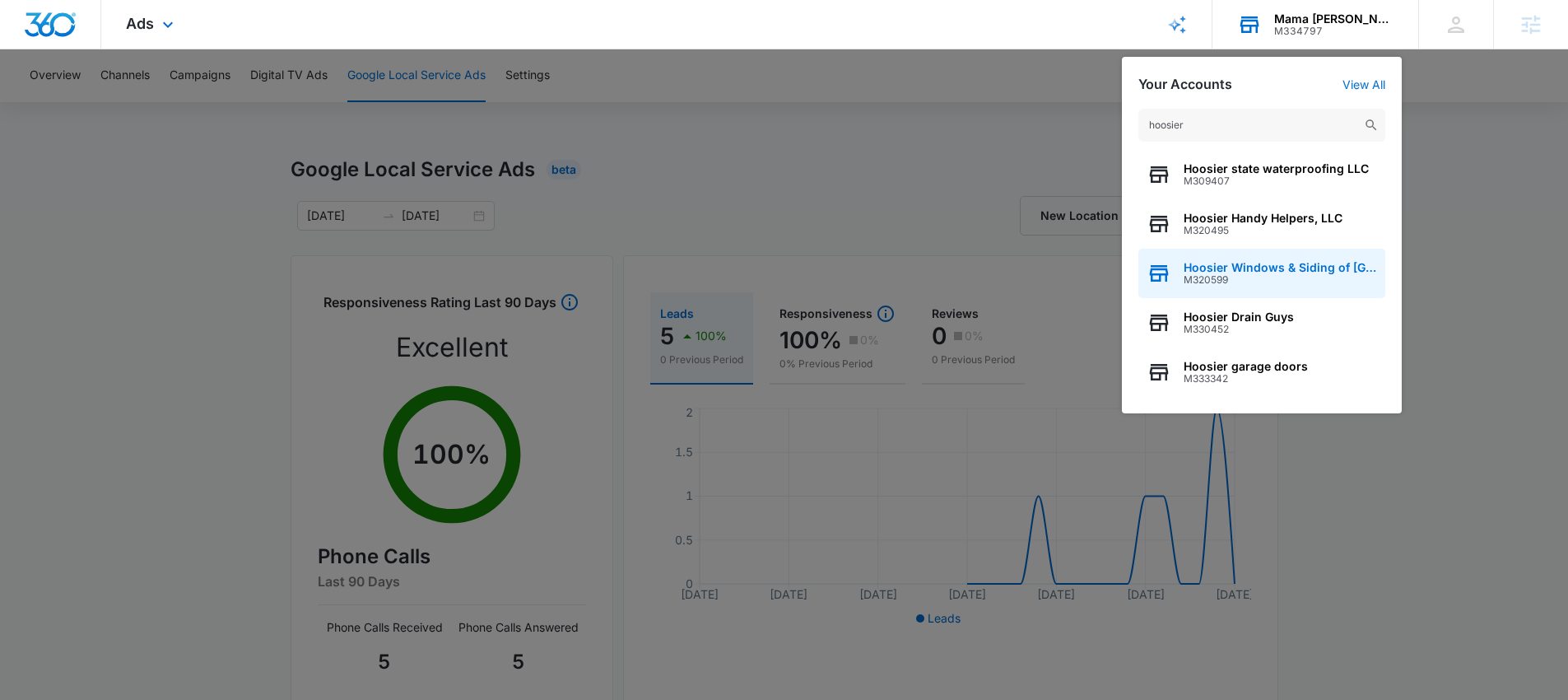
type input "hoosier"
click at [1270, 270] on span "Hoosier Windows & Siding of Indianapolis" at bounding box center [1279, 267] width 193 height 13
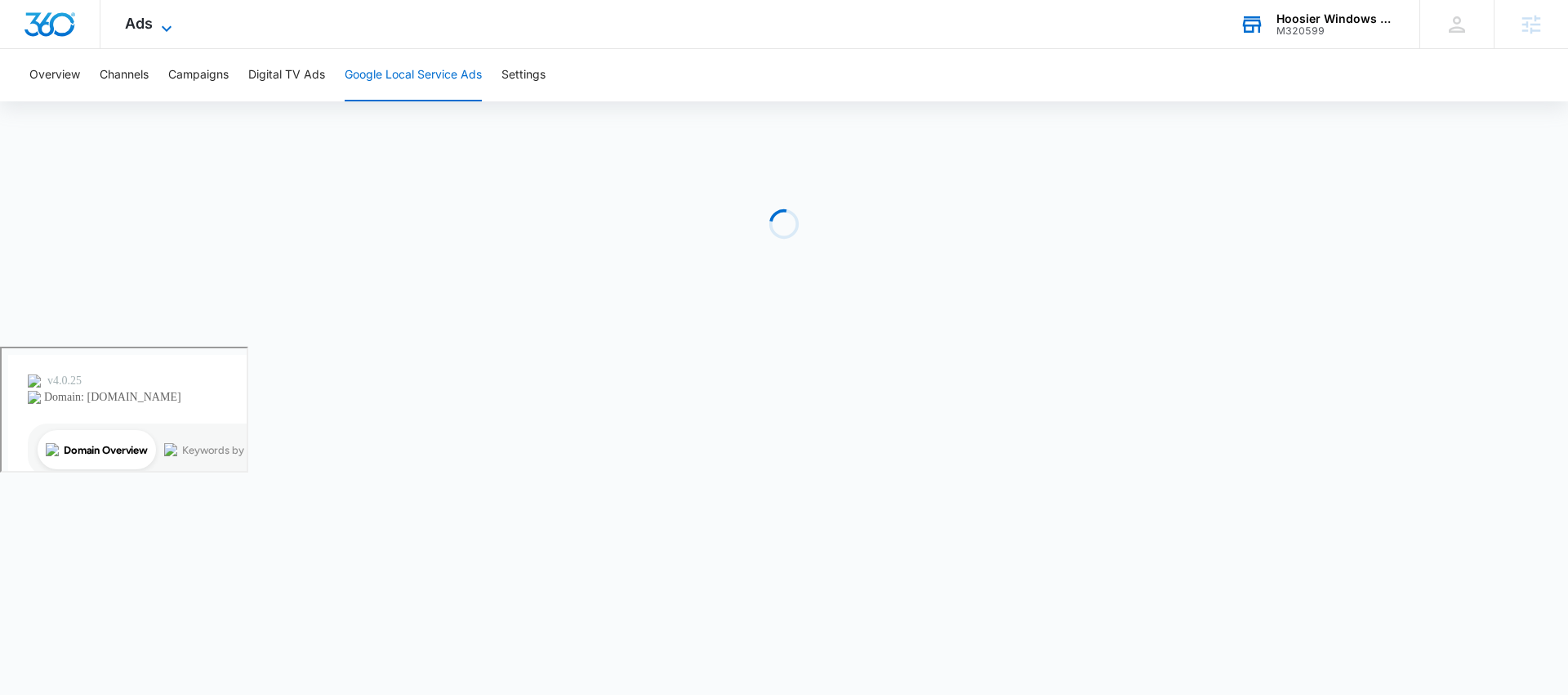
click at [146, 25] on span "Ads" at bounding box center [139, 23] width 28 height 17
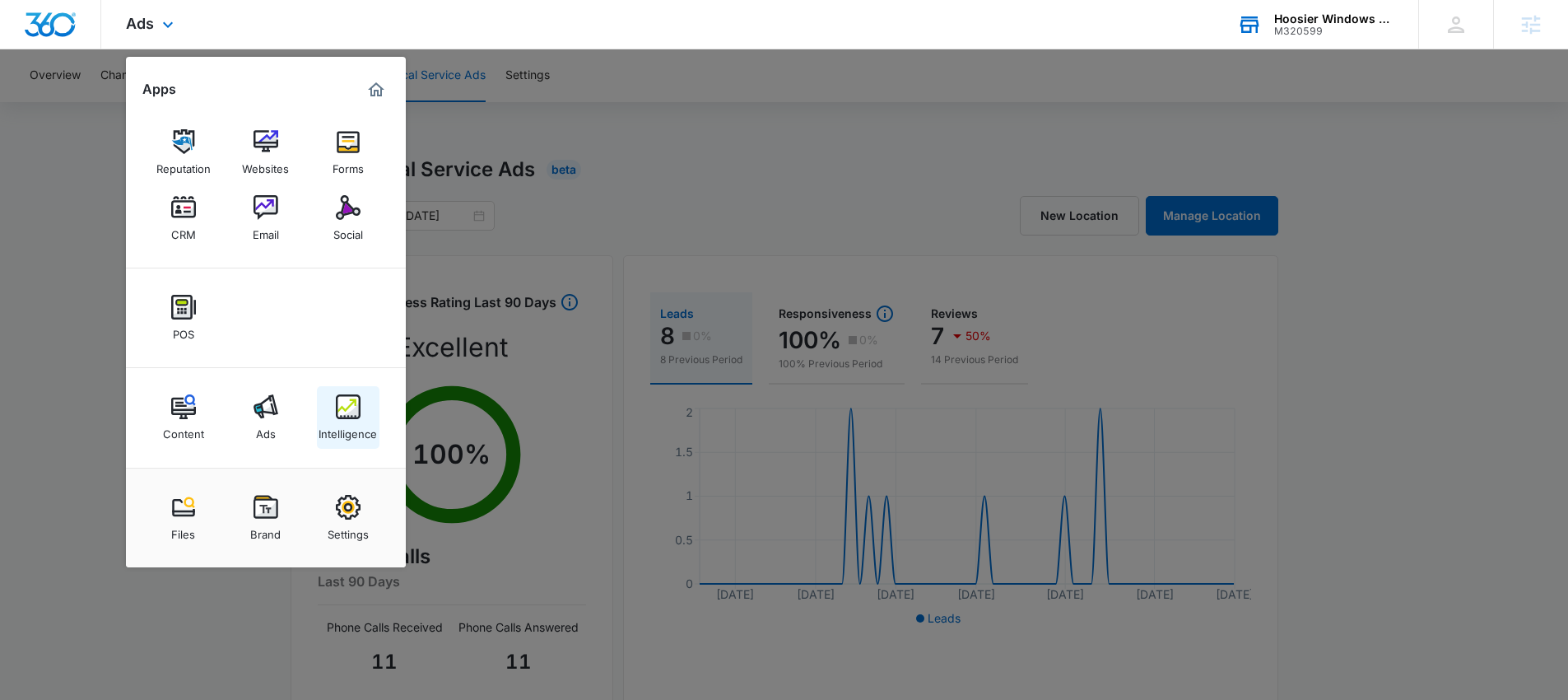
click at [342, 401] on img at bounding box center [347, 406] width 25 height 25
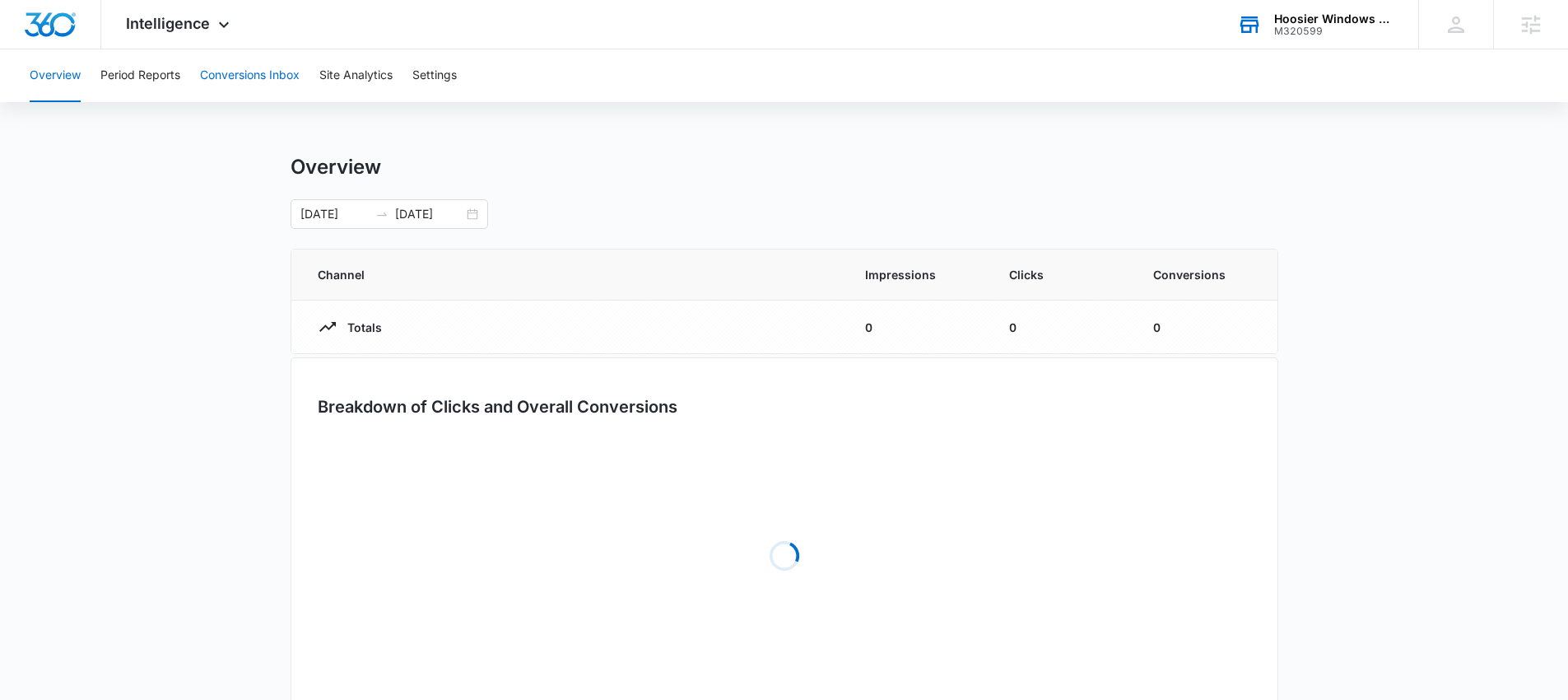
click at [256, 84] on button "Conversions Inbox" at bounding box center [249, 75] width 100 height 52
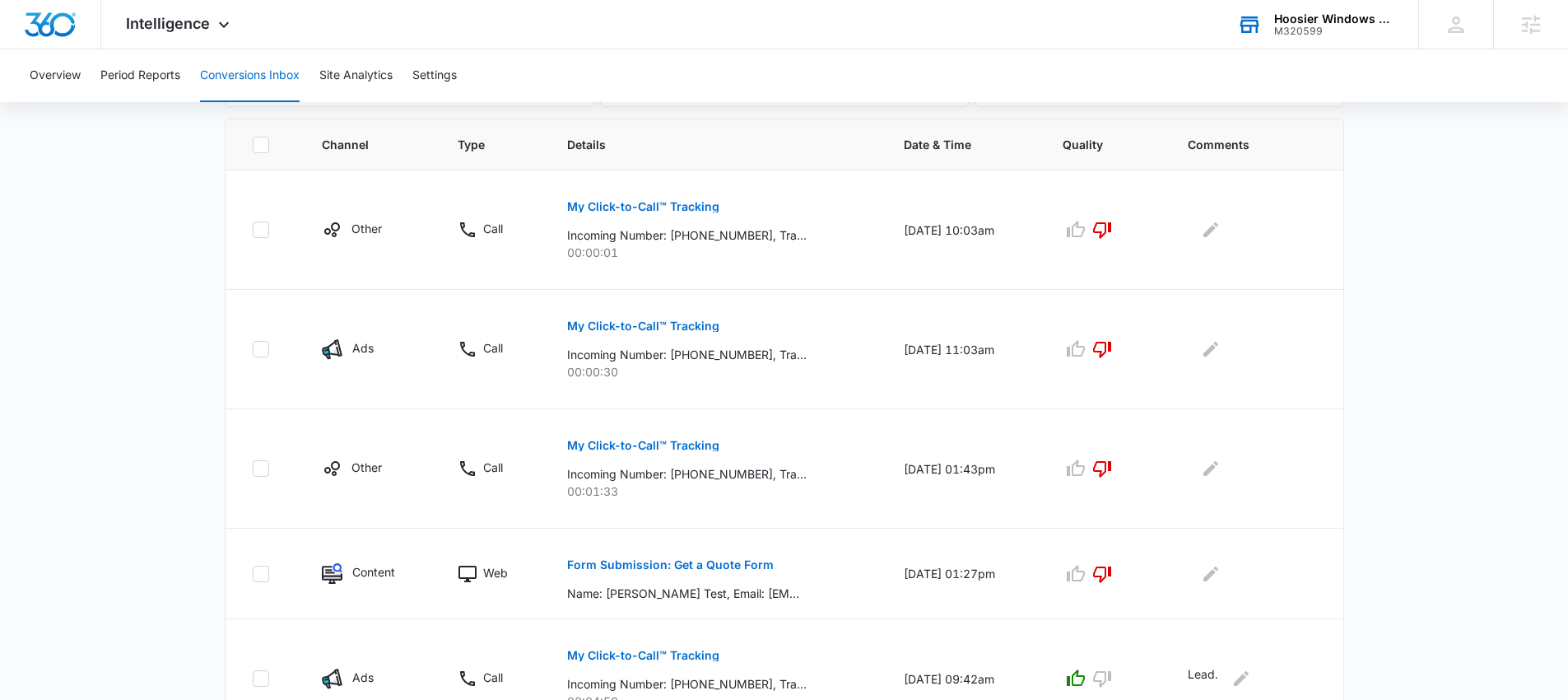
scroll to position [216, 0]
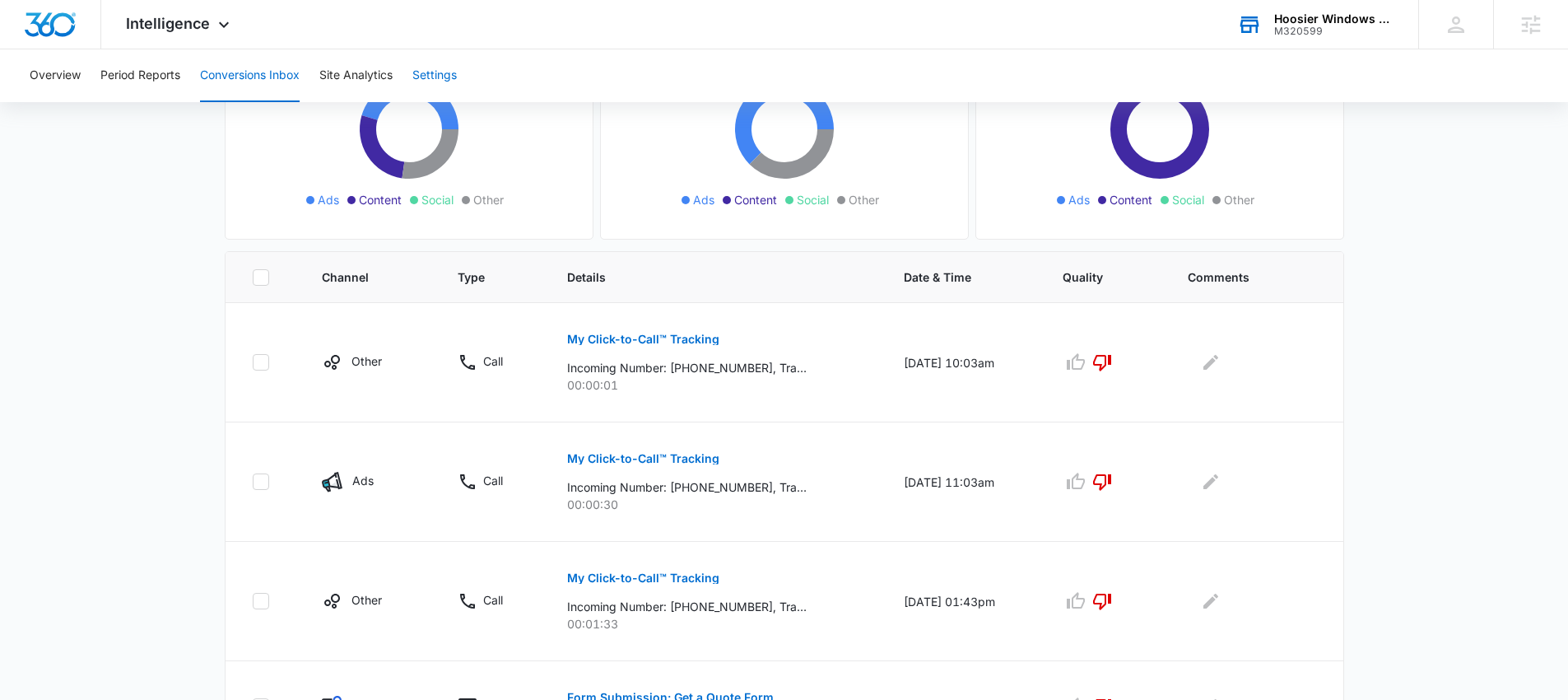
click at [437, 80] on button "Settings" at bounding box center [434, 75] width 45 height 52
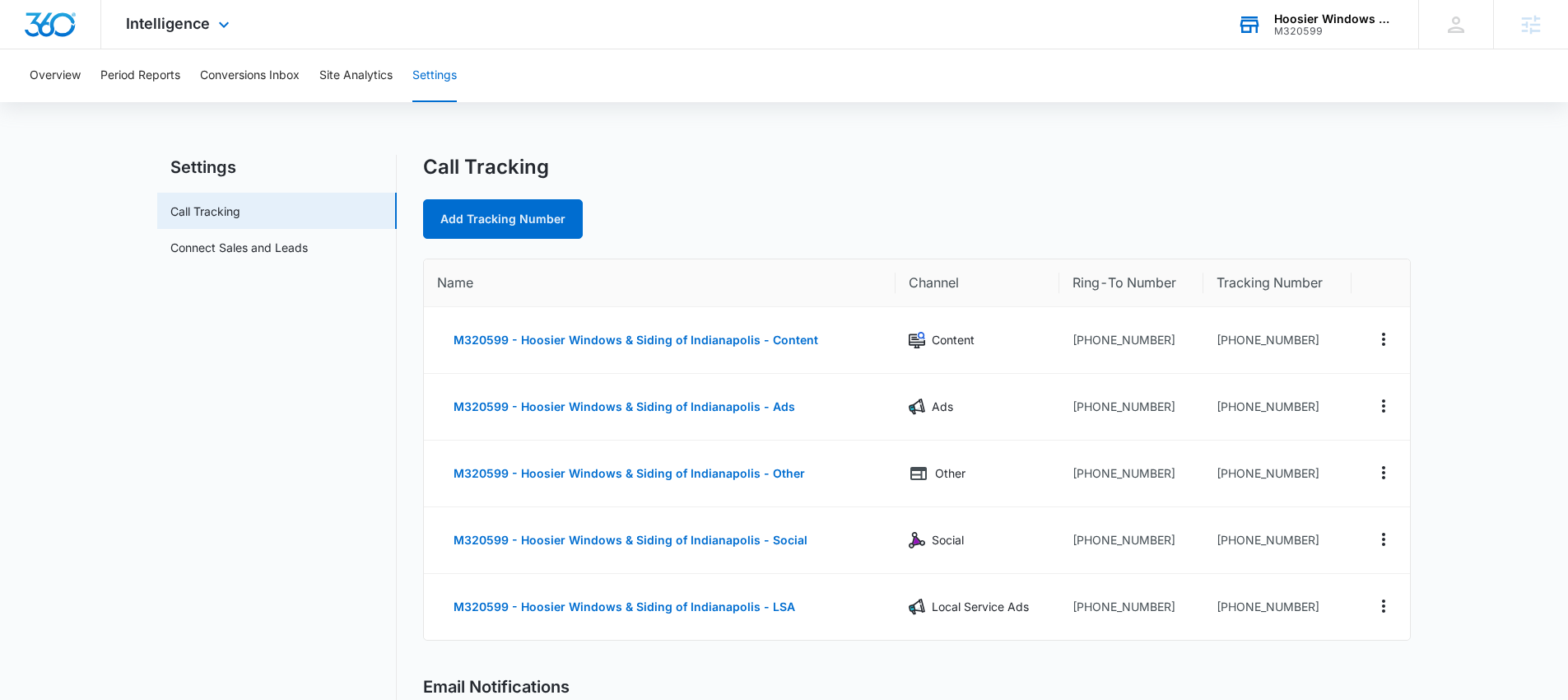
click at [195, 34] on div "Intelligence Apps Reputation Websites Forms CRM Email Social POS Content Ads In…" at bounding box center [179, 24] width 157 height 49
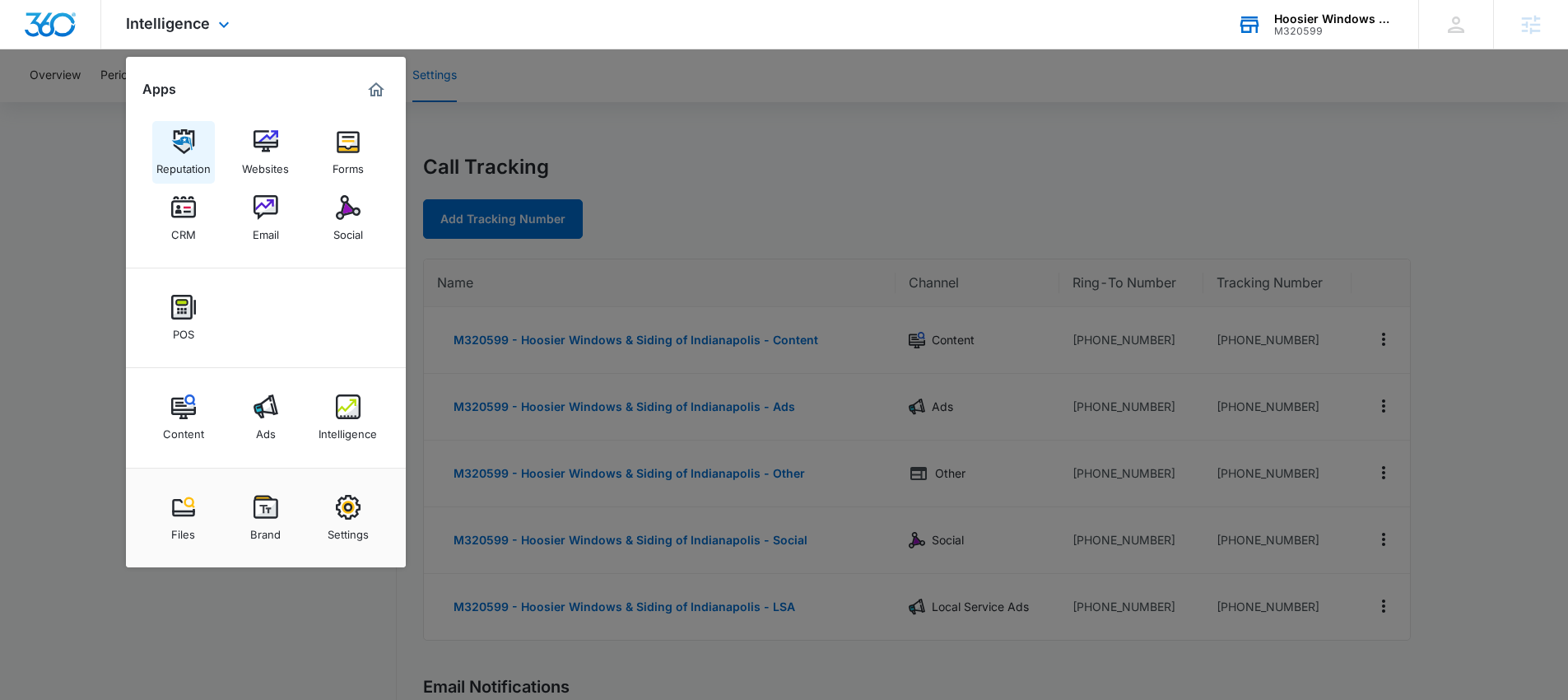
click at [186, 131] on img at bounding box center [183, 142] width 25 height 25
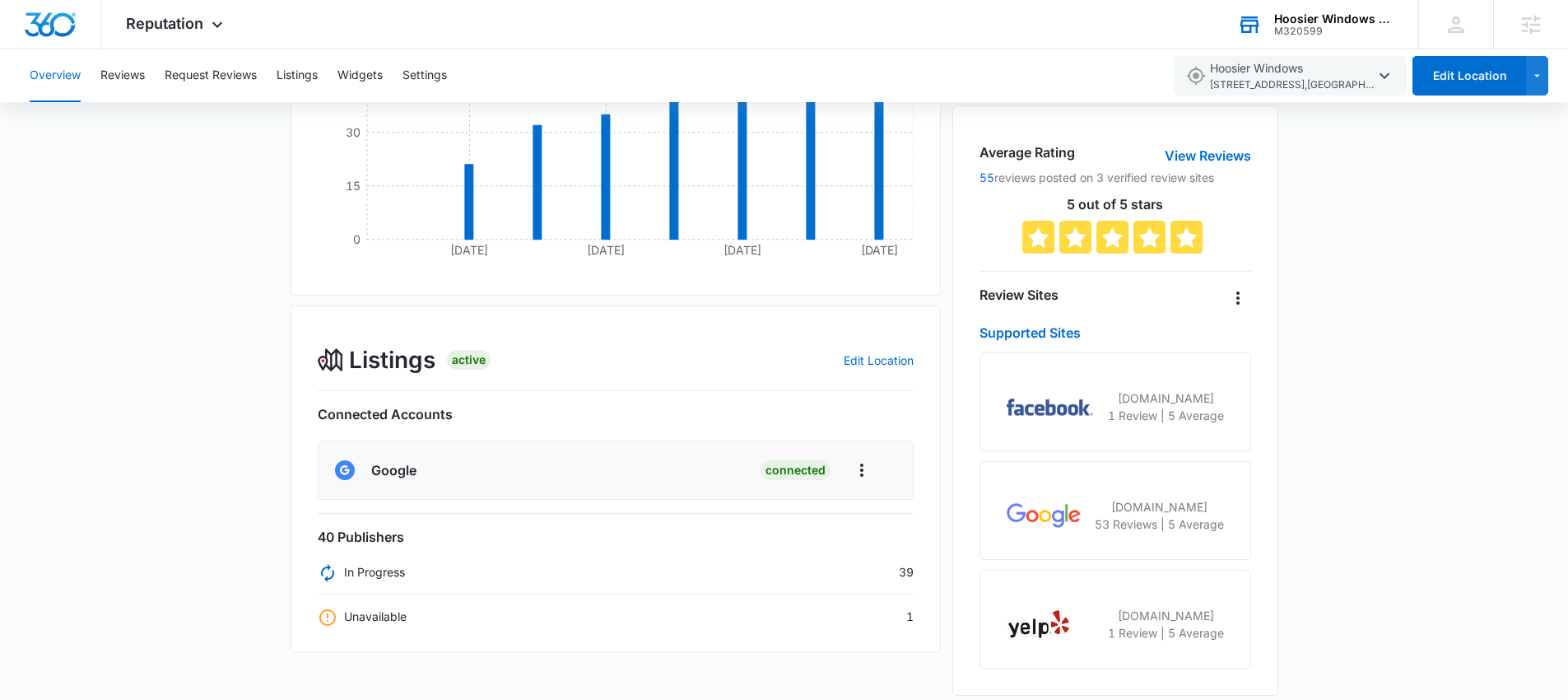
scroll to position [304, 0]
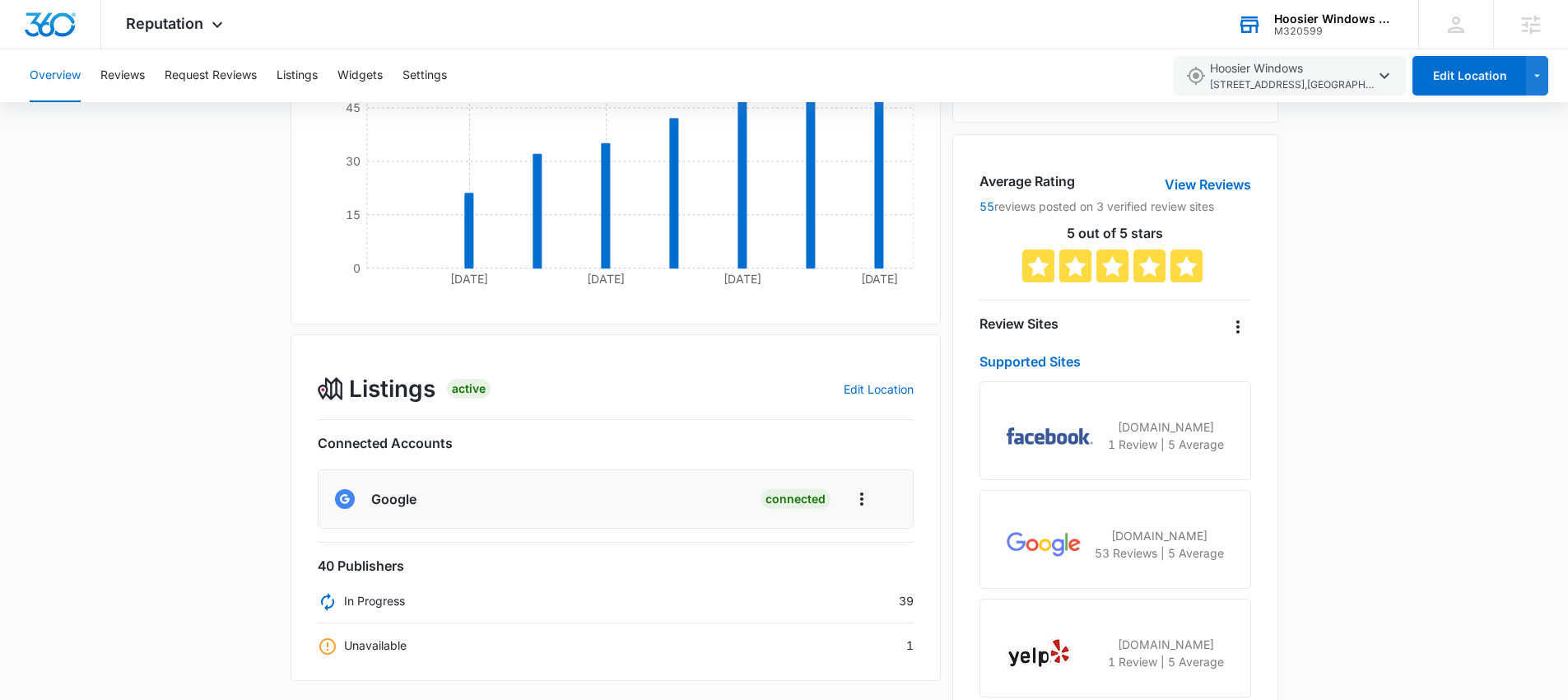
click at [837, 611] on div "Listings Active Edit Location Connected Accounts Google Connected 40 Publishers…" at bounding box center [616, 508] width 651 height 347
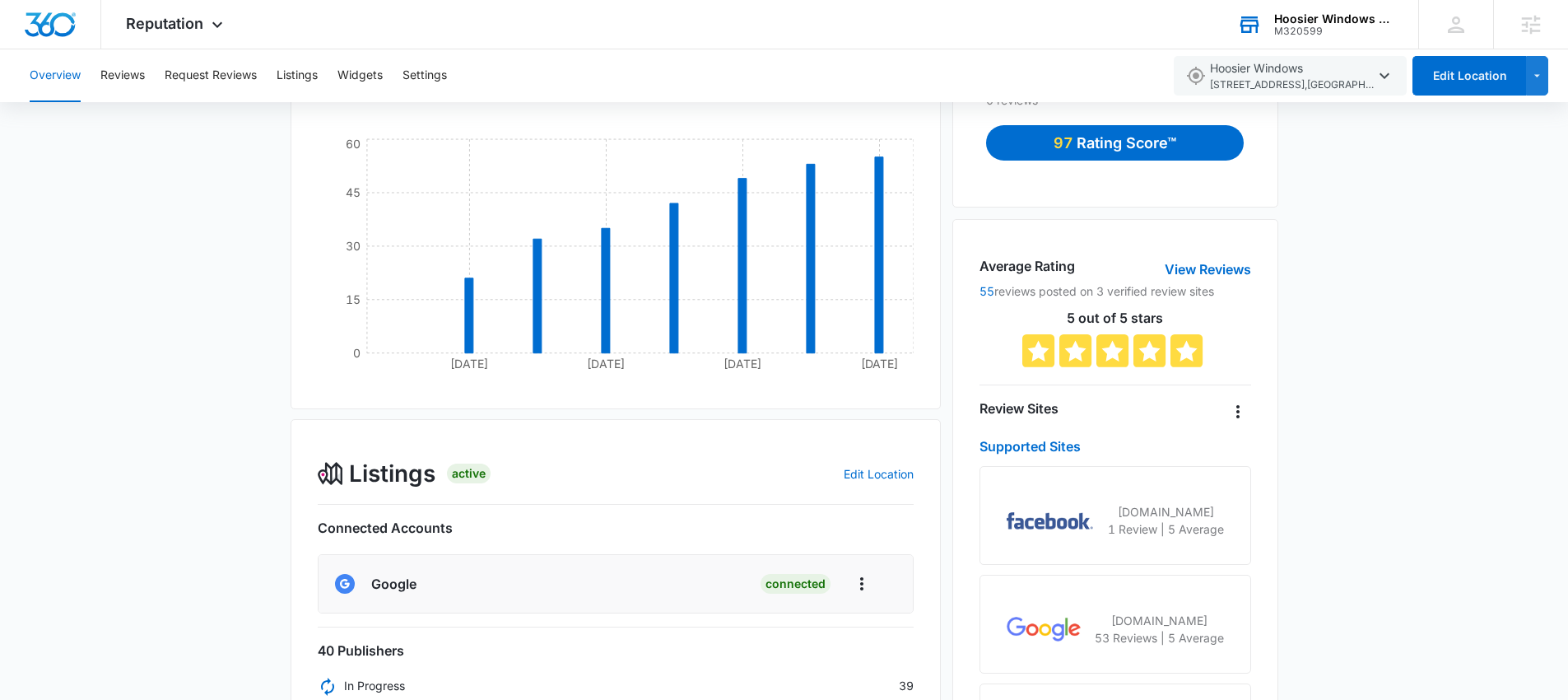
scroll to position [0, 0]
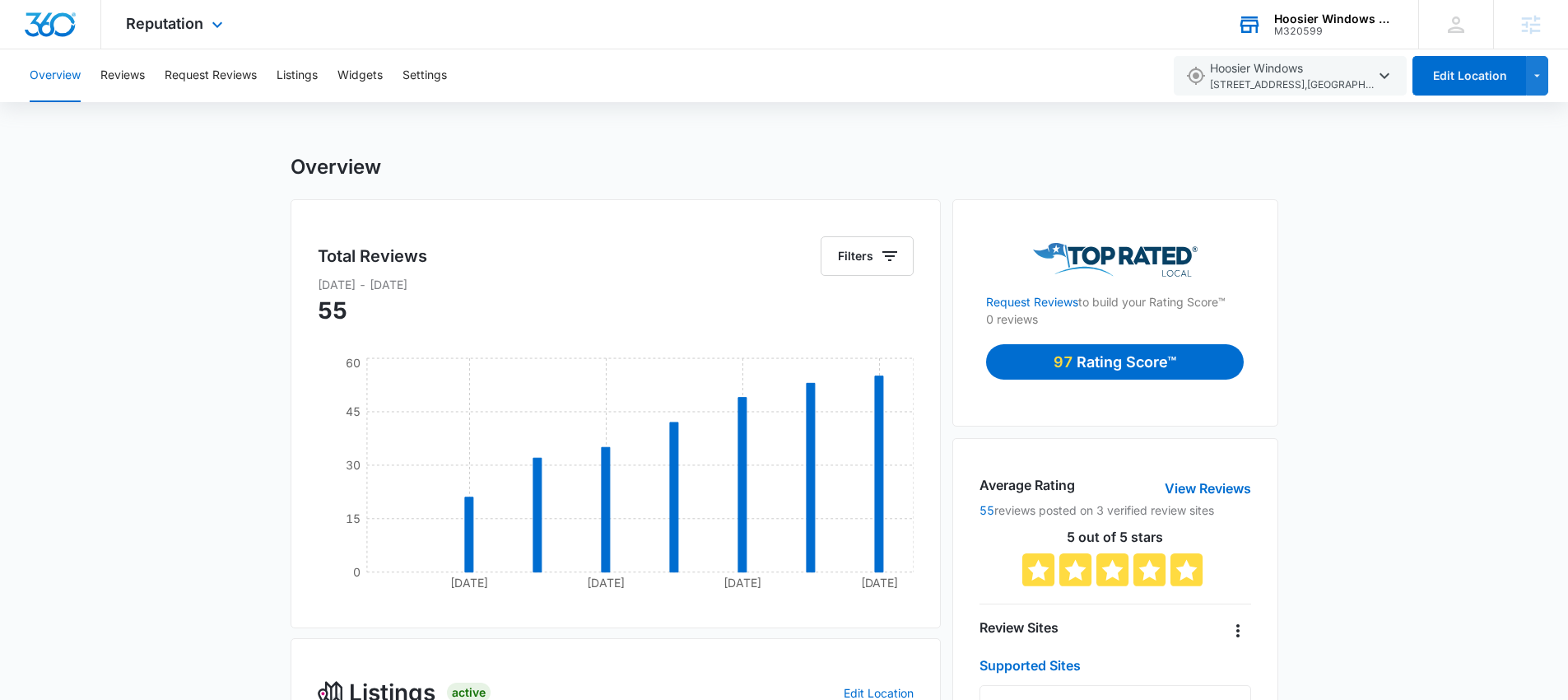
click at [197, 38] on div "Reputation Apps Reputation Websites Forms CRM Email Social POS Content Ads Inte…" at bounding box center [176, 24] width 150 height 49
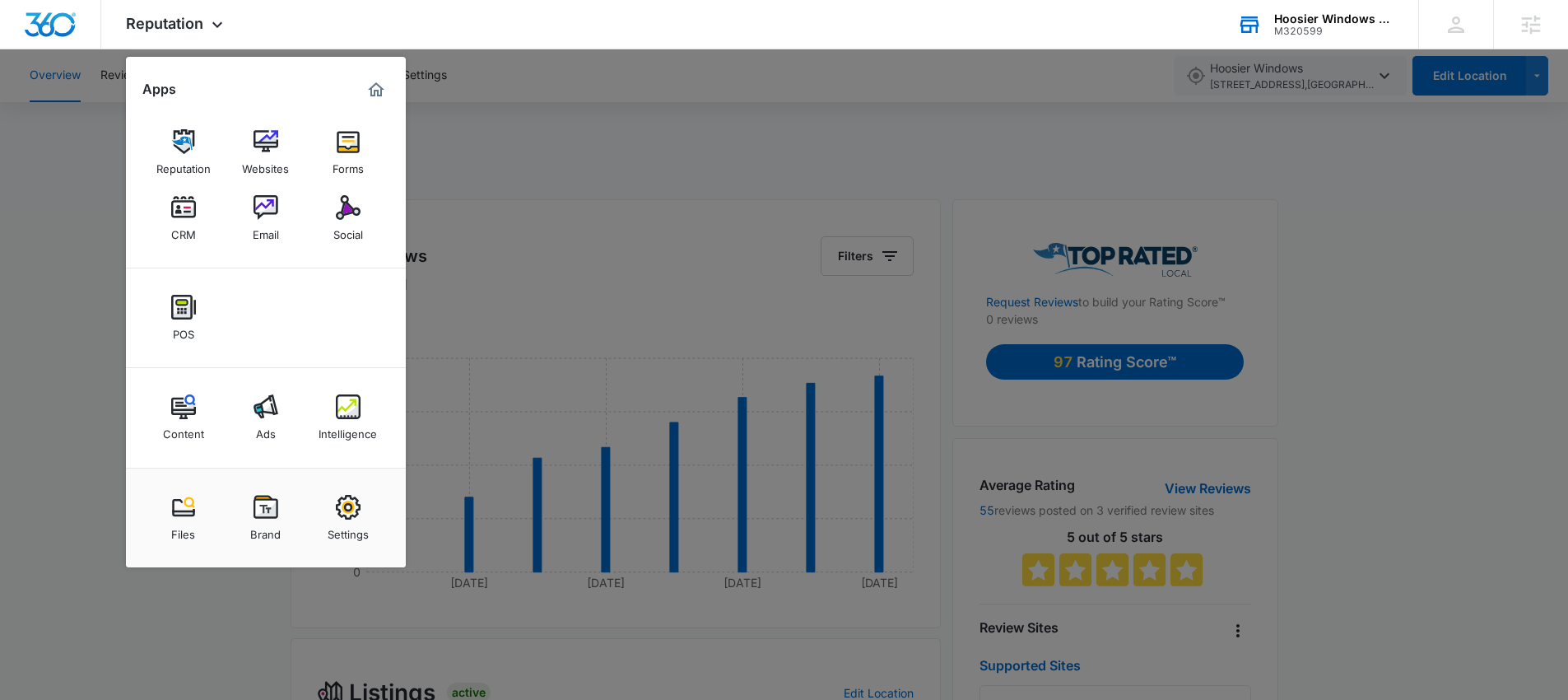
click at [269, 414] on img at bounding box center [265, 406] width 25 height 25
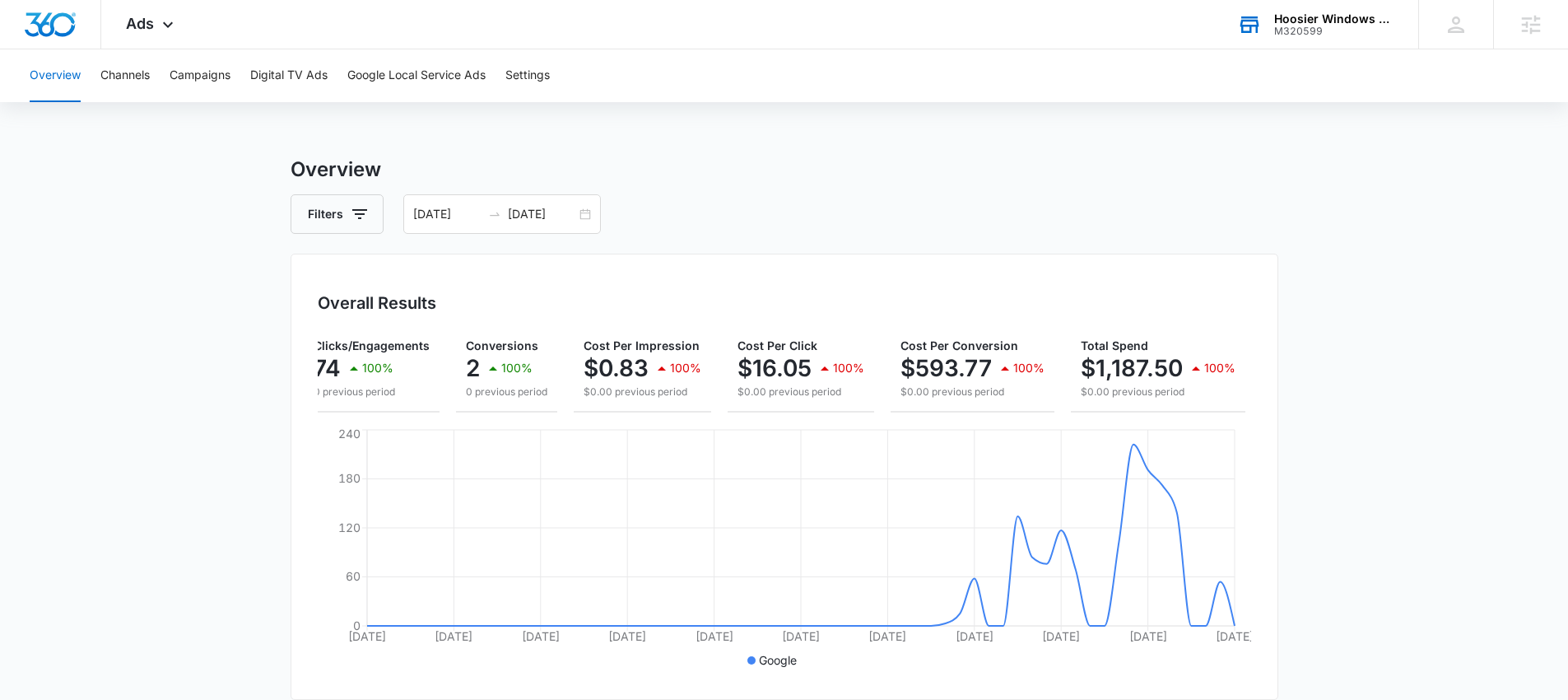
scroll to position [0, 61]
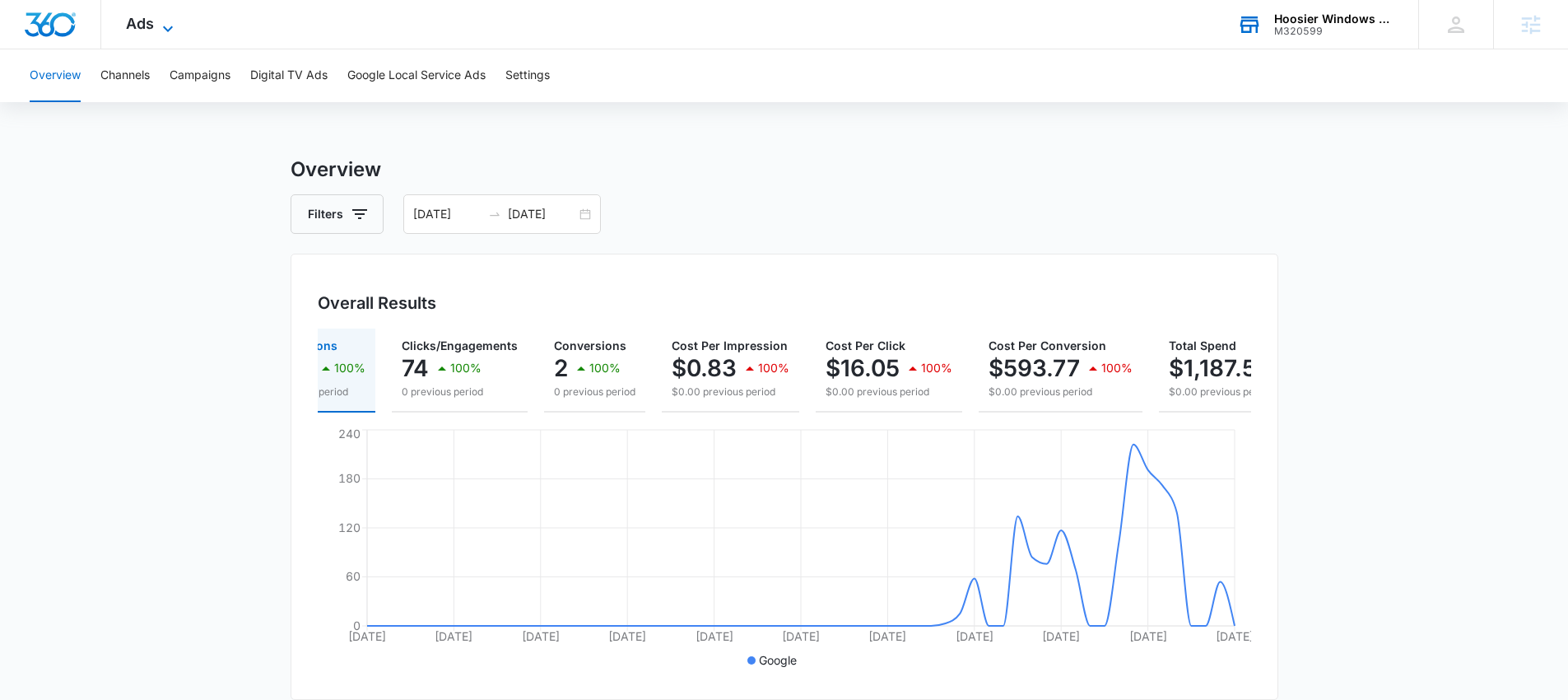
click at [139, 21] on span "Ads" at bounding box center [140, 23] width 28 height 17
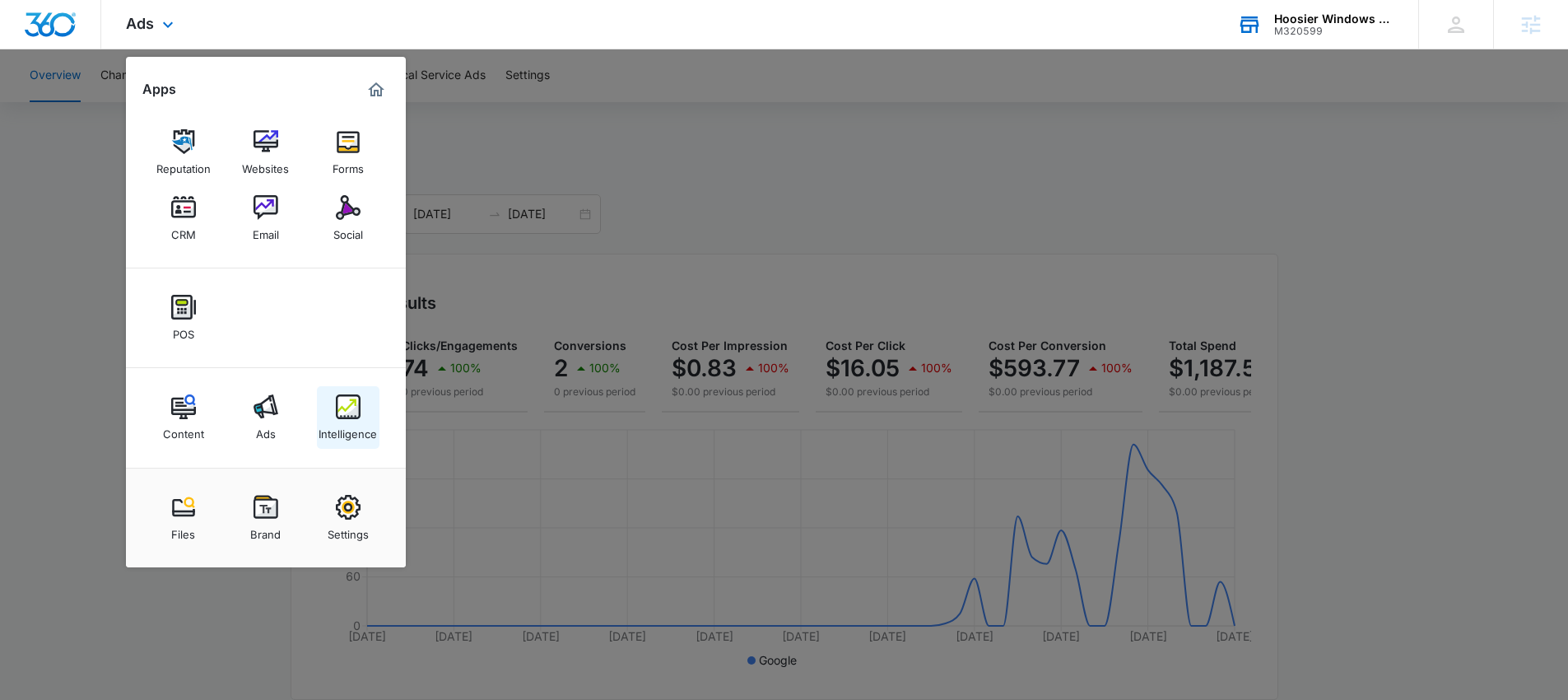
click at [335, 422] on div "Intelligence" at bounding box center [347, 430] width 58 height 22
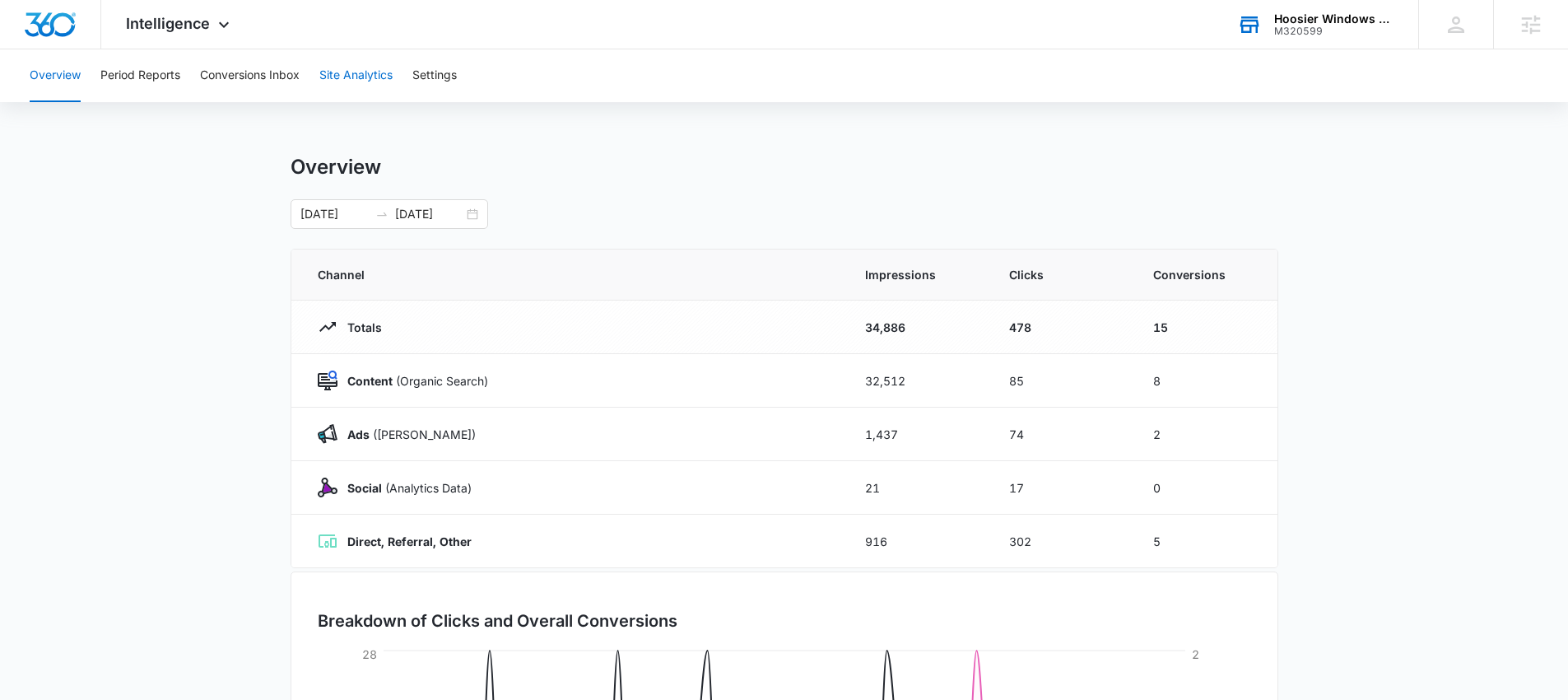
click at [368, 76] on button "Site Analytics" at bounding box center [356, 75] width 73 height 52
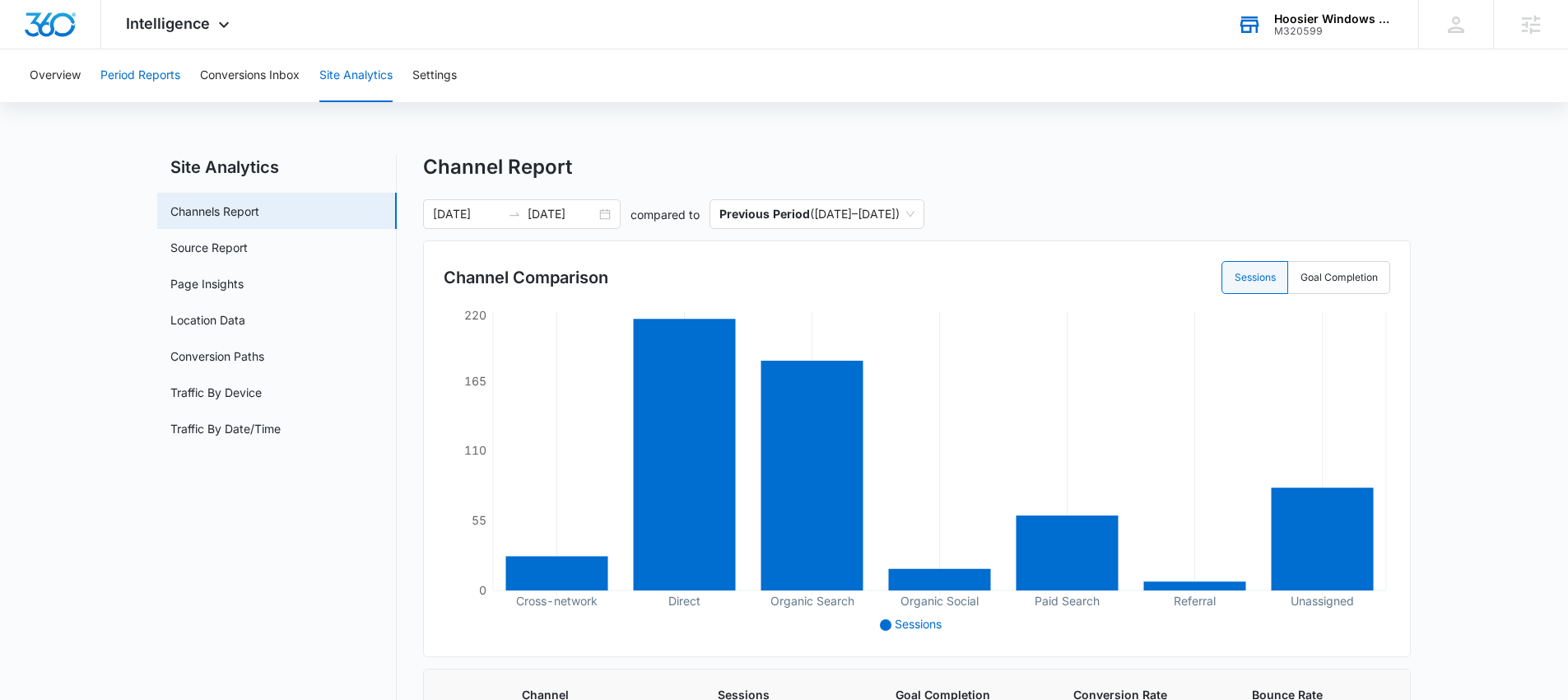
click at [156, 75] on button "Period Reports" at bounding box center [140, 75] width 80 height 52
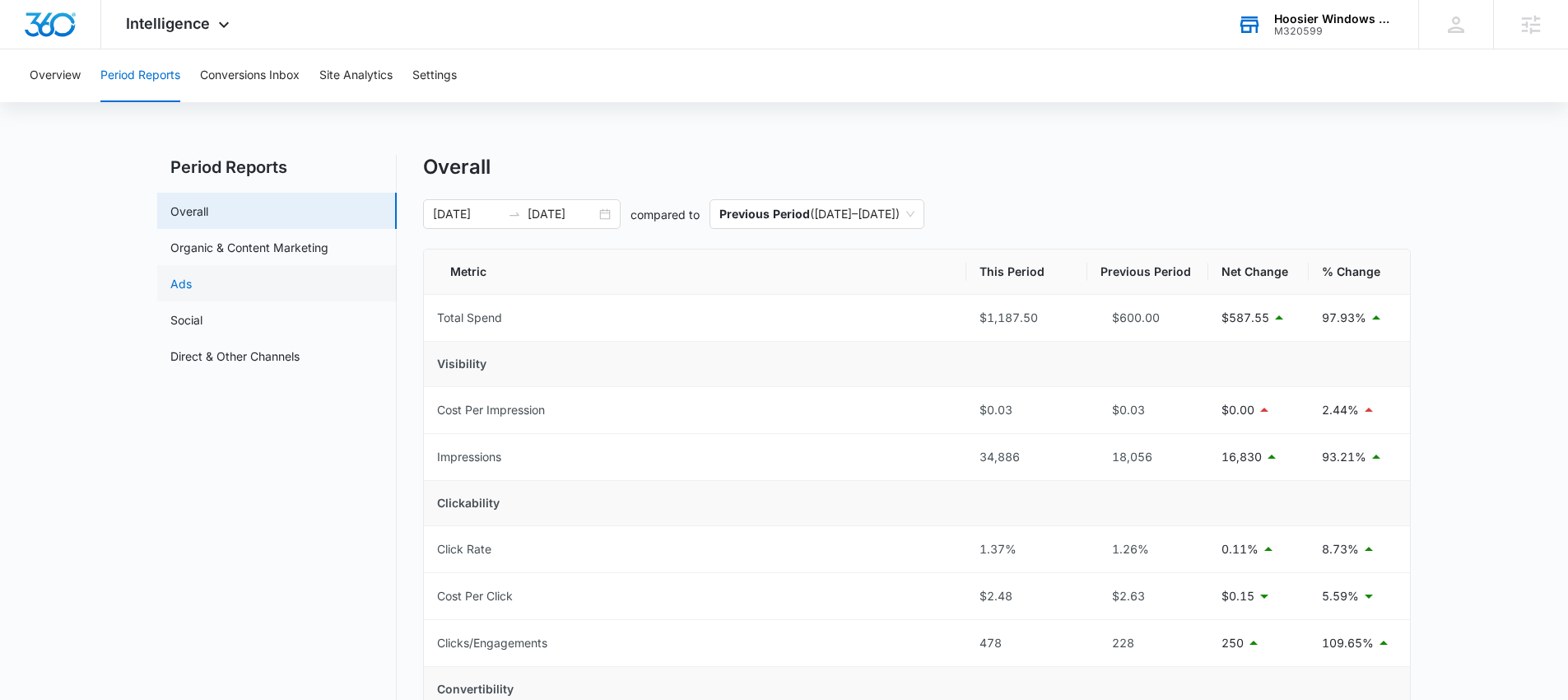
click at [192, 286] on link "Ads" at bounding box center [181, 283] width 22 height 17
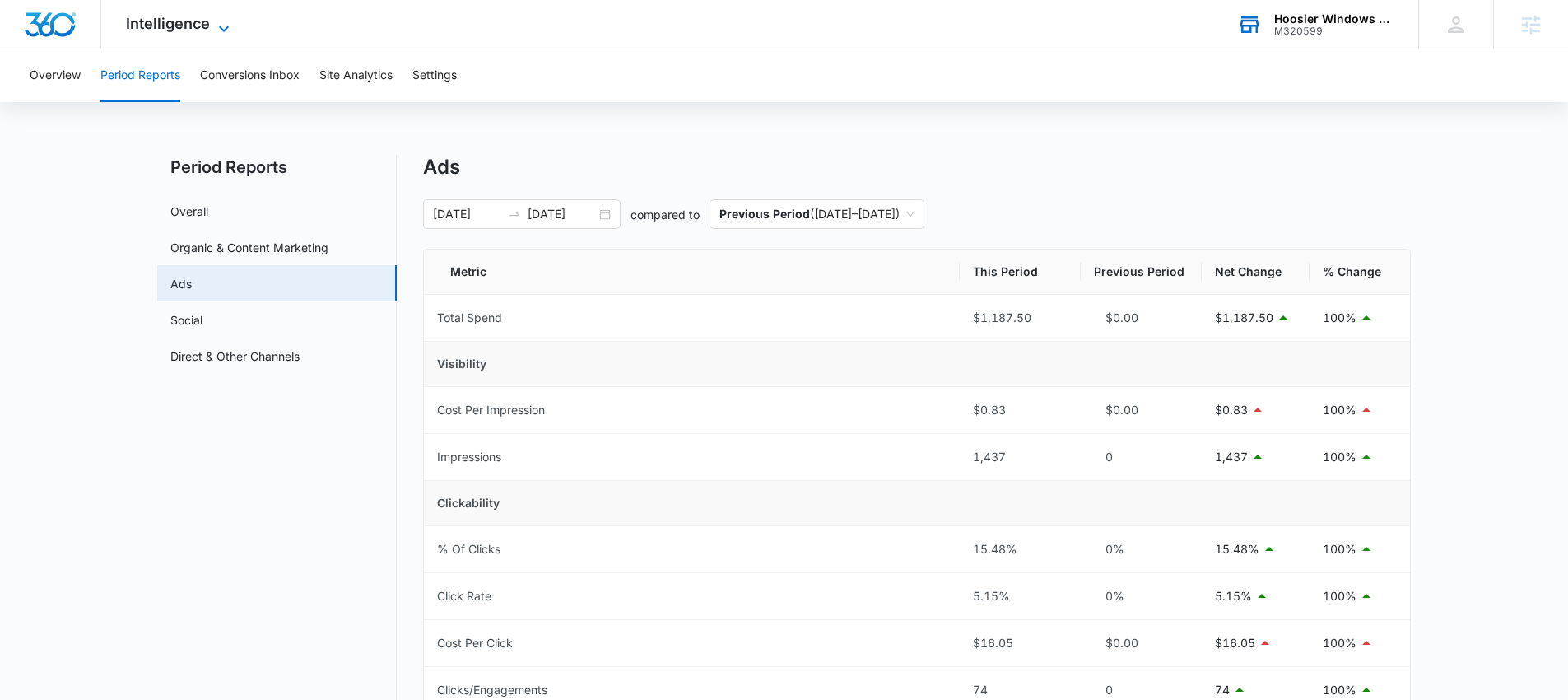
click at [142, 18] on span "Intelligence" at bounding box center [167, 23] width 84 height 17
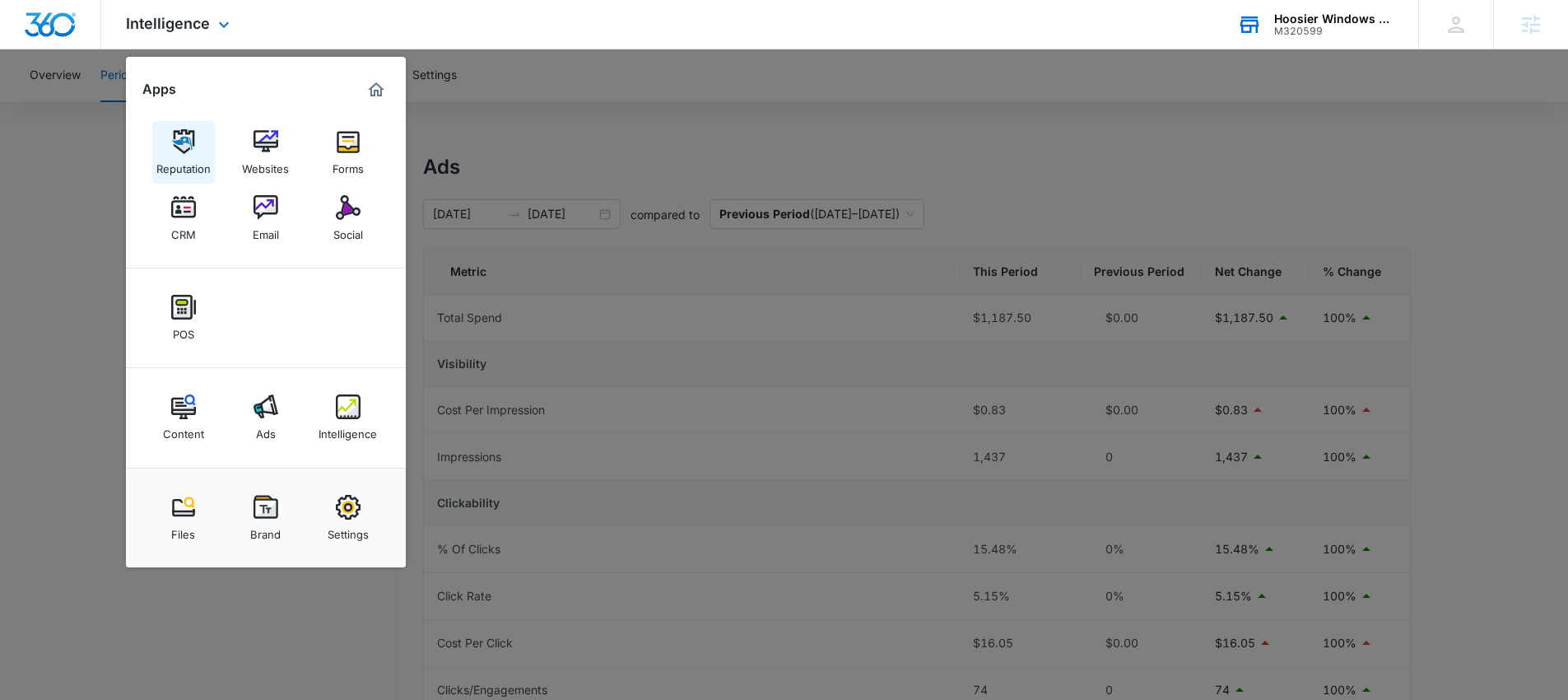
click at [194, 144] on img at bounding box center [183, 142] width 25 height 25
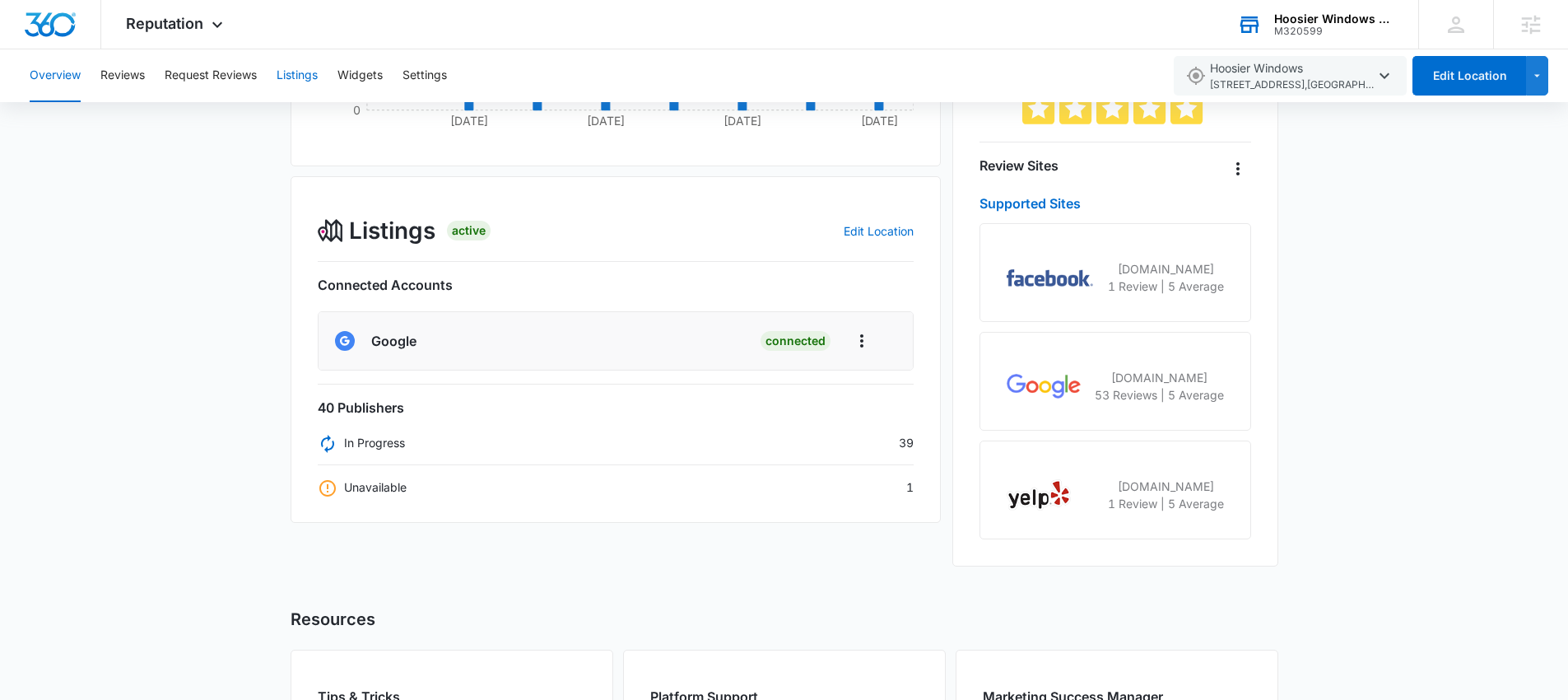
scroll to position [367, 0]
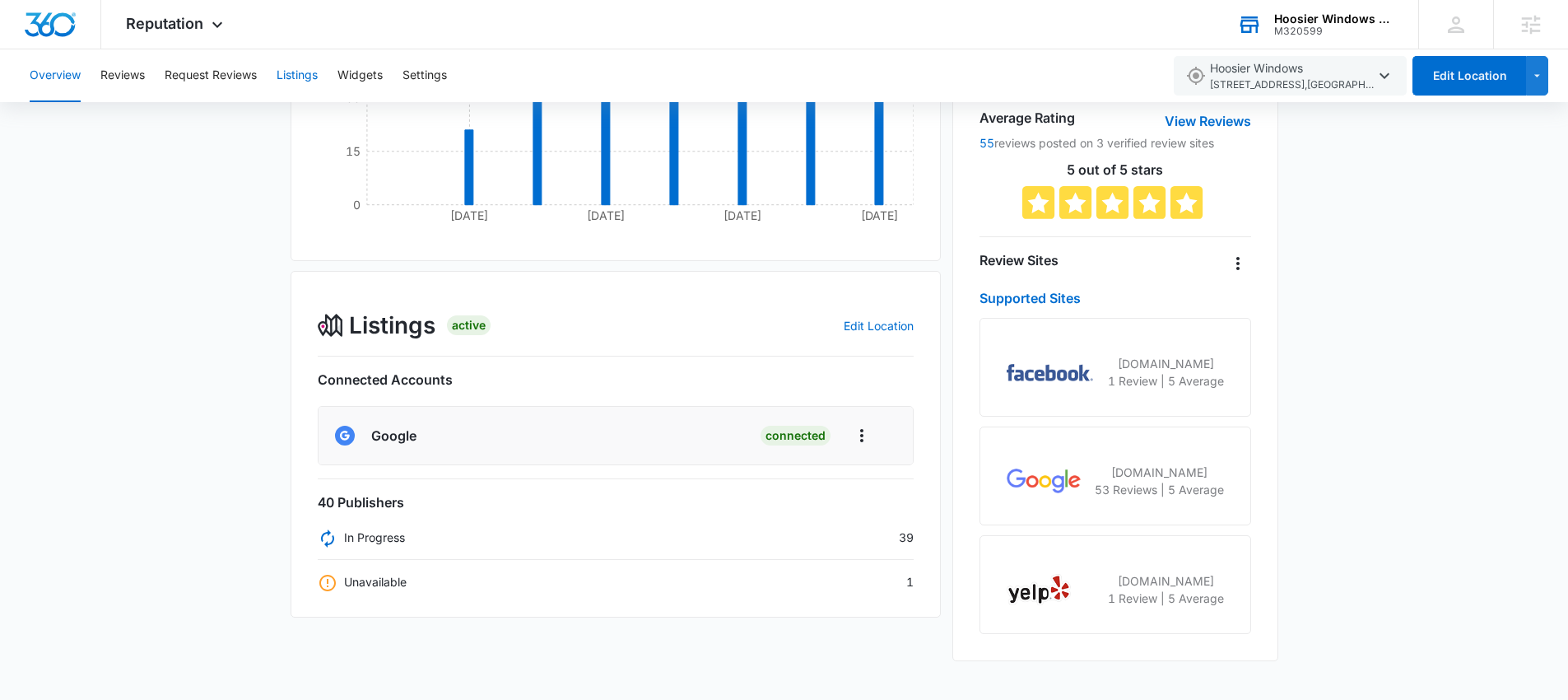
click at [296, 81] on button "Listings" at bounding box center [297, 75] width 42 height 52
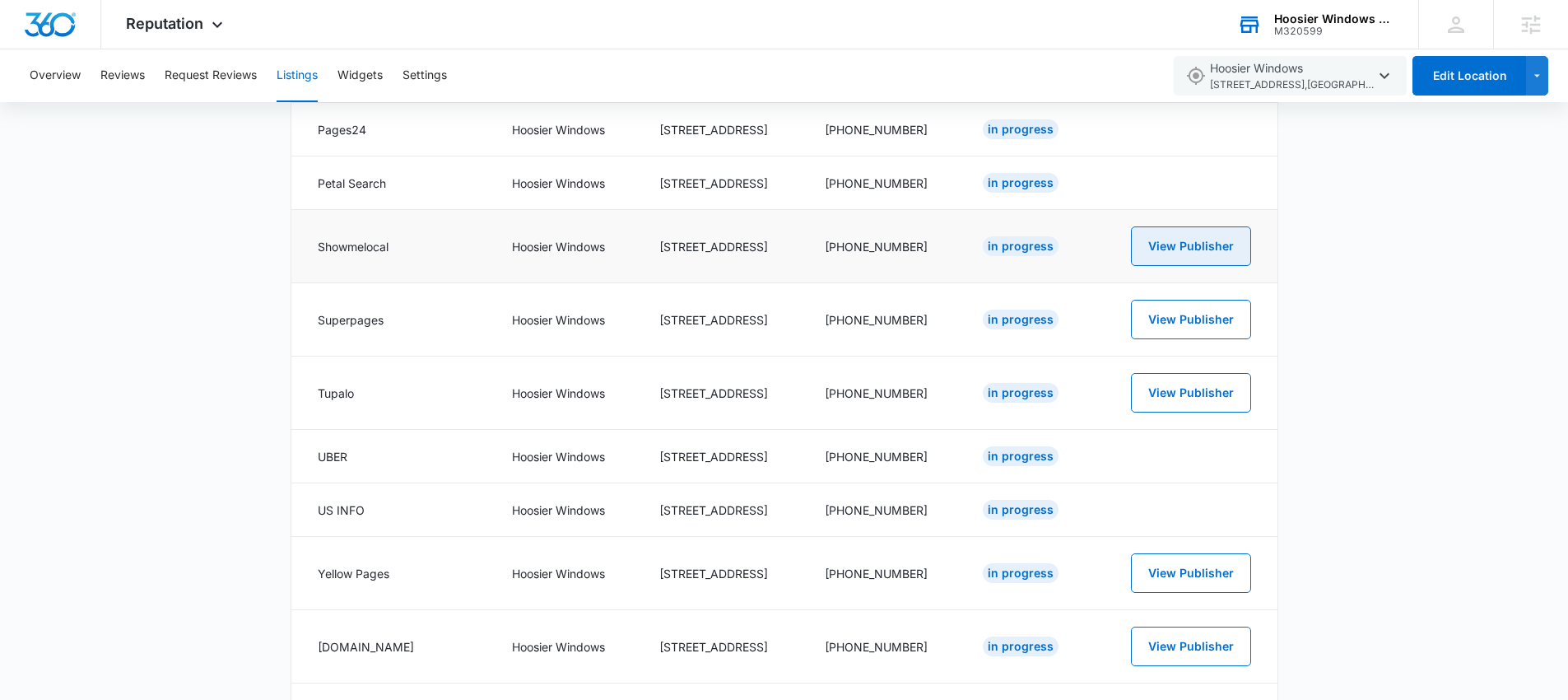
scroll to position [2408, 0]
click at [1166, 255] on button "View Publisher" at bounding box center [1190, 250] width 120 height 40
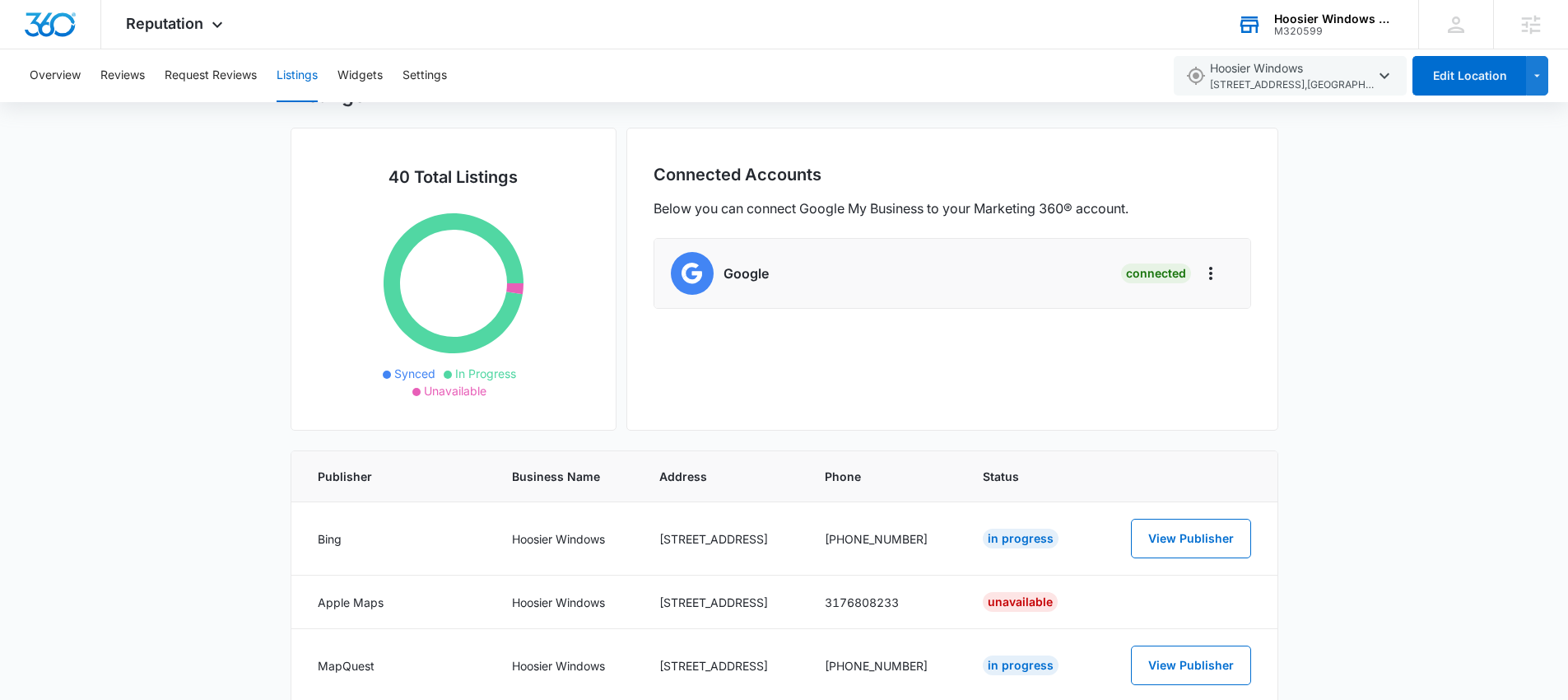
scroll to position [0, 0]
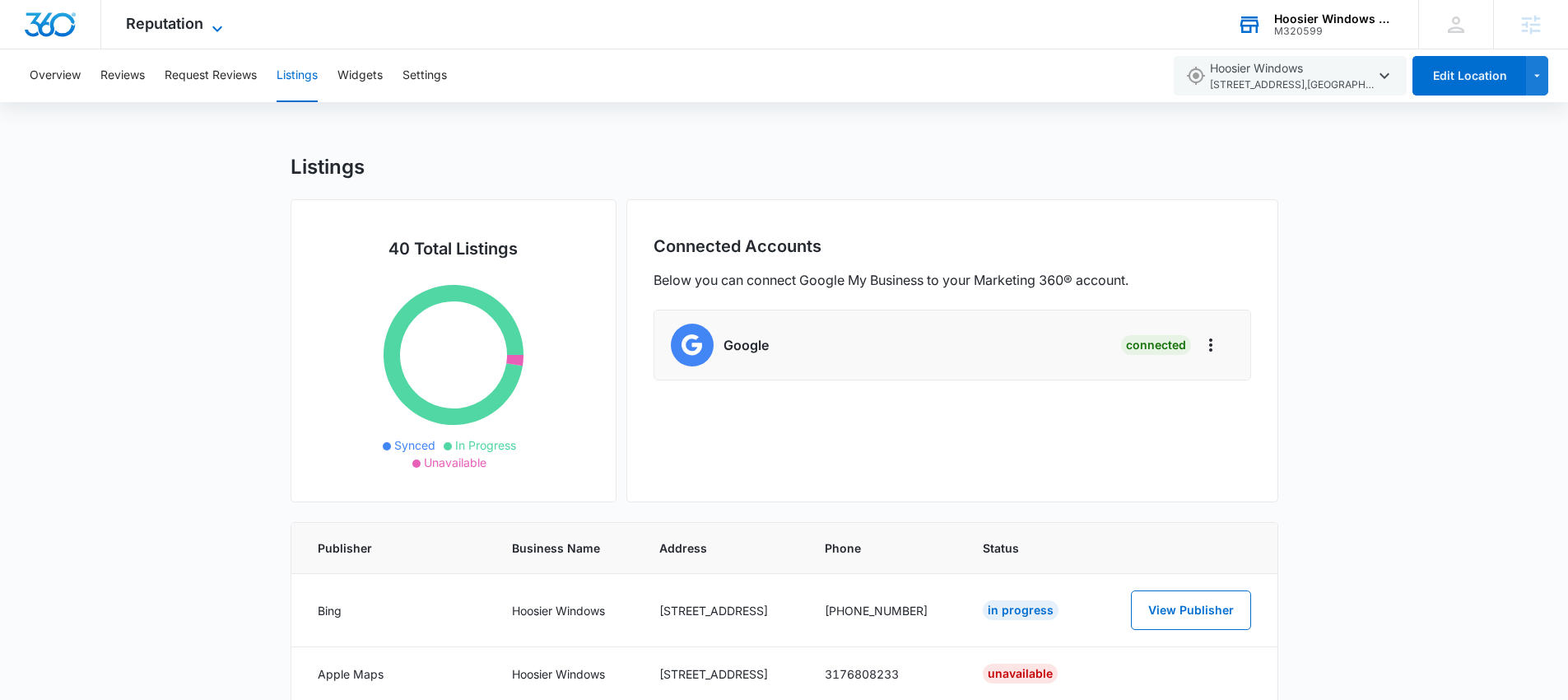
click at [184, 31] on span "Reputation" at bounding box center [164, 23] width 77 height 17
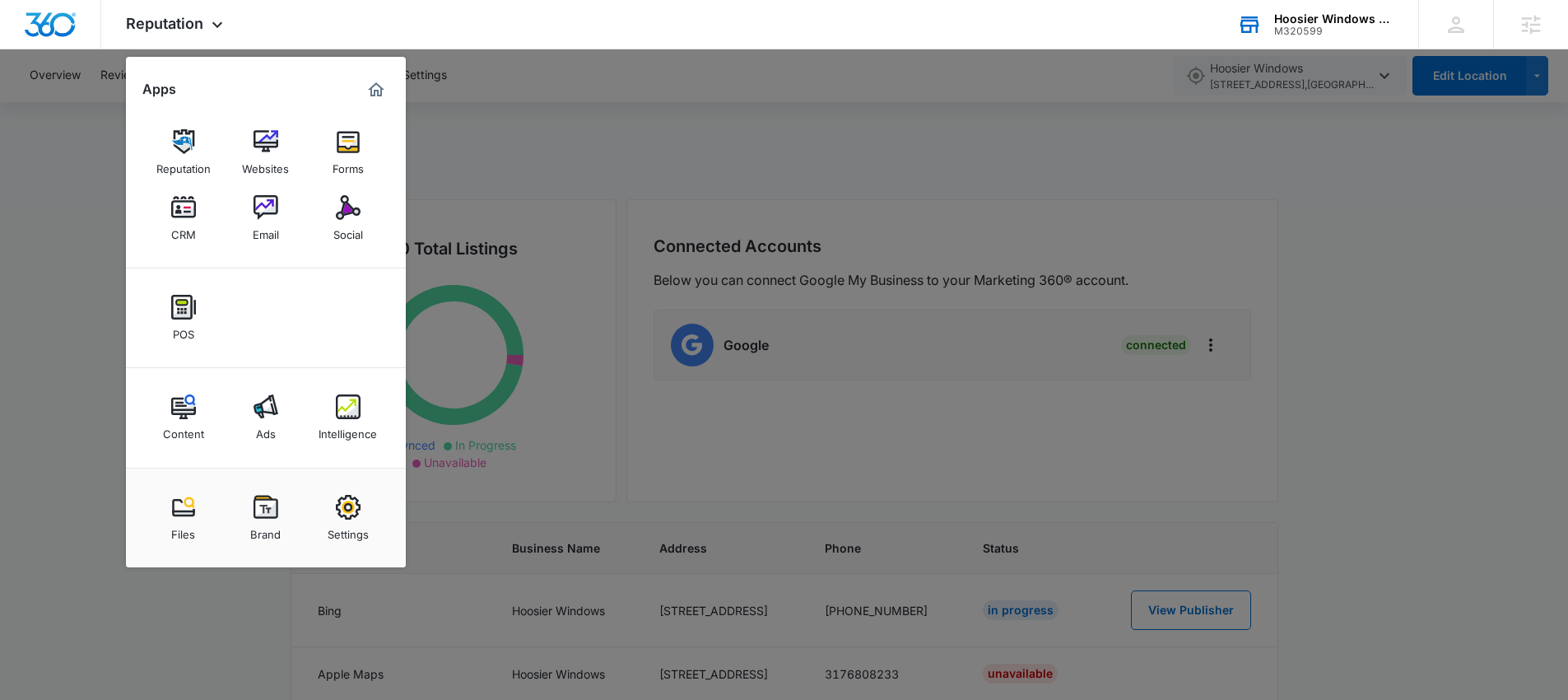
click at [70, 171] on div at bounding box center [784, 350] width 1568 height 700
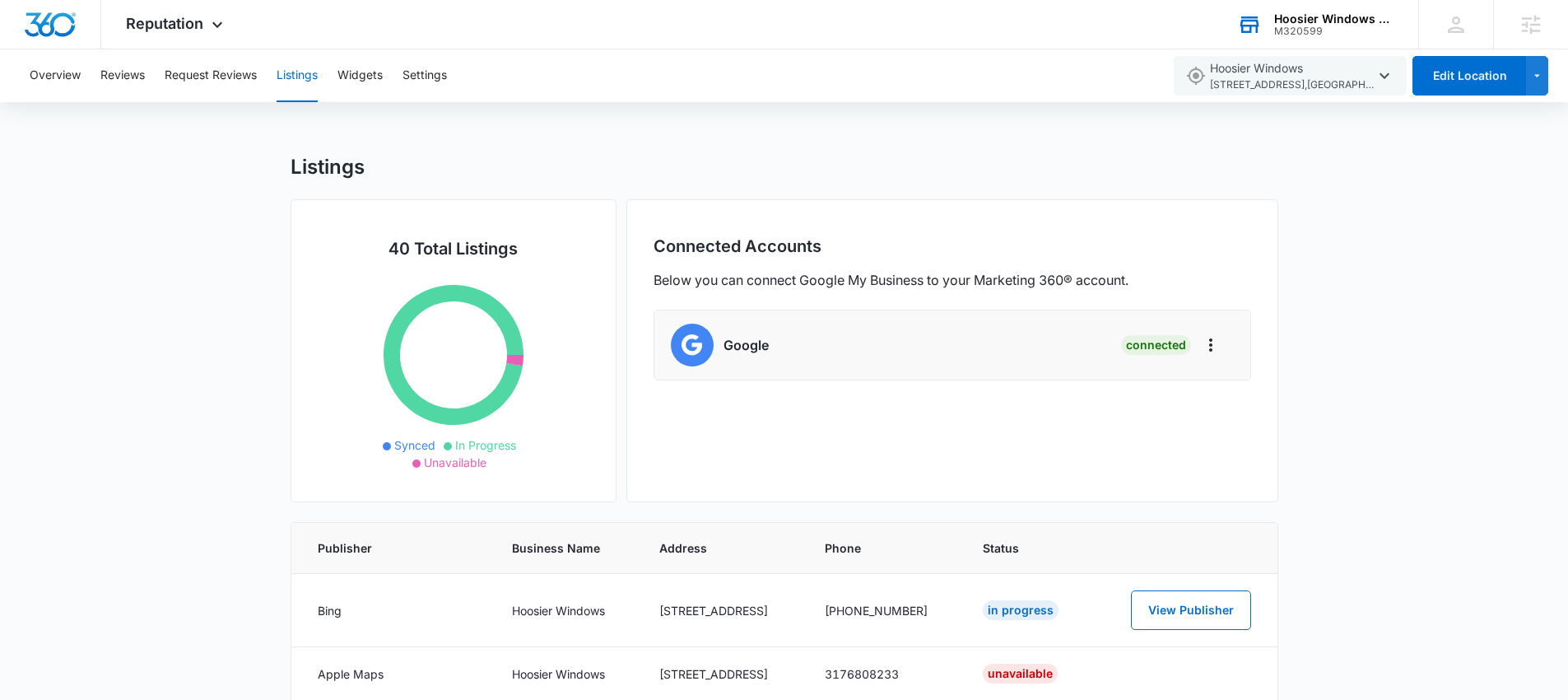
click at [1318, 9] on div "Hoosier Windows & Siding of Indianapolis M320599 Your Accounts View All" at bounding box center [1315, 24] width 206 height 49
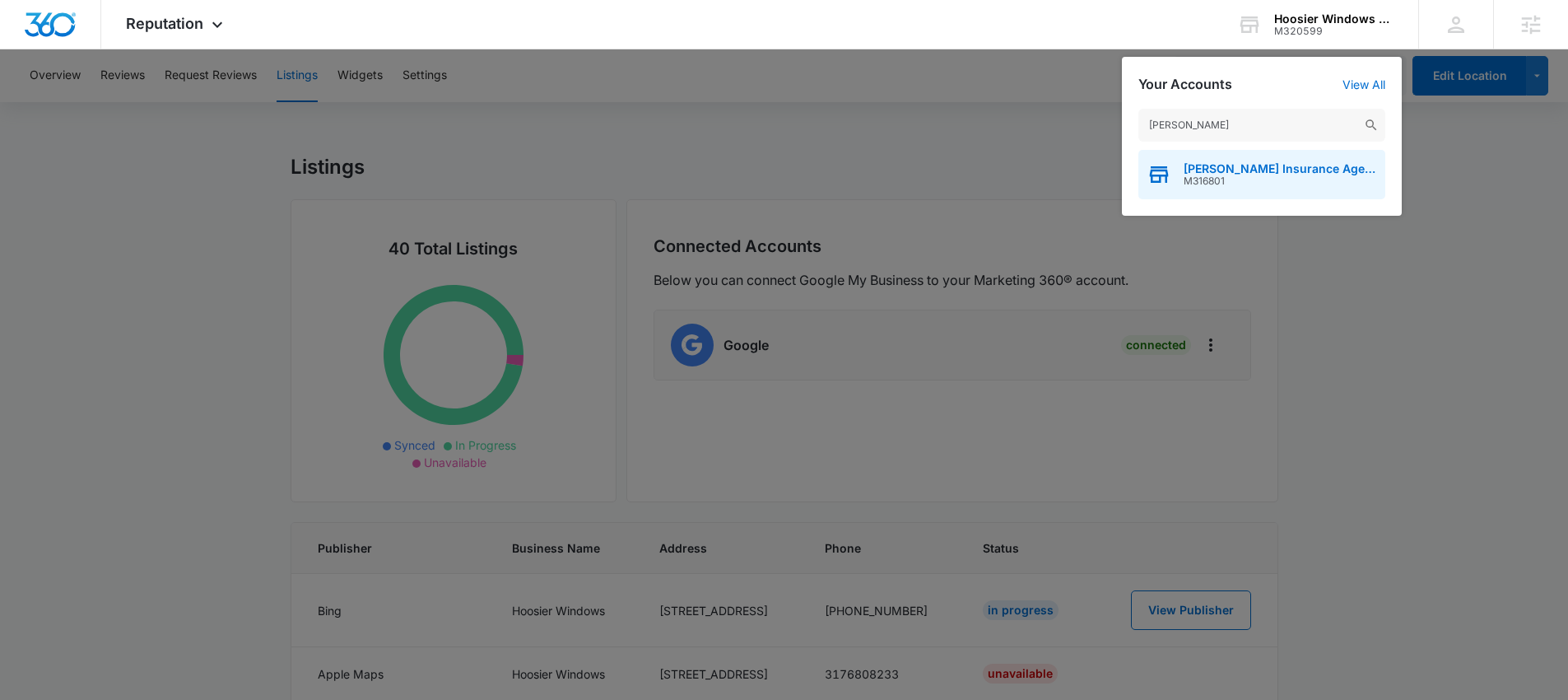
type input "patsel"
click at [1239, 171] on span "Patsel Insurance Agency" at bounding box center [1279, 168] width 193 height 13
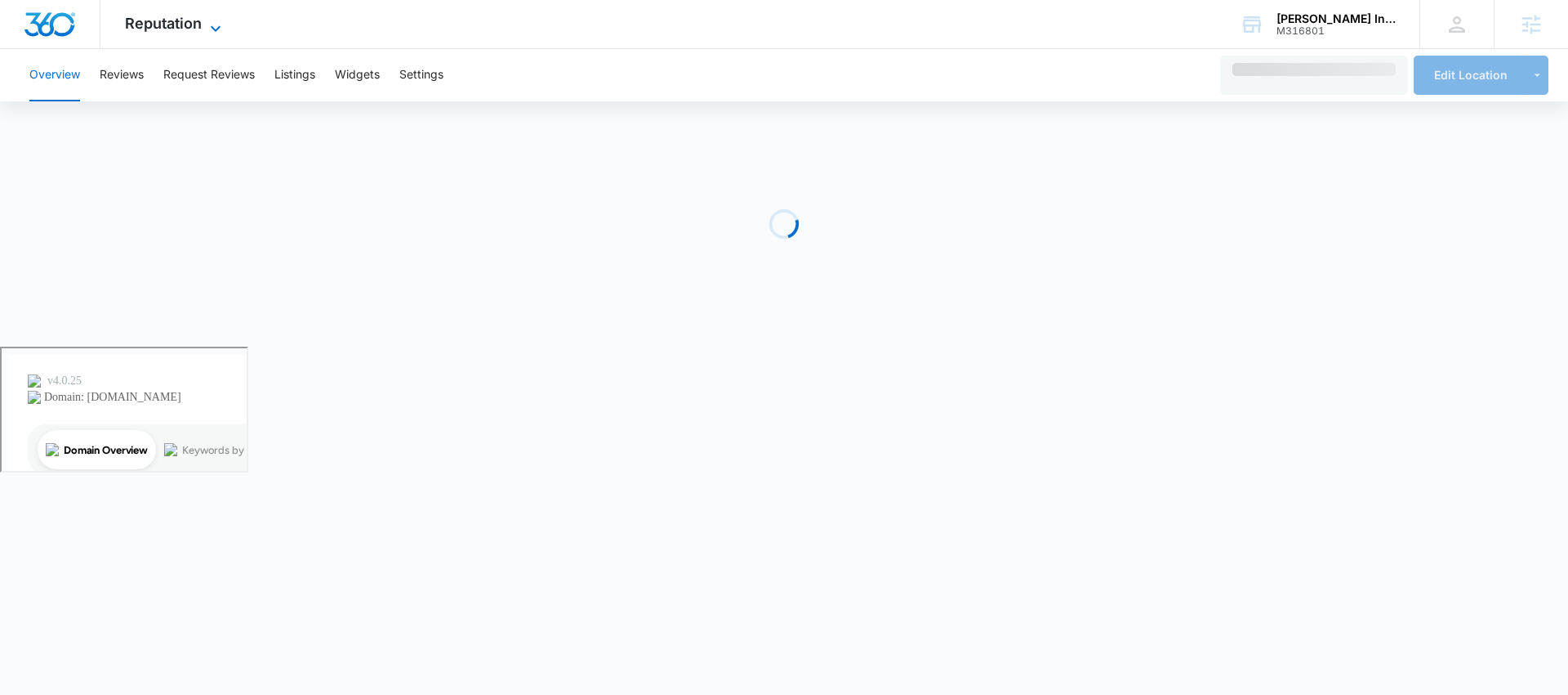
click at [182, 29] on span "Reputation" at bounding box center [163, 23] width 77 height 17
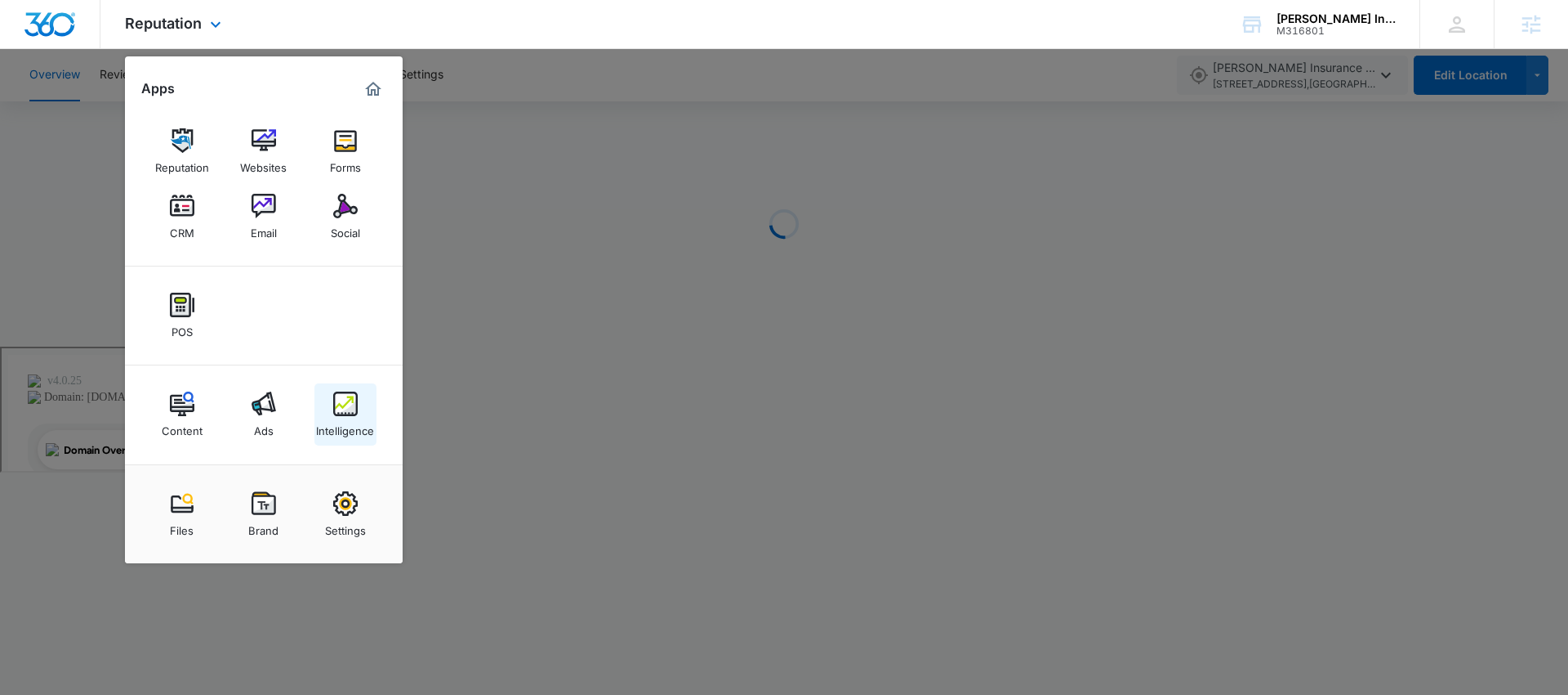
click at [338, 406] on img at bounding box center [345, 403] width 25 height 25
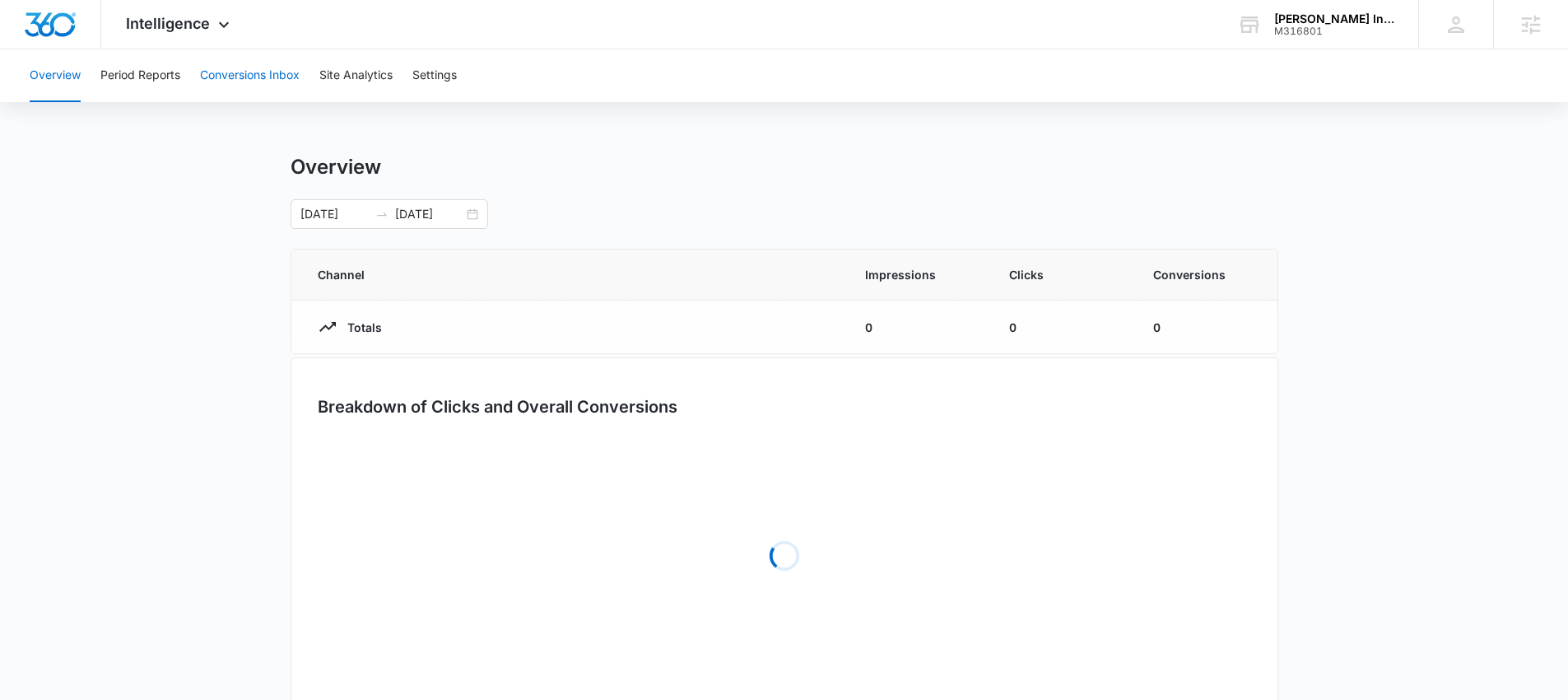
click at [227, 73] on button "Conversions Inbox" at bounding box center [249, 75] width 100 height 52
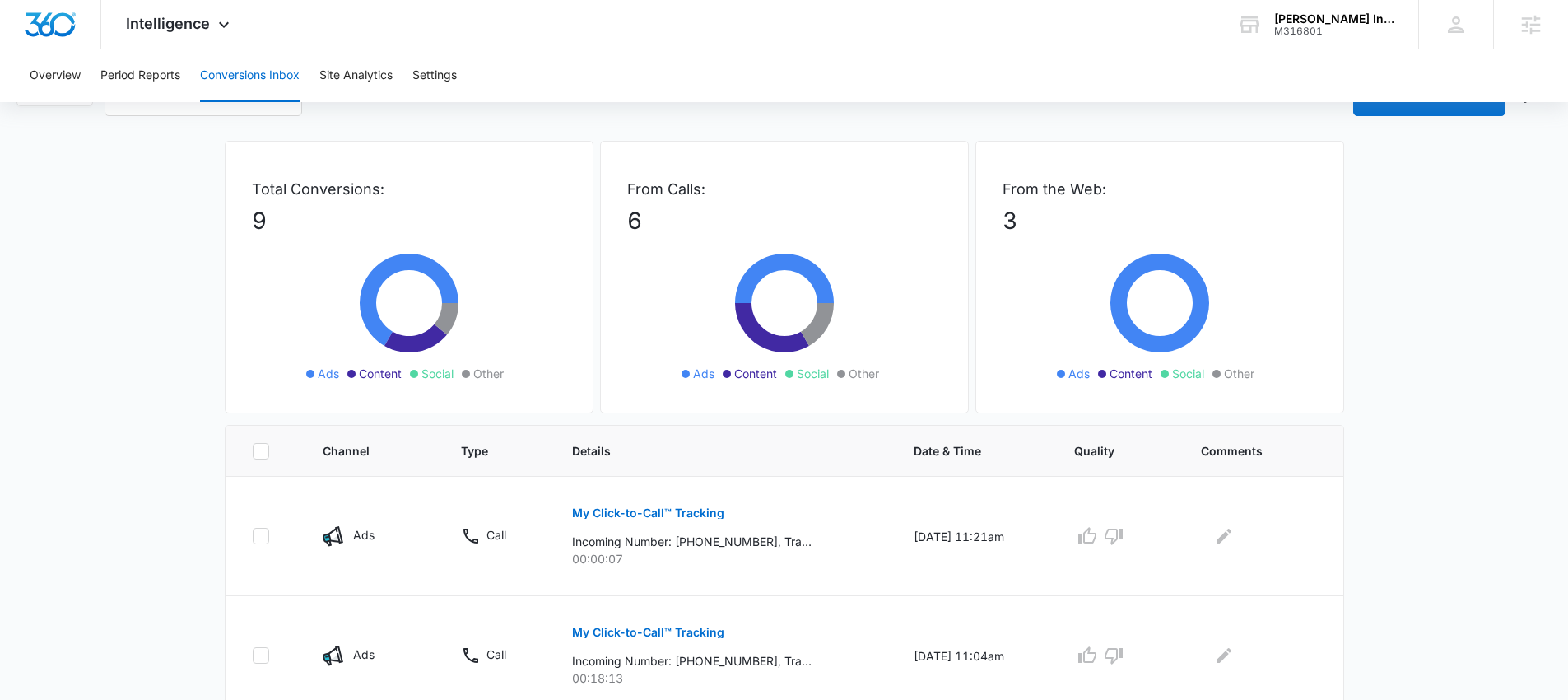
scroll to position [84, 0]
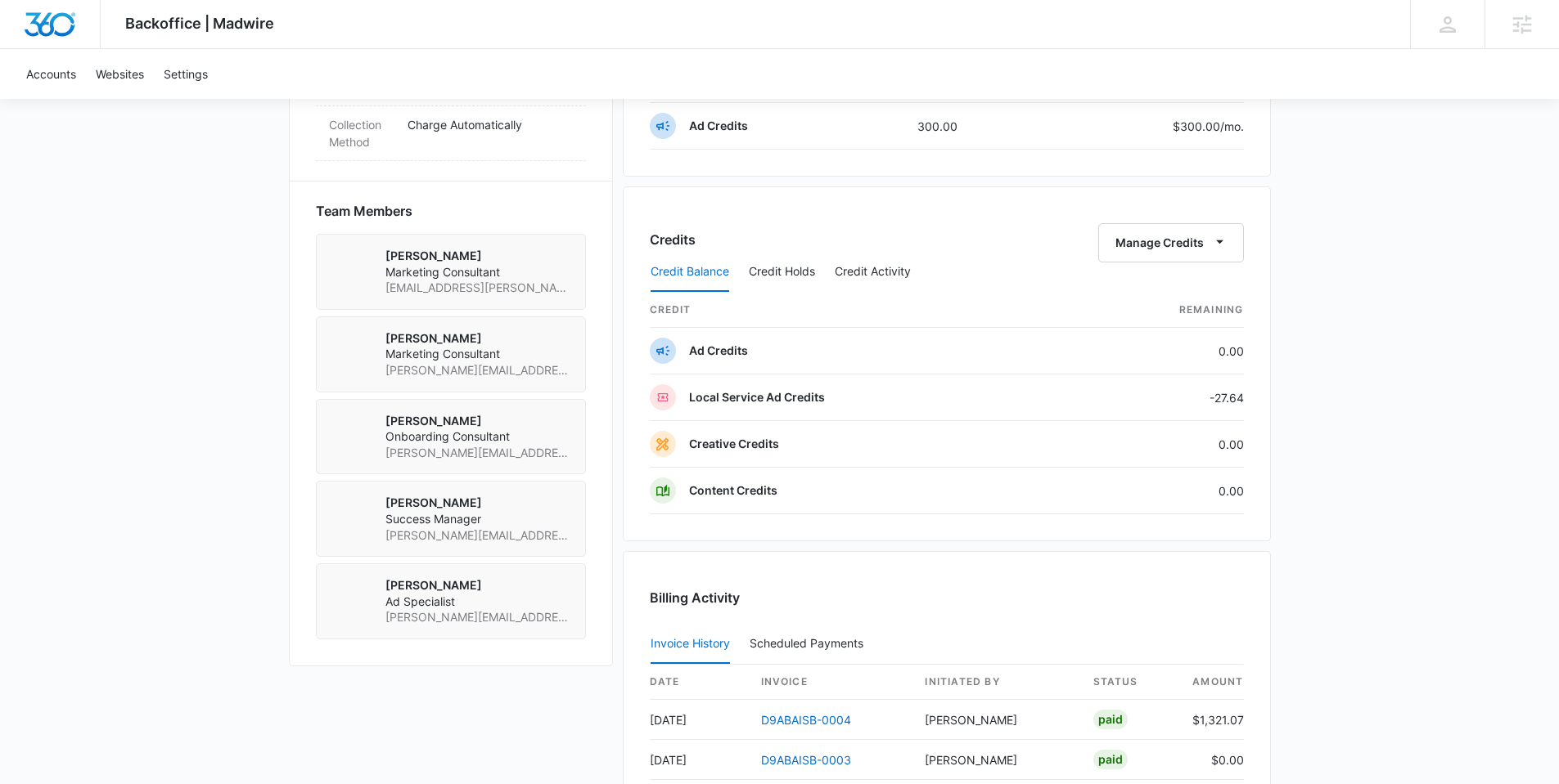
scroll to position [1247, 0]
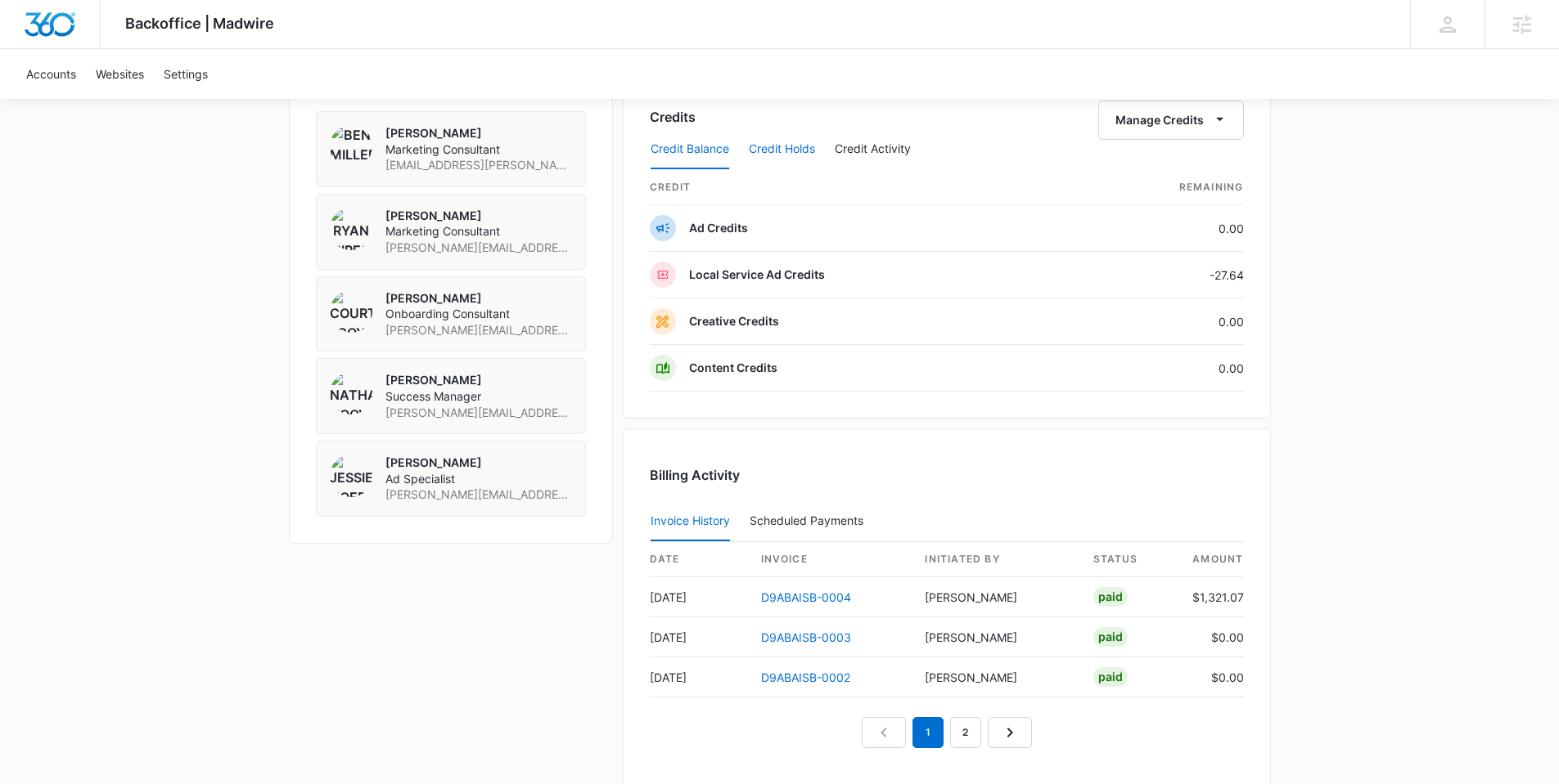
click at [786, 152] on button "Credit Holds" at bounding box center [781, 150] width 66 height 39
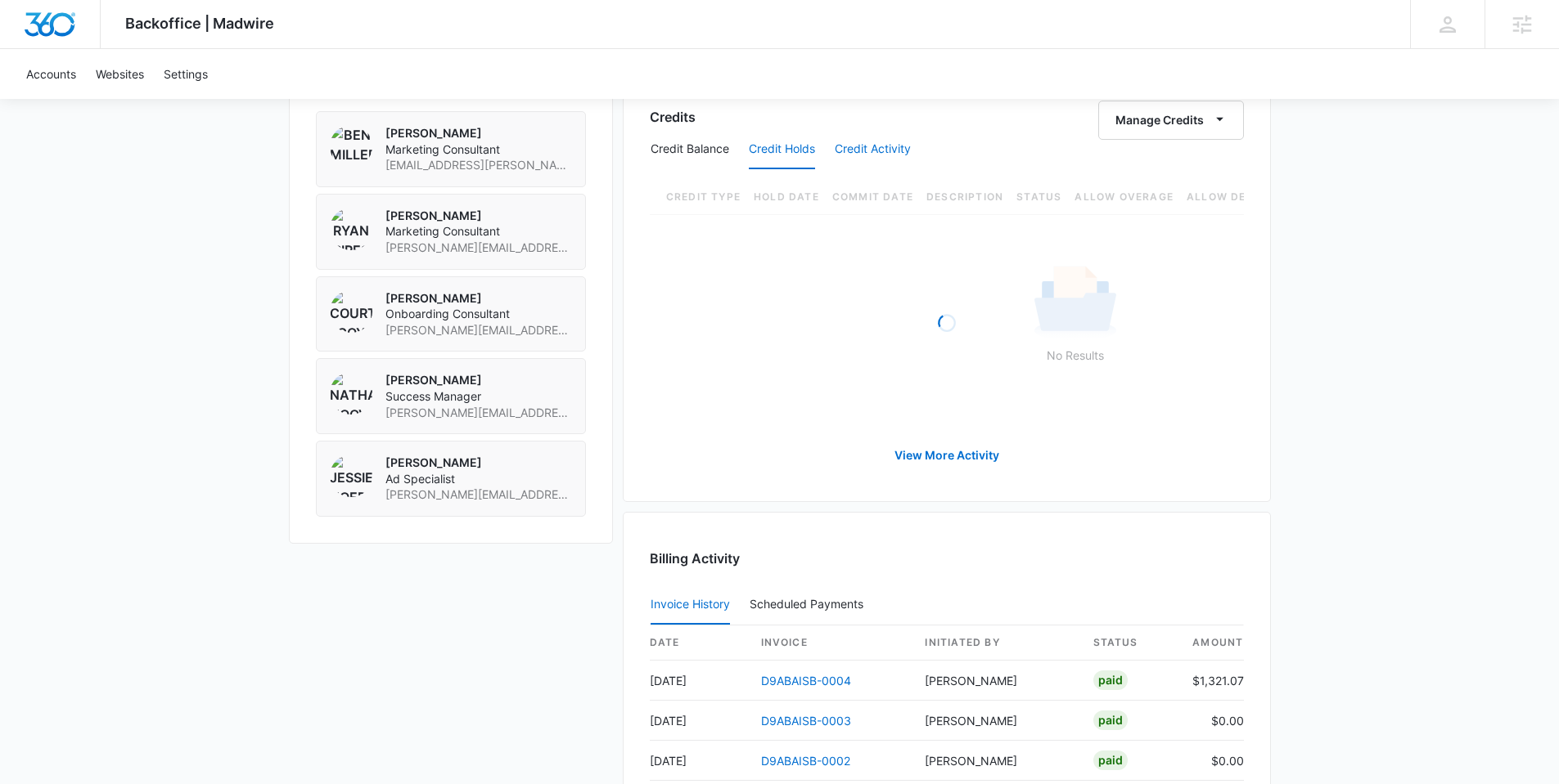
click at [866, 151] on button "Credit Activity" at bounding box center [872, 150] width 76 height 39
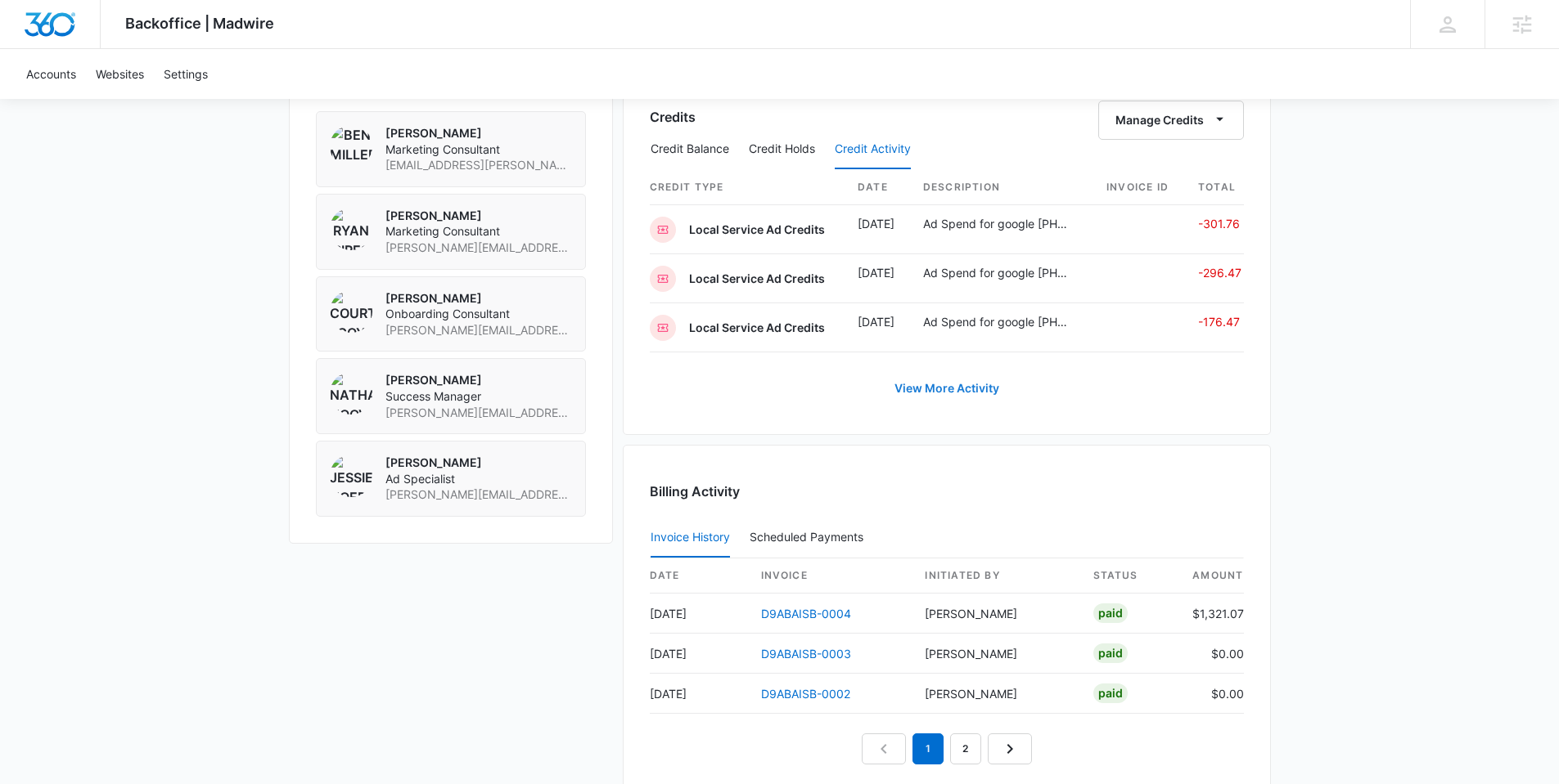
click at [958, 386] on link "View More Activity" at bounding box center [947, 389] width 138 height 39
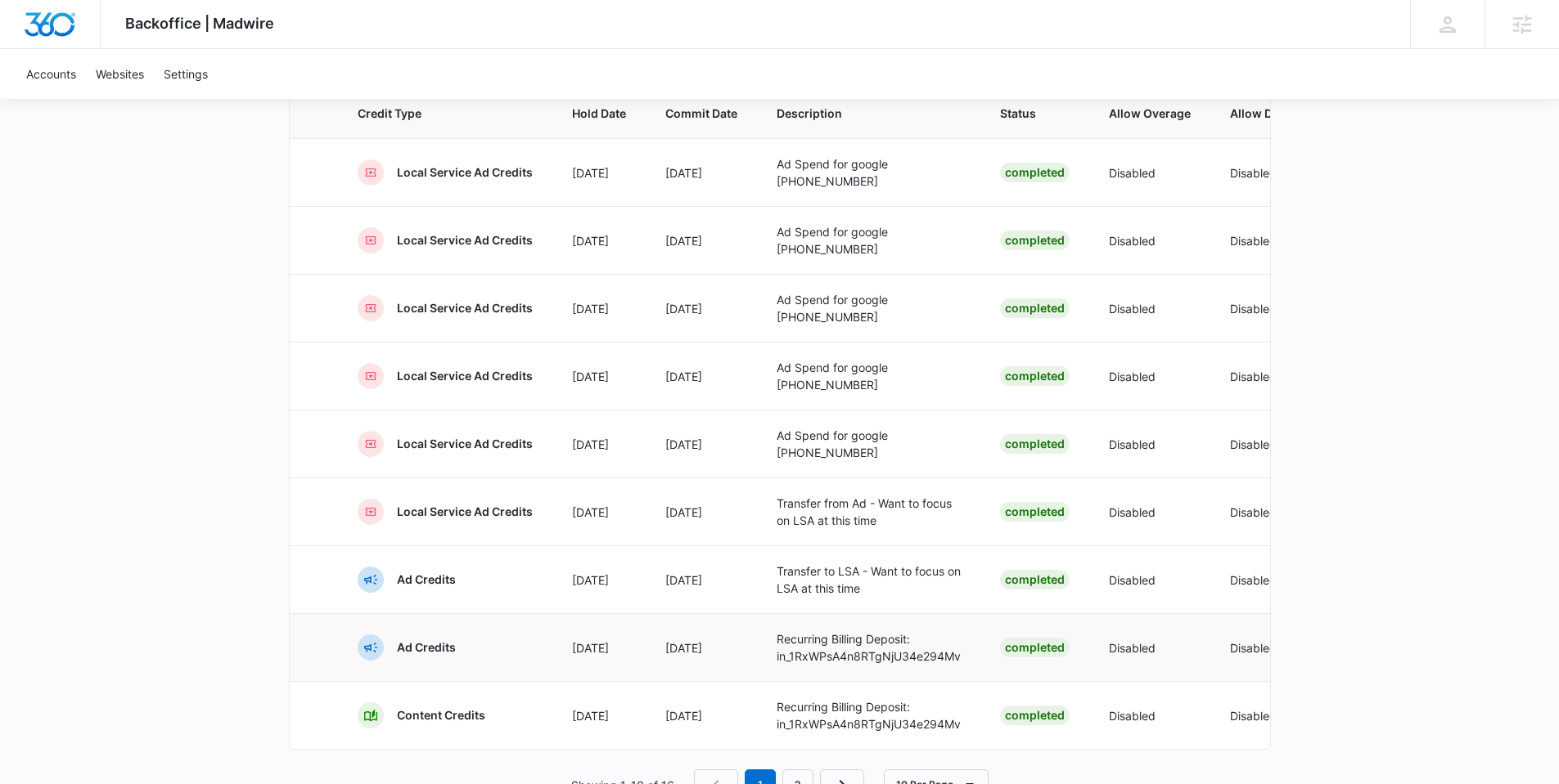
scroll to position [281, 0]
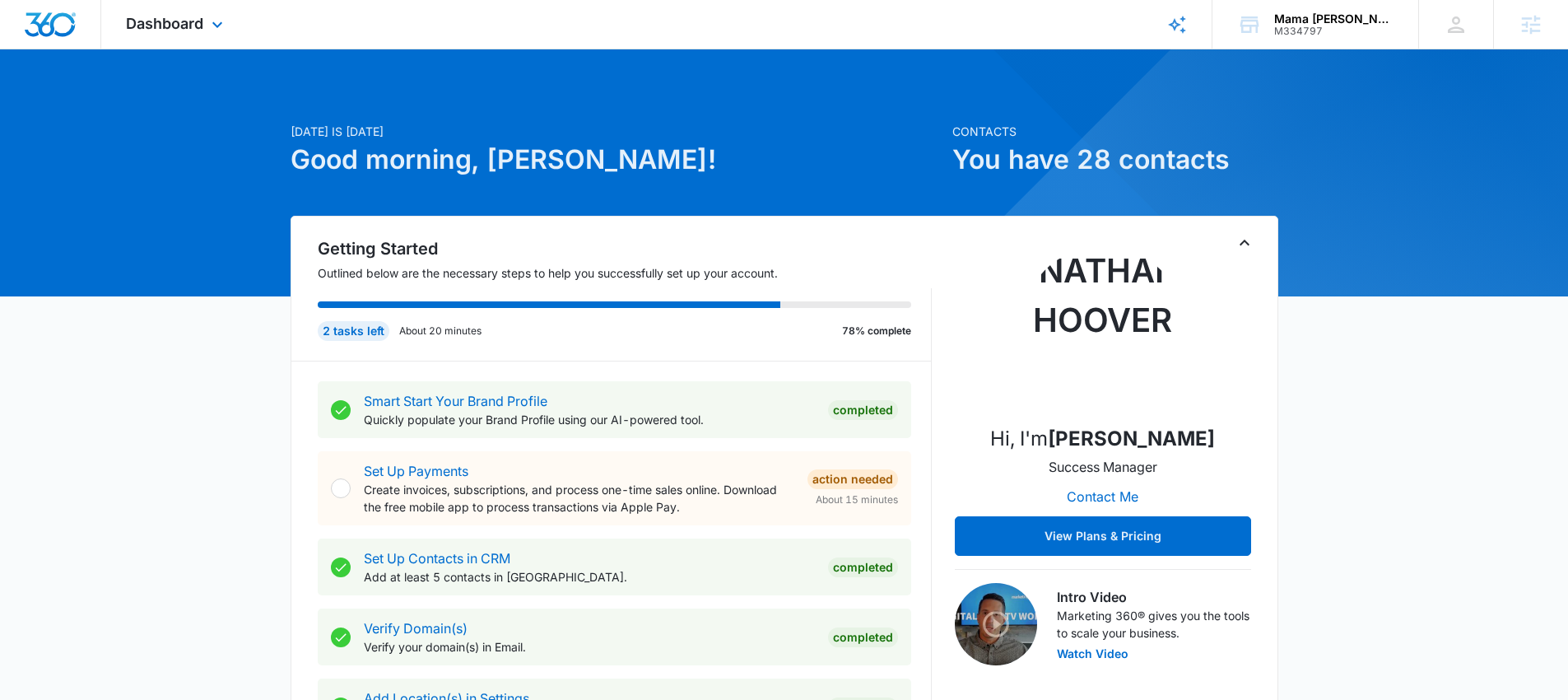
click at [205, 16] on div "Dashboard Apps Reputation Websites Forms CRM Email Social POS Content Ads Intel…" at bounding box center [176, 24] width 150 height 49
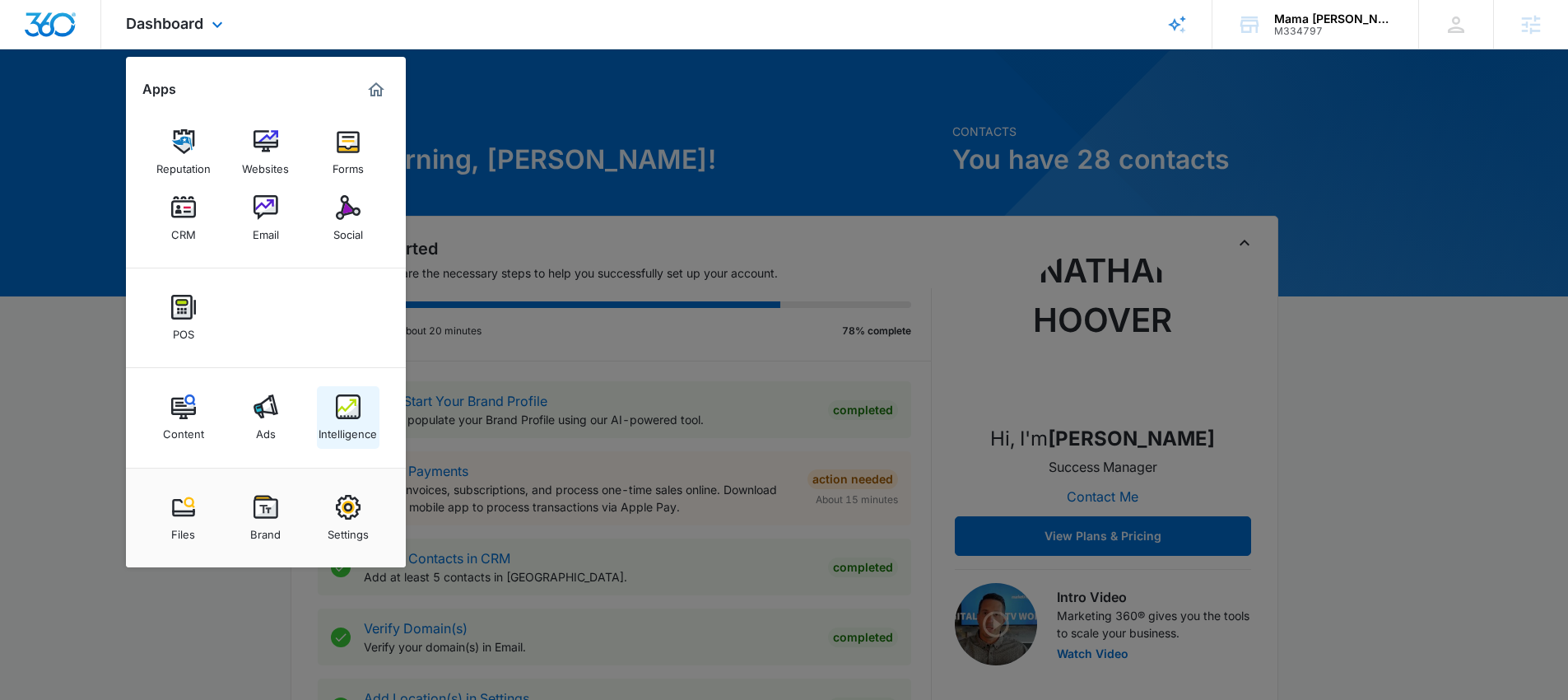
click at [339, 412] on img at bounding box center [347, 406] width 25 height 25
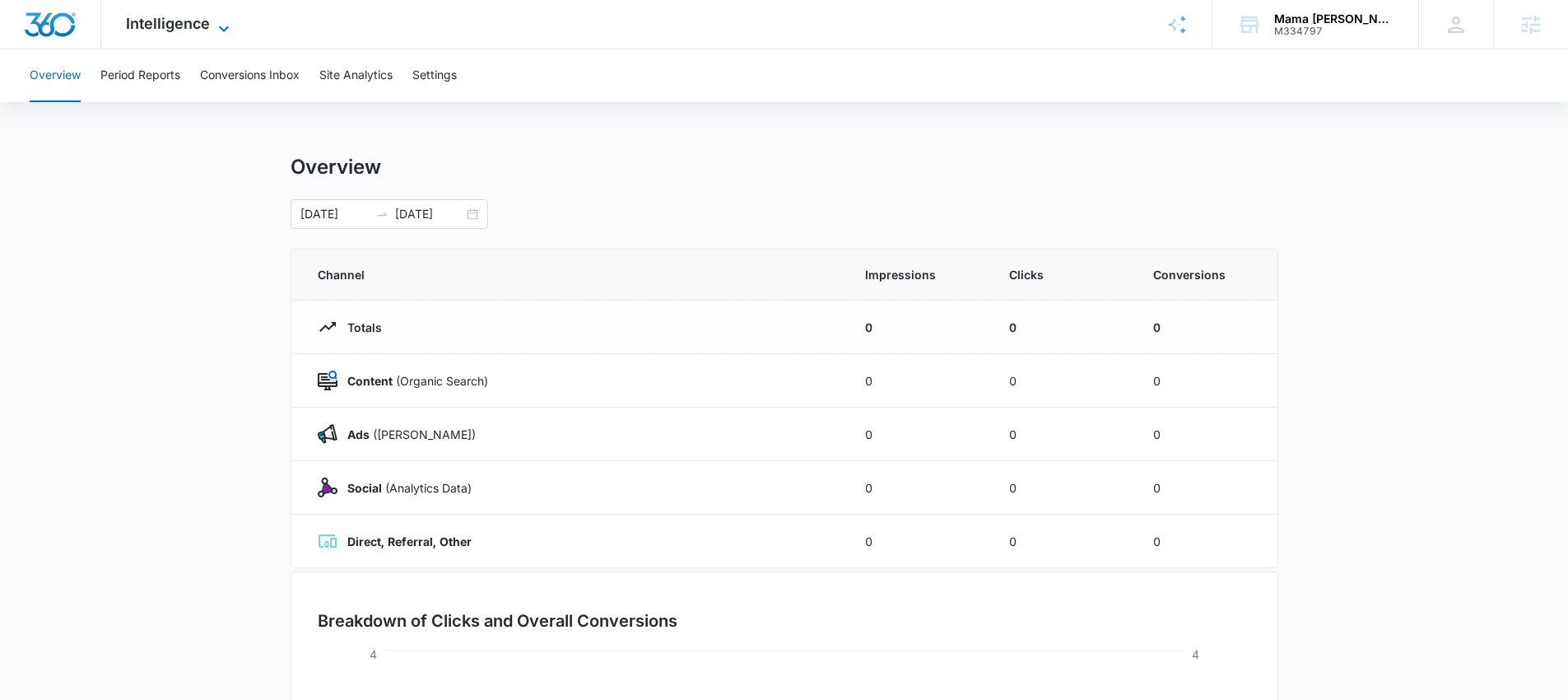
click at [169, 27] on span "Intelligence" at bounding box center [167, 23] width 84 height 17
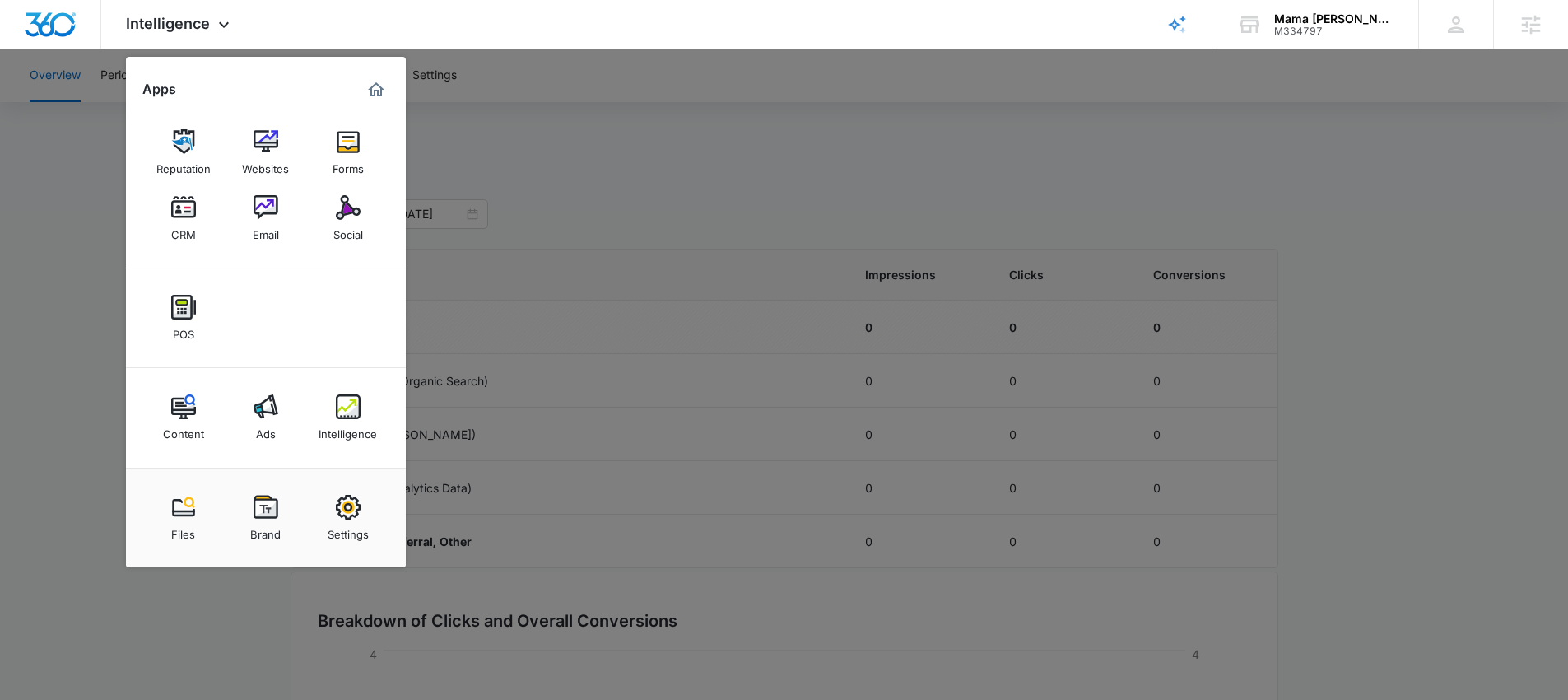
click at [275, 430] on link "Ads" at bounding box center [265, 417] width 62 height 62
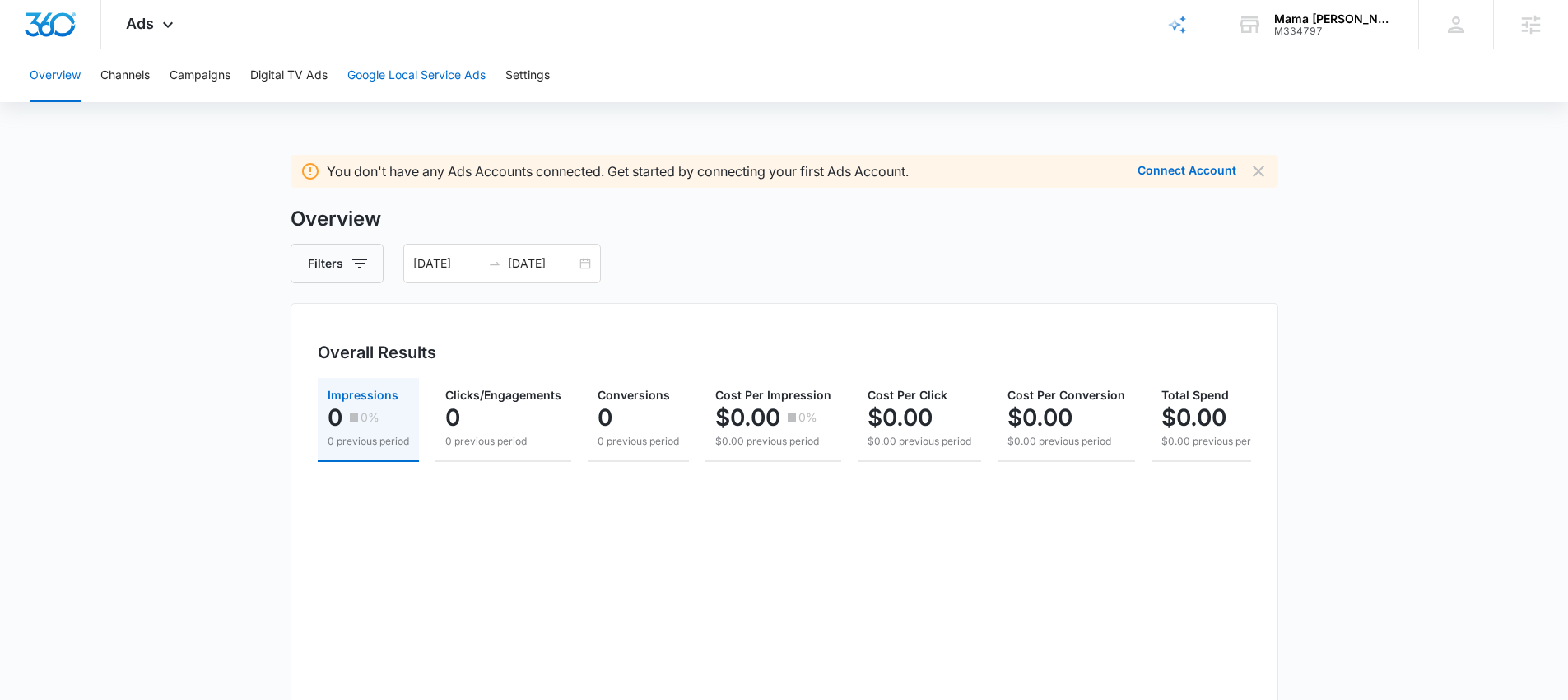
click at [406, 74] on button "Google Local Service Ads" at bounding box center [417, 75] width 139 height 52
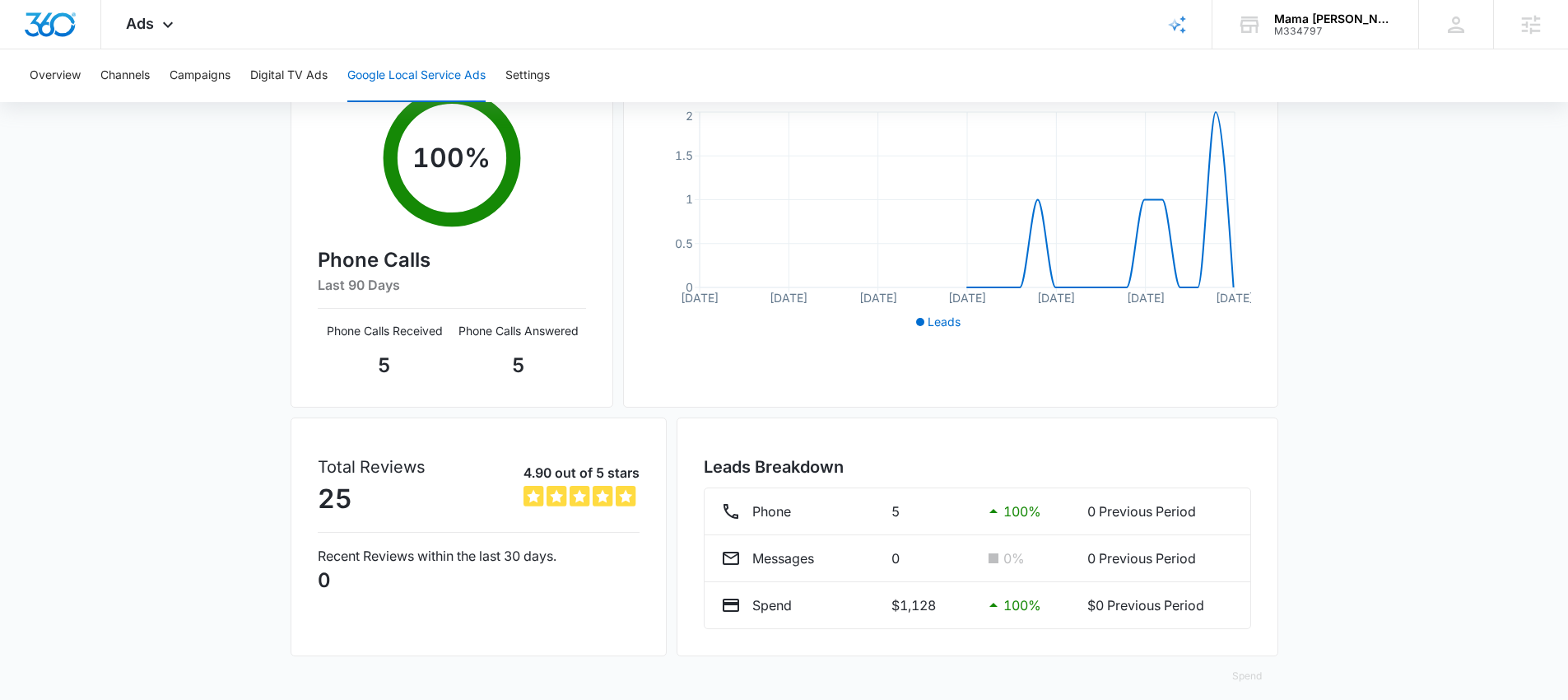
scroll to position [312, 0]
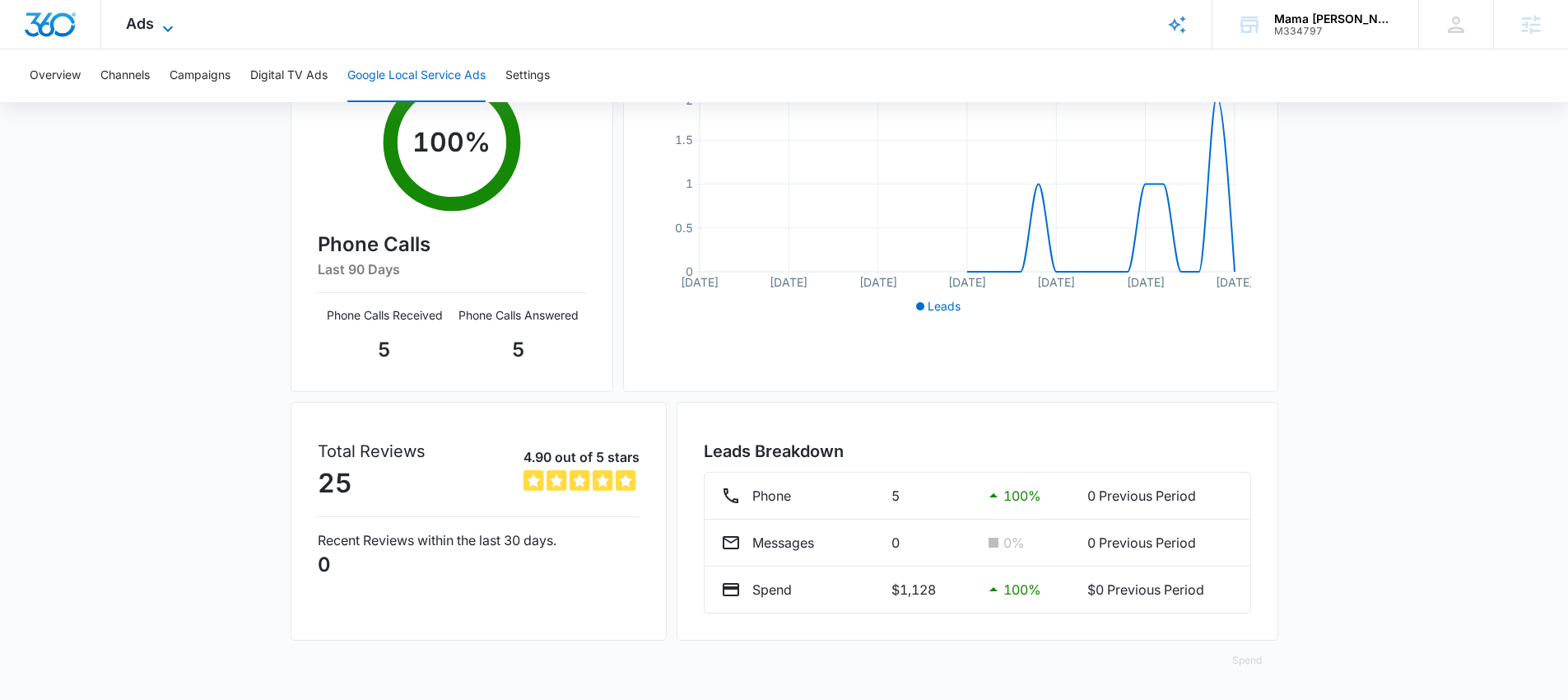
click at [139, 19] on span "Ads" at bounding box center [140, 23] width 28 height 17
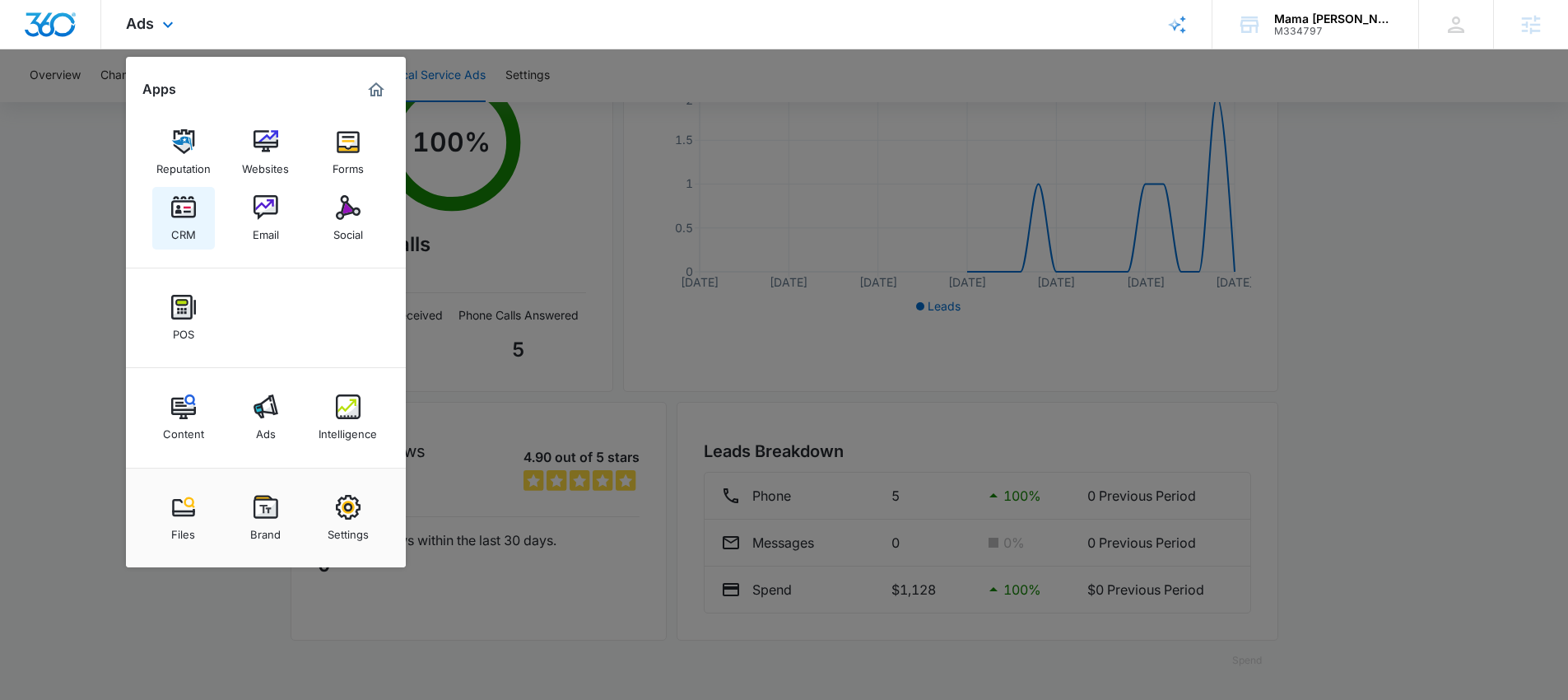
click at [193, 204] on img at bounding box center [183, 207] width 25 height 25
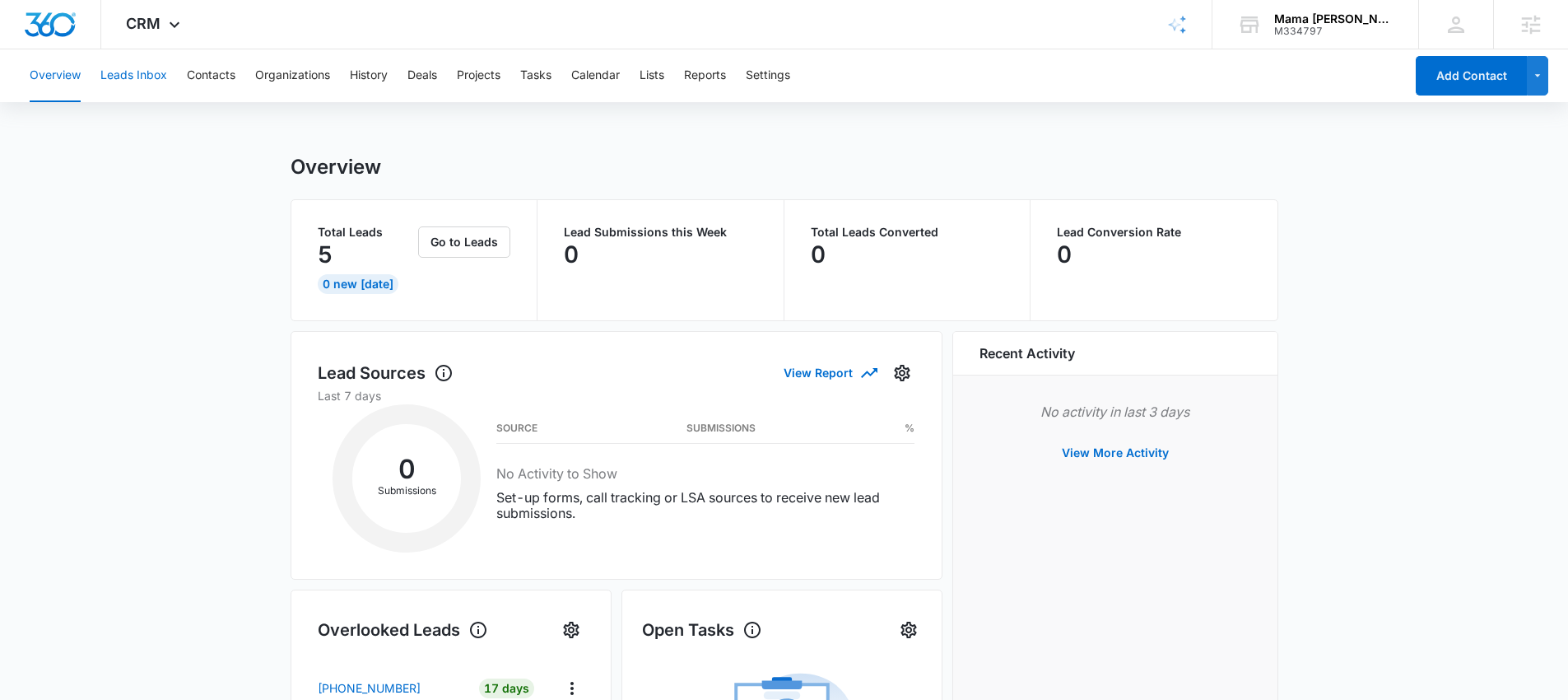
click at [139, 74] on button "Leads Inbox" at bounding box center [133, 75] width 66 height 52
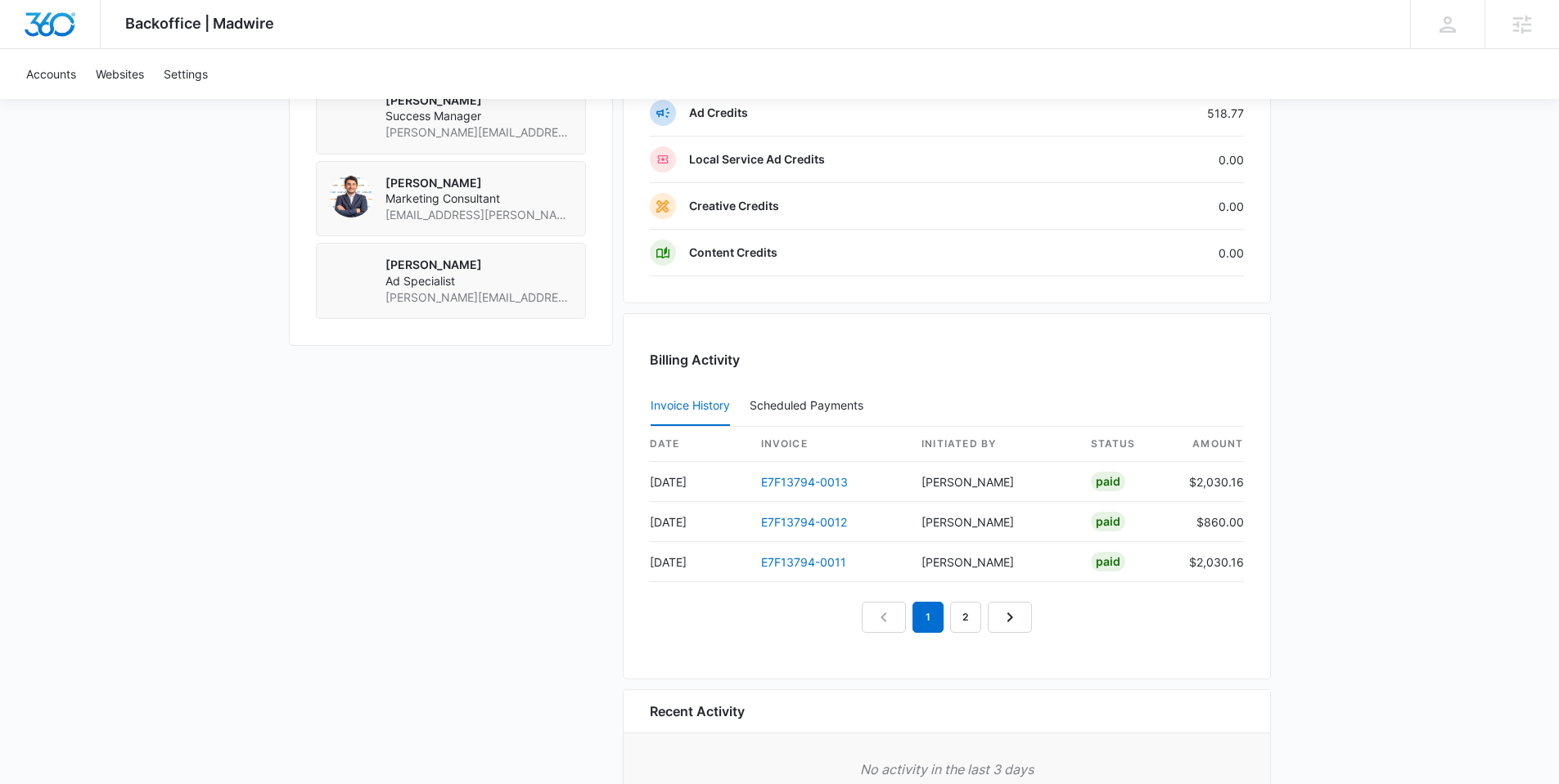
scroll to position [297, 0]
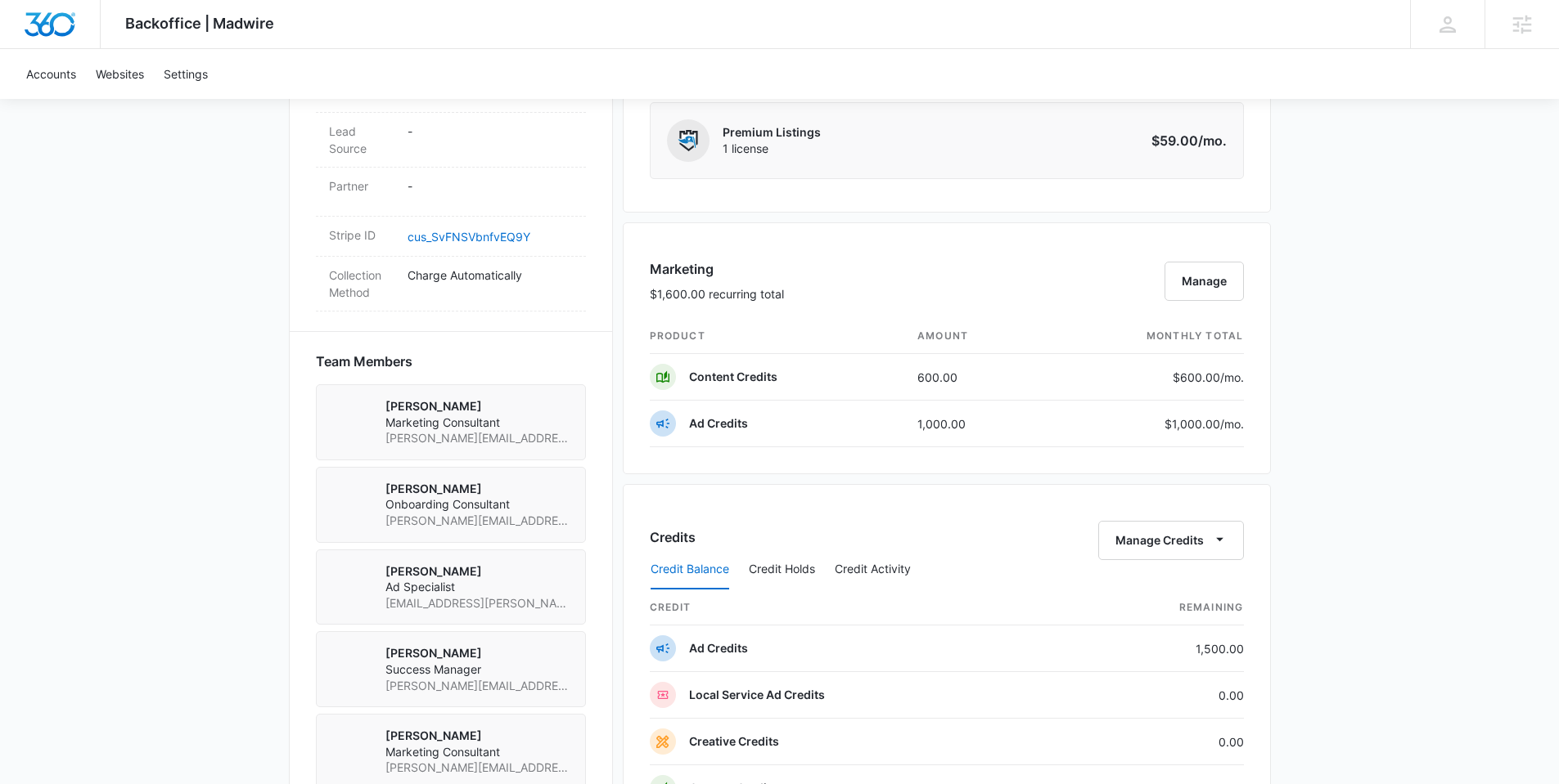
scroll to position [1535, 0]
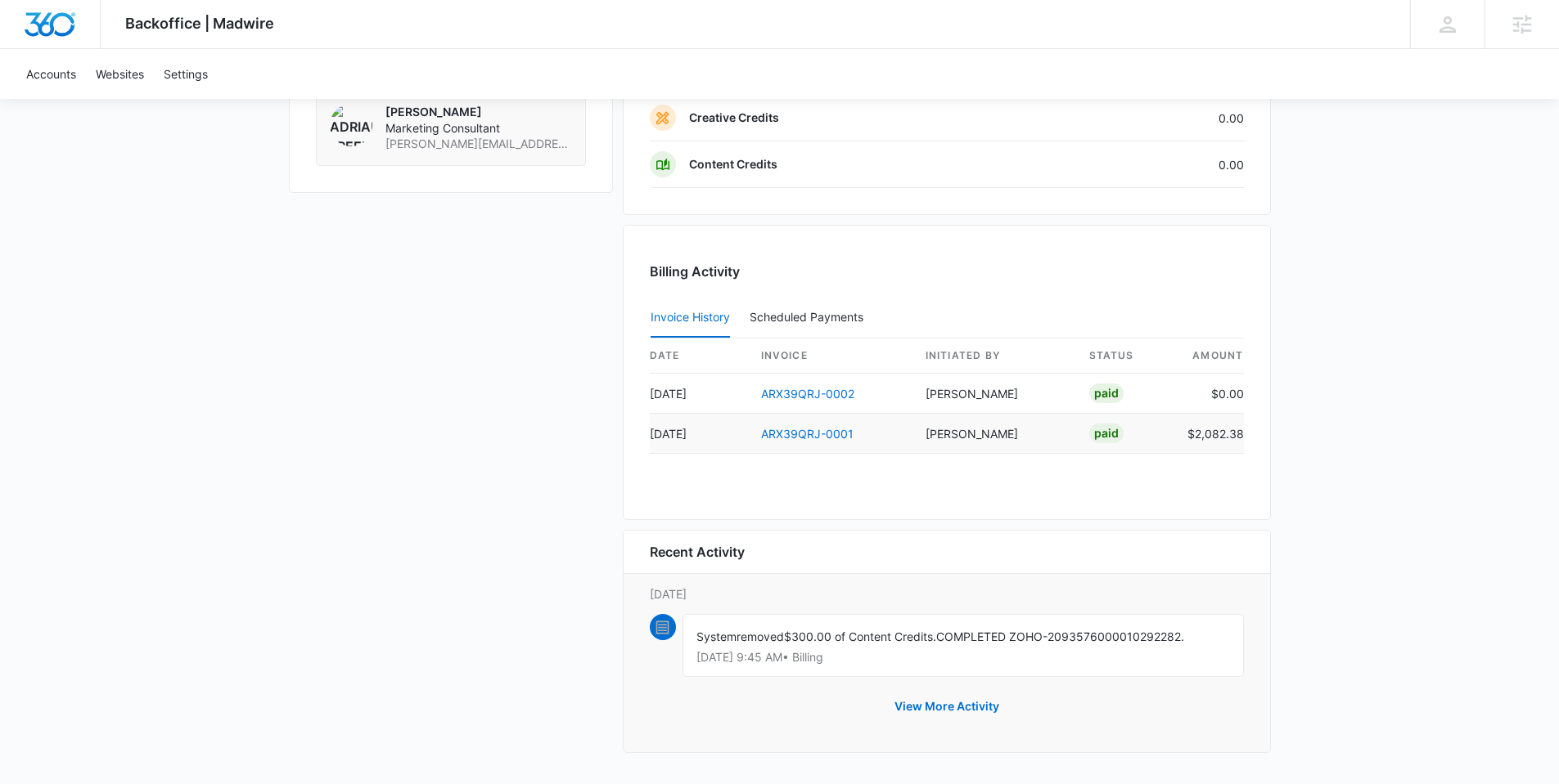
click at [798, 424] on td "ARX39QRJ-0001" at bounding box center [830, 434] width 164 height 40
click at [802, 434] on link "ARX39QRJ-0001" at bounding box center [807, 434] width 93 height 14
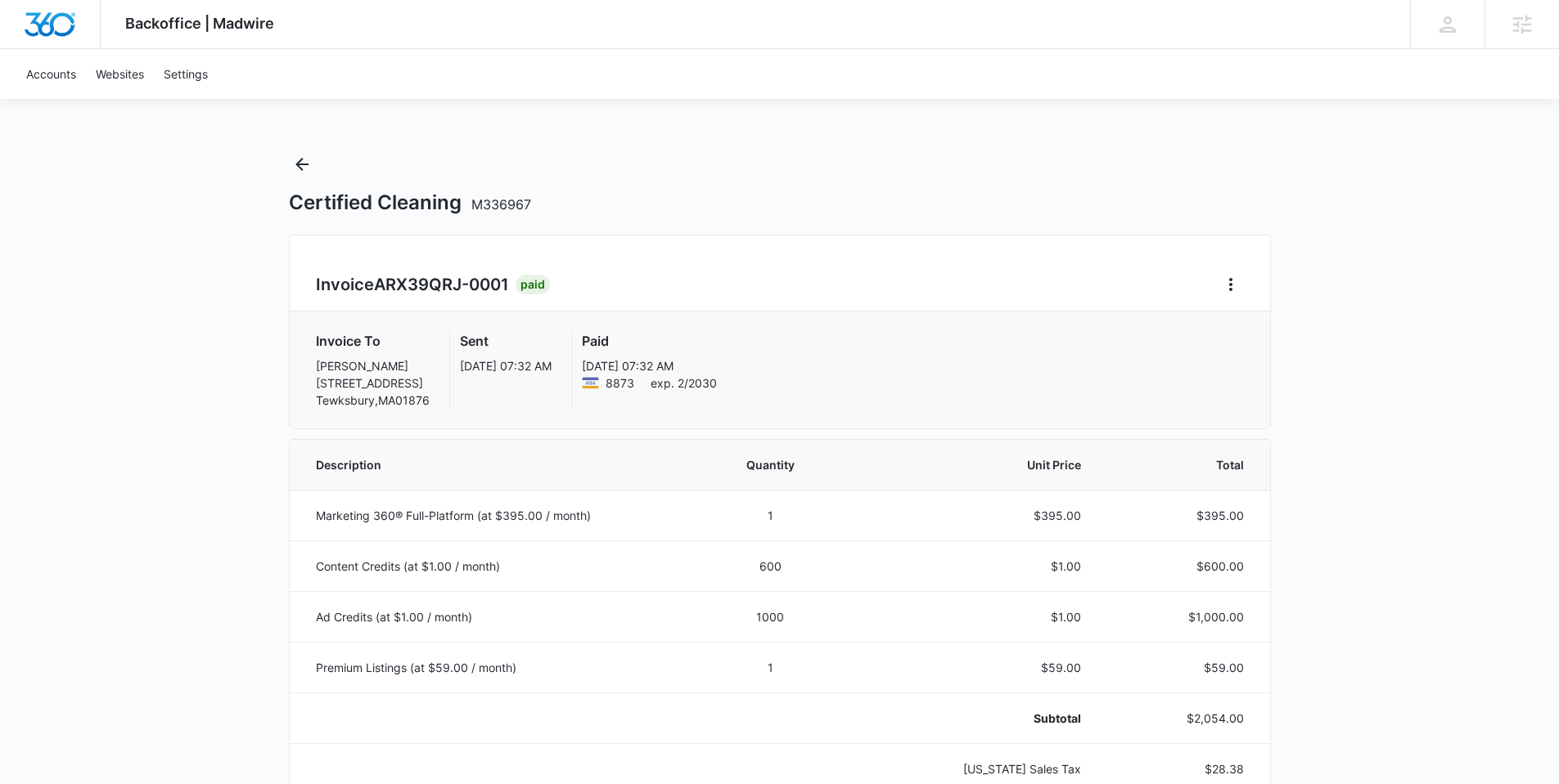
scroll to position [128, 0]
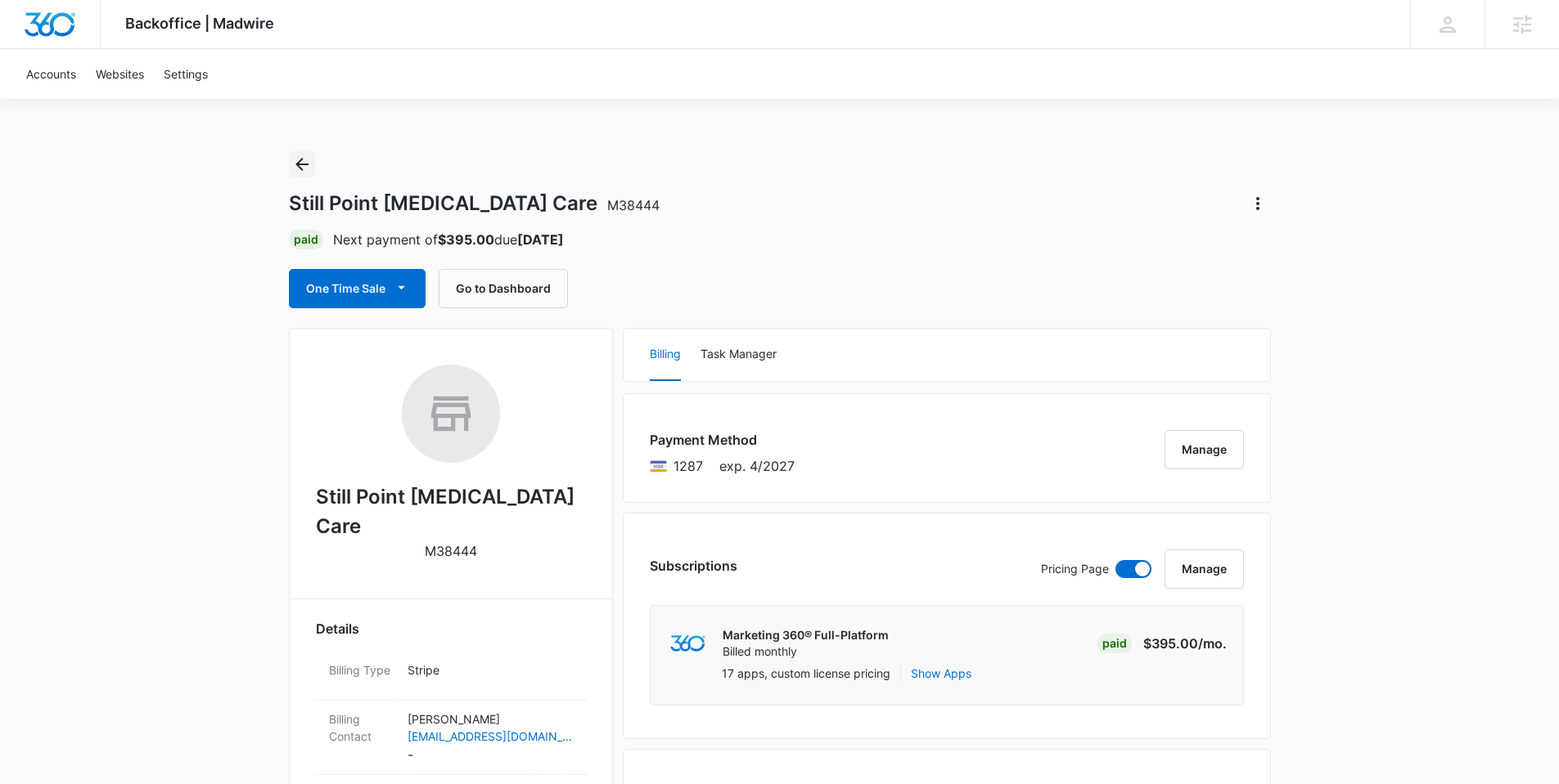
click at [301, 163] on icon "Back" at bounding box center [301, 163] width 13 height 13
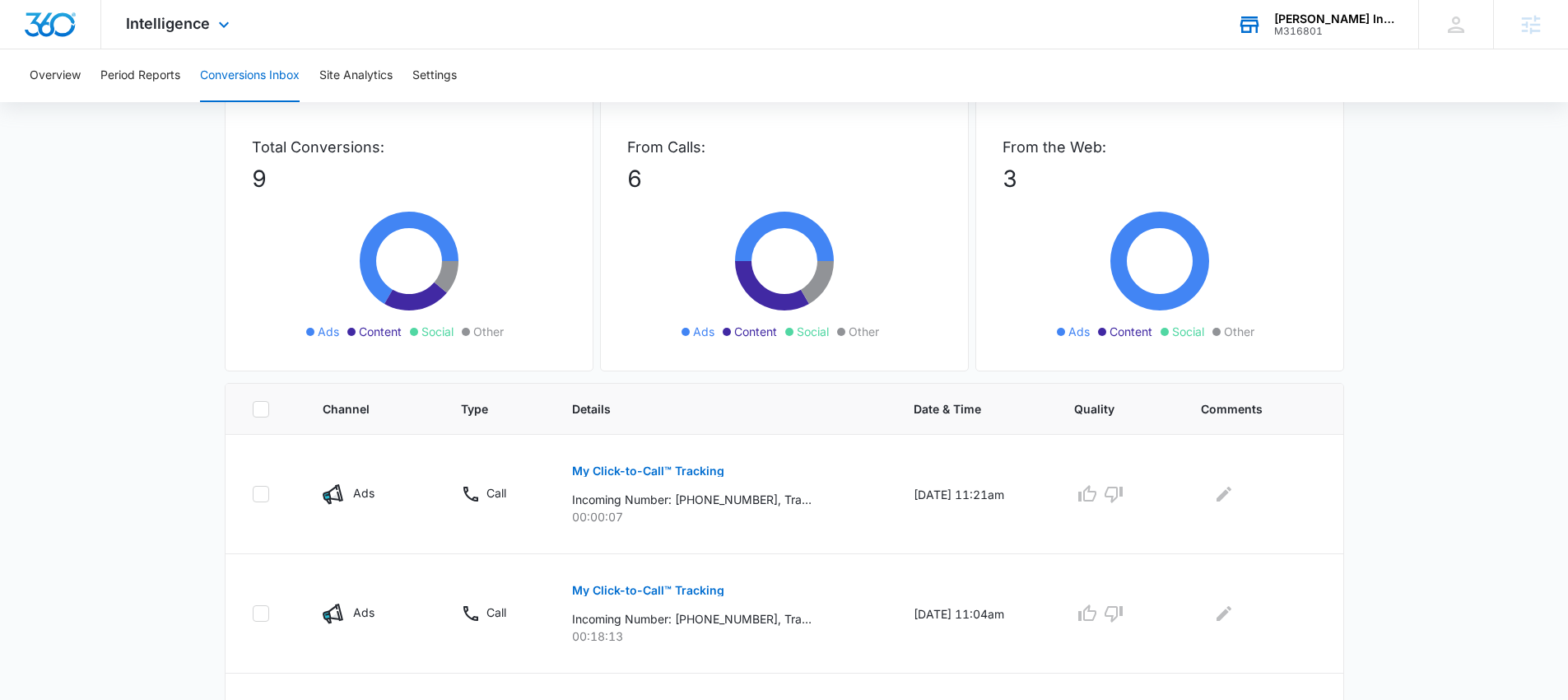
click at [1276, 35] on div "M316801" at bounding box center [1333, 32] width 120 height 12
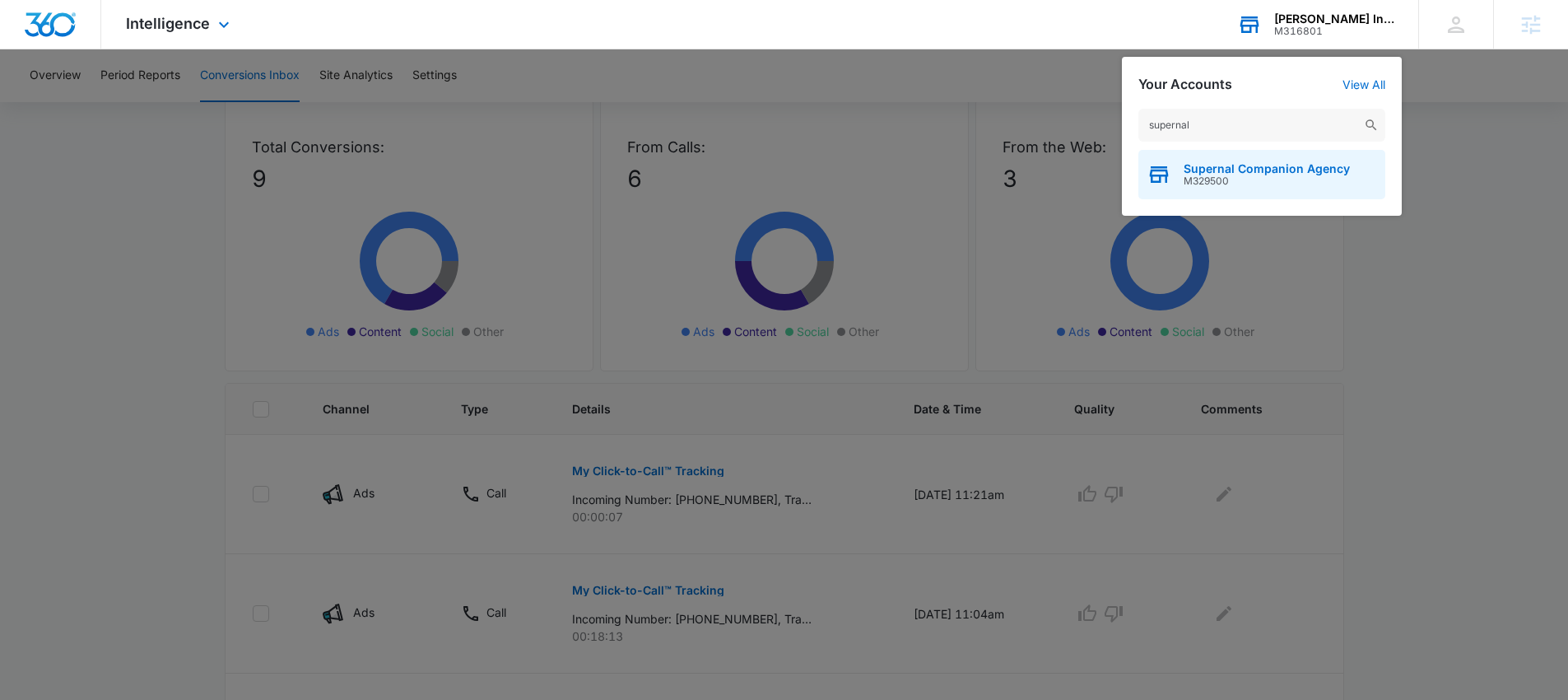
type input "supernal"
click at [1280, 175] on span "M329500" at bounding box center [1266, 181] width 166 height 12
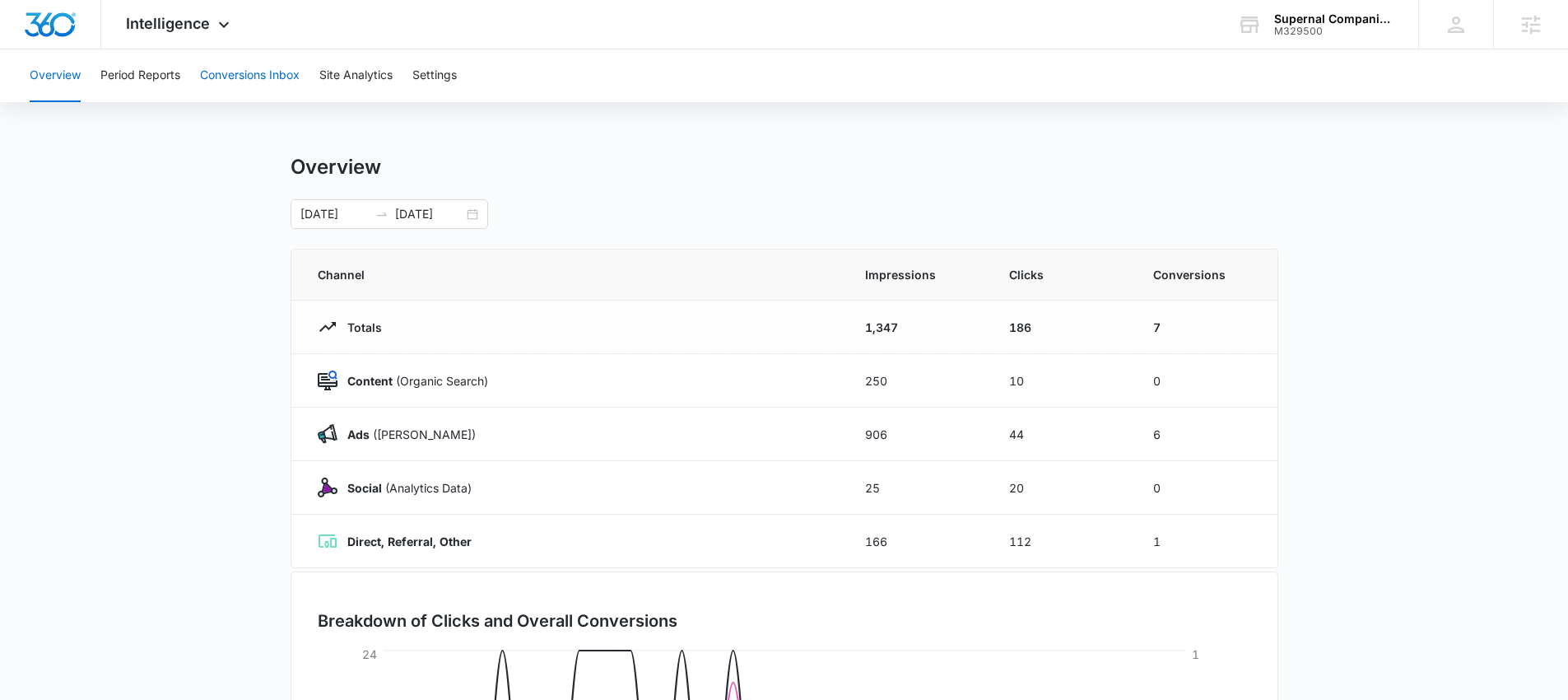
click at [274, 83] on button "Conversions Inbox" at bounding box center [249, 75] width 100 height 52
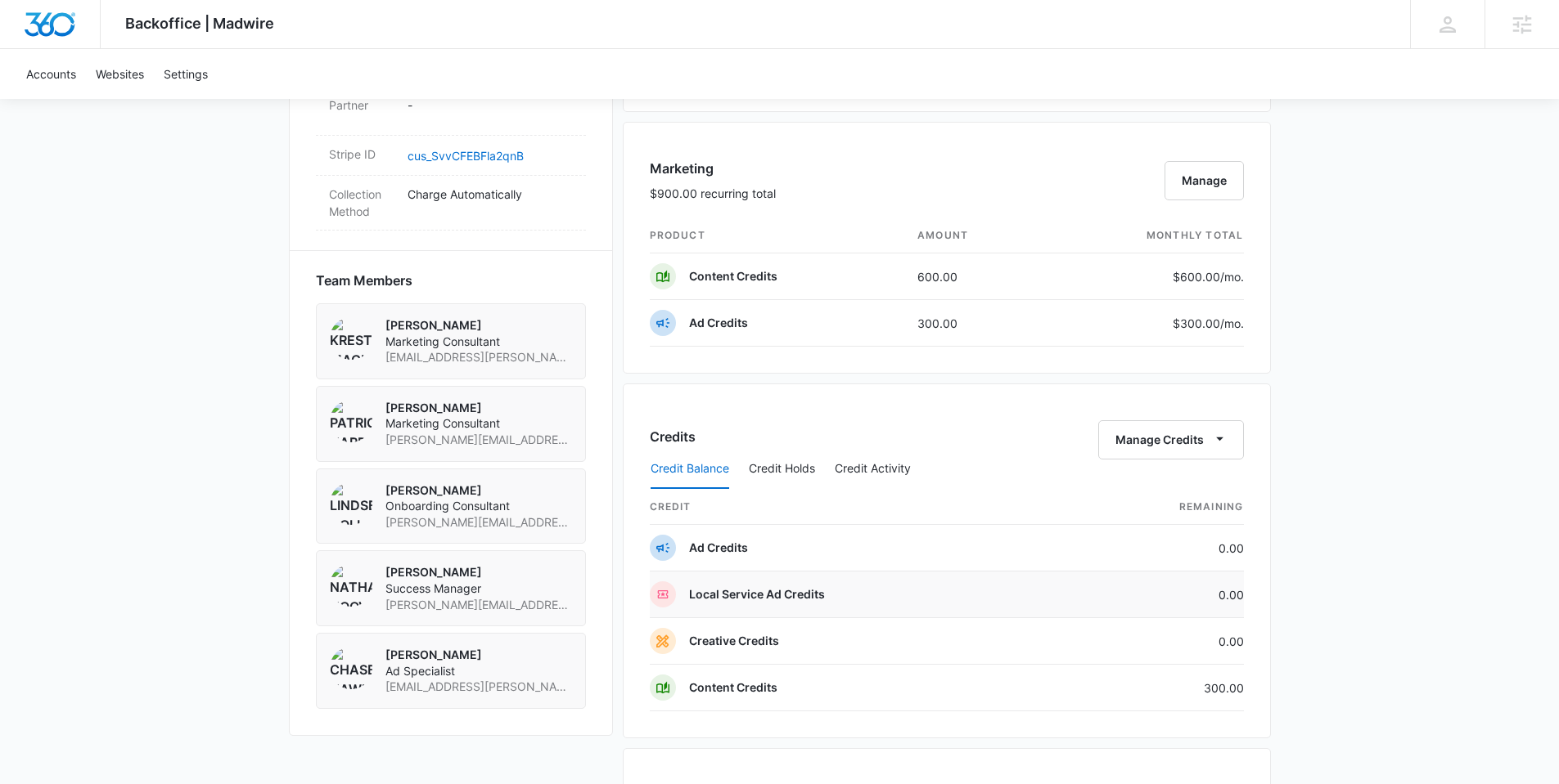
scroll to position [1271, 0]
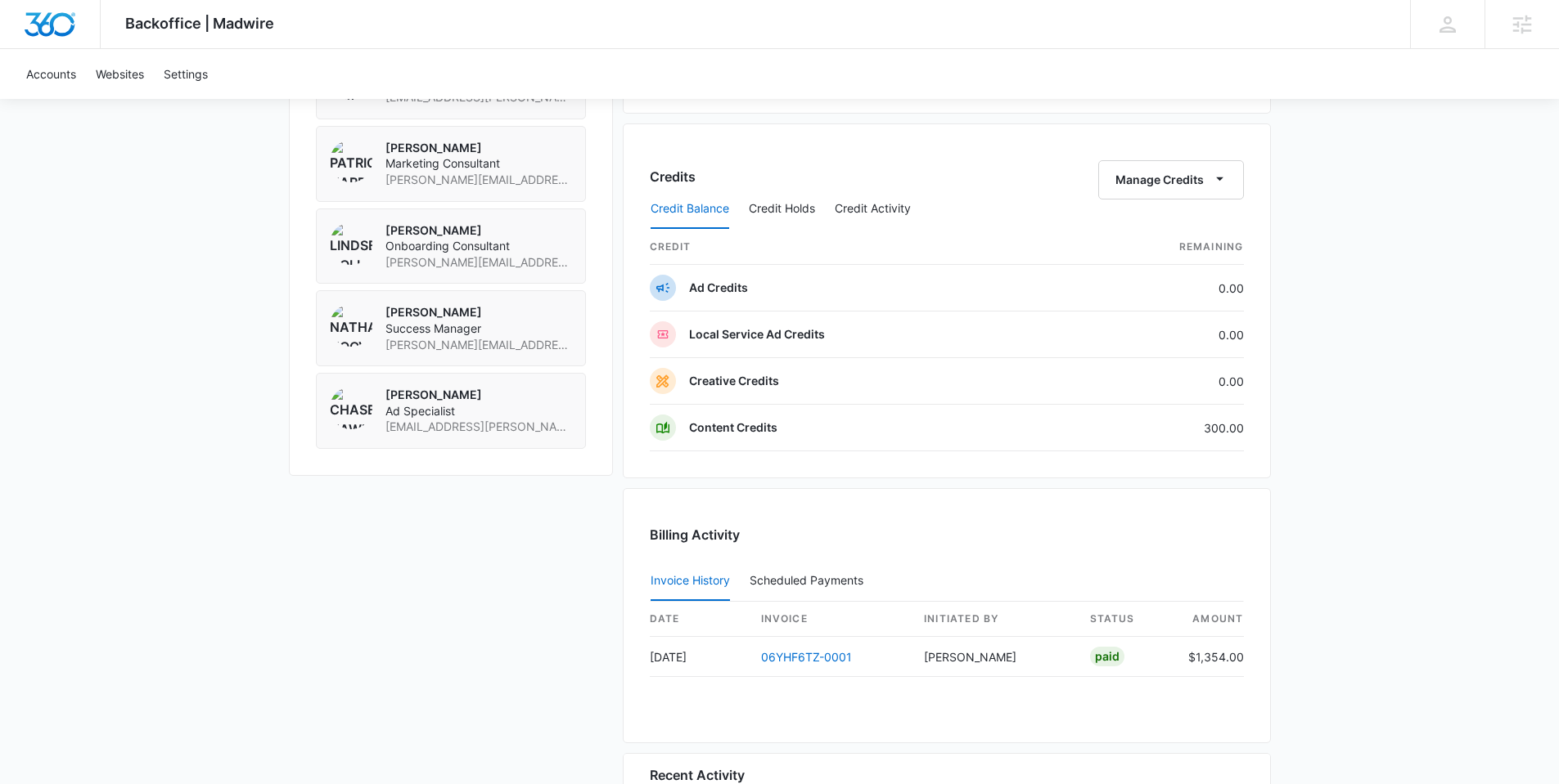
click at [1133, 191] on div "Credit Balance Credit Holds Credit Activity" at bounding box center [947, 210] width 594 height 41
click at [1148, 178] on button "Manage Credits" at bounding box center [1171, 180] width 146 height 39
click at [1147, 226] on div "Transfer Credits" at bounding box center [1160, 232] width 86 height 12
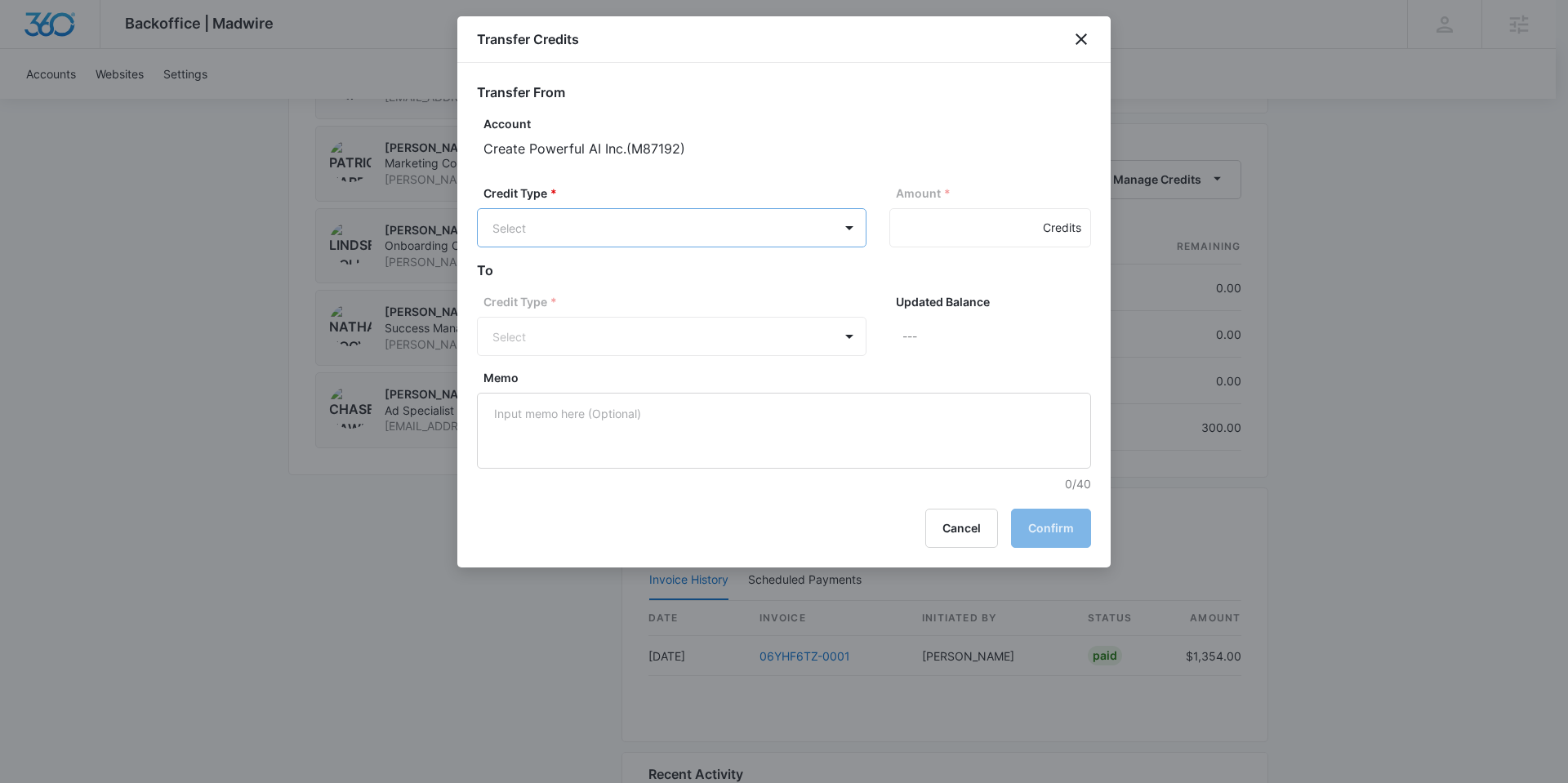
click at [753, 134] on div at bounding box center [784, 391] width 1568 height 783
click at [1092, 46] on div "Transfer Credits" at bounding box center [784, 39] width 653 height 46
click at [1082, 41] on icon "close" at bounding box center [1082, 39] width 20 height 20
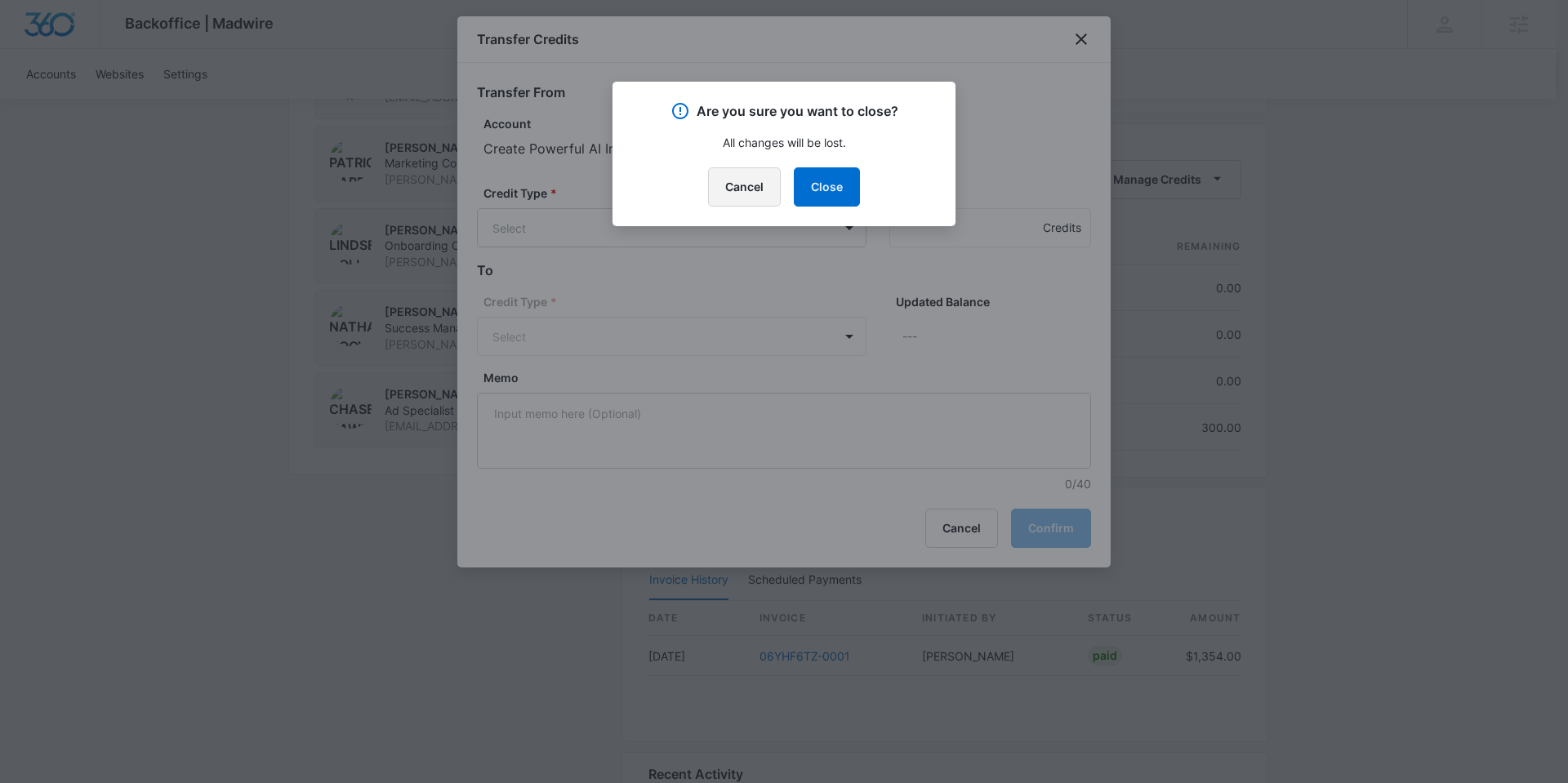
click at [746, 185] on button "Cancel" at bounding box center [745, 187] width 73 height 39
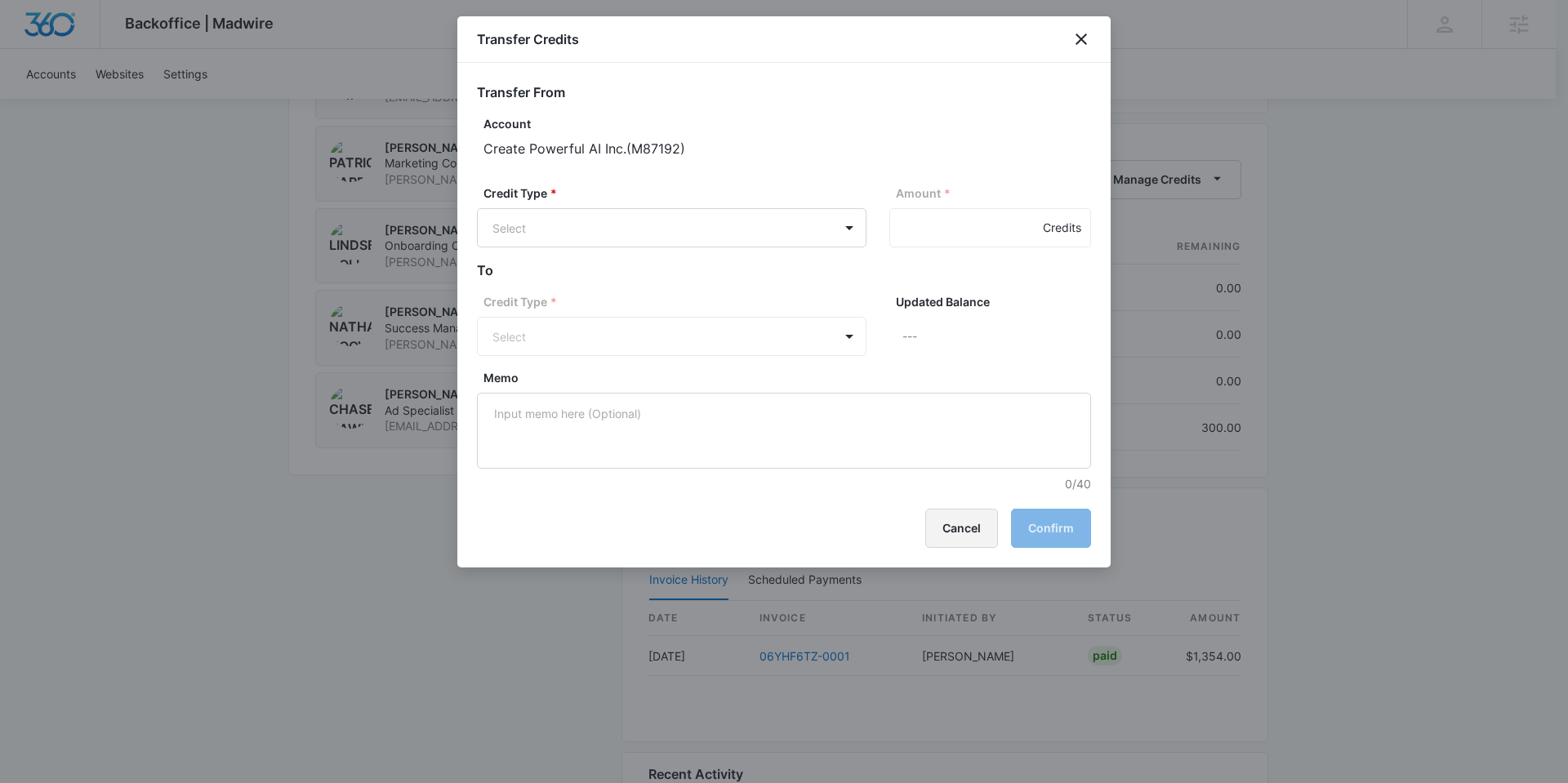
click at [956, 534] on button "Cancel" at bounding box center [962, 529] width 73 height 39
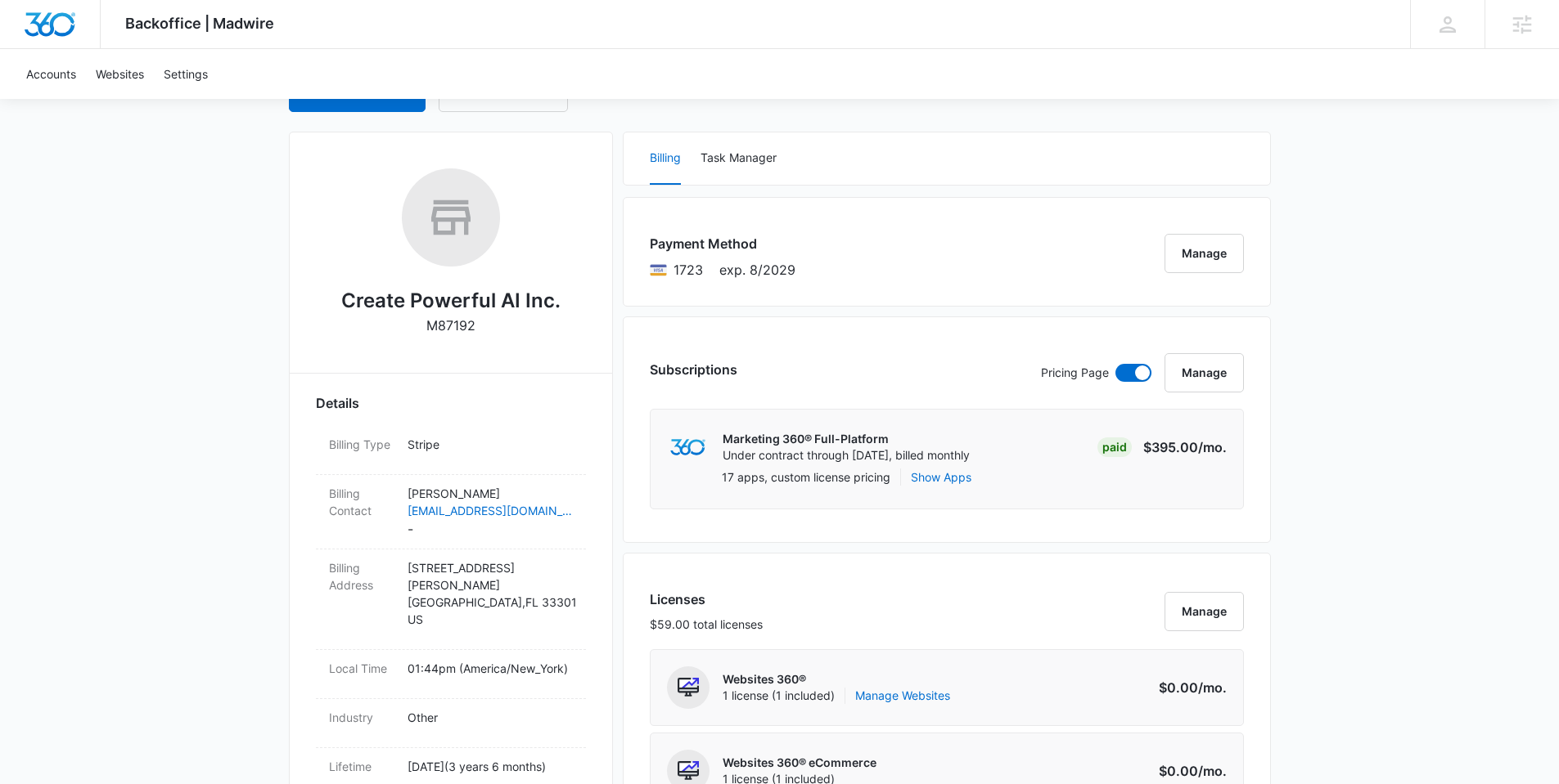
scroll to position [0, 0]
